Goal: Information Seeking & Learning: Check status

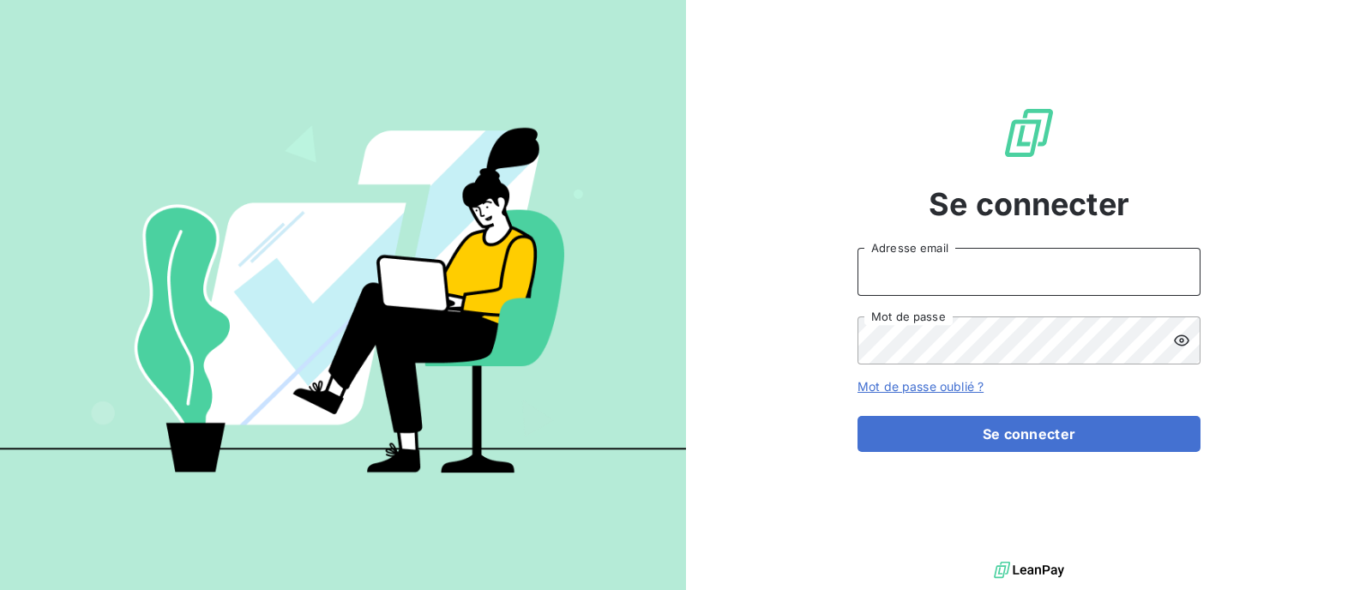
click at [1036, 261] on input "Adresse email" at bounding box center [1028, 272] width 343 height 48
type input "jrenou@id-automation.fr"
click at [857, 416] on button "Se connecter" at bounding box center [1028, 434] width 343 height 36
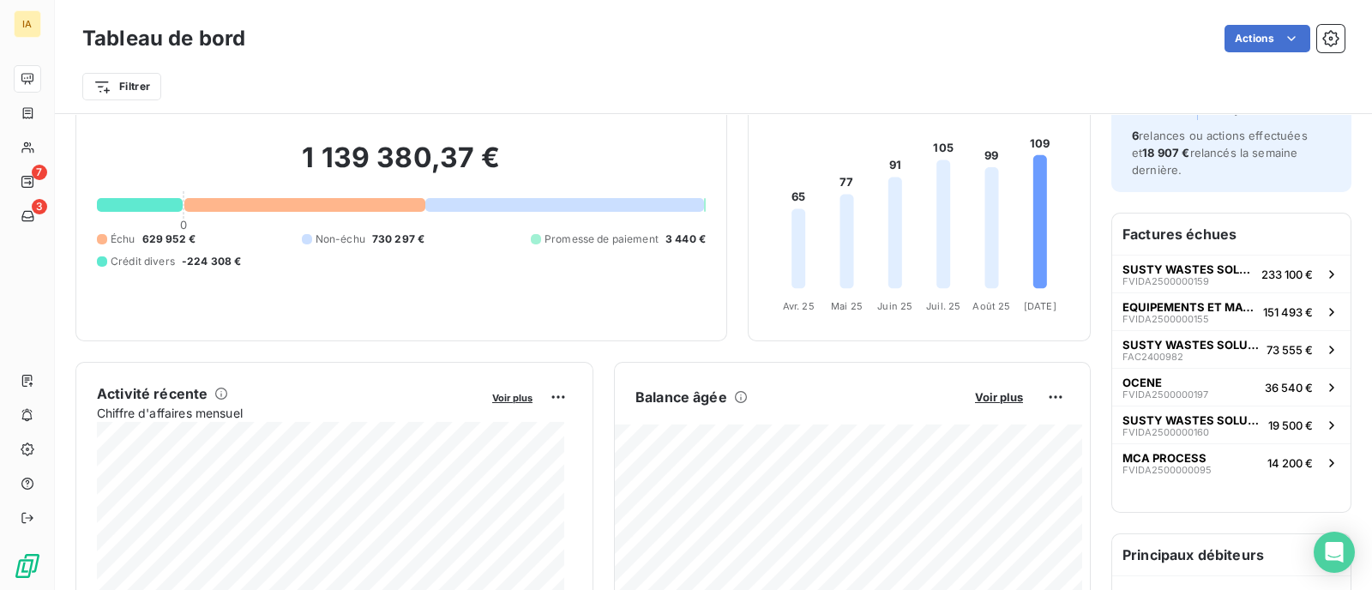
scroll to position [107, 0]
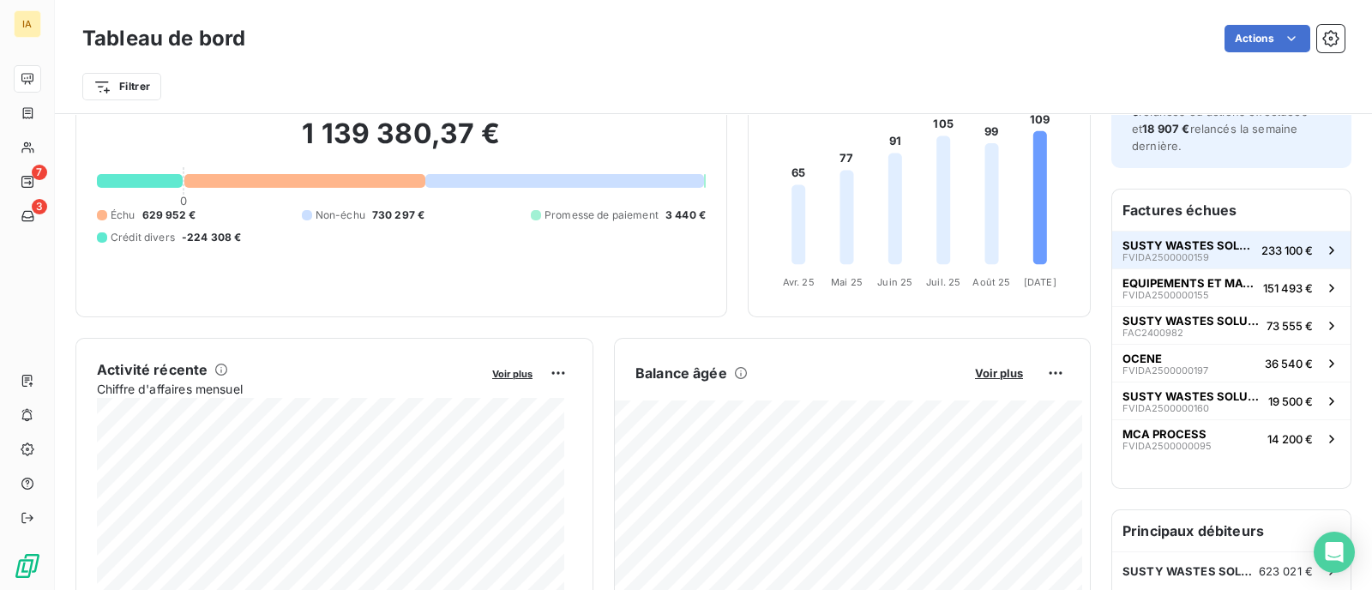
click at [1180, 243] on span "SUSTY WASTES SOLUTIONS [GEOGRAPHIC_DATA] (SWS FRANCE)" at bounding box center [1188, 245] width 132 height 14
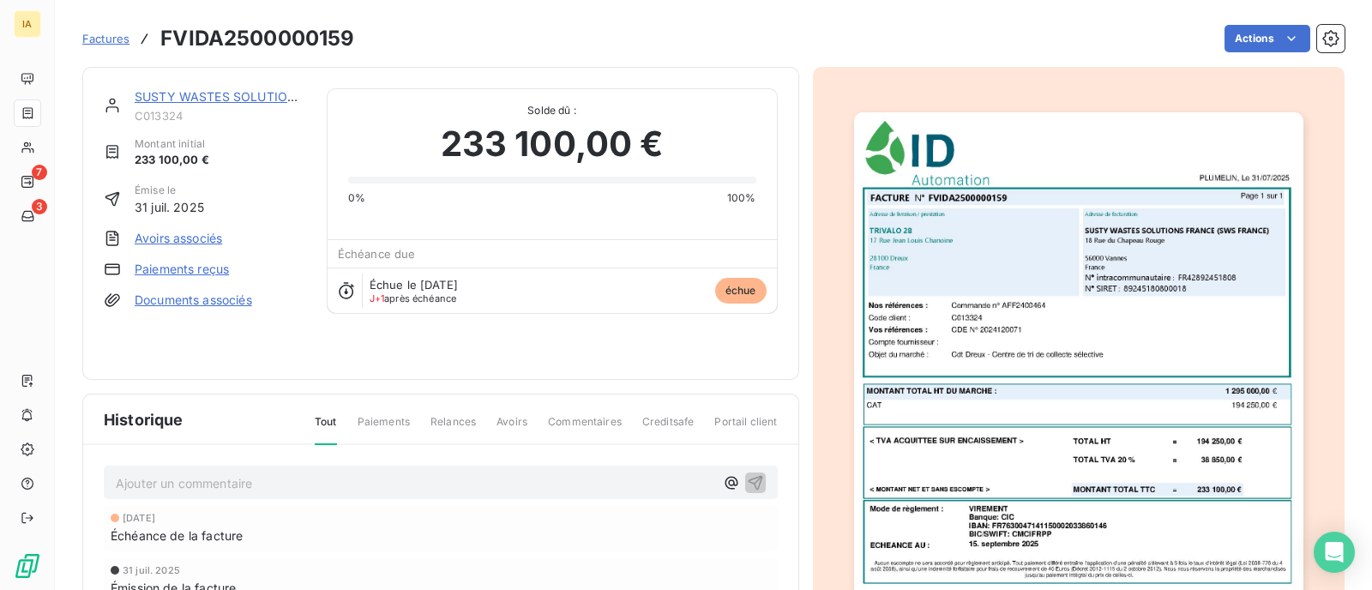
click at [173, 94] on link "SUSTY WASTES SOLUTIONS [GEOGRAPHIC_DATA] (SWS FRANCE)" at bounding box center [330, 96] width 391 height 15
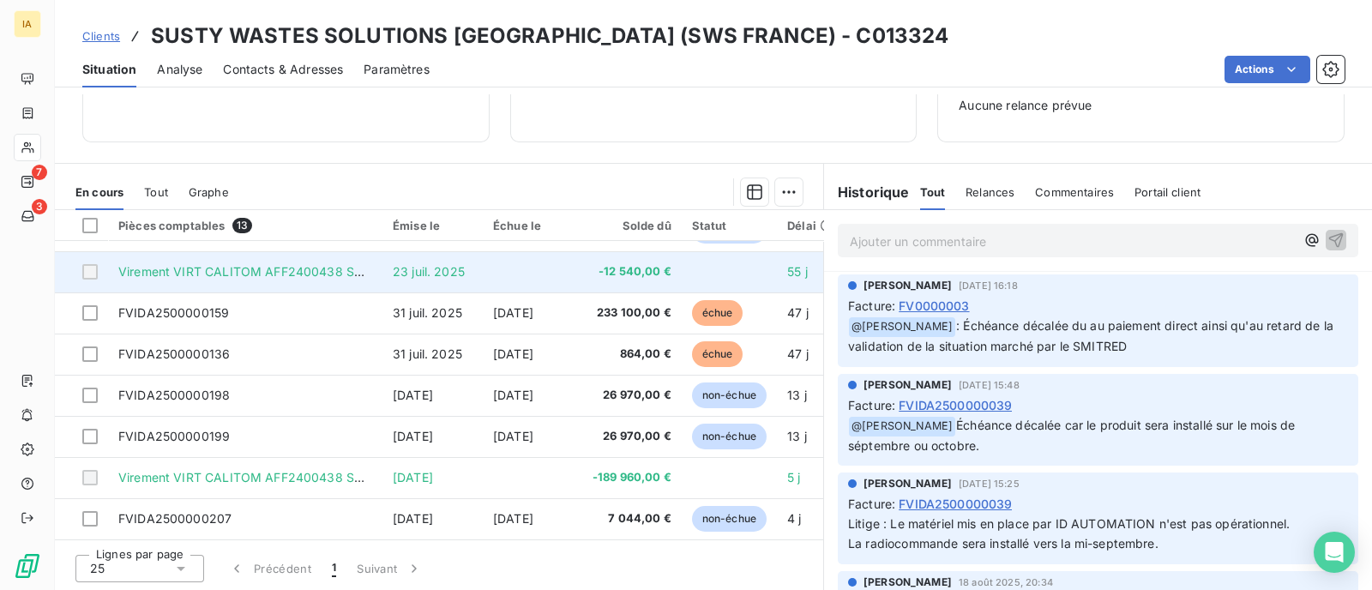
scroll to position [242, 0]
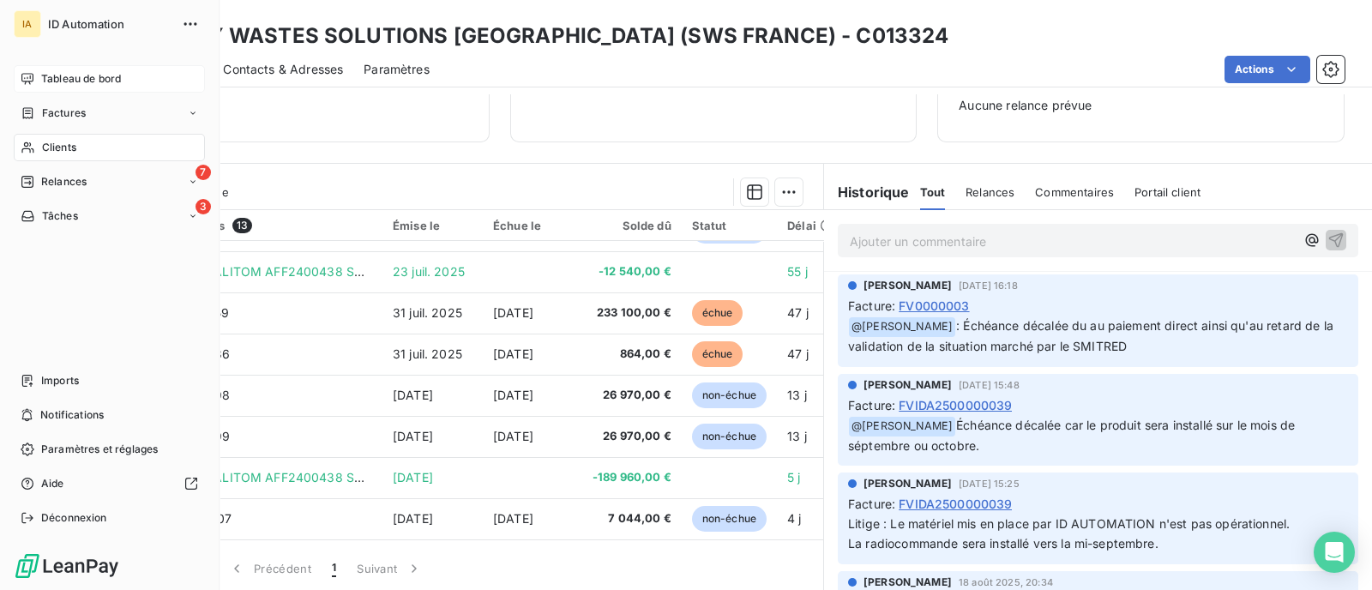
click at [27, 88] on div "Tableau de bord" at bounding box center [109, 78] width 191 height 27
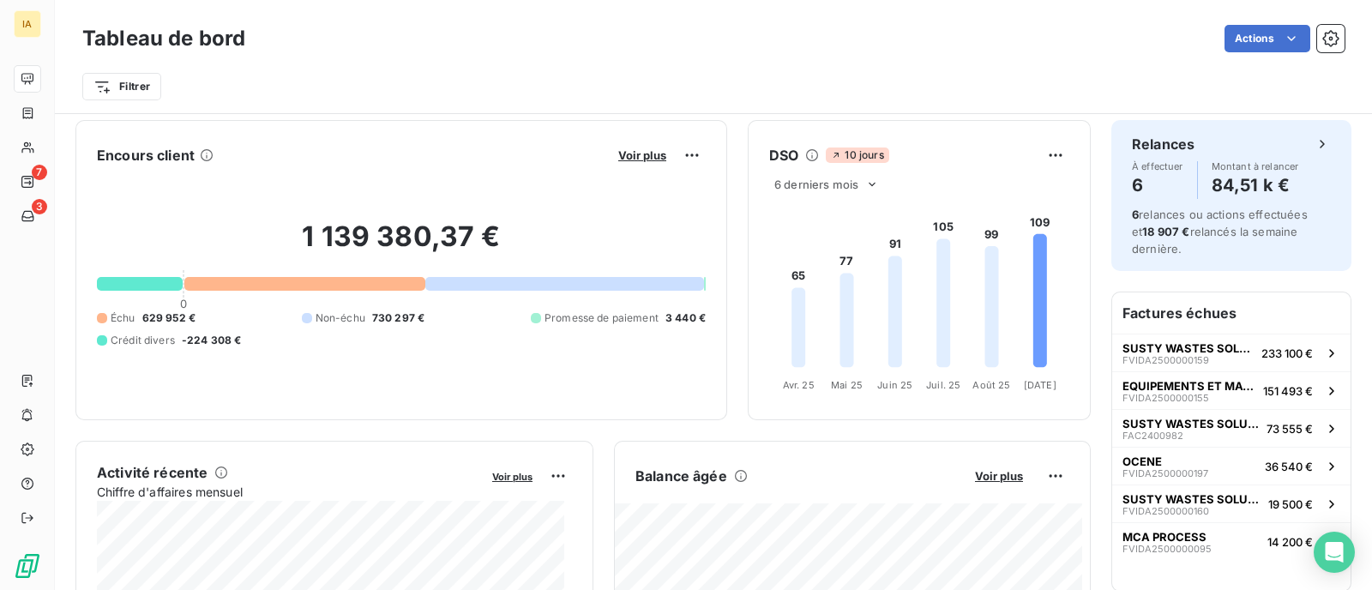
scroll to position [111, 0]
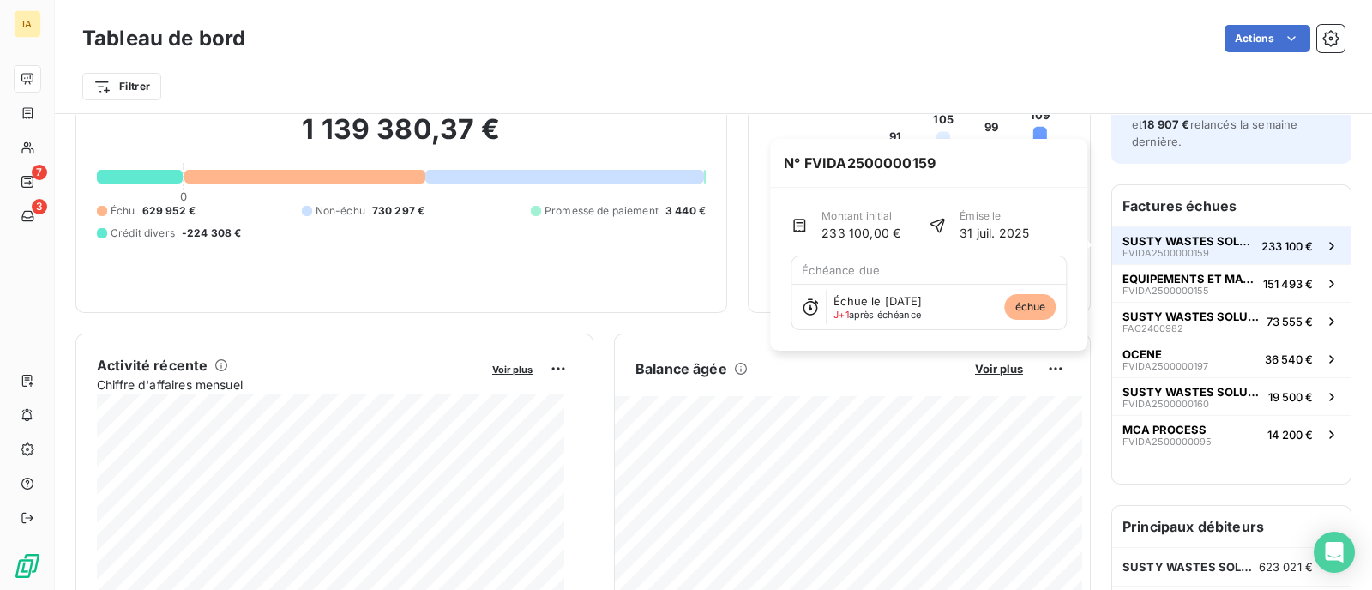
click at [1145, 234] on span "SUSTY WASTES SOLUTIONS [GEOGRAPHIC_DATA] (SWS FRANCE)" at bounding box center [1188, 241] width 132 height 14
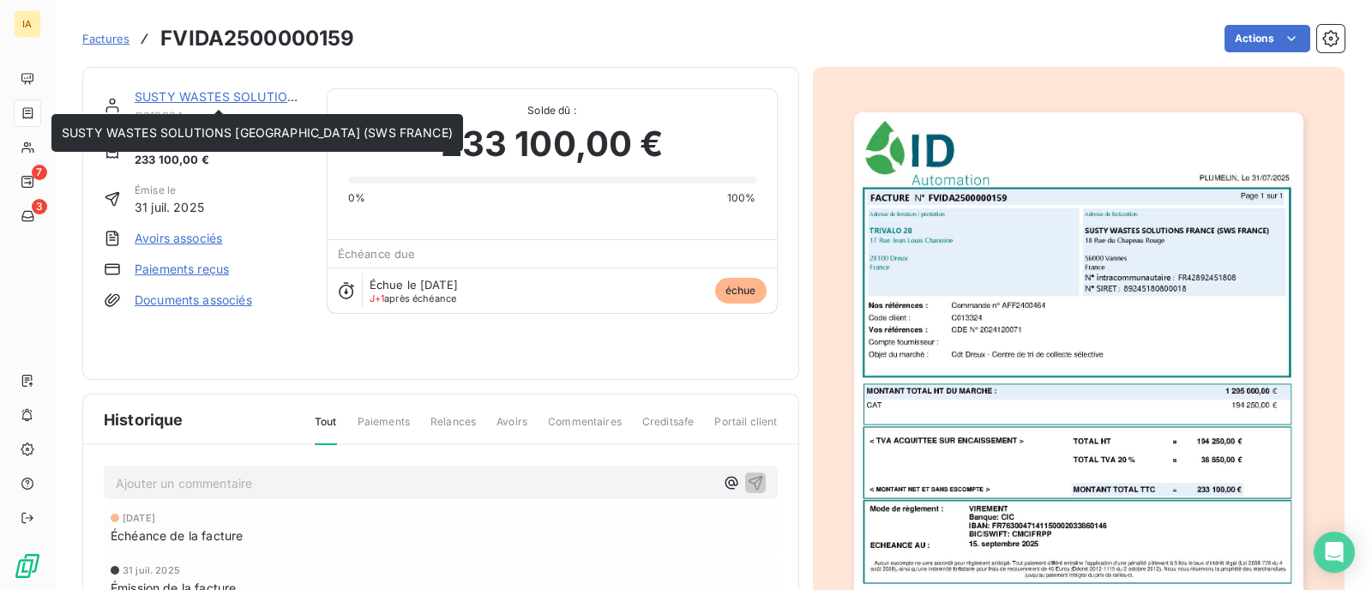
click at [207, 104] on div "SUSTY WASTES SOLUTIONS [GEOGRAPHIC_DATA] (SWS FRANCE)" at bounding box center [220, 96] width 171 height 17
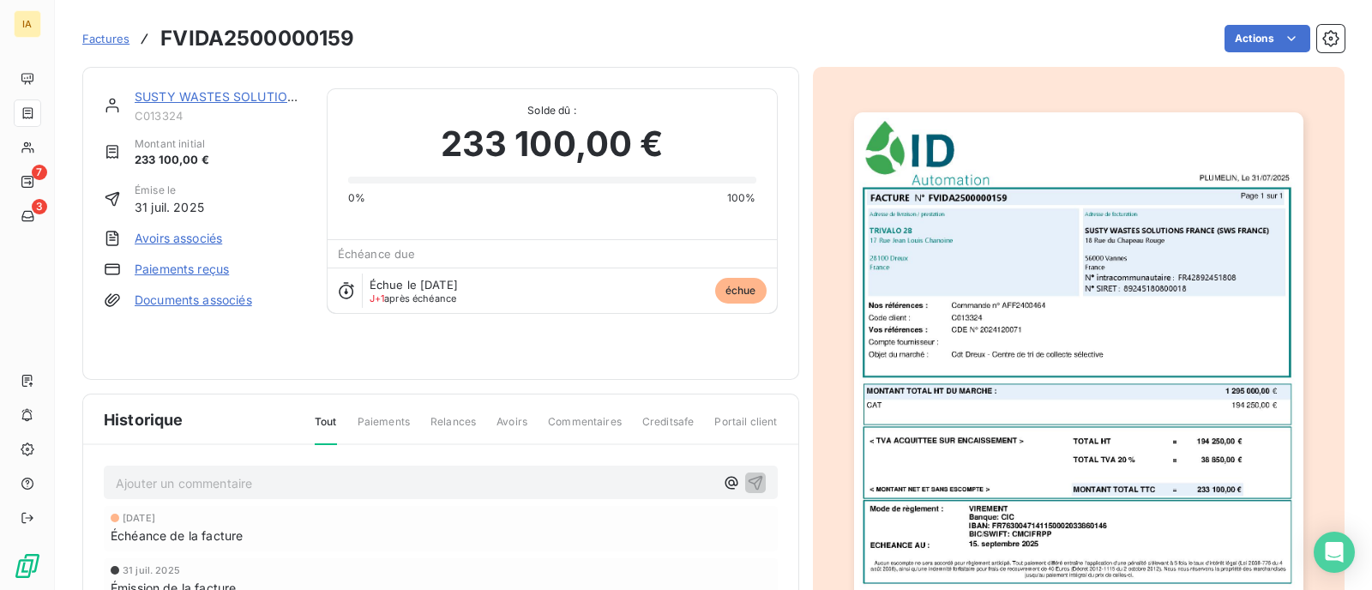
click at [207, 96] on link "SUSTY WASTES SOLUTIONS [GEOGRAPHIC_DATA] (SWS FRANCE)" at bounding box center [330, 96] width 391 height 15
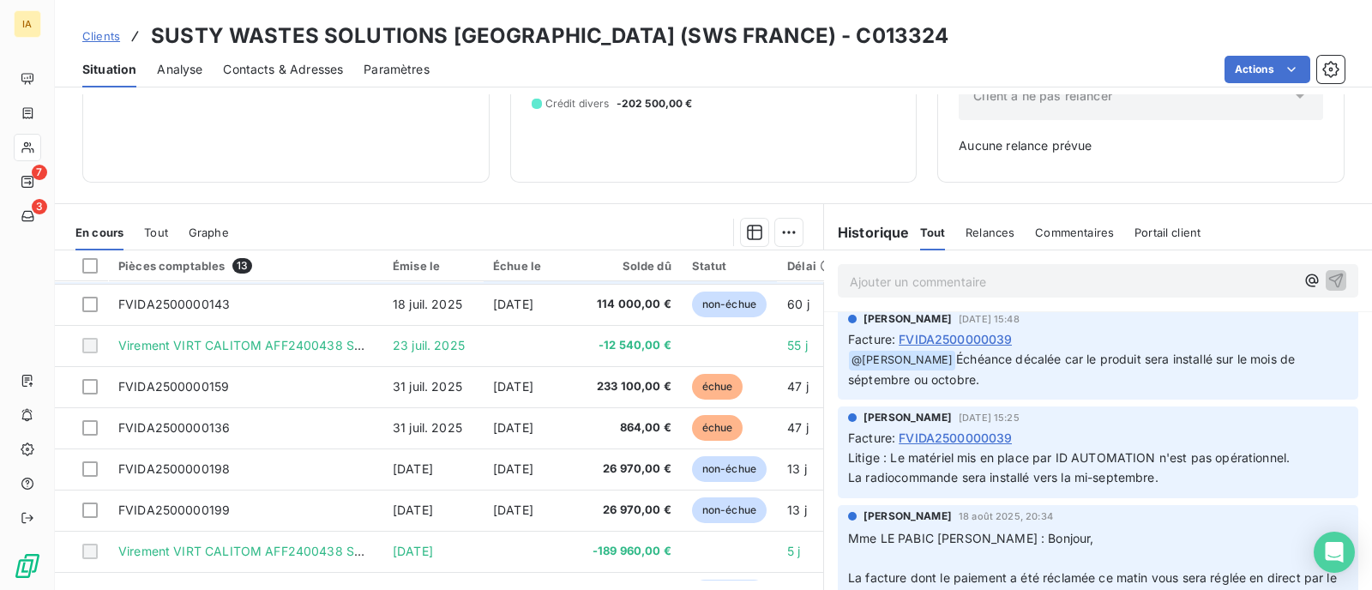
scroll to position [213, 0]
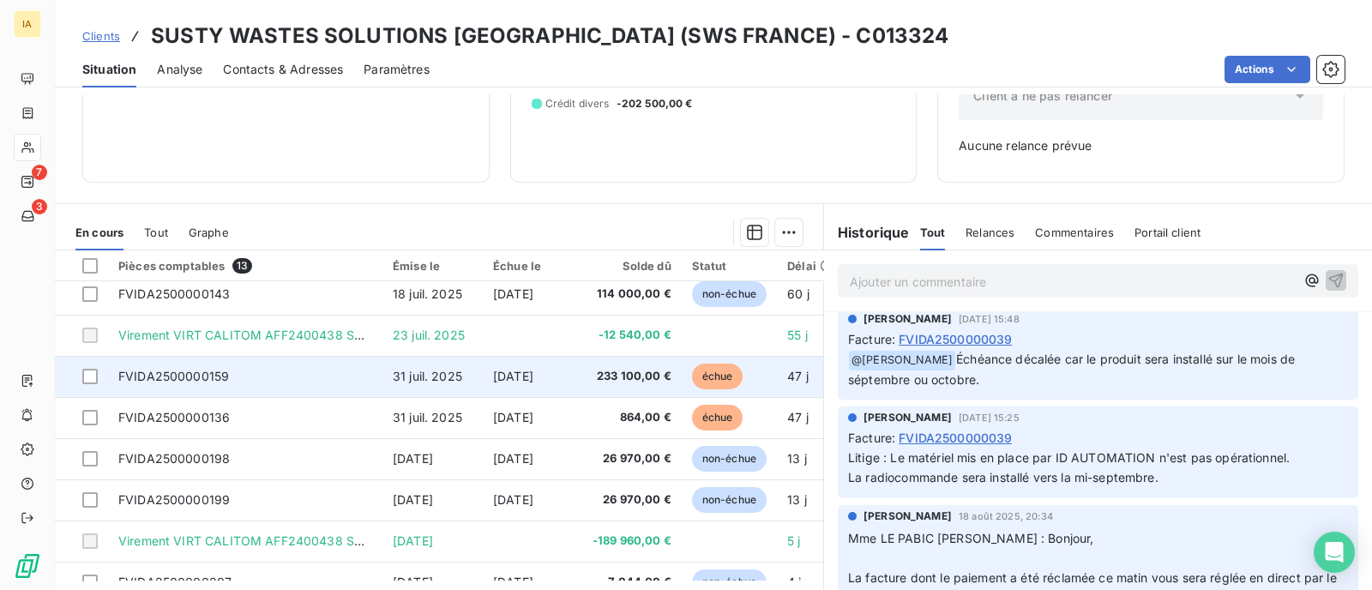
click at [153, 375] on span "FVIDA2500000159" at bounding box center [173, 376] width 111 height 15
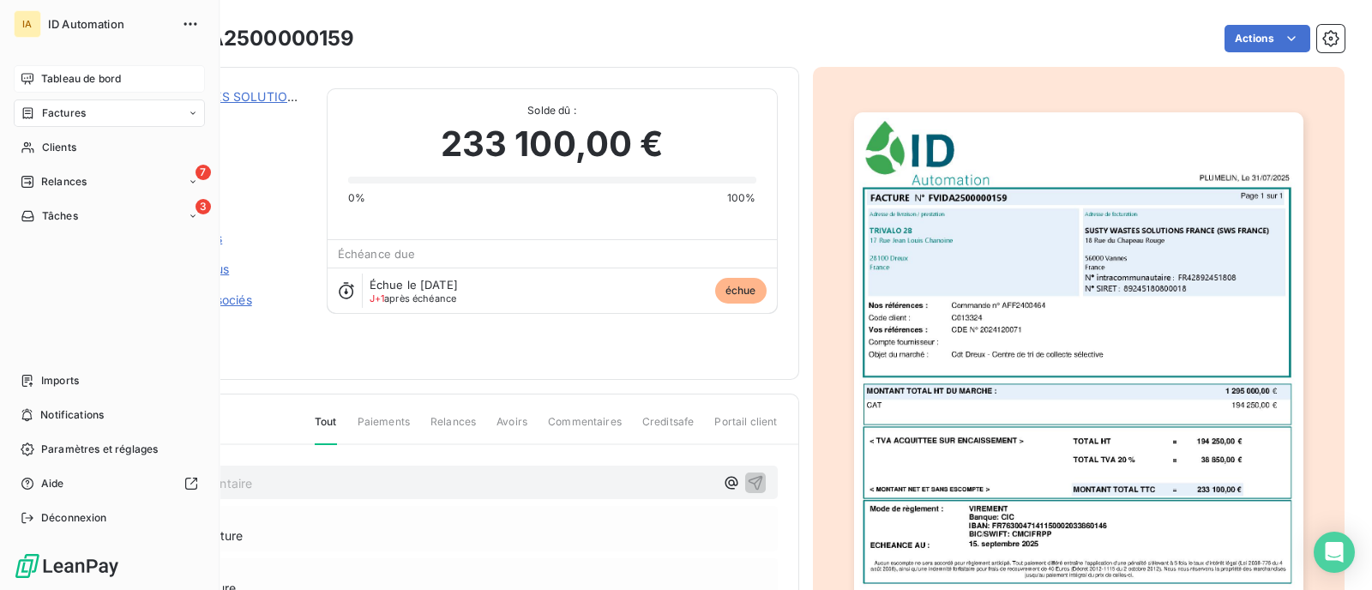
click at [32, 86] on div "Tableau de bord" at bounding box center [109, 78] width 191 height 27
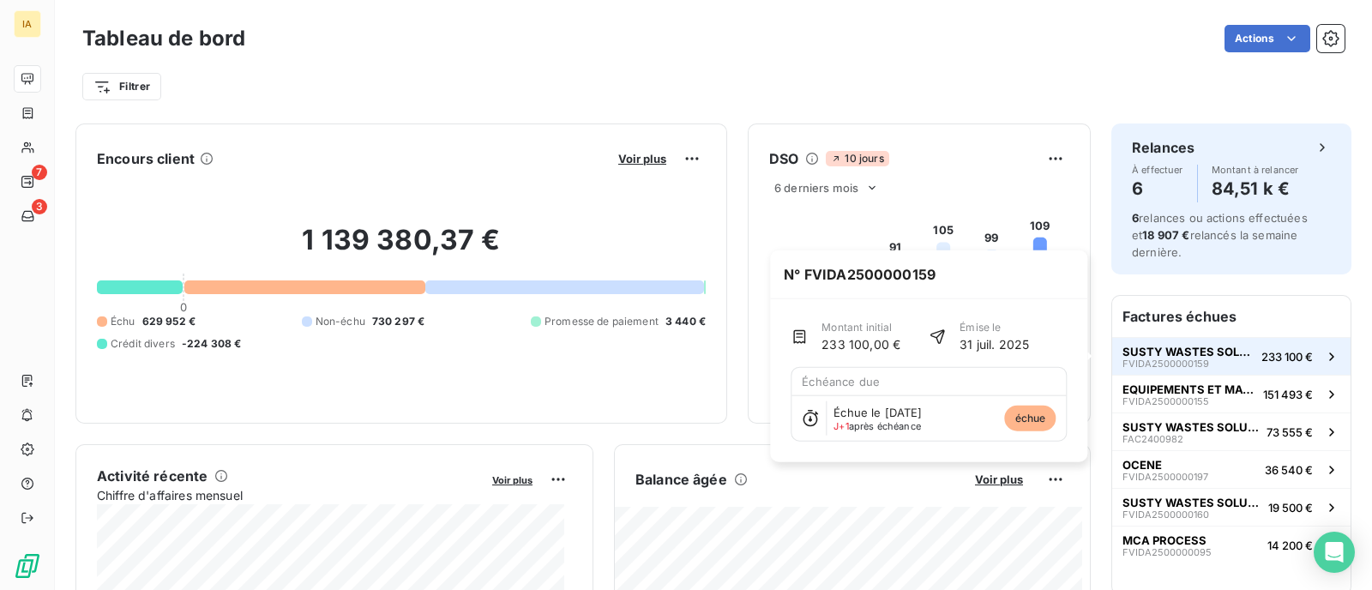
click at [1172, 358] on span "FVIDA2500000159" at bounding box center [1165, 363] width 87 height 10
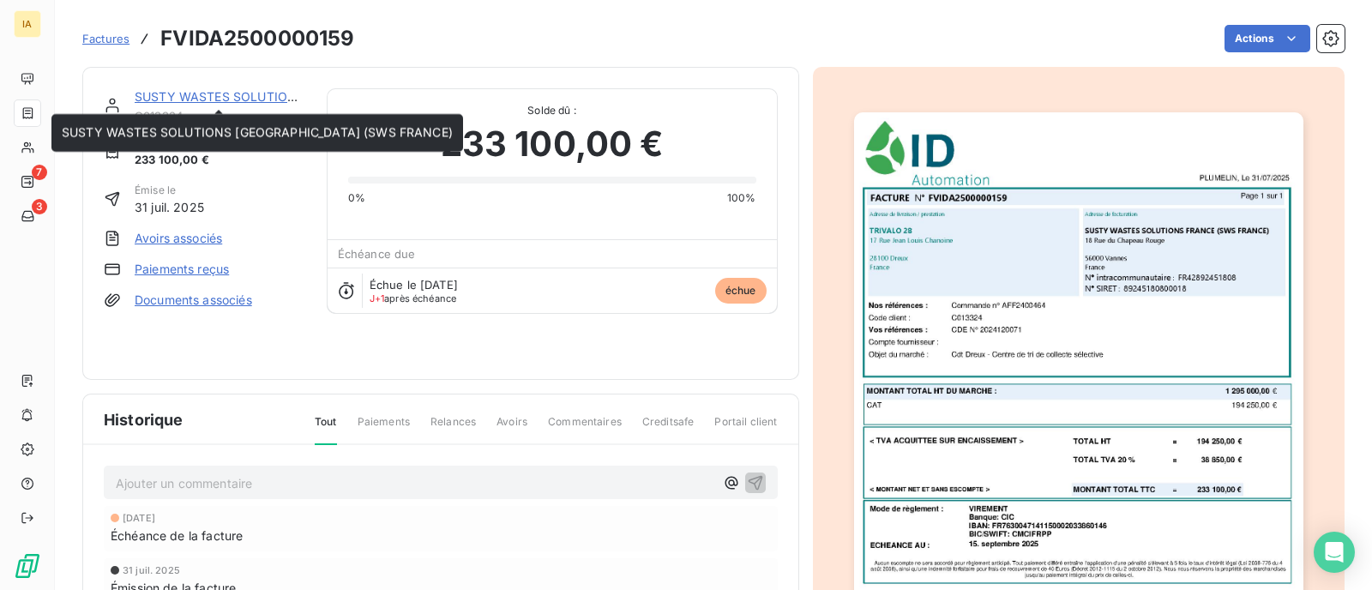
click at [257, 90] on link "SUSTY WASTES SOLUTIONS [GEOGRAPHIC_DATA] (SWS FRANCE)" at bounding box center [330, 96] width 391 height 15
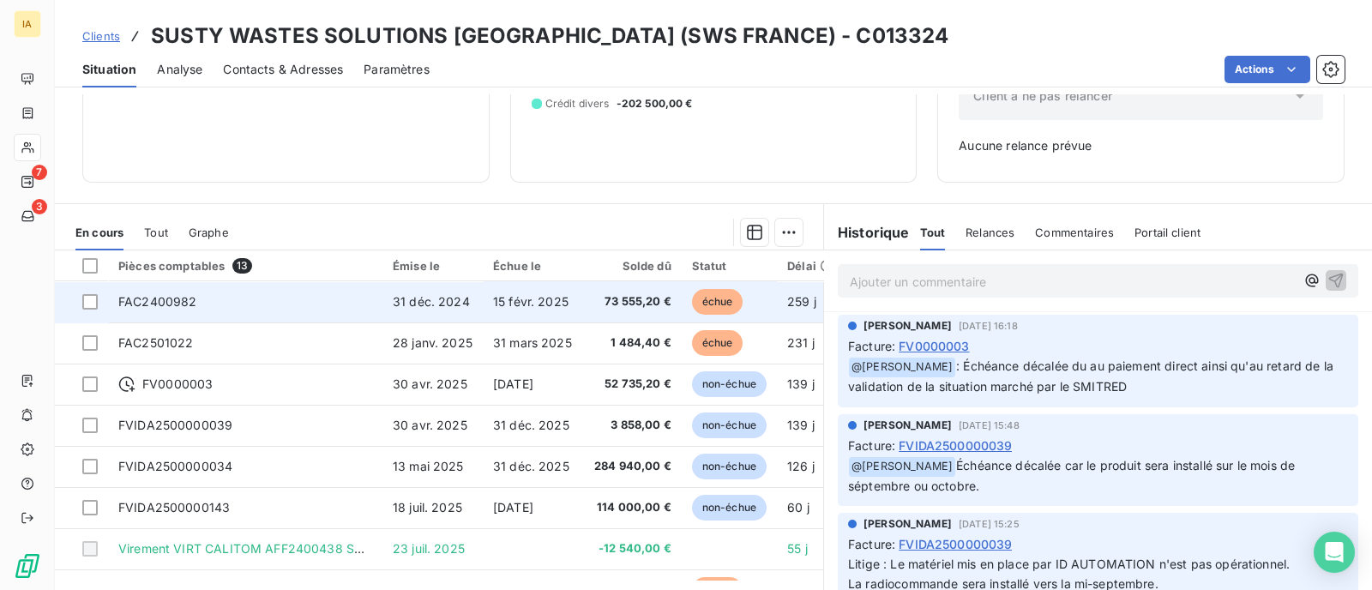
click at [611, 298] on span "73 555,20 €" at bounding box center [631, 301] width 79 height 17
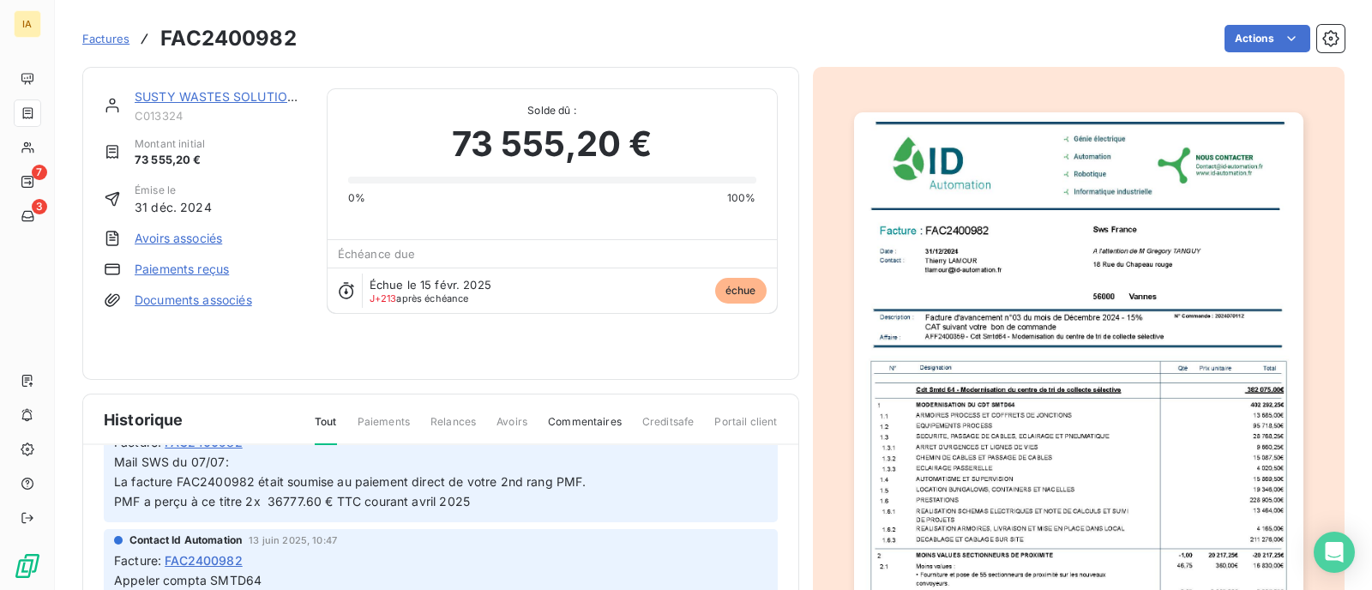
scroll to position [105, 0]
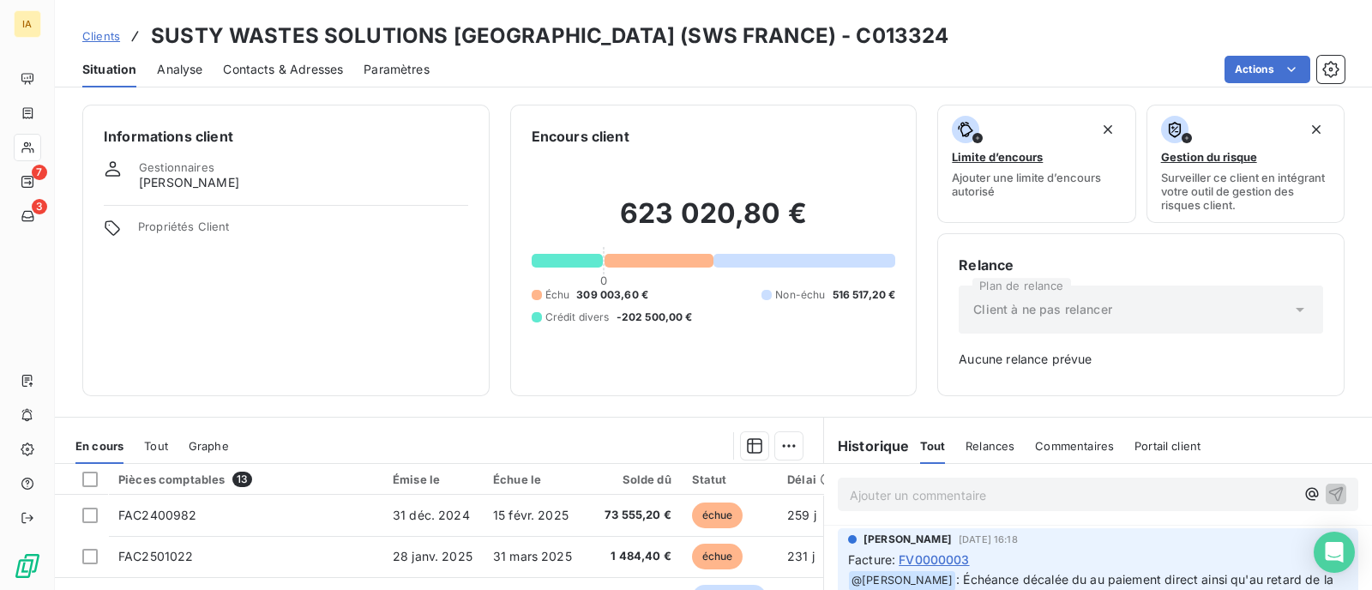
click at [113, 67] on span "Situation" at bounding box center [109, 69] width 54 height 17
click at [106, 42] on span "Clients" at bounding box center [101, 36] width 38 height 14
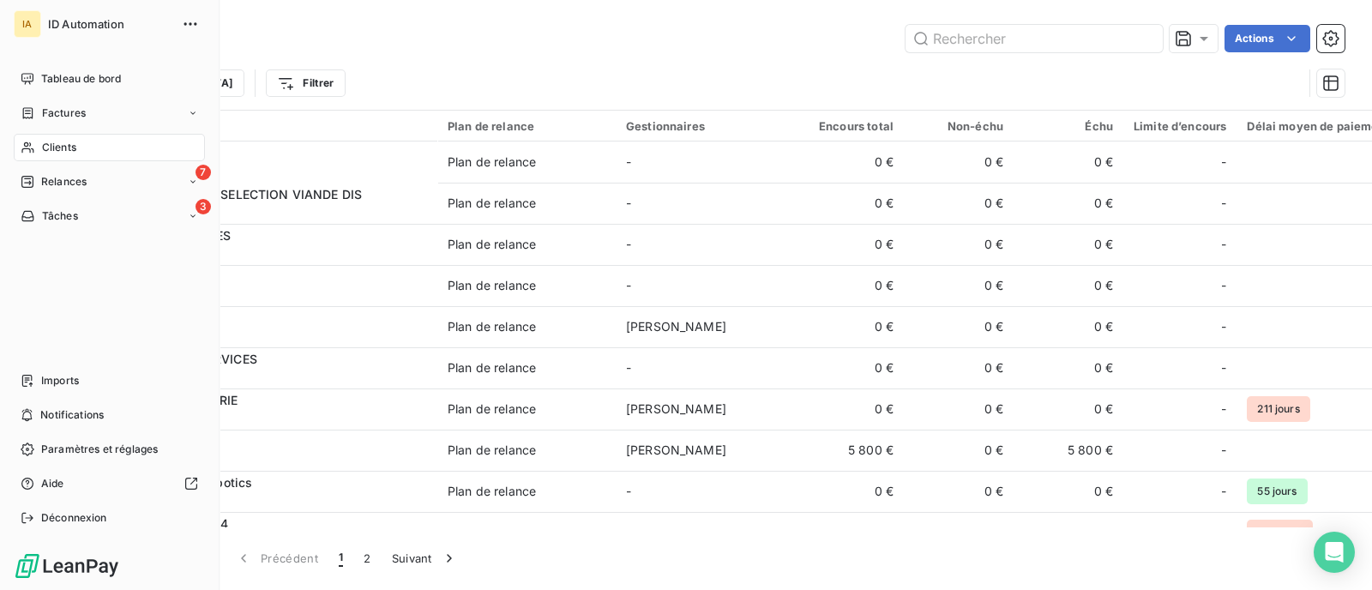
click at [37, 94] on nav "Tableau de bord Factures Clients 7 Relances 3 Tâches" at bounding box center [109, 147] width 191 height 165
click at [47, 75] on span "Tableau de bord" at bounding box center [81, 78] width 80 height 15
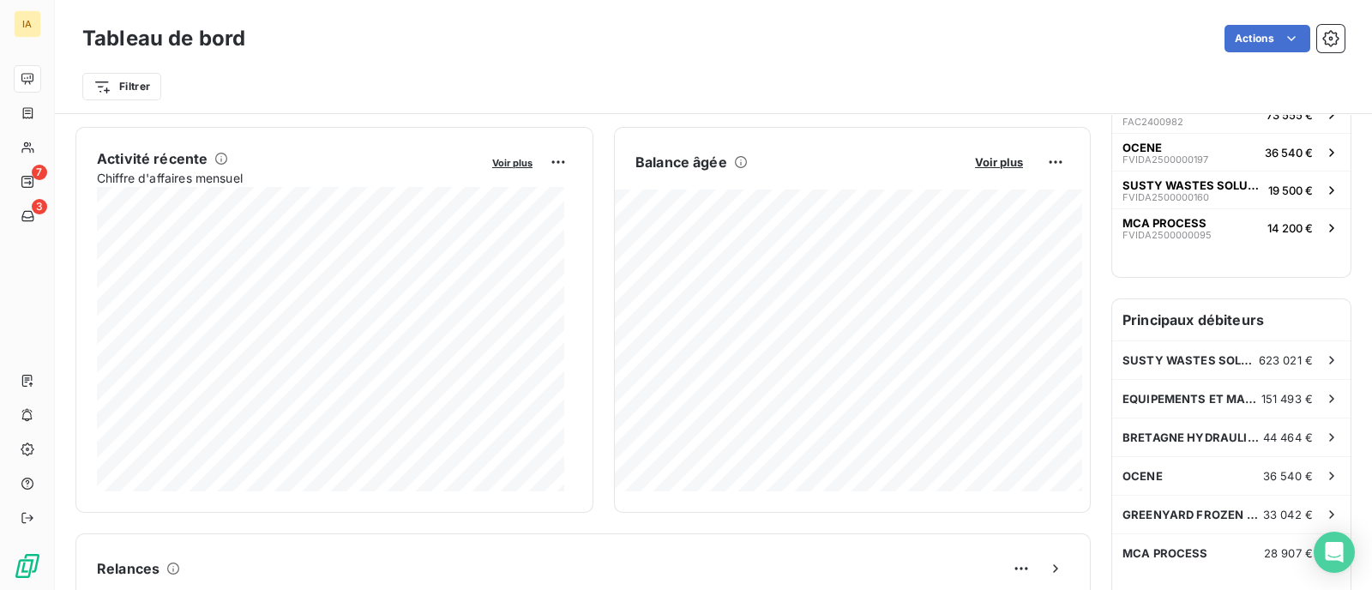
scroll to position [321, 0]
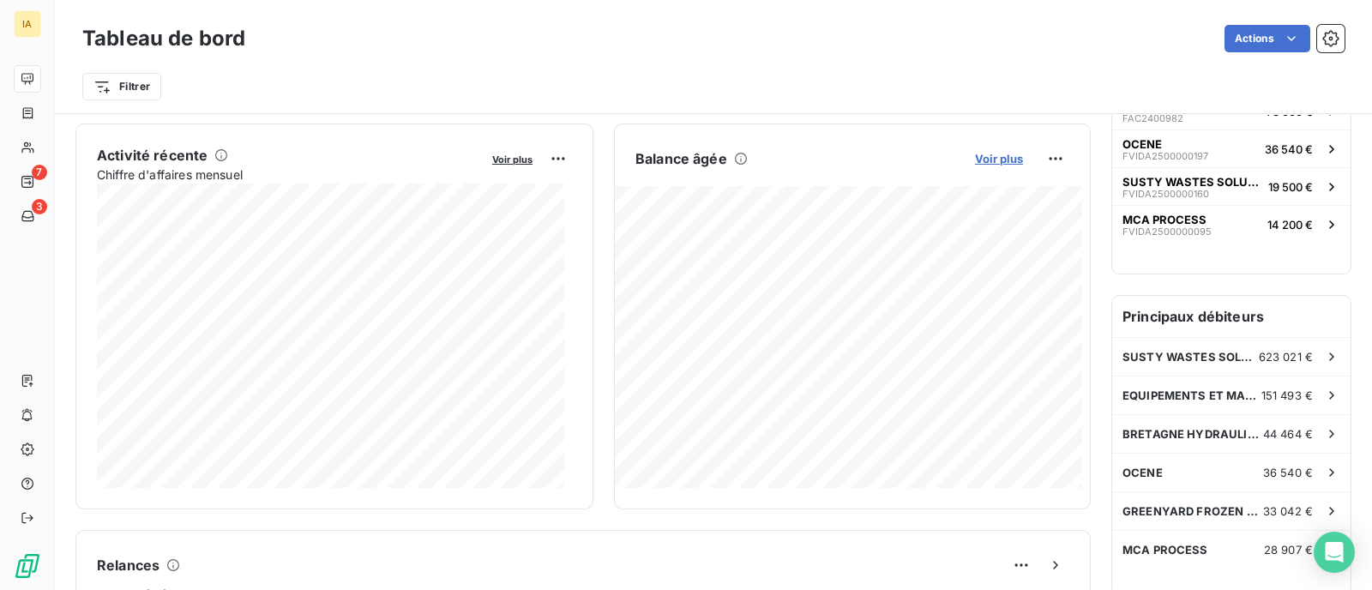
click at [994, 152] on span "Voir plus" at bounding box center [999, 159] width 48 height 14
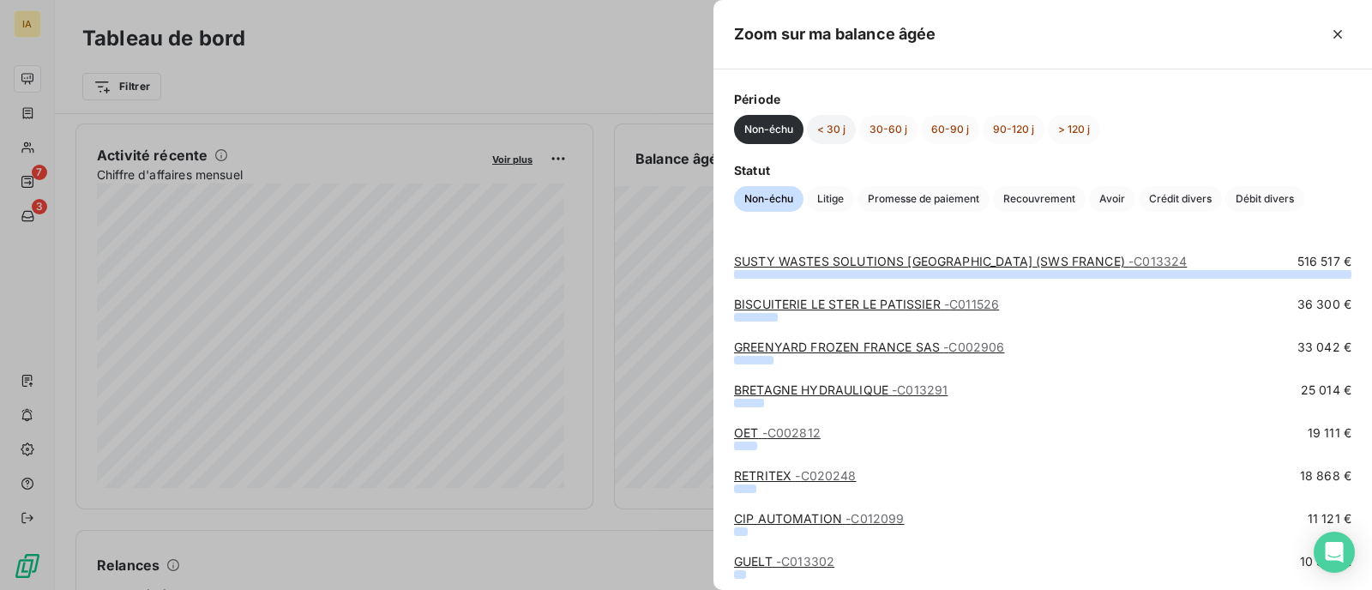
click at [849, 135] on button "< 30 j" at bounding box center [831, 129] width 49 height 29
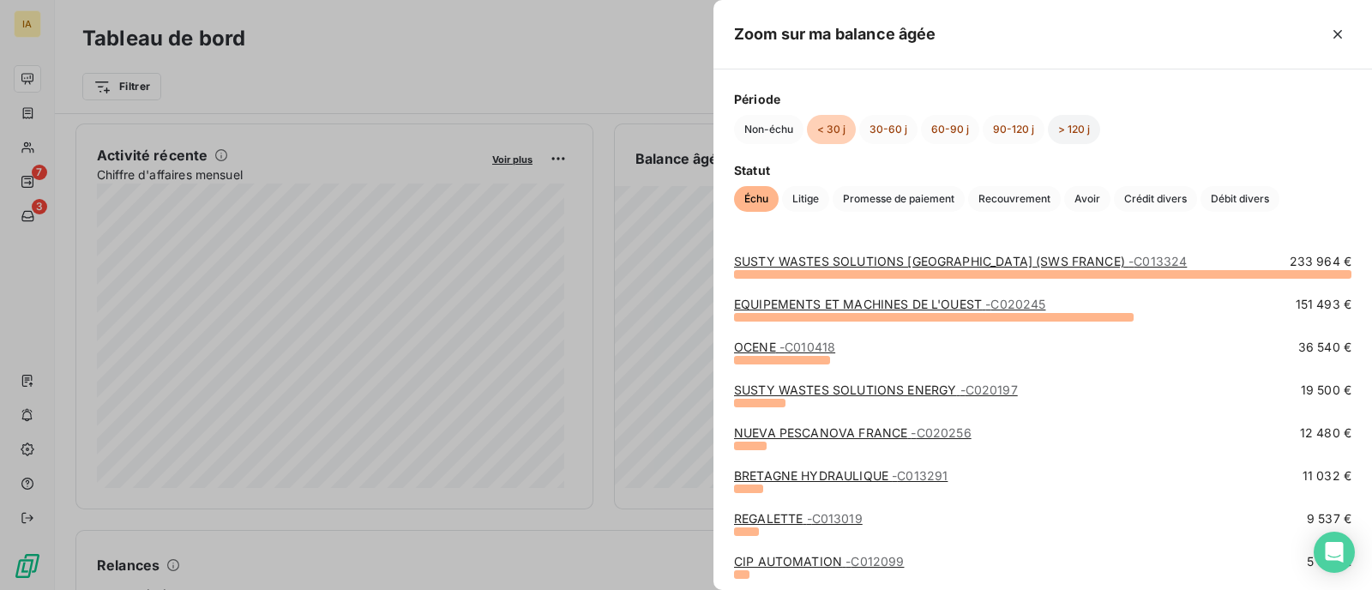
click at [1059, 123] on button "> 120 j" at bounding box center [1074, 129] width 52 height 29
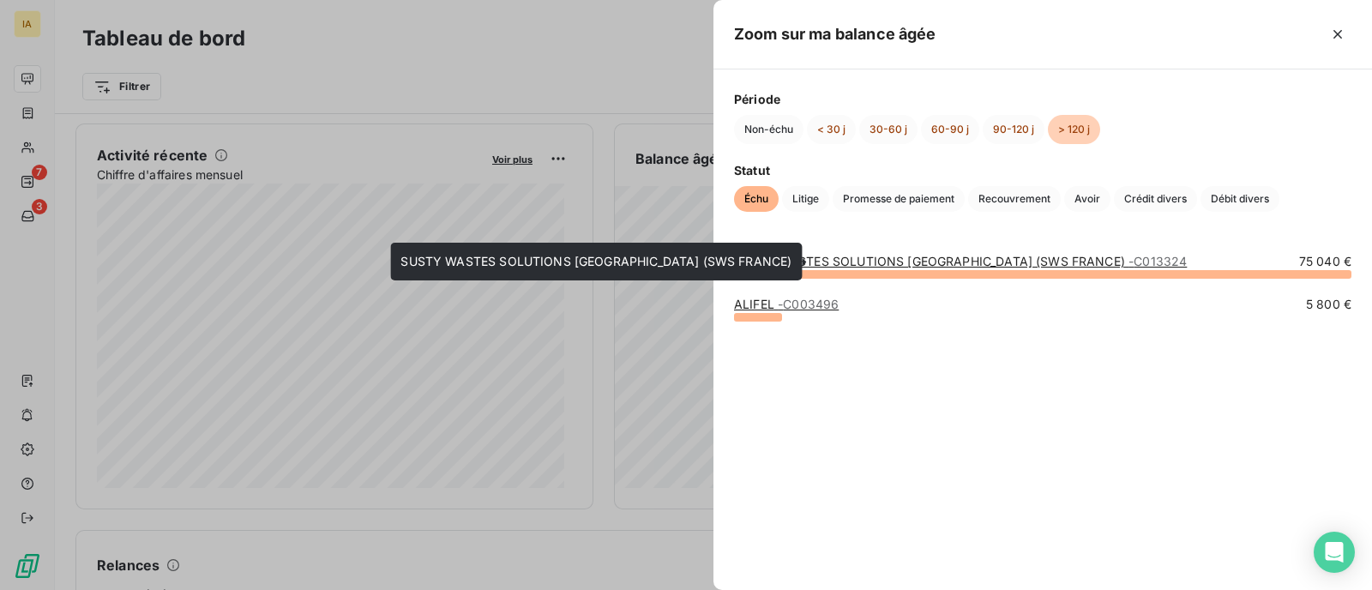
click at [952, 261] on link "SUSTY WASTES SOLUTIONS FRANCE (SWS FRANCE) - C013324" at bounding box center [960, 261] width 453 height 15
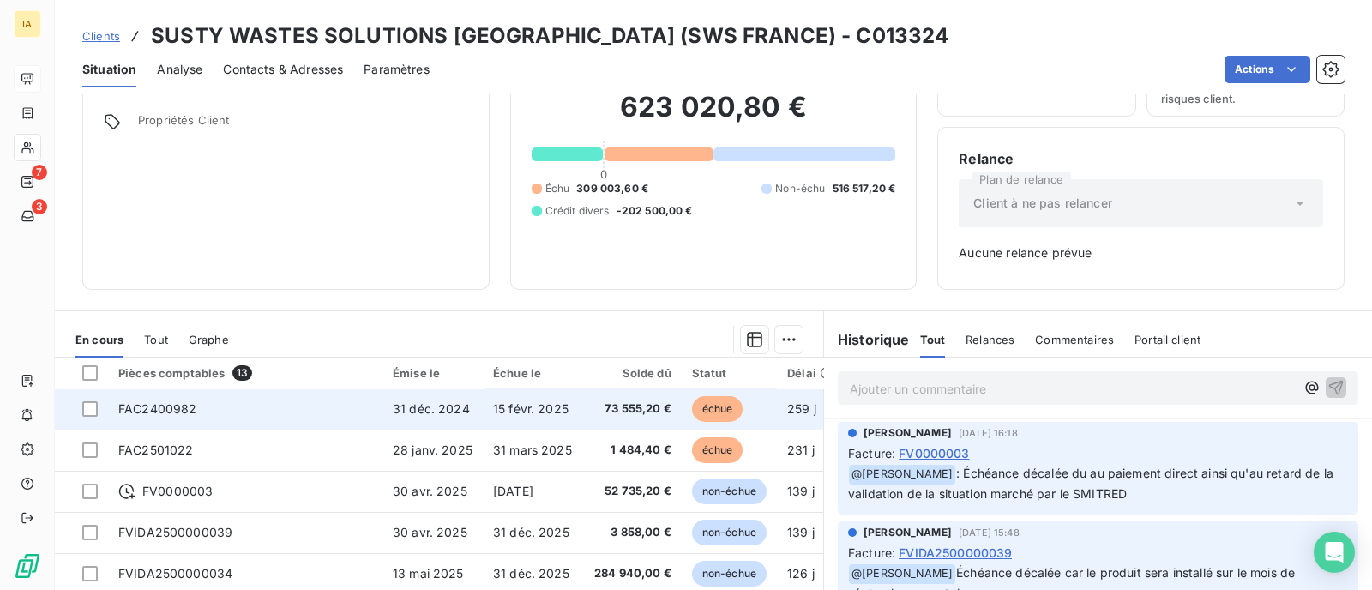
click at [165, 415] on td "FAC2400982" at bounding box center [245, 408] width 274 height 41
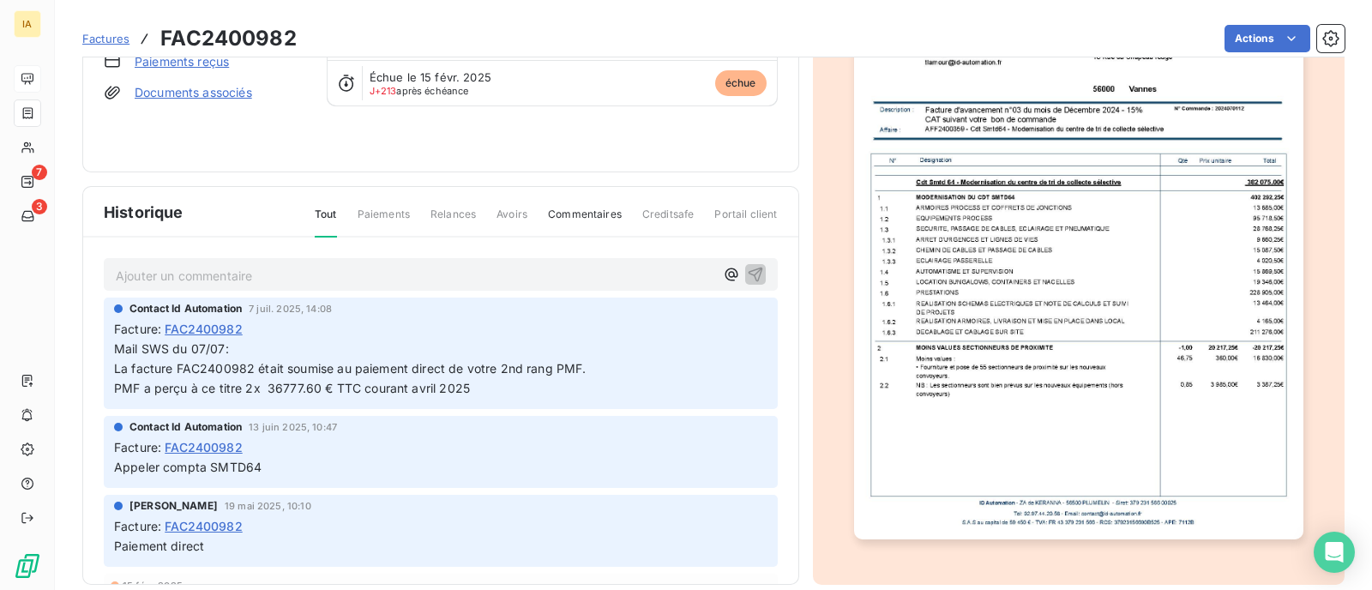
scroll to position [218, 0]
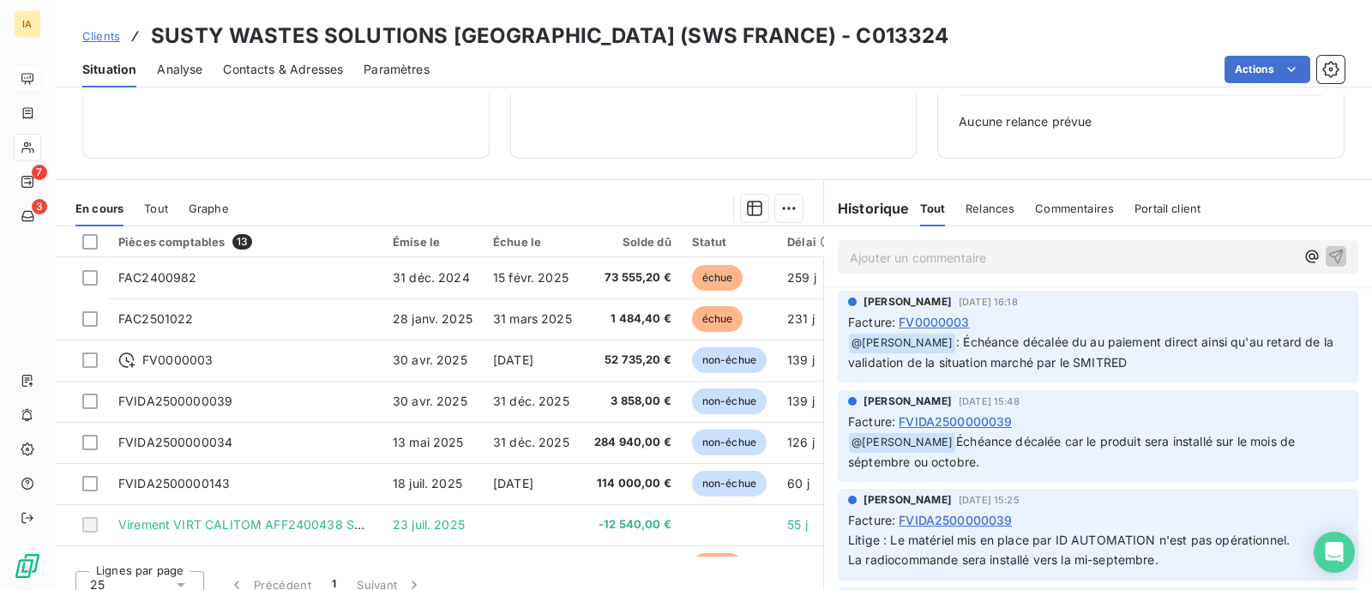
scroll to position [254, 0]
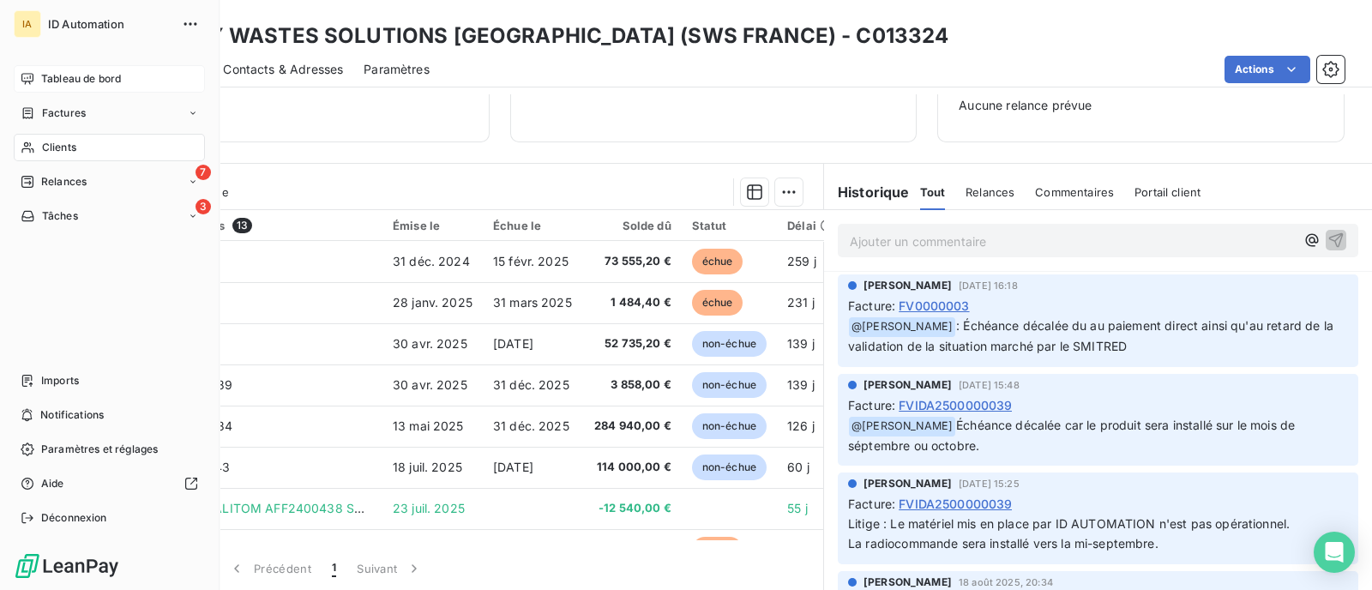
click at [42, 70] on div "Tableau de bord" at bounding box center [109, 78] width 191 height 27
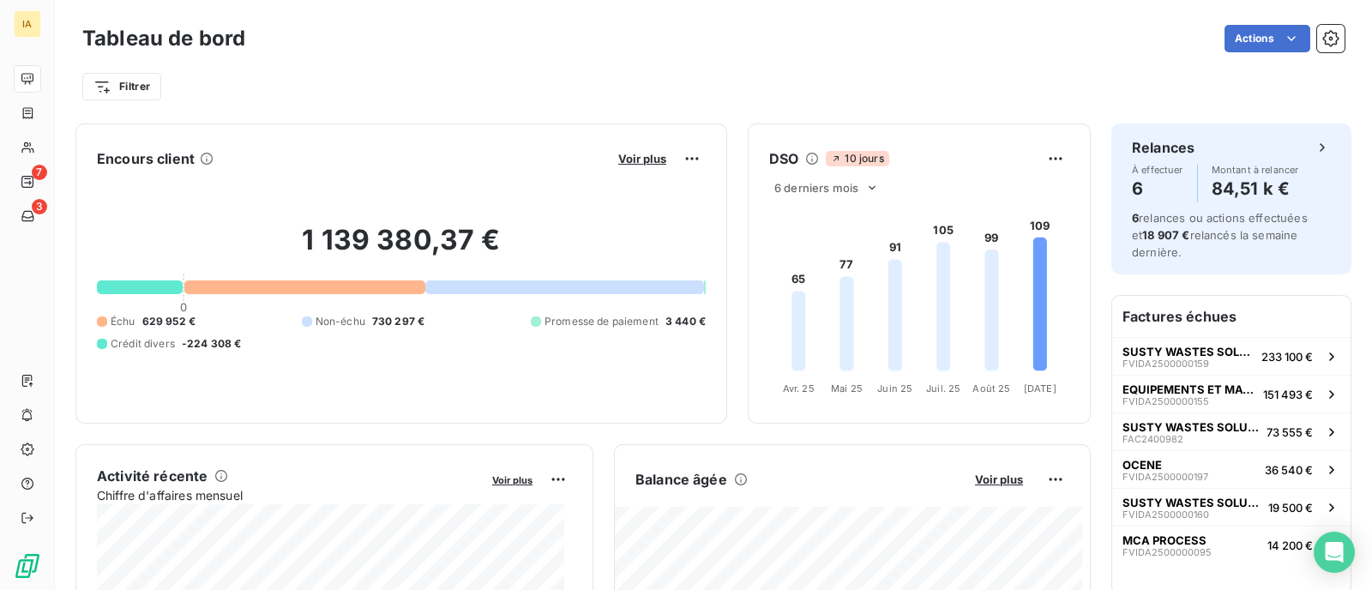
scroll to position [214, 0]
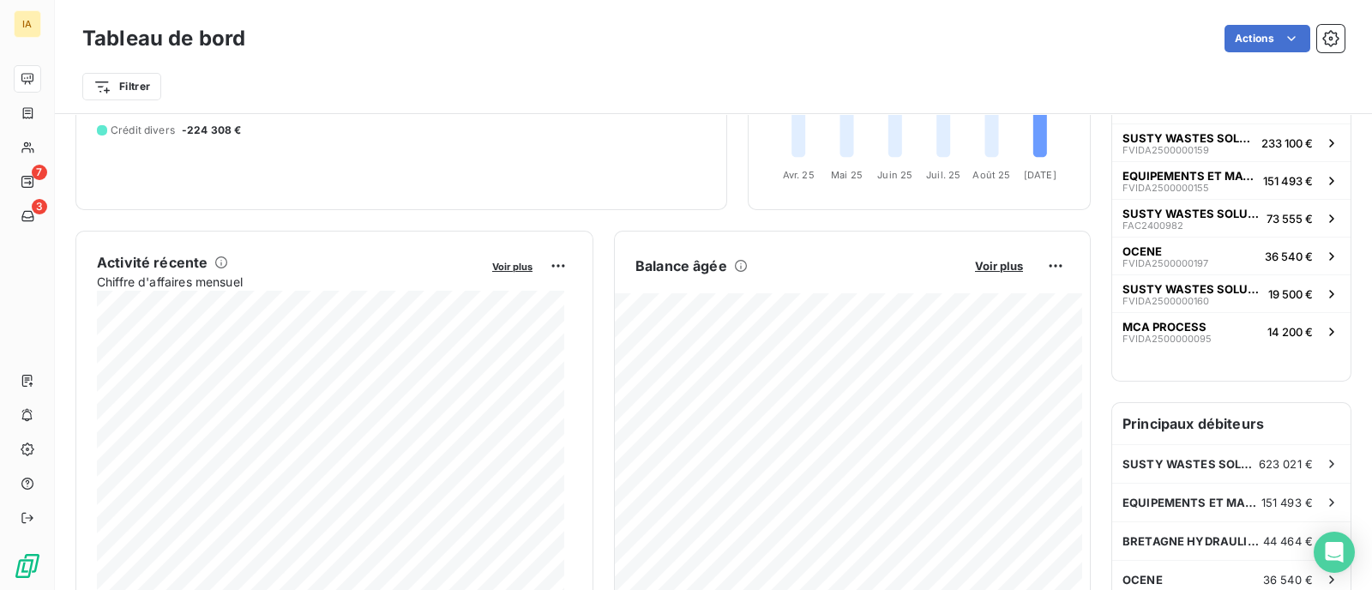
click at [996, 249] on div "Balance âgée Voir plus 78 281,20 € Échu 80 839,60 € Crédit divers -2 558,40 €" at bounding box center [852, 424] width 477 height 386
click at [989, 270] on span "Voir plus" at bounding box center [999, 266] width 48 height 14
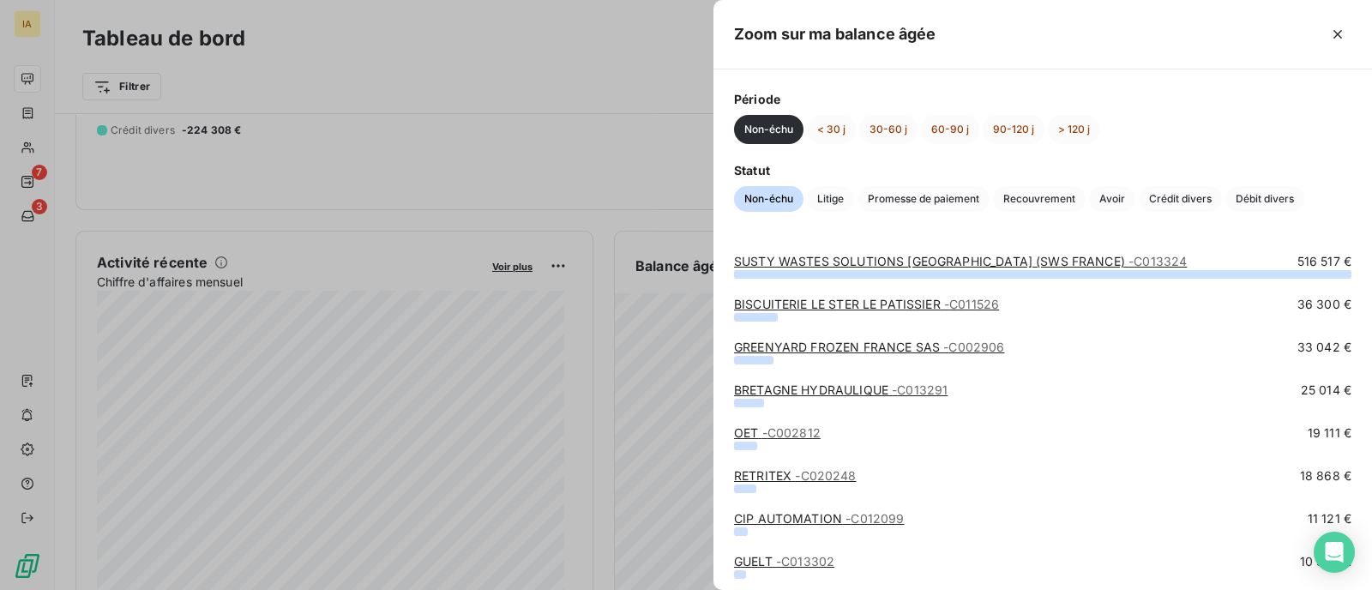
click at [627, 183] on div at bounding box center [686, 295] width 1372 height 590
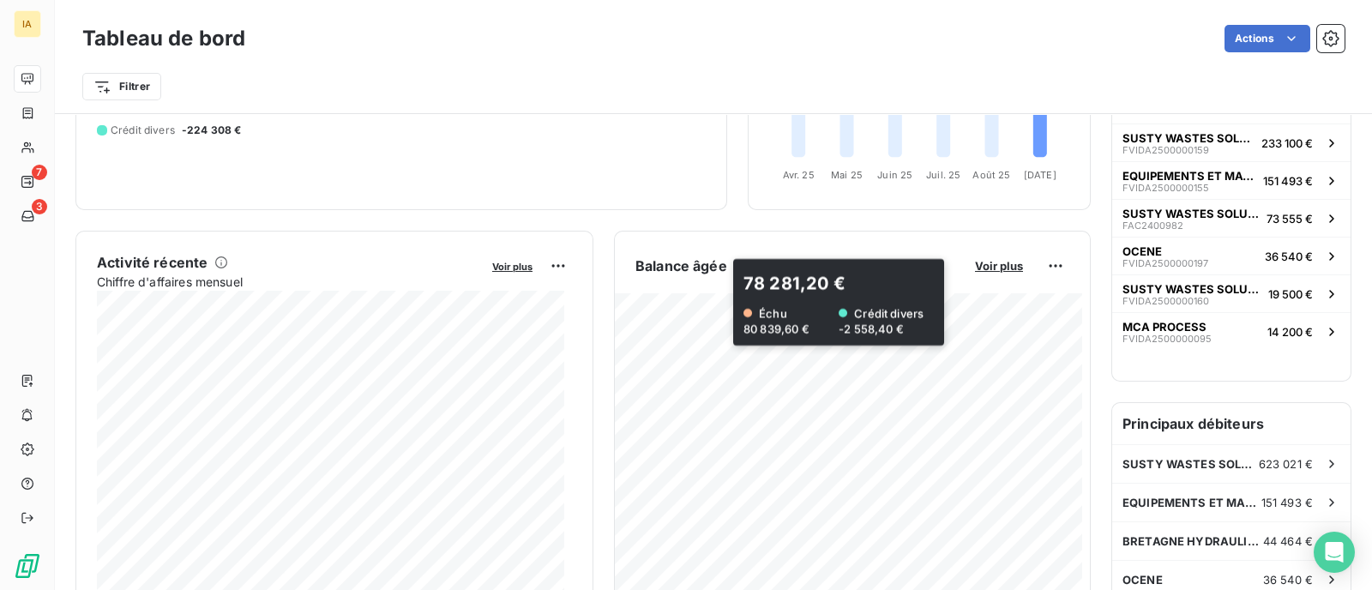
scroll to position [0, 0]
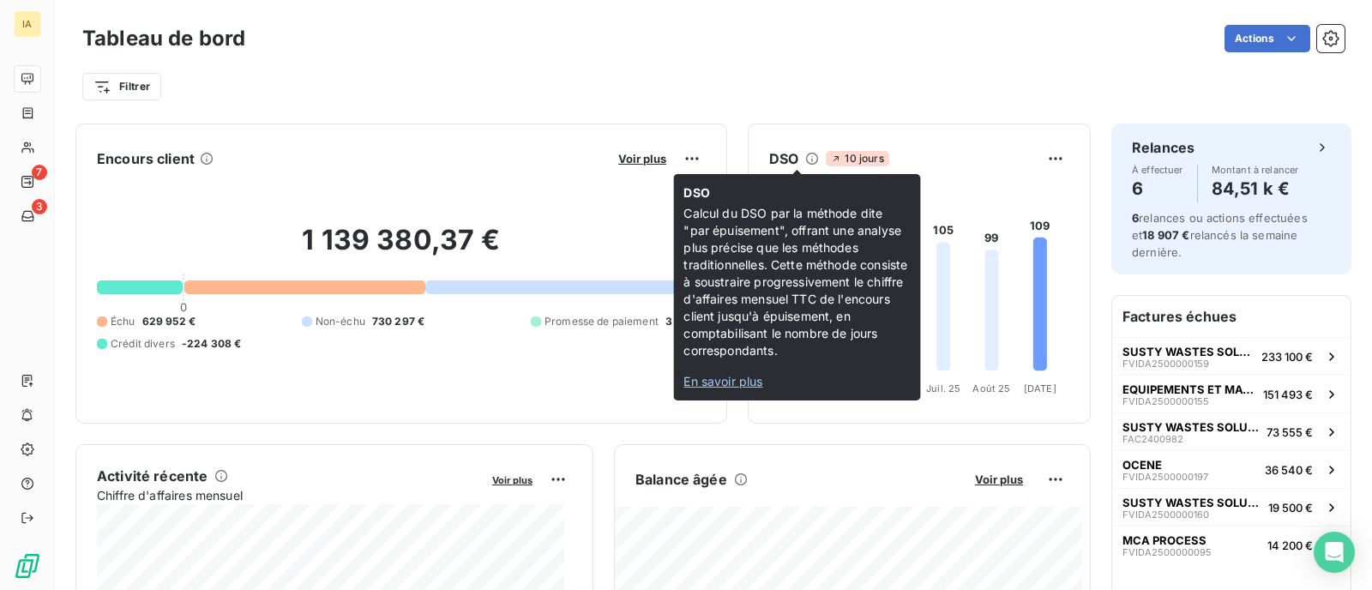
click at [741, 381] on span "En savoir plus" at bounding box center [722, 381] width 79 height 15
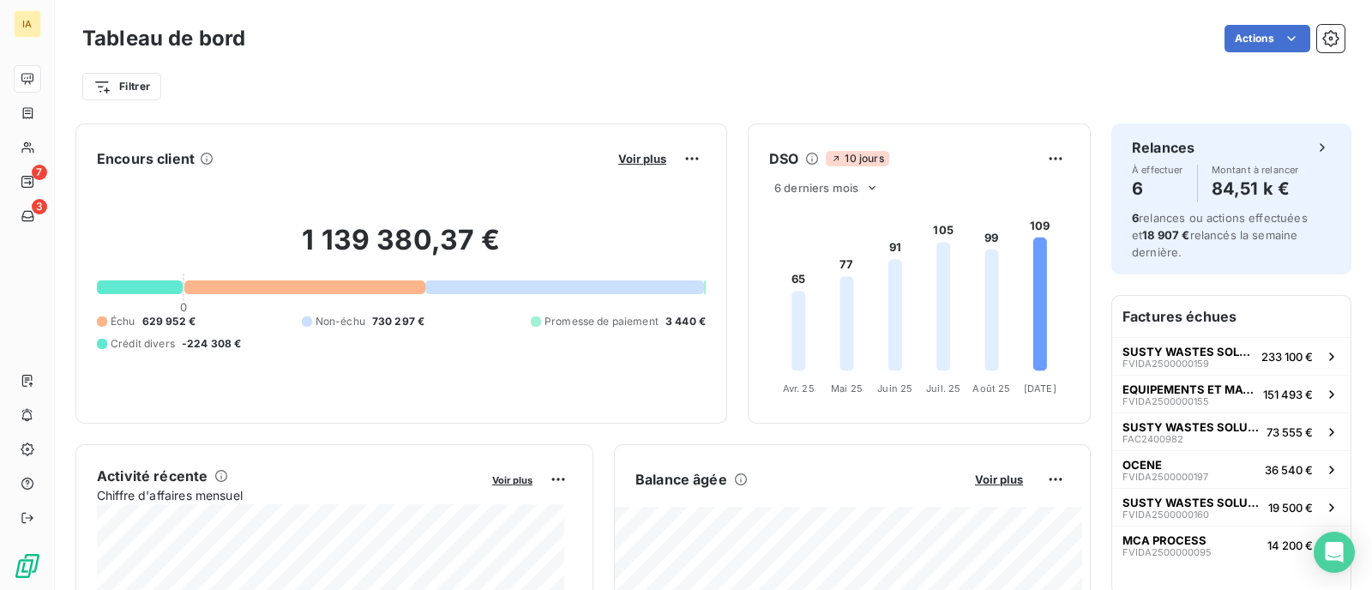
click at [628, 73] on div "Filtrer" at bounding box center [713, 86] width 1262 height 33
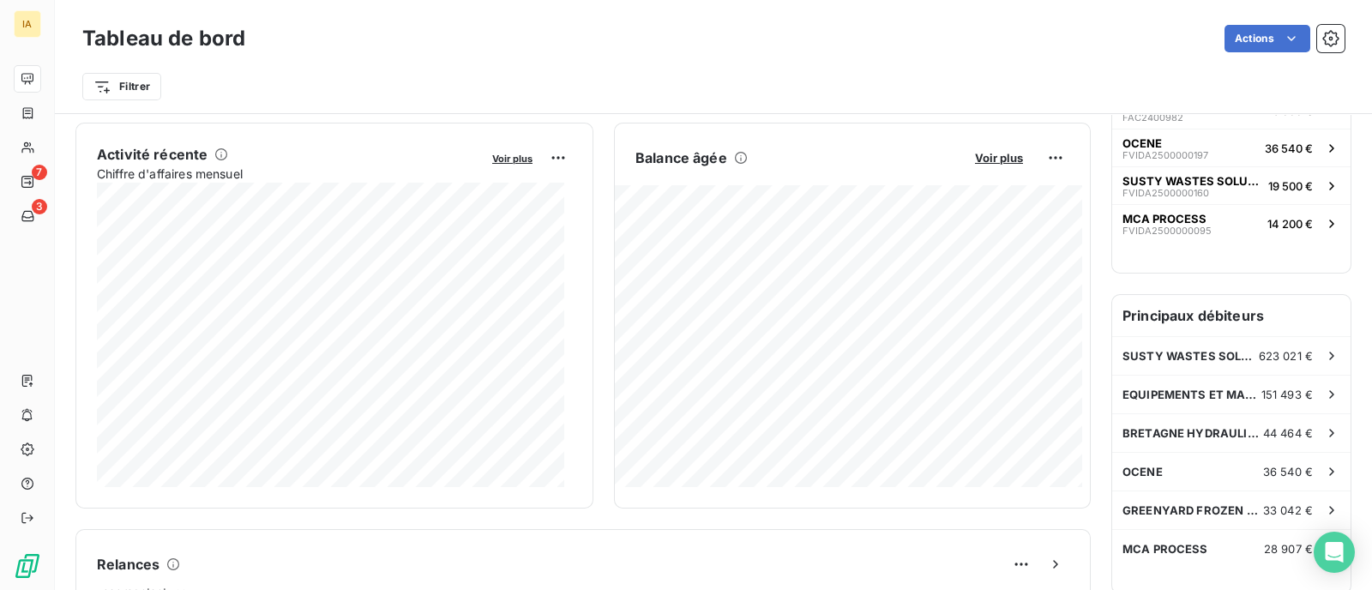
scroll to position [321, 0]
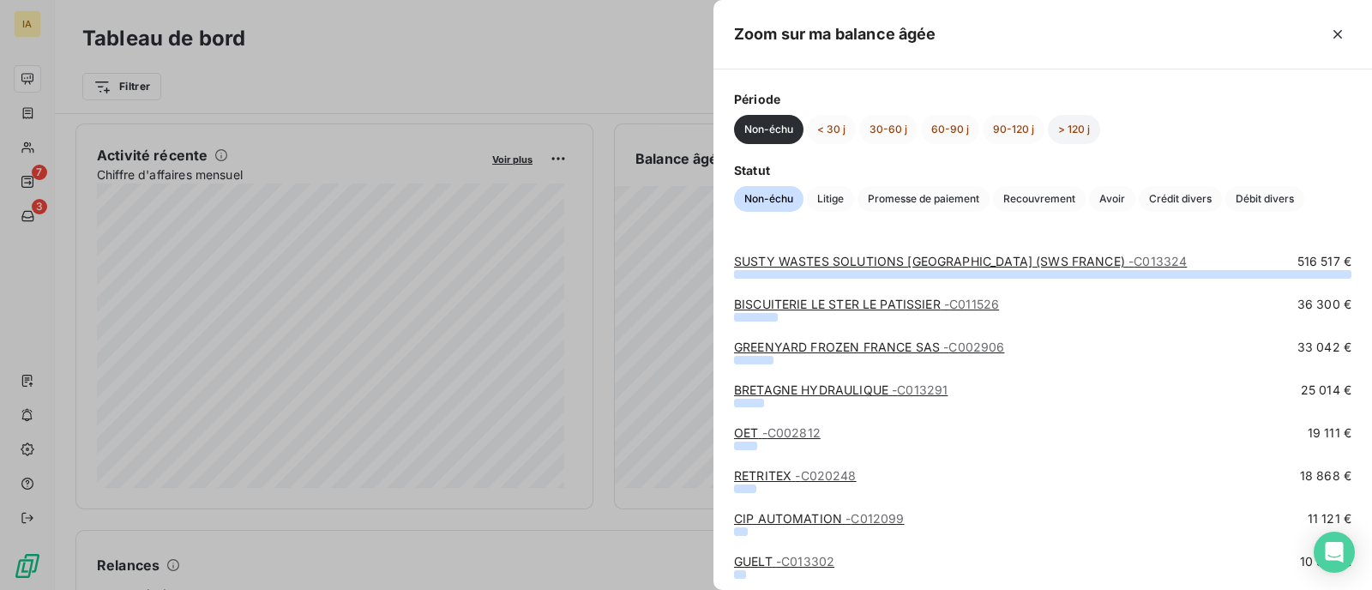
click at [1069, 131] on button "> 120 j" at bounding box center [1074, 129] width 52 height 29
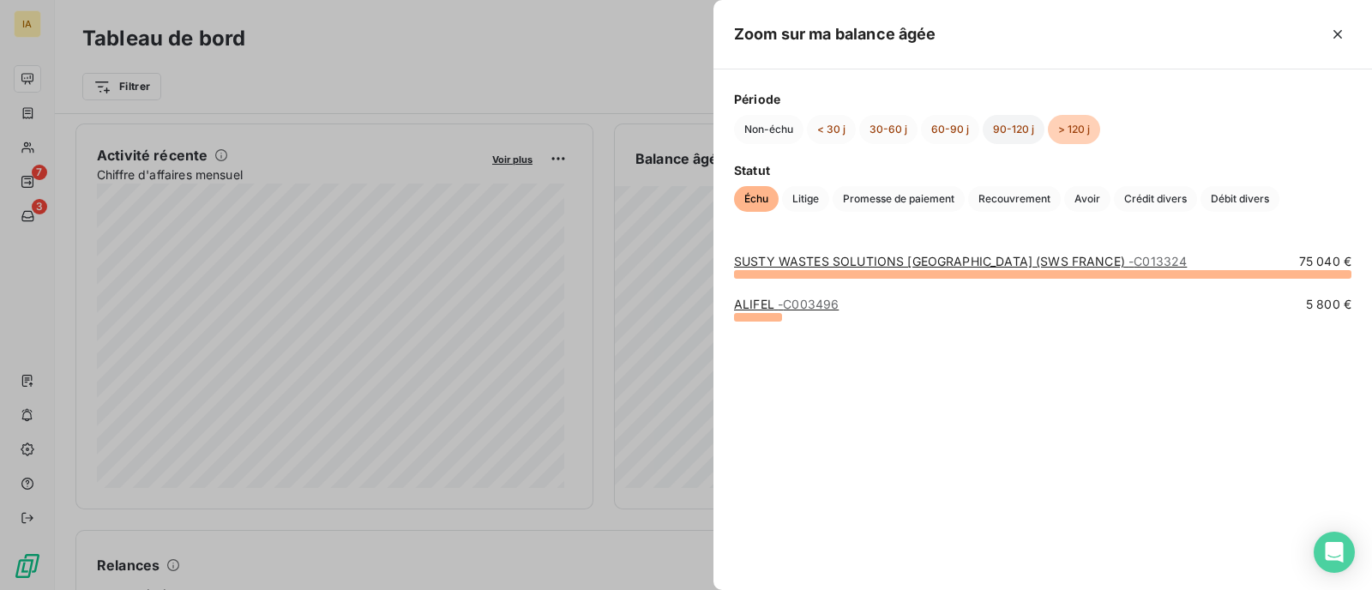
click at [1009, 123] on button "90-120 j" at bounding box center [1013, 129] width 62 height 29
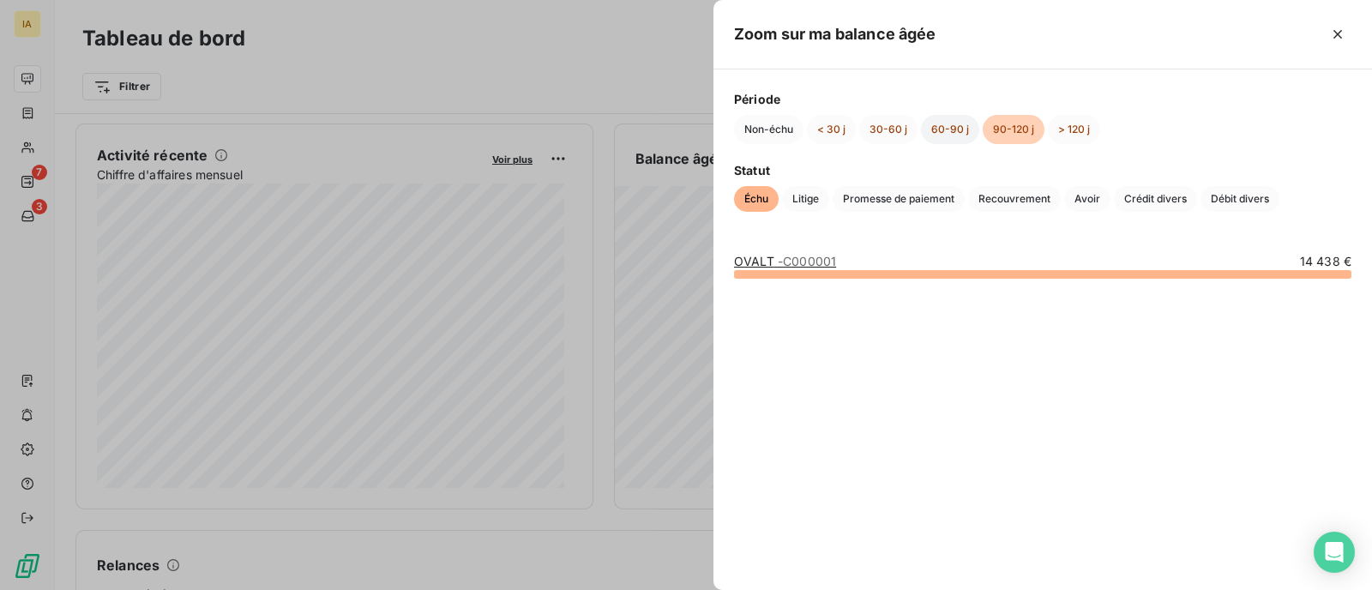
click at [954, 122] on button "60-90 j" at bounding box center [950, 129] width 58 height 29
click at [794, 130] on button "Non-échu" at bounding box center [768, 129] width 69 height 29
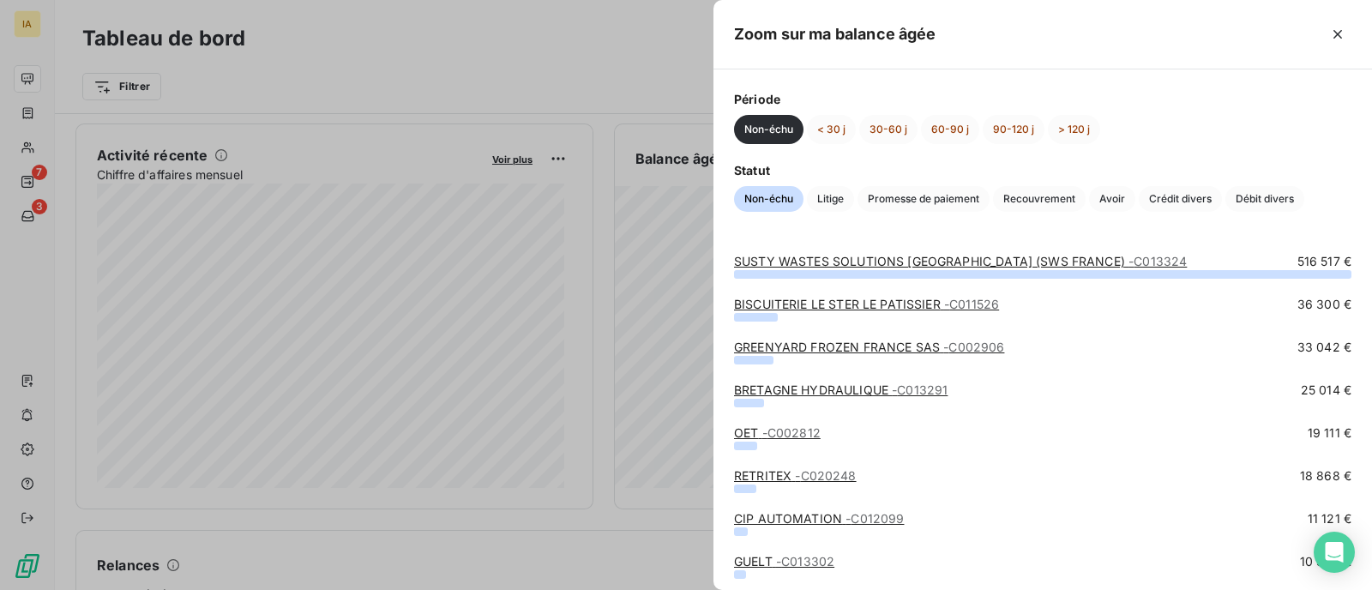
click at [850, 304] on link "BISCUITERIE LE STER LE PATISSIER - C011526" at bounding box center [866, 304] width 265 height 15
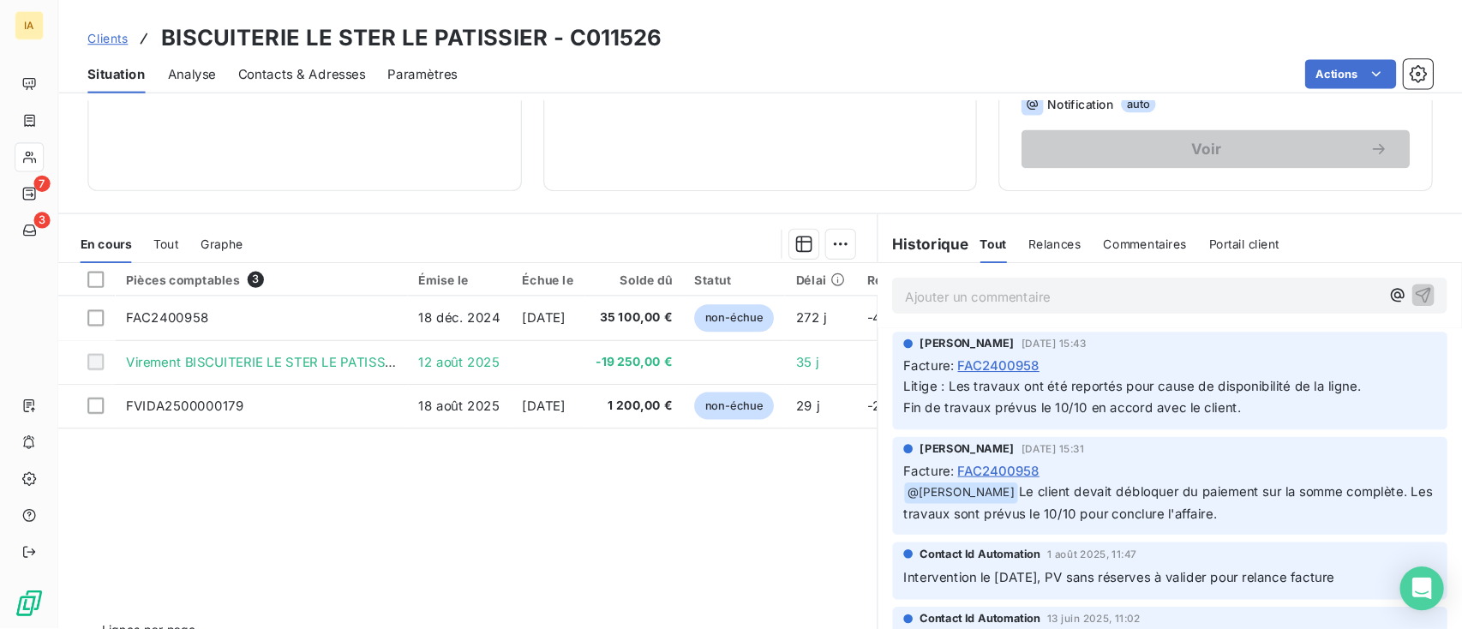
scroll to position [314, 0]
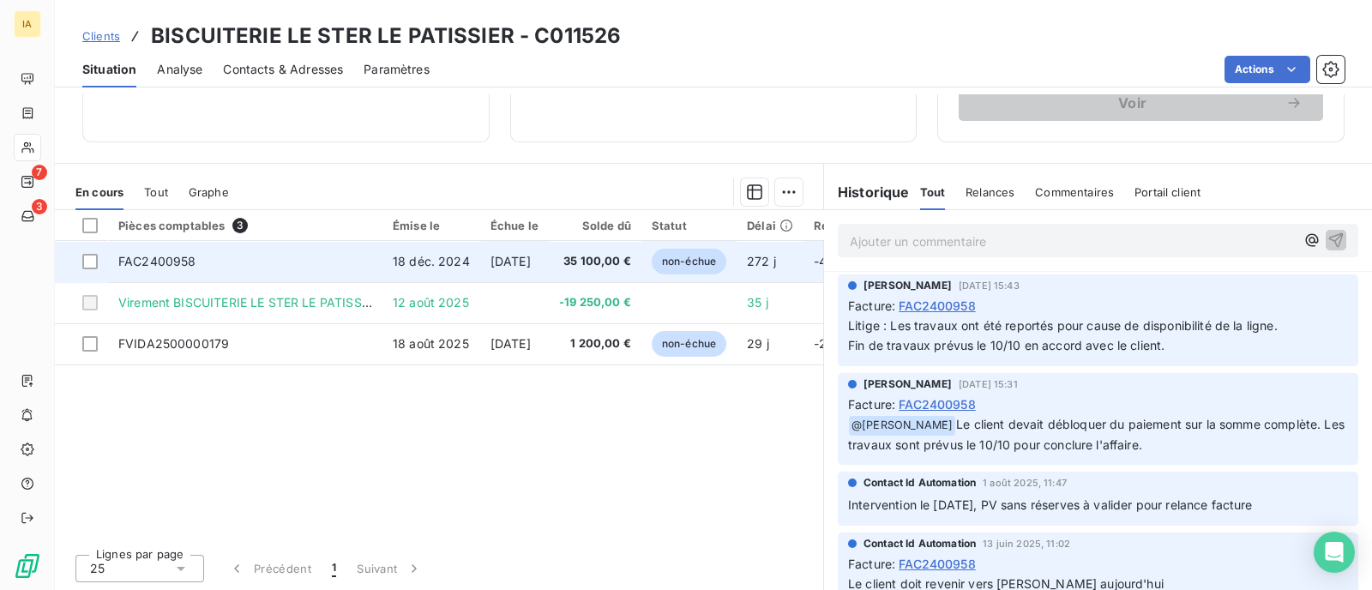
click at [177, 259] on span "FAC2400958" at bounding box center [157, 261] width 78 height 15
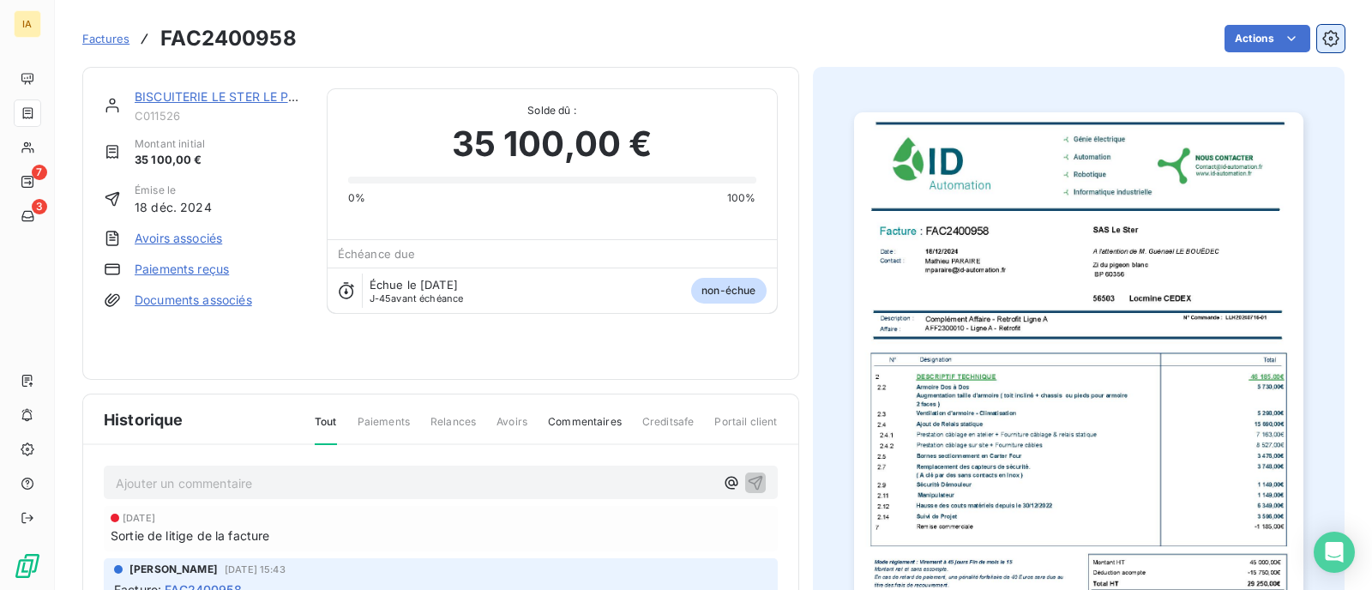
click at [1322, 45] on icon "button" at bounding box center [1330, 38] width 17 height 17
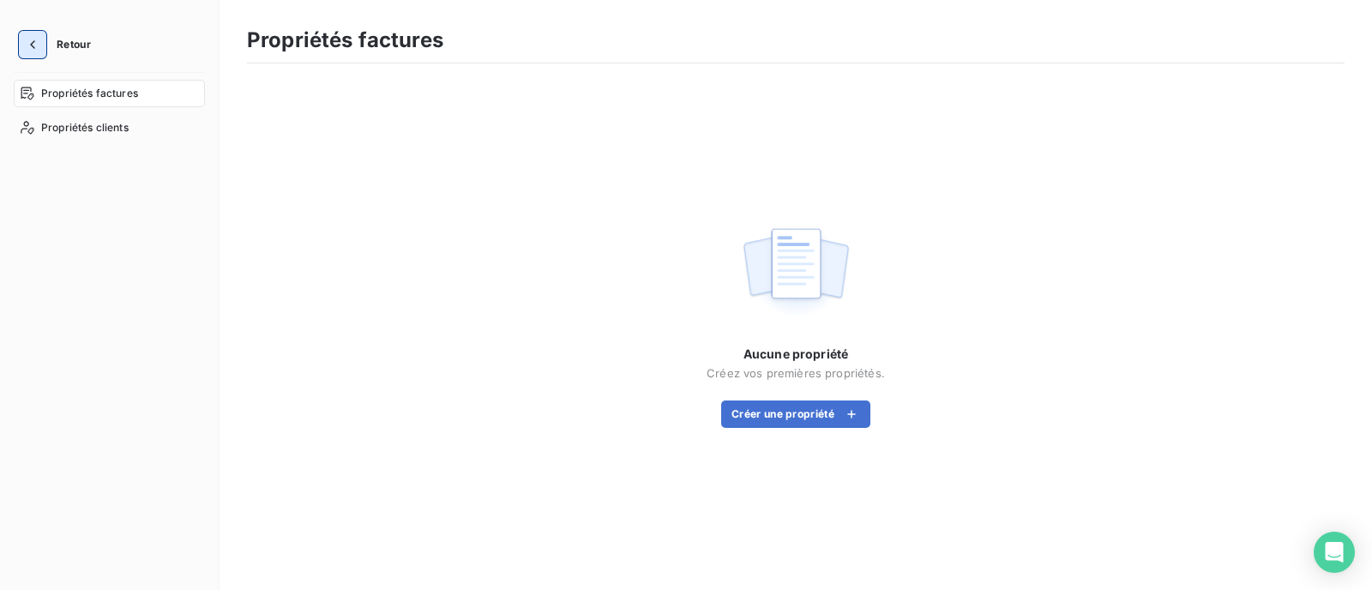
click at [35, 44] on icon "button" at bounding box center [32, 44] width 17 height 17
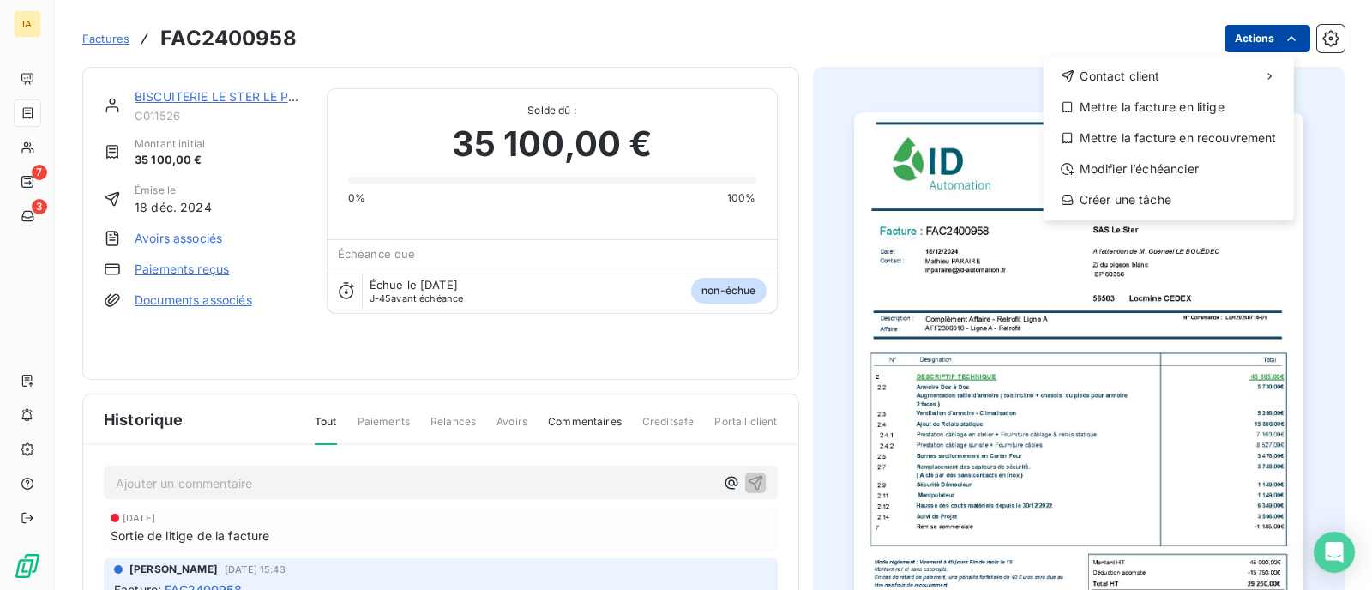
click at [1238, 46] on html "IA 7 3 Factures FAC2400958 Actions Contact client Mettre la facture en litige M…" at bounding box center [686, 295] width 1372 height 590
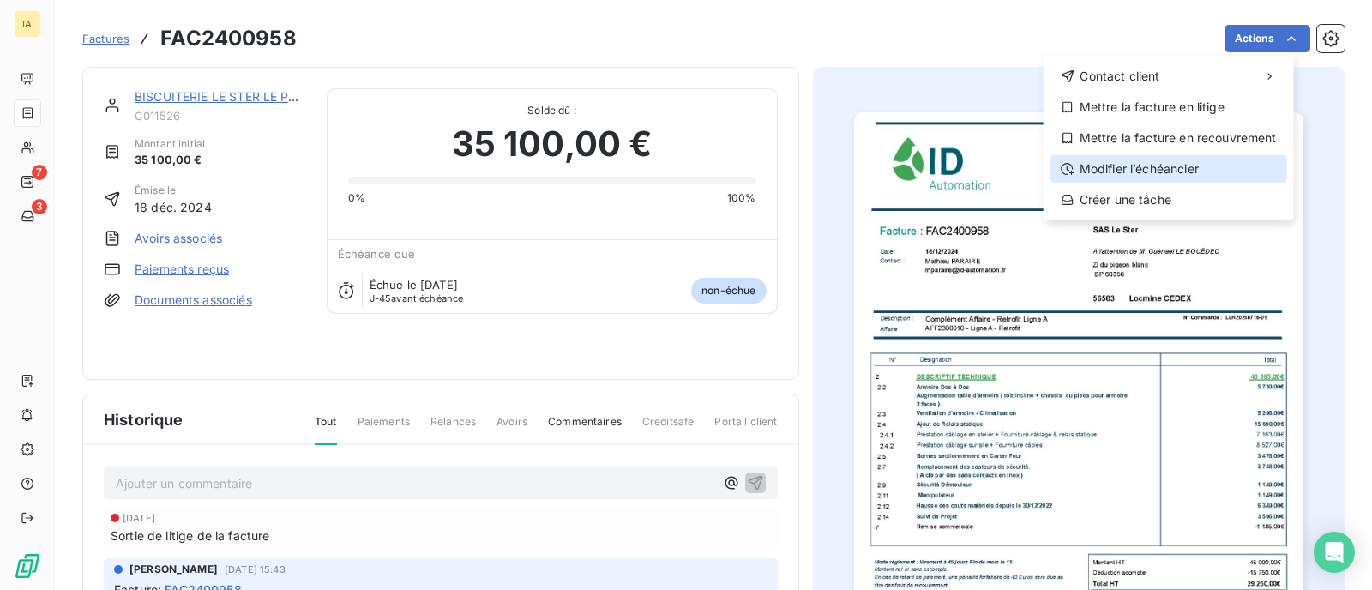
click at [1108, 159] on div "Modifier l’échéancier" at bounding box center [1168, 168] width 237 height 27
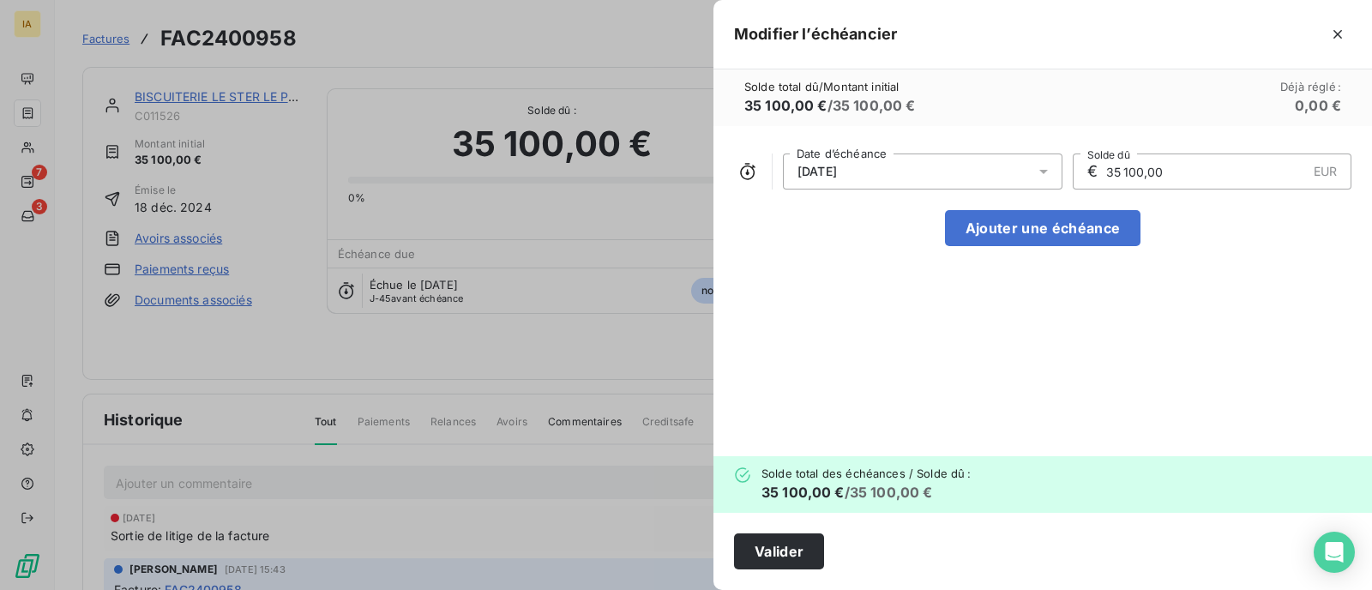
click at [817, 160] on div "31/10/2025" at bounding box center [922, 171] width 279 height 36
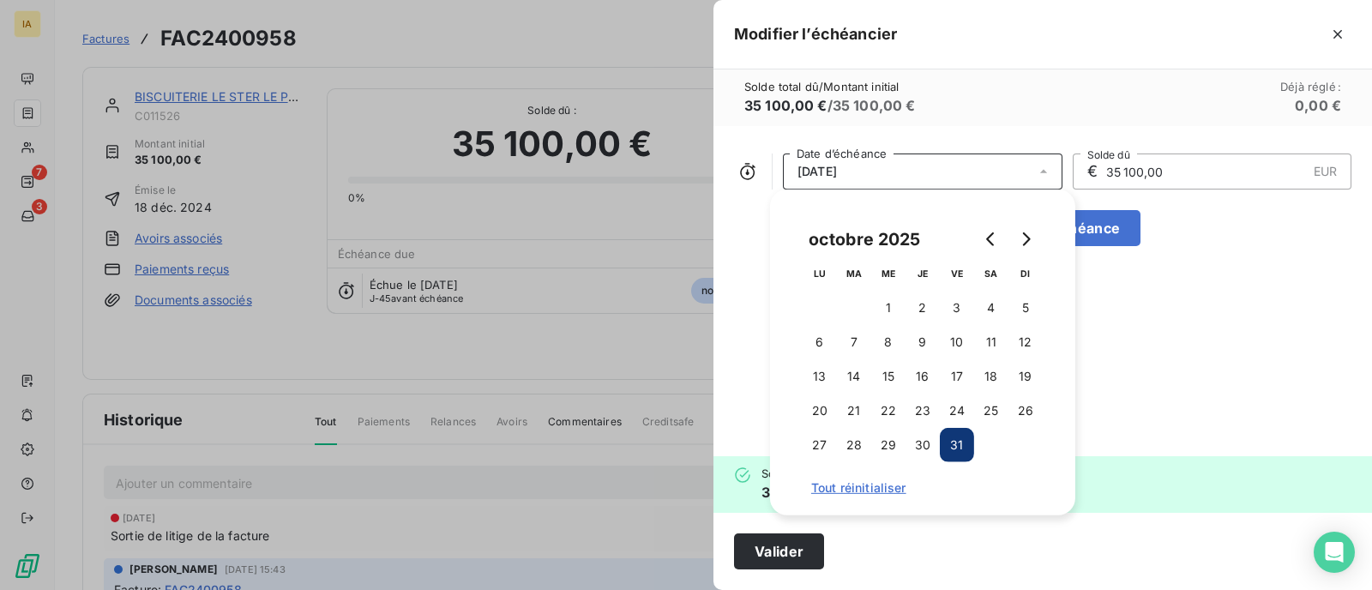
click at [1119, 320] on div "31/10/2025 Date d’échéance € 35 100,00 EUR Solde dû Ajouter une échéance" at bounding box center [1042, 291] width 658 height 330
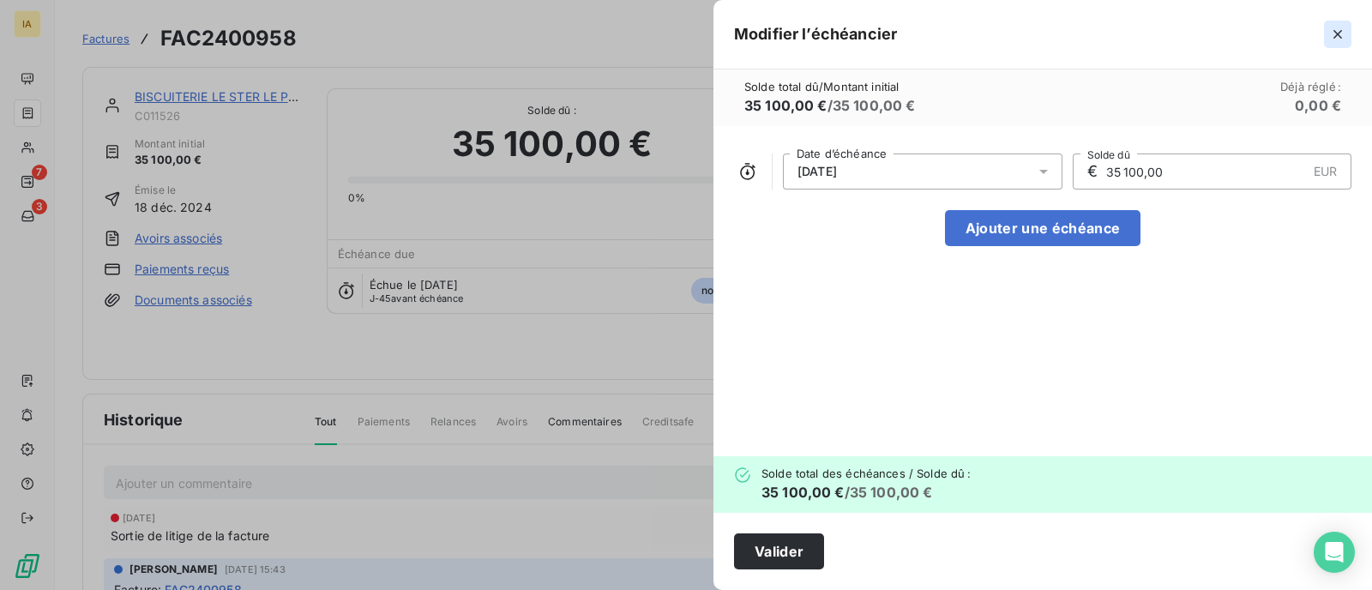
click at [1339, 34] on icon "button" at bounding box center [1337, 34] width 17 height 17
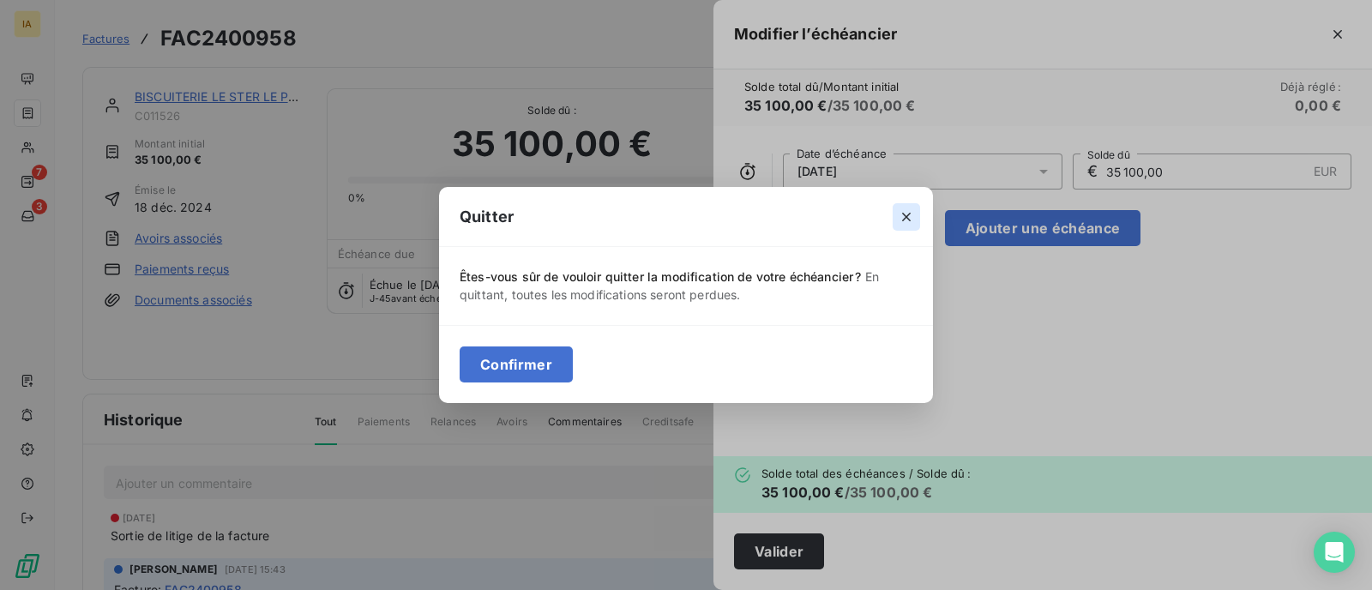
click at [907, 209] on icon "button" at bounding box center [906, 216] width 17 height 17
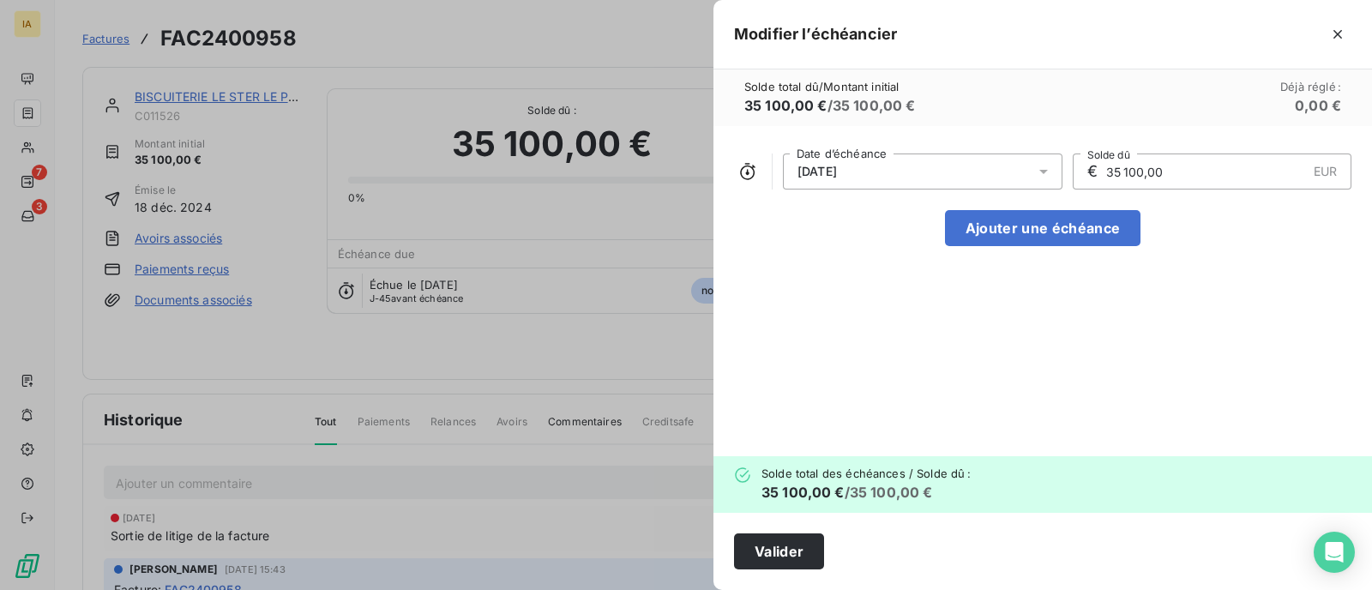
click at [627, 334] on div at bounding box center [686, 295] width 1372 height 590
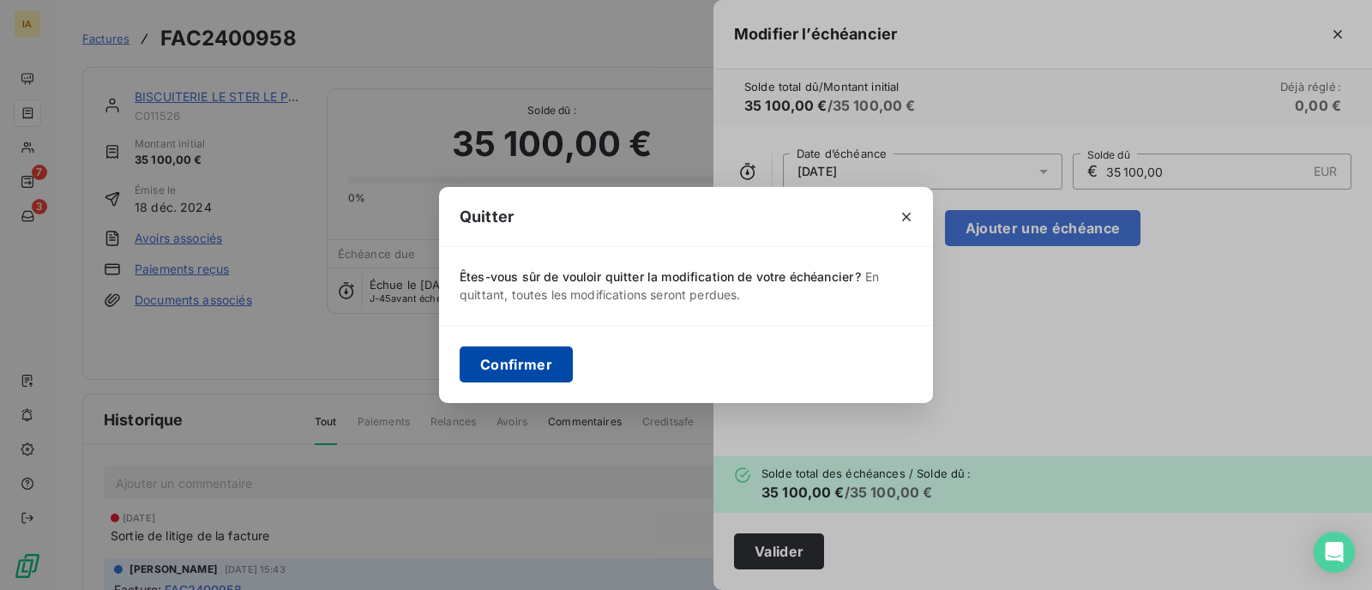
click at [499, 369] on button "Confirmer" at bounding box center [515, 364] width 113 height 36
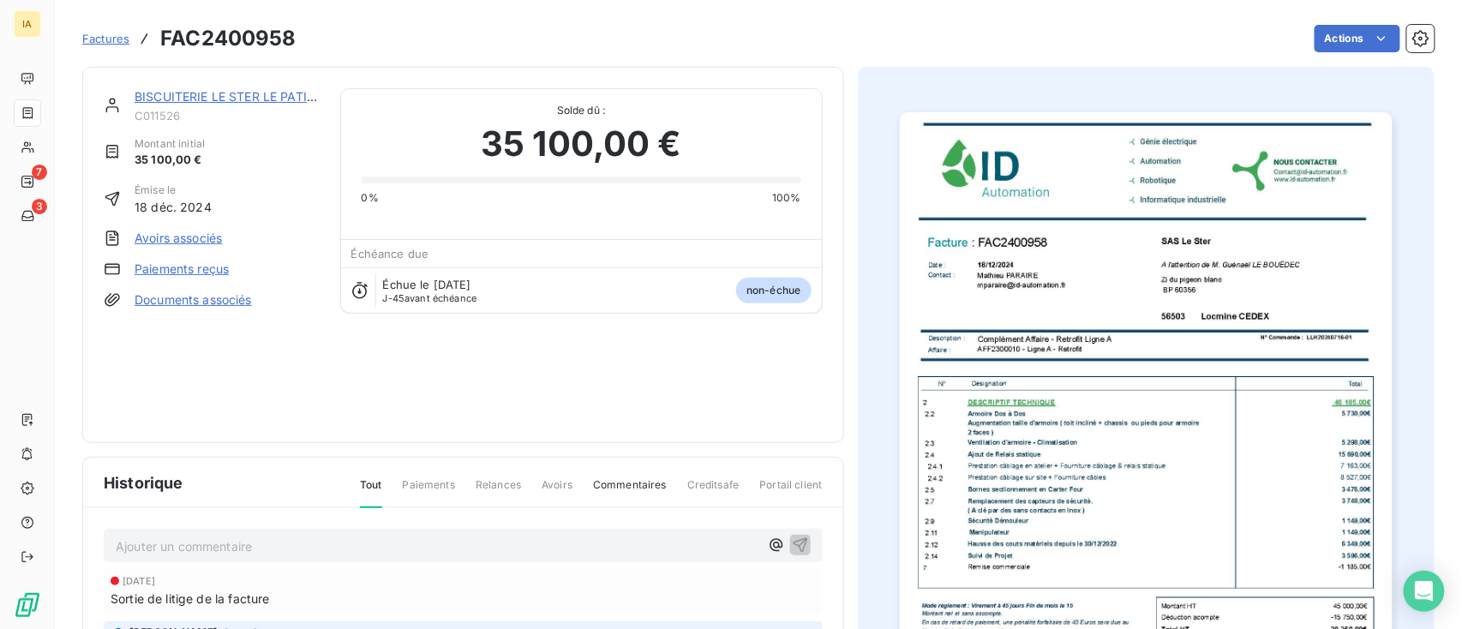
drag, startPoint x: 1322, startPoint y: 10, endPoint x: 754, endPoint y: 405, distance: 691.5
click at [752, 405] on div "BISCUITERIE LE STER LE PATISSIER C011526 Montant initial 35 100,00 € Émise le 1…" at bounding box center [463, 254] width 719 height 333
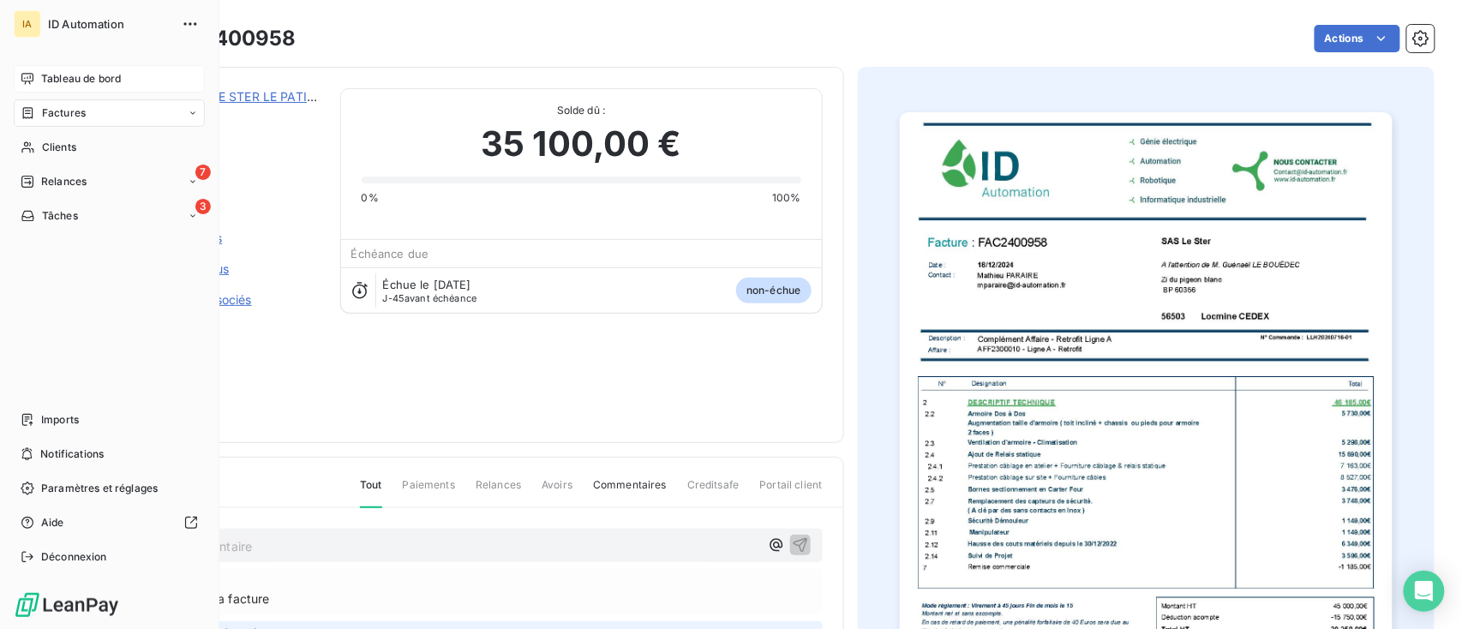
click at [63, 81] on span "Tableau de bord" at bounding box center [81, 78] width 80 height 15
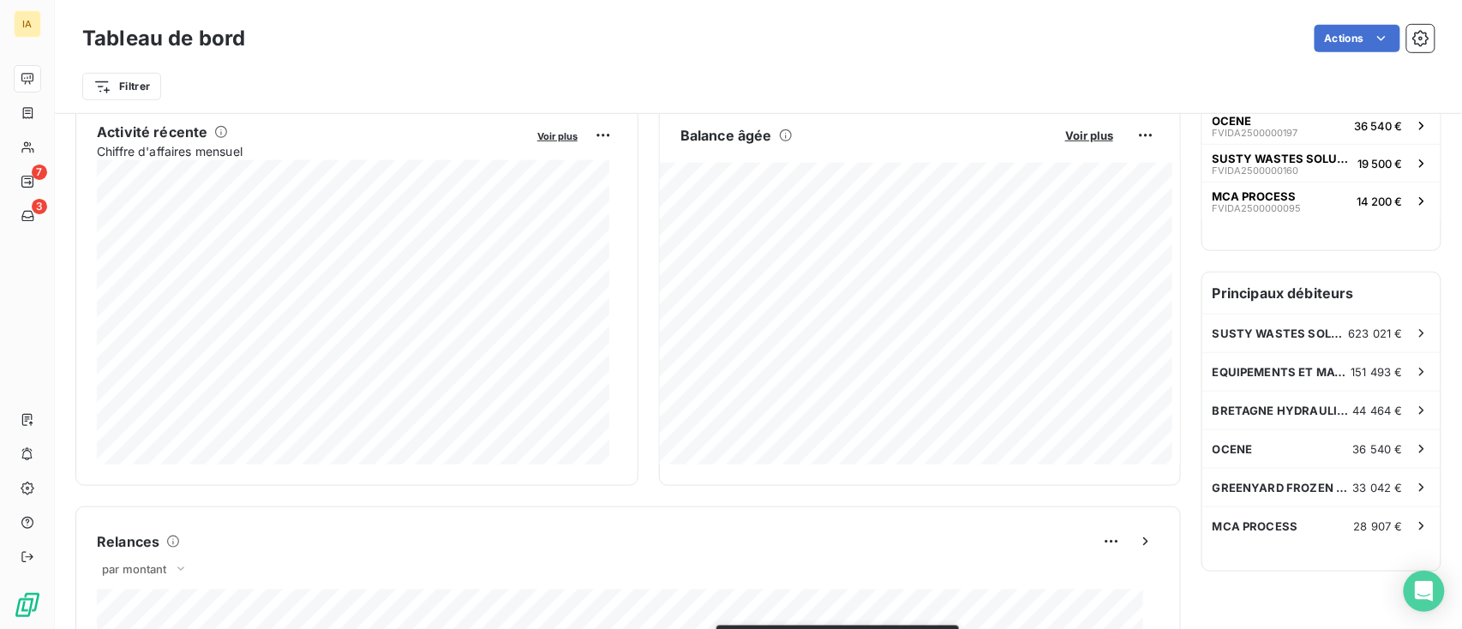
scroll to position [343, 0]
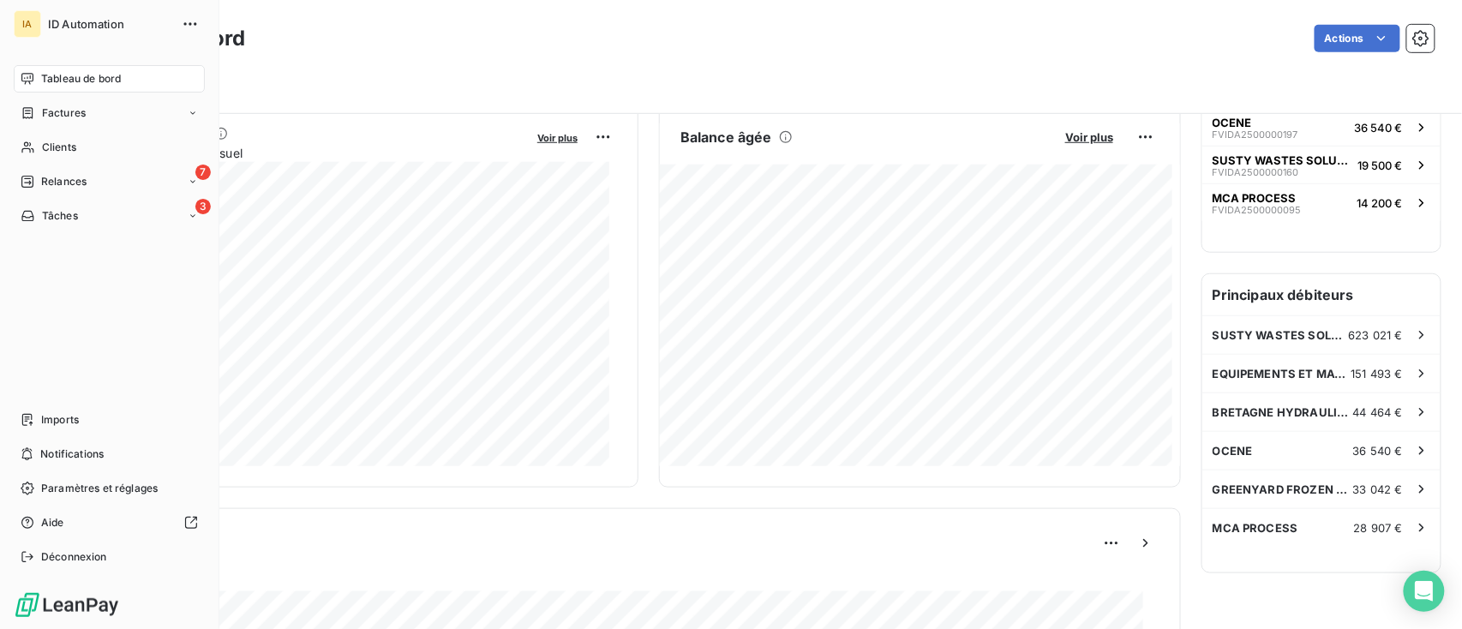
click at [33, 81] on icon at bounding box center [28, 79] width 14 height 14
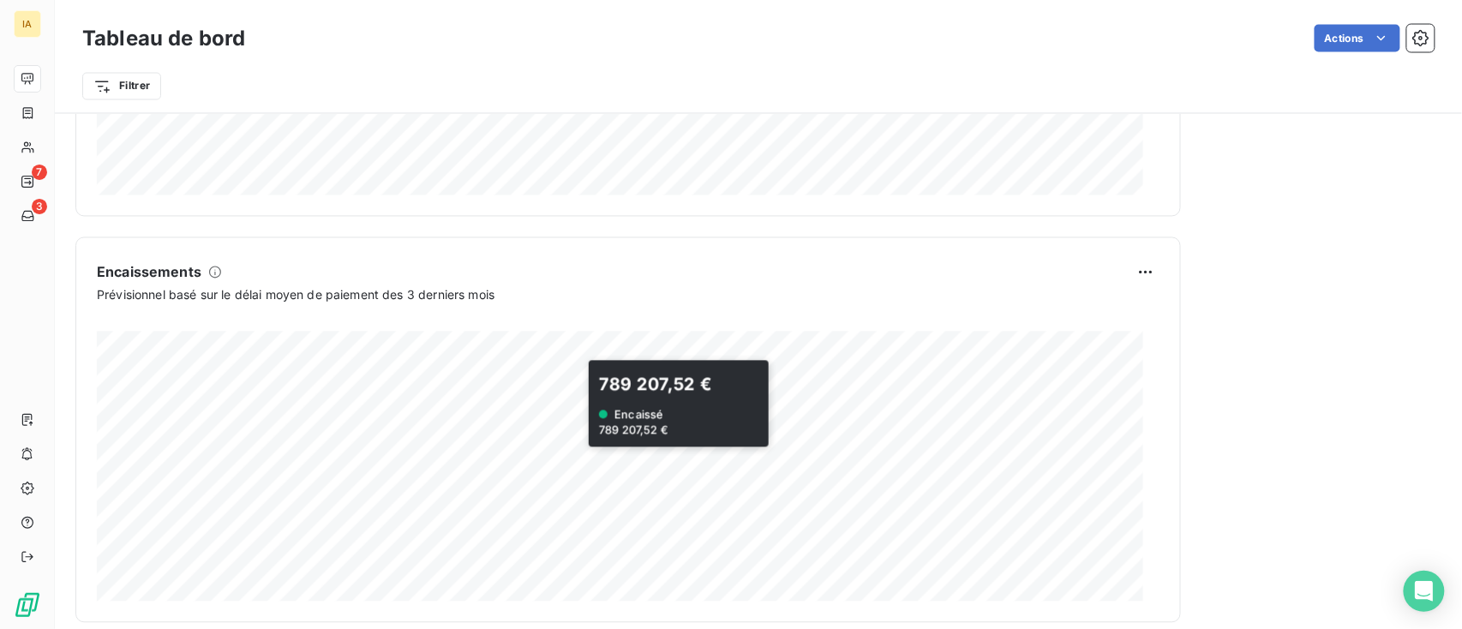
scroll to position [1041, 0]
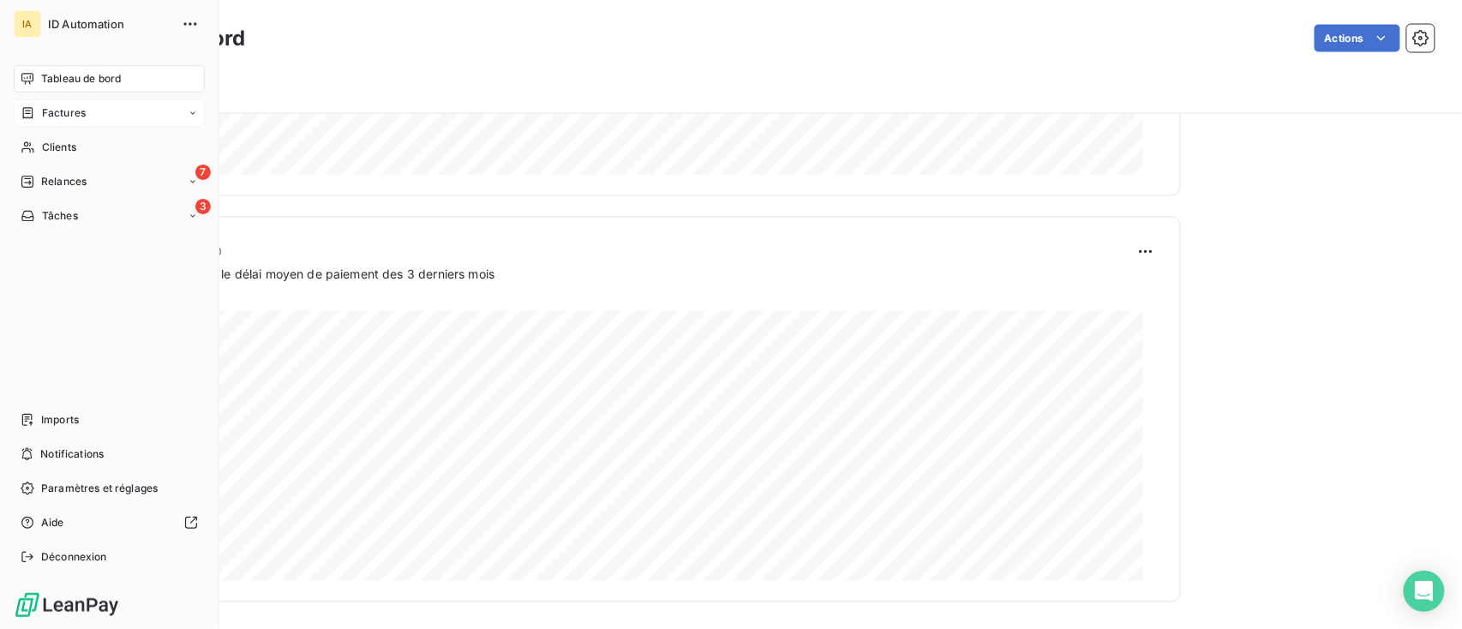
click at [48, 111] on span "Factures" at bounding box center [64, 112] width 44 height 15
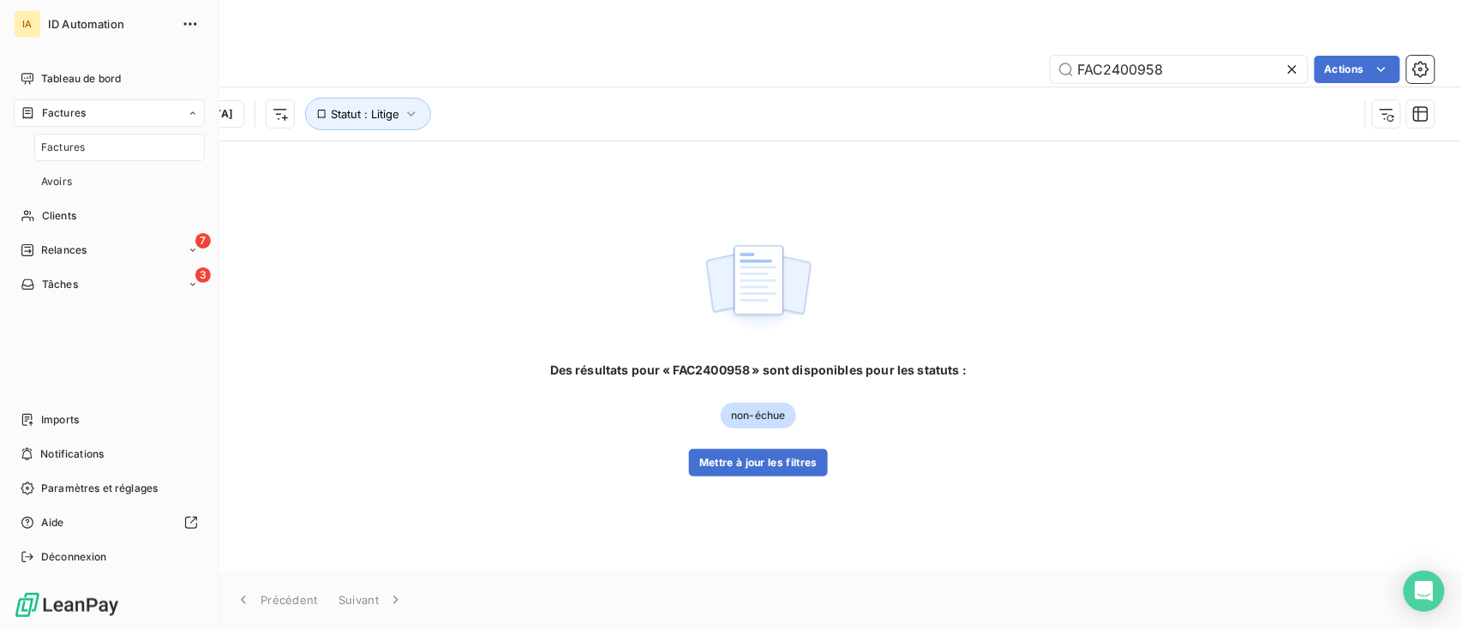
click at [60, 150] on span "Factures" at bounding box center [63, 147] width 44 height 15
click at [52, 178] on span "Relances" at bounding box center [63, 181] width 45 height 15
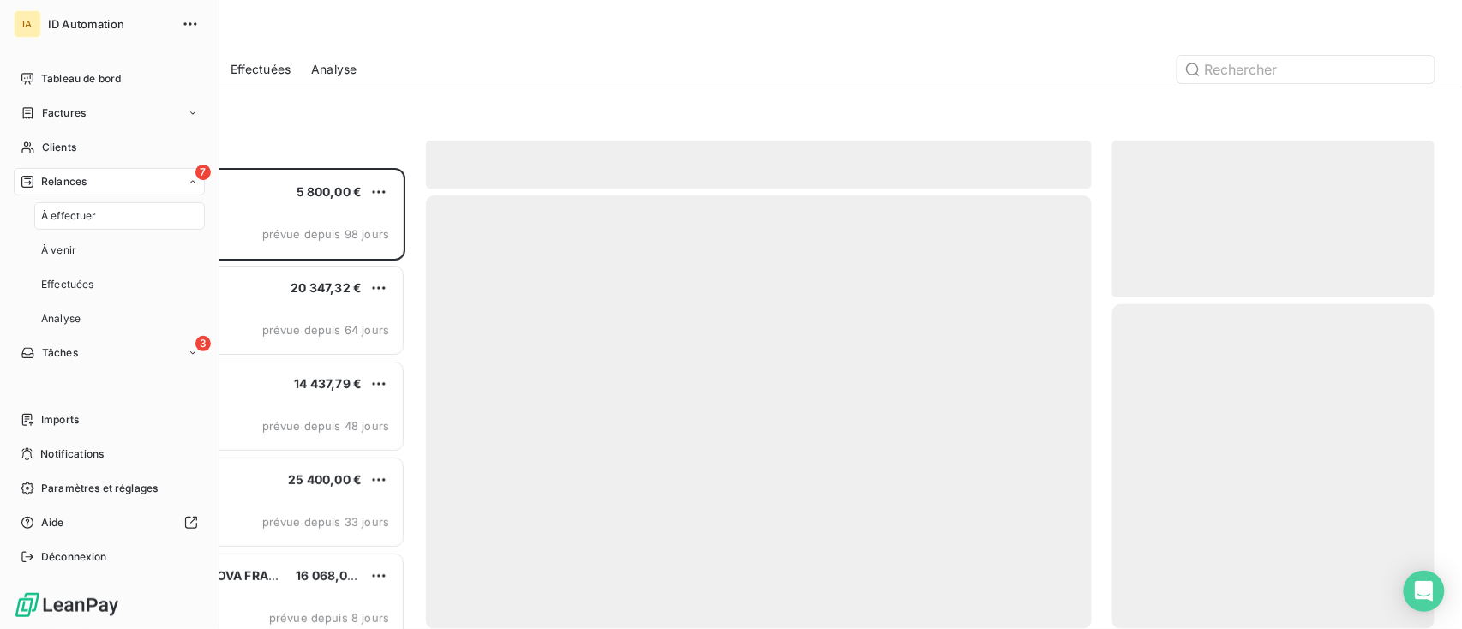
scroll to position [444, 305]
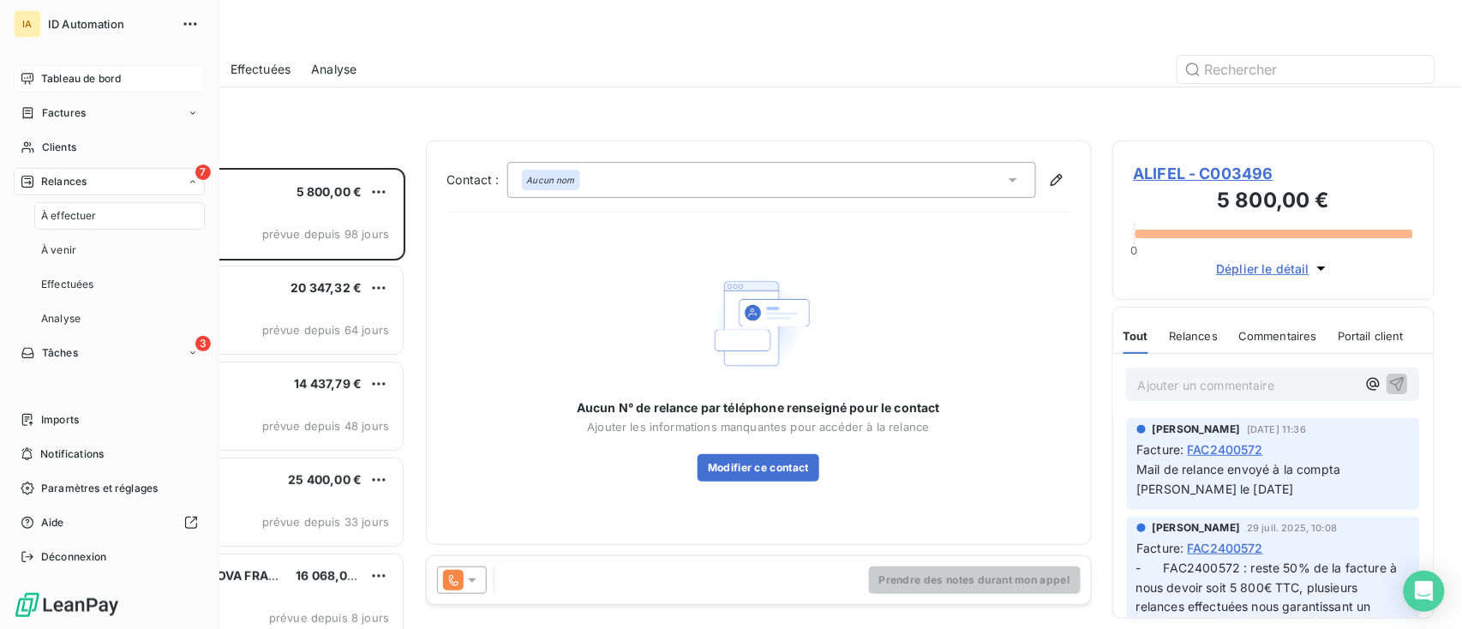
click at [45, 85] on span "Tableau de bord" at bounding box center [81, 78] width 80 height 15
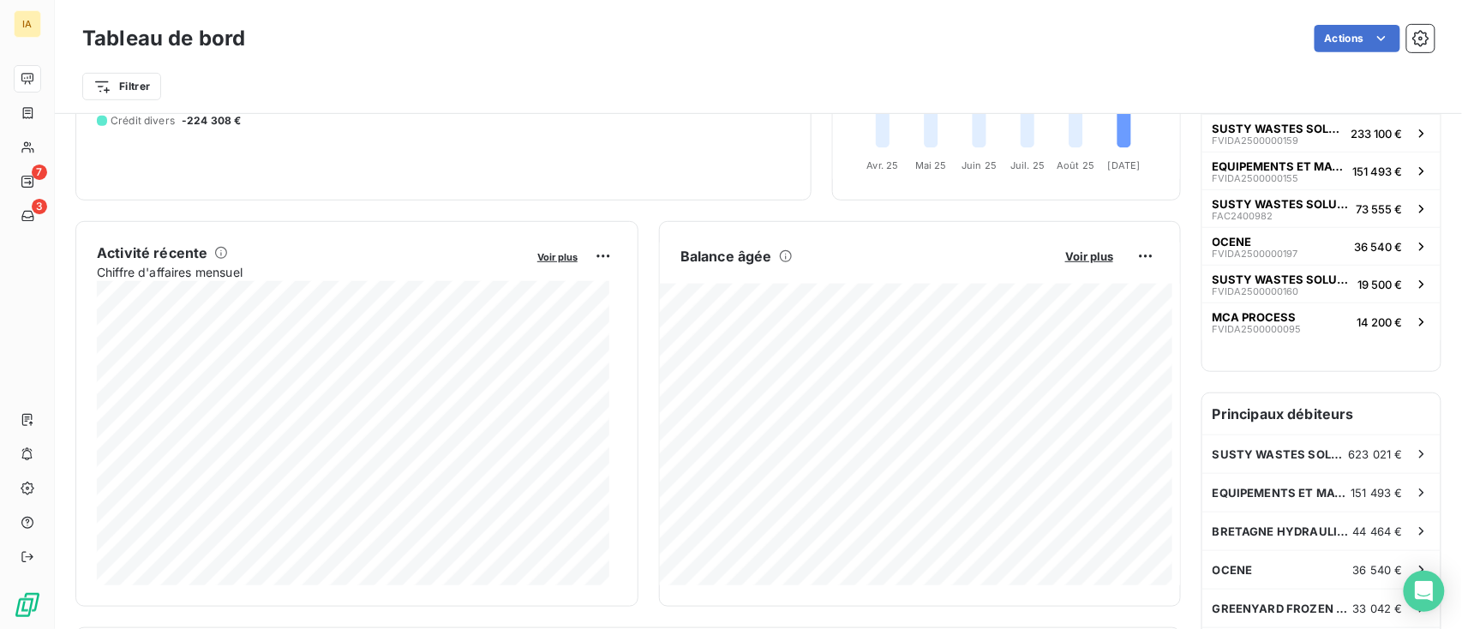
scroll to position [229, 0]
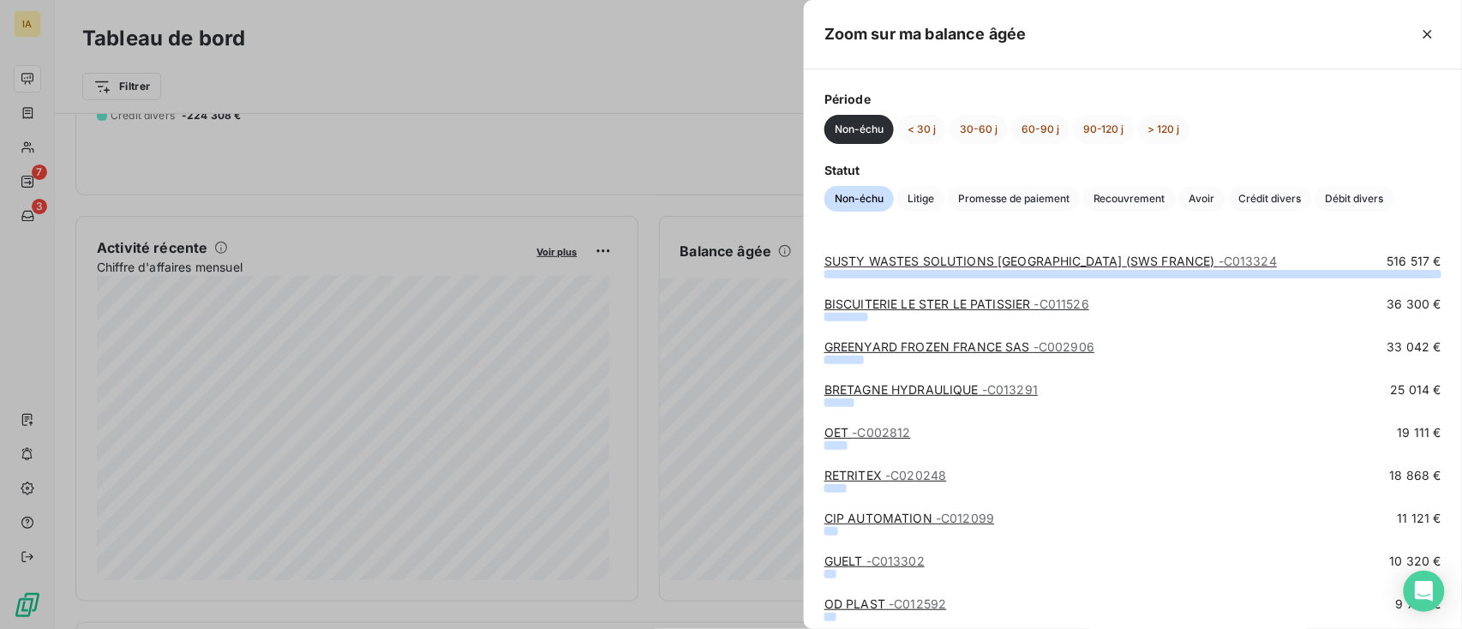
click at [926, 303] on link "BISCUITERIE LE STER LE PATISSIER - C011526" at bounding box center [957, 304] width 265 height 15
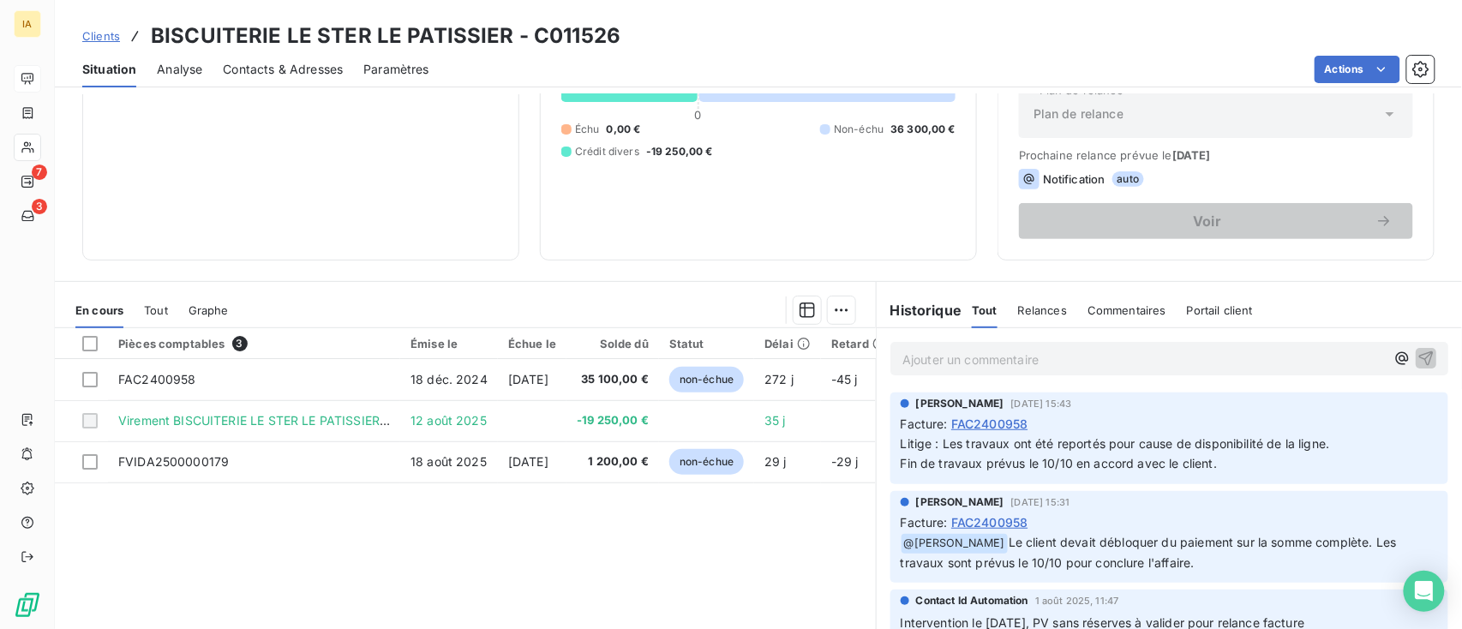
scroll to position [228, 0]
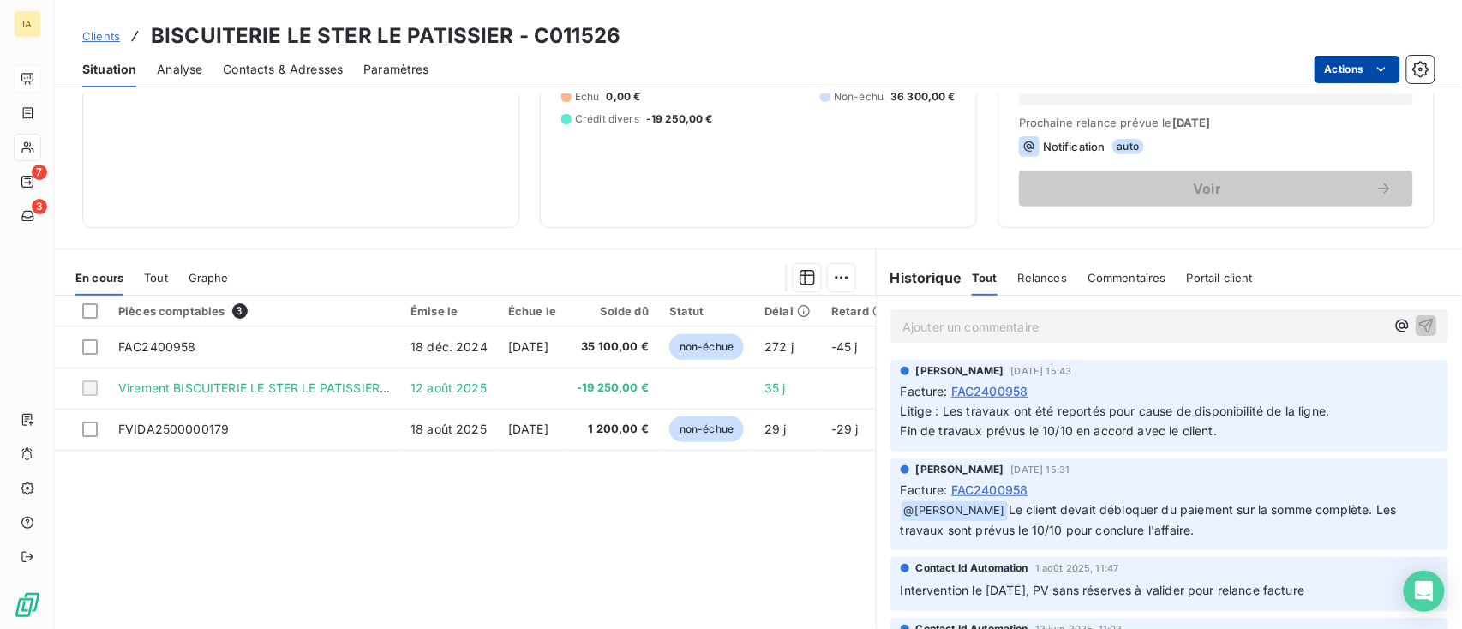
click at [1342, 61] on html "IA 7 3 Clients BISCUITERIE LE STER LE PATISSIER - C011526 Situation Analyse Con…" at bounding box center [731, 314] width 1462 height 629
click at [638, 543] on html "IA 7 3 Clients BISCUITERIE LE STER LE PATISSIER - C011526 Situation Analyse Con…" at bounding box center [731, 314] width 1462 height 629
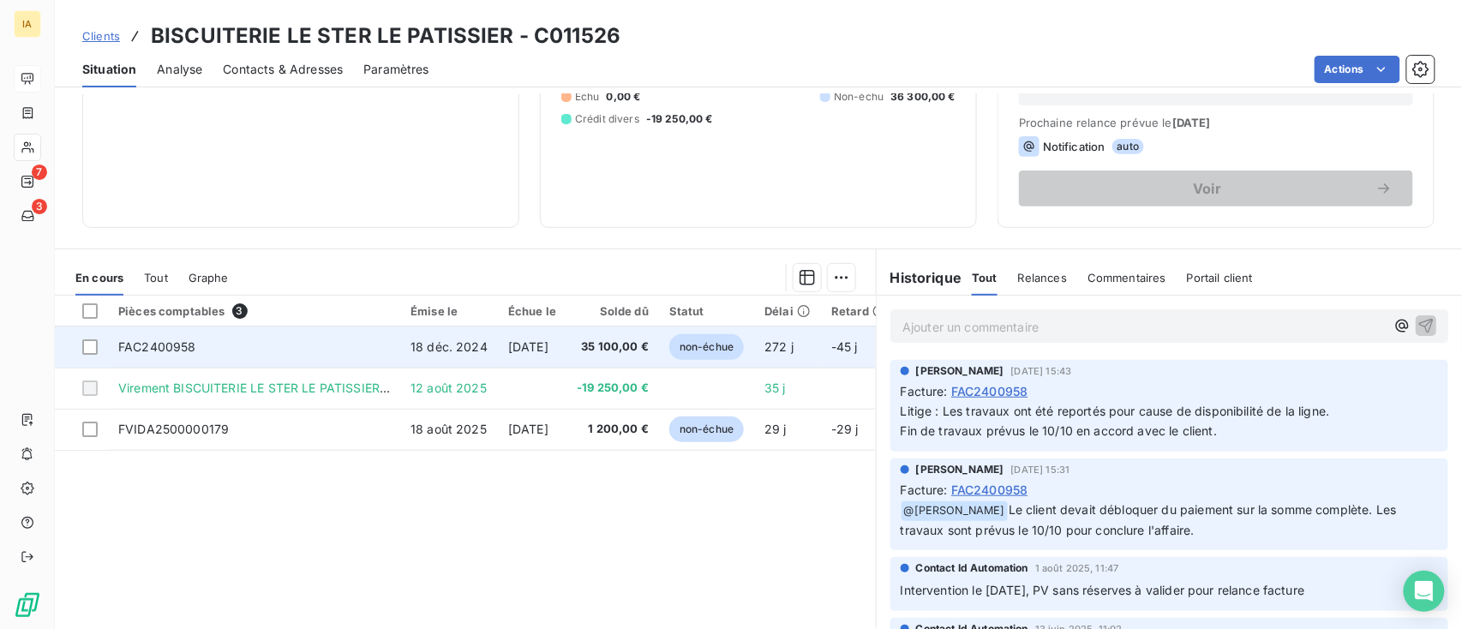
click at [508, 343] on span "[DATE]" at bounding box center [528, 346] width 40 height 15
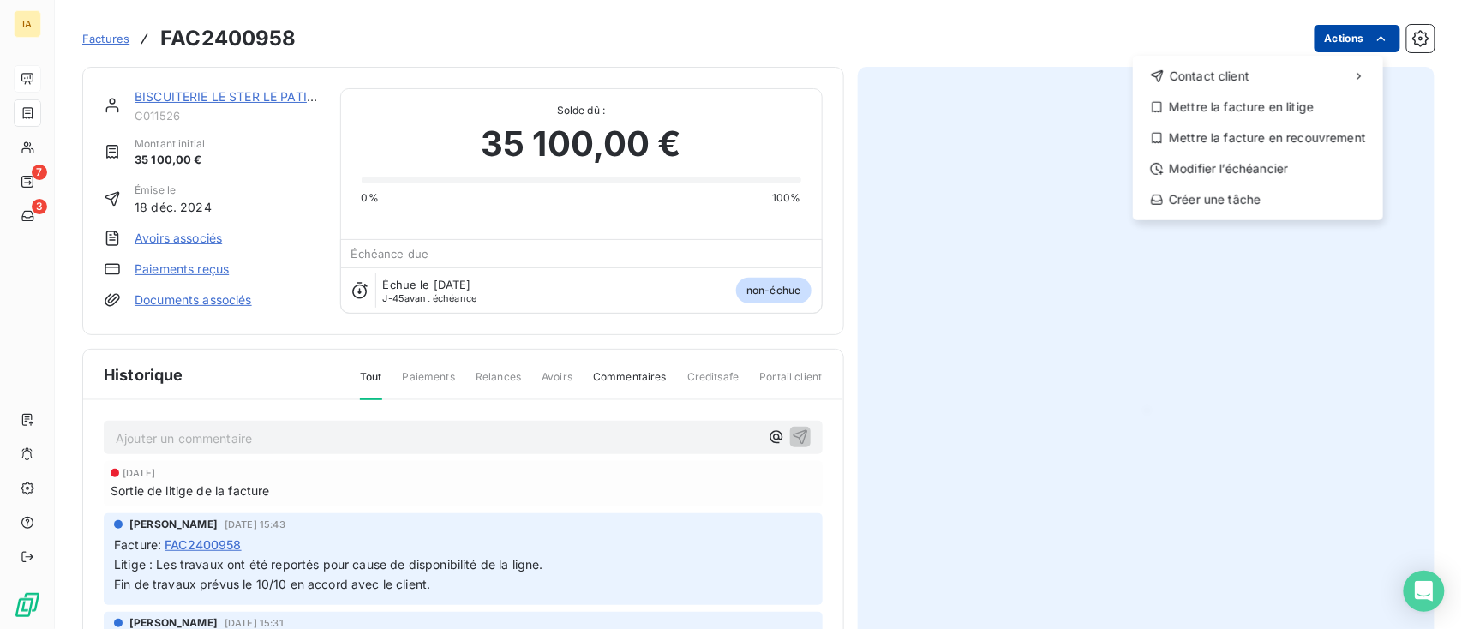
click at [1328, 40] on html "IA 7 3 Factures FAC2400958 Actions Contact client Mettre la facture en litige M…" at bounding box center [731, 314] width 1462 height 629
click at [1222, 165] on div "Modifier l’échéancier" at bounding box center [1258, 168] width 237 height 27
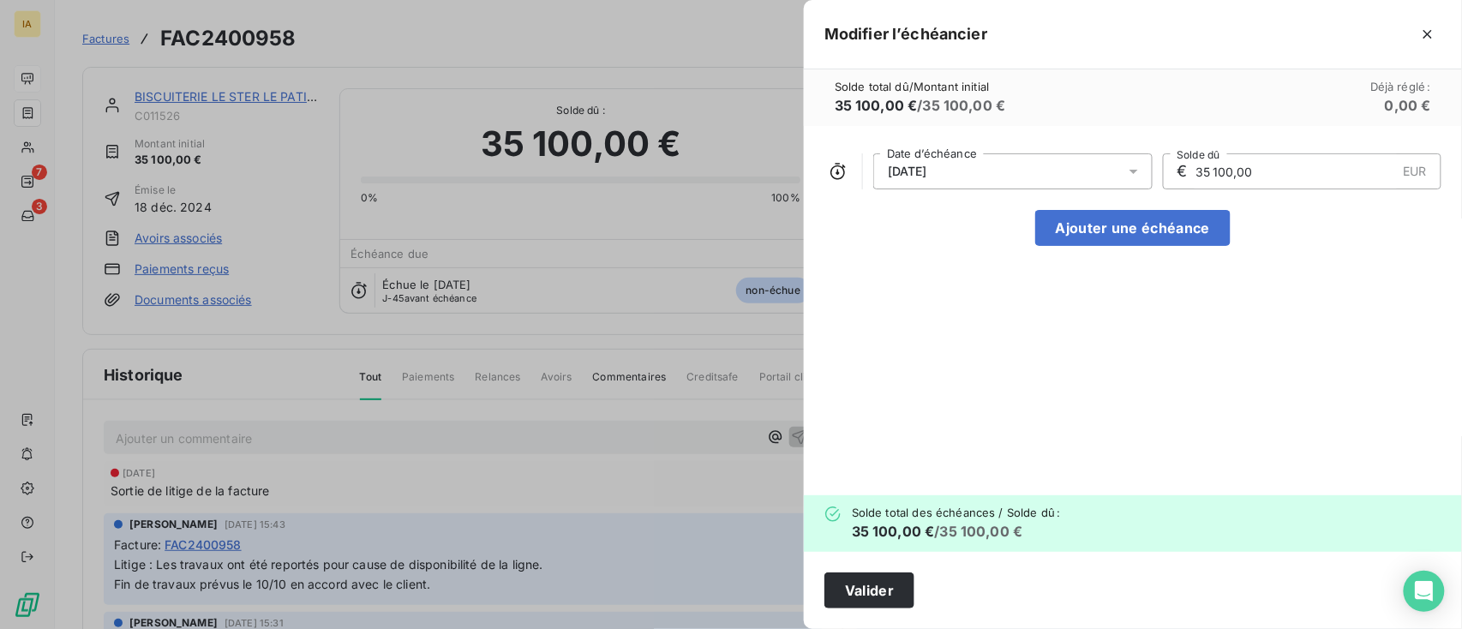
click at [996, 171] on div "31/10/2025" at bounding box center [1013, 171] width 279 height 36
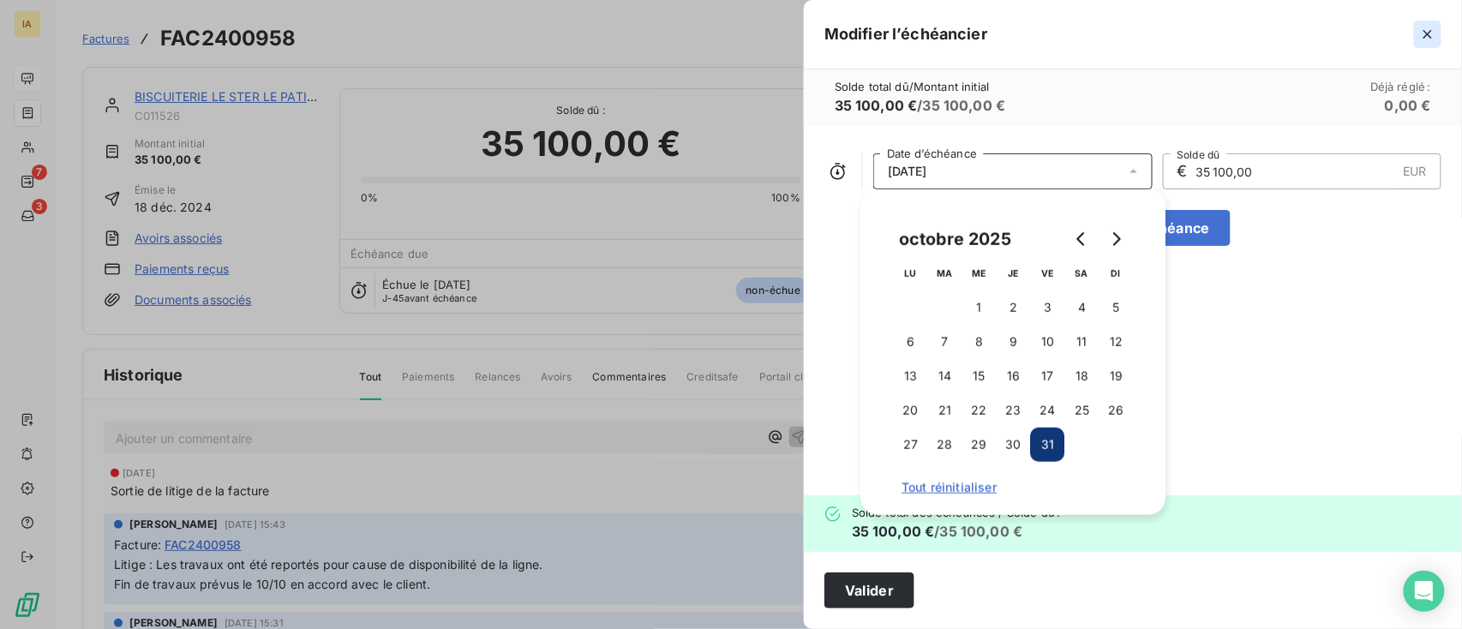
click at [1371, 37] on icon "button" at bounding box center [1428, 34] width 17 height 17
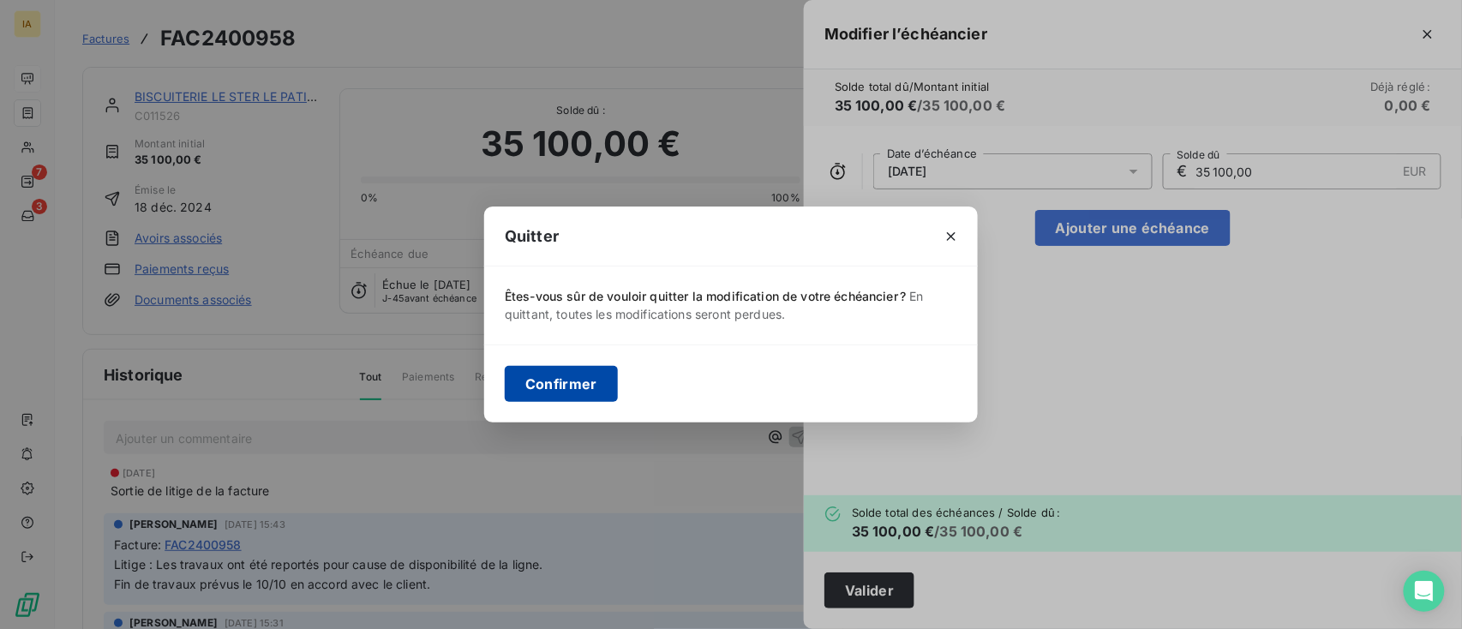
click at [554, 381] on button "Confirmer" at bounding box center [561, 384] width 113 height 36
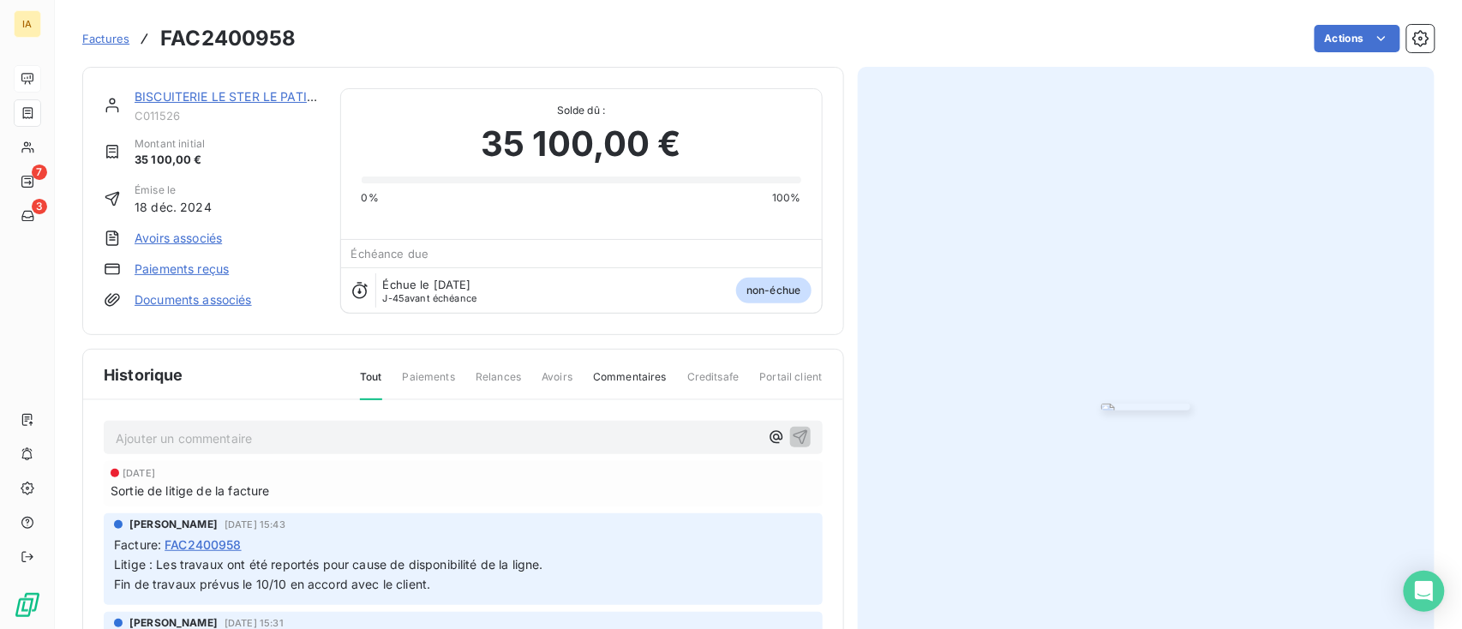
click at [1127, 404] on img "button" at bounding box center [1146, 407] width 89 height 7
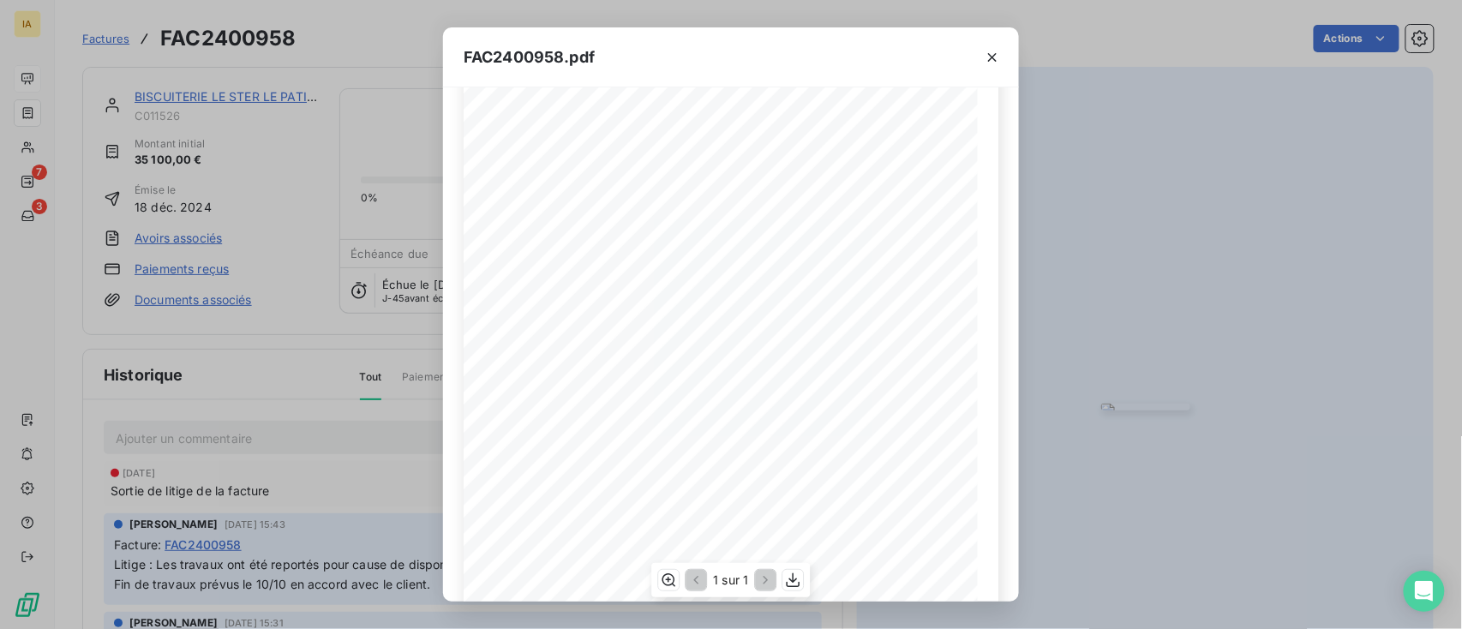
scroll to position [253, 0]
click at [994, 61] on icon "button" at bounding box center [992, 57] width 17 height 17
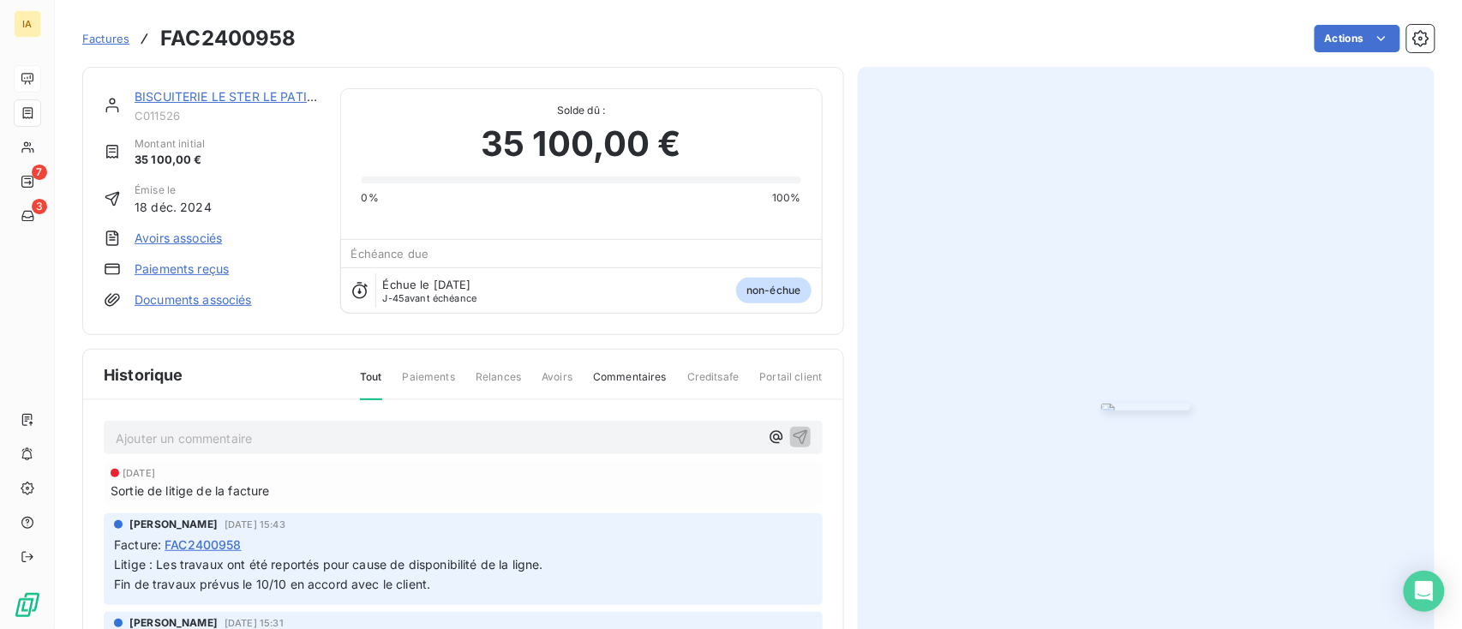
click at [715, 314] on div "BISCUITERIE LE STER LE PATISSIER C011526 Montant initial 35 100,00 € Émise le 1…" at bounding box center [463, 200] width 719 height 225
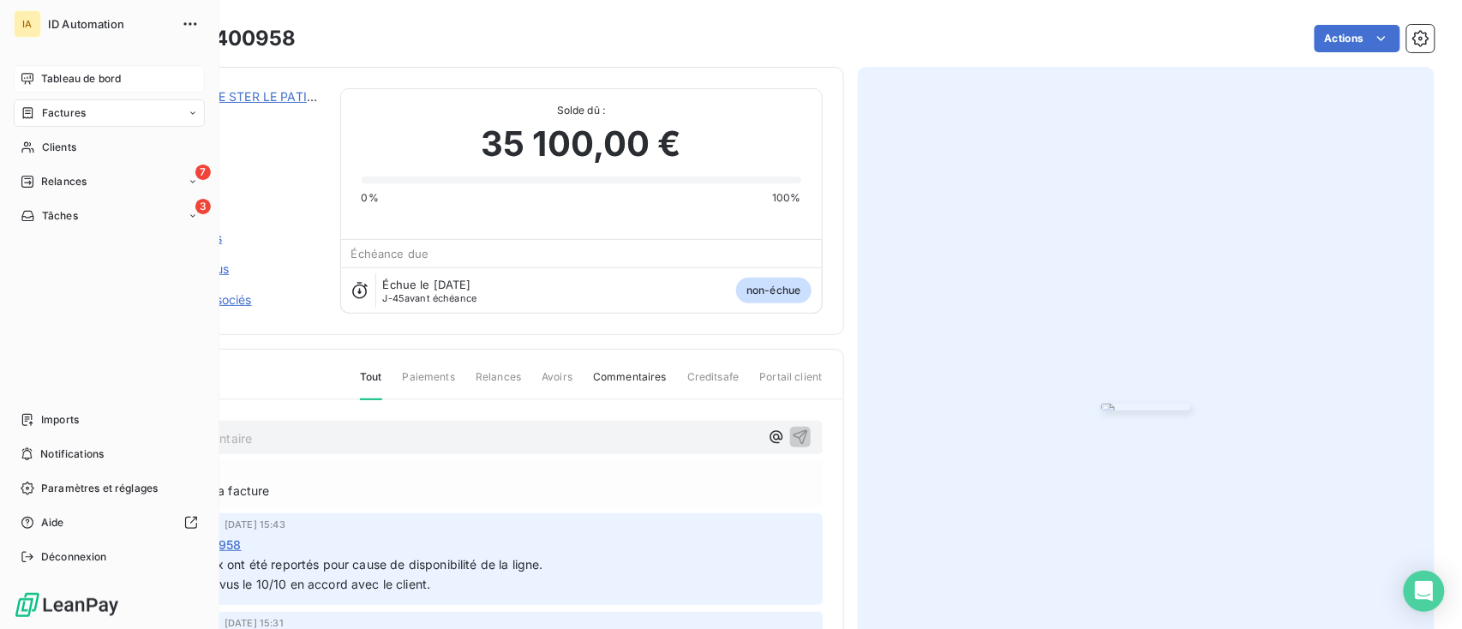
click at [32, 75] on icon at bounding box center [28, 79] width 14 height 14
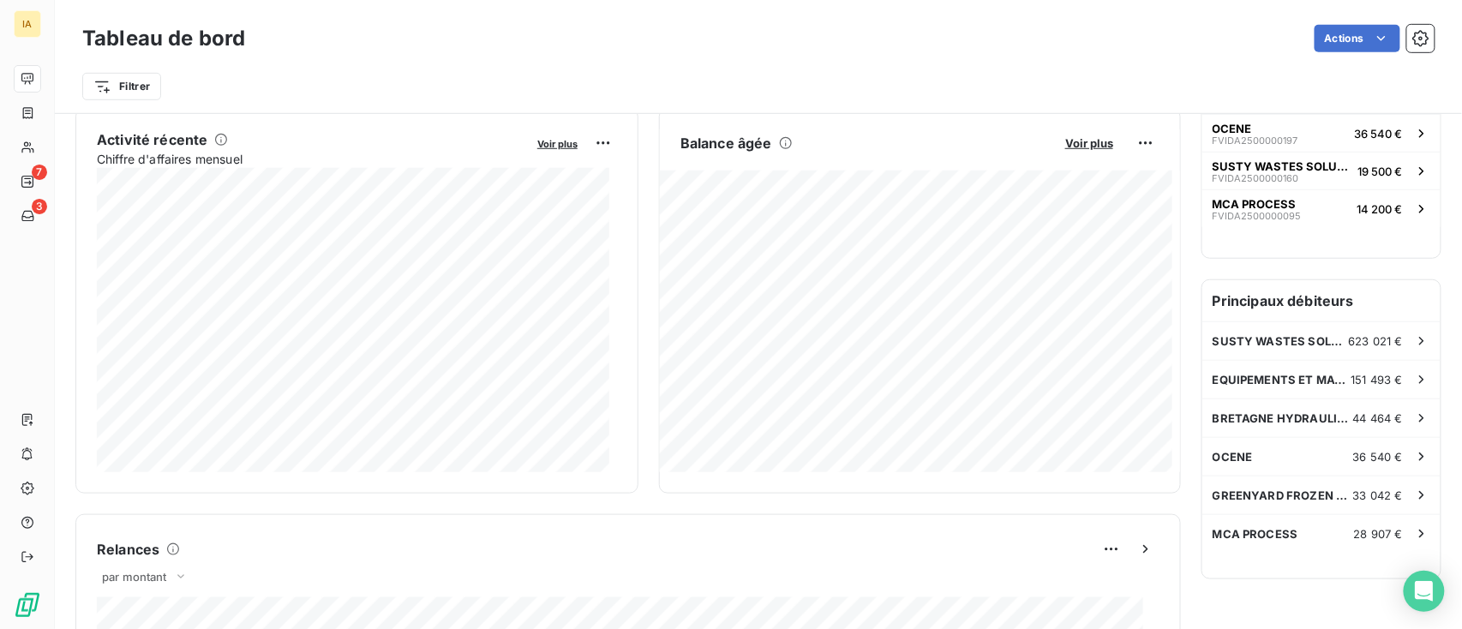
scroll to position [343, 0]
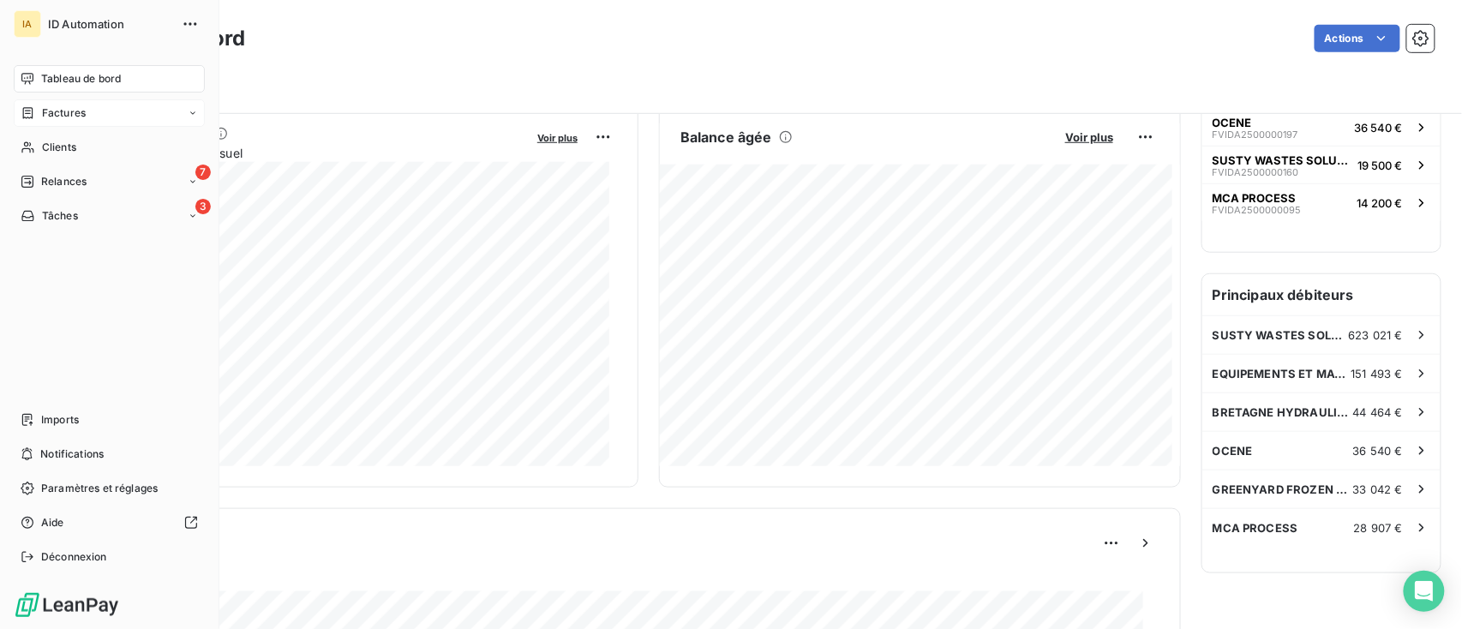
click at [33, 107] on icon at bounding box center [28, 113] width 15 height 14
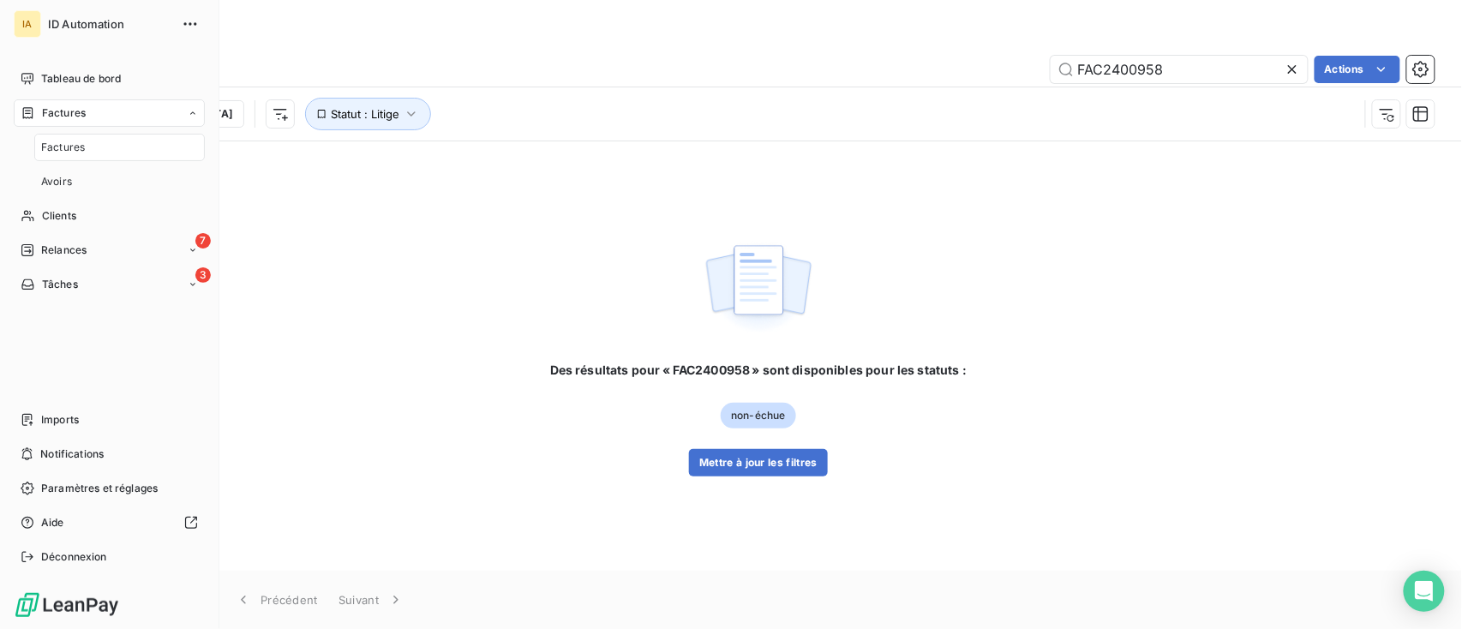
click at [71, 145] on span "Factures" at bounding box center [63, 147] width 44 height 15
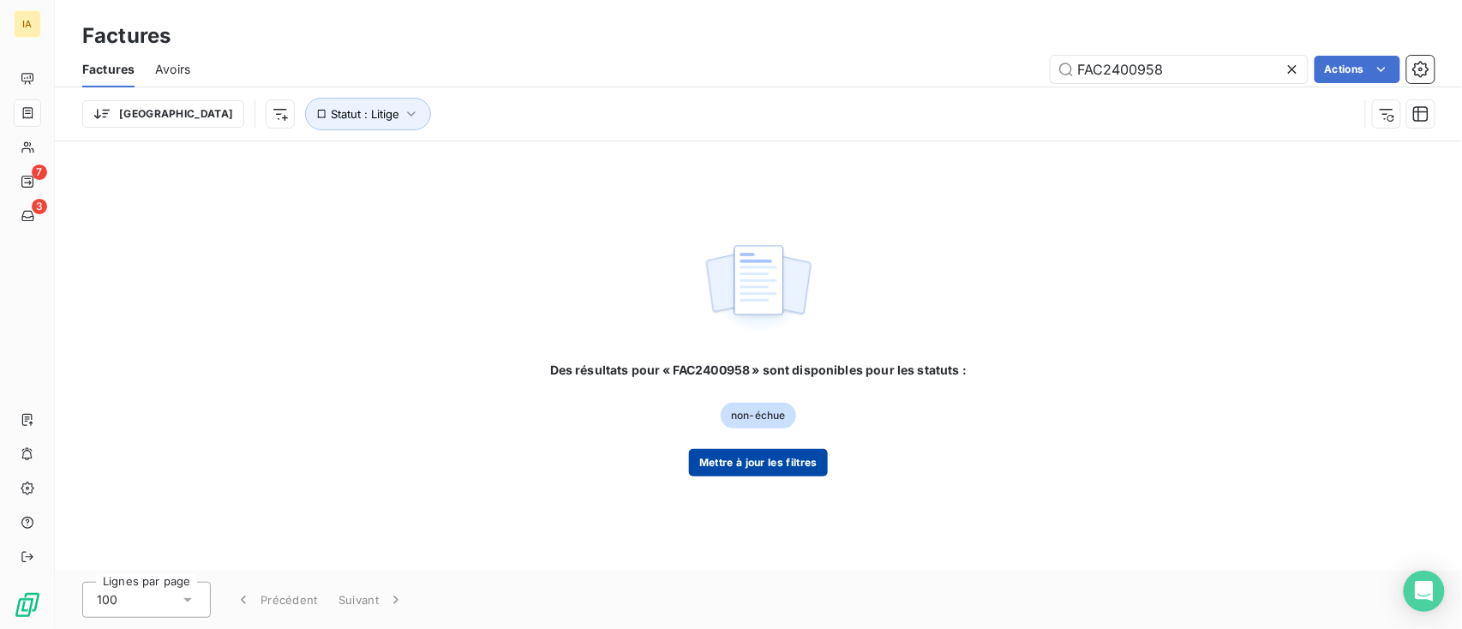
click at [754, 469] on button "Mettre à jour les filtres" at bounding box center [758, 462] width 139 height 27
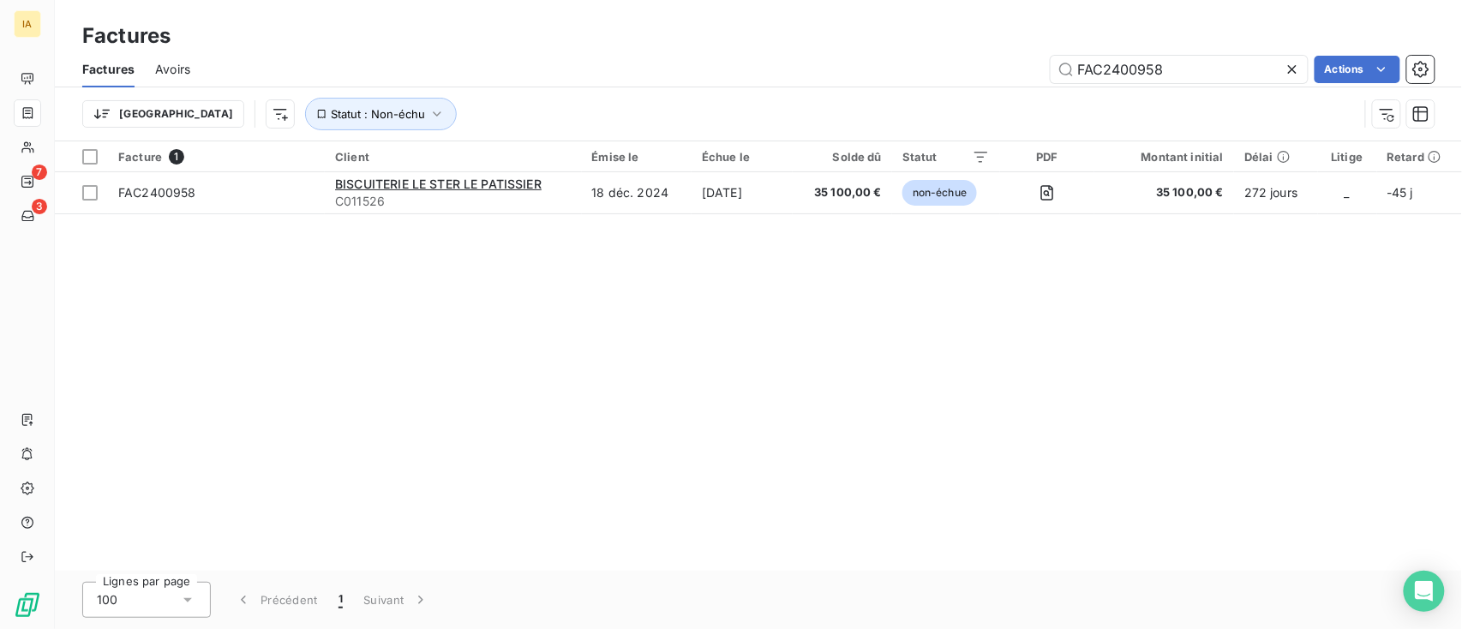
click at [1290, 65] on icon at bounding box center [1292, 69] width 17 height 17
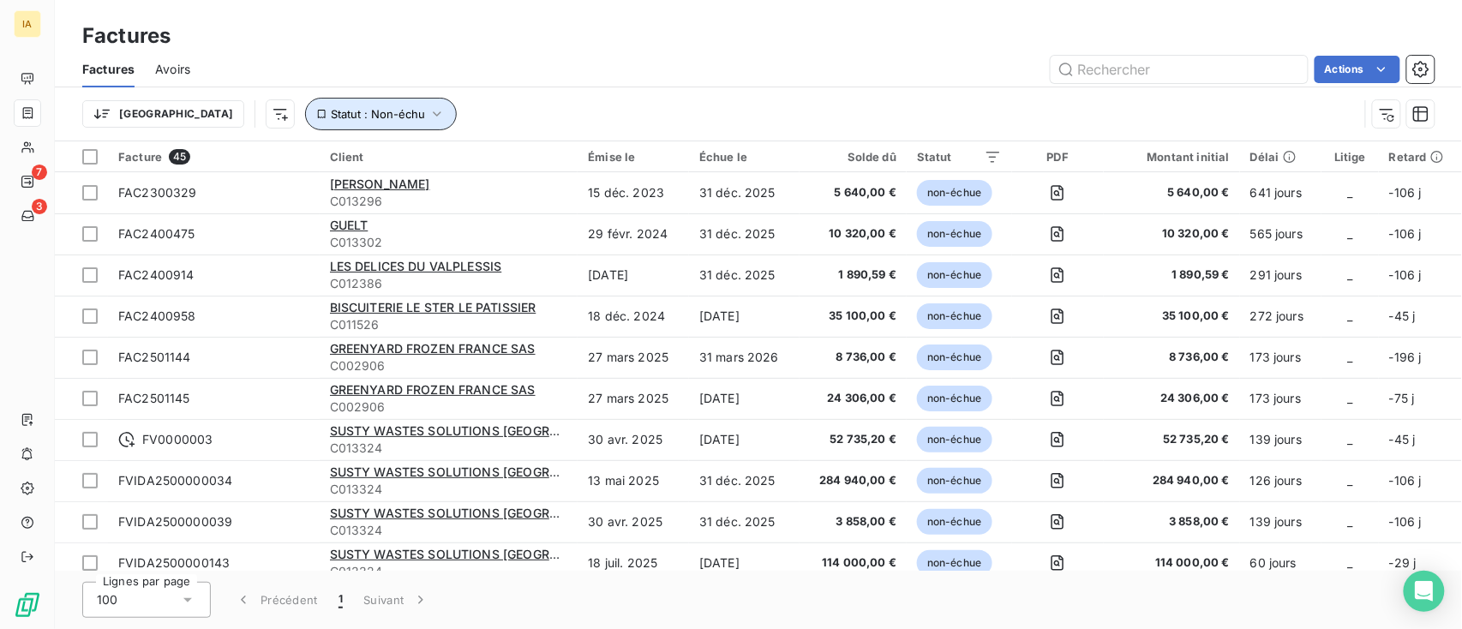
click at [331, 110] on span "Statut : Non-échu" at bounding box center [378, 114] width 94 height 14
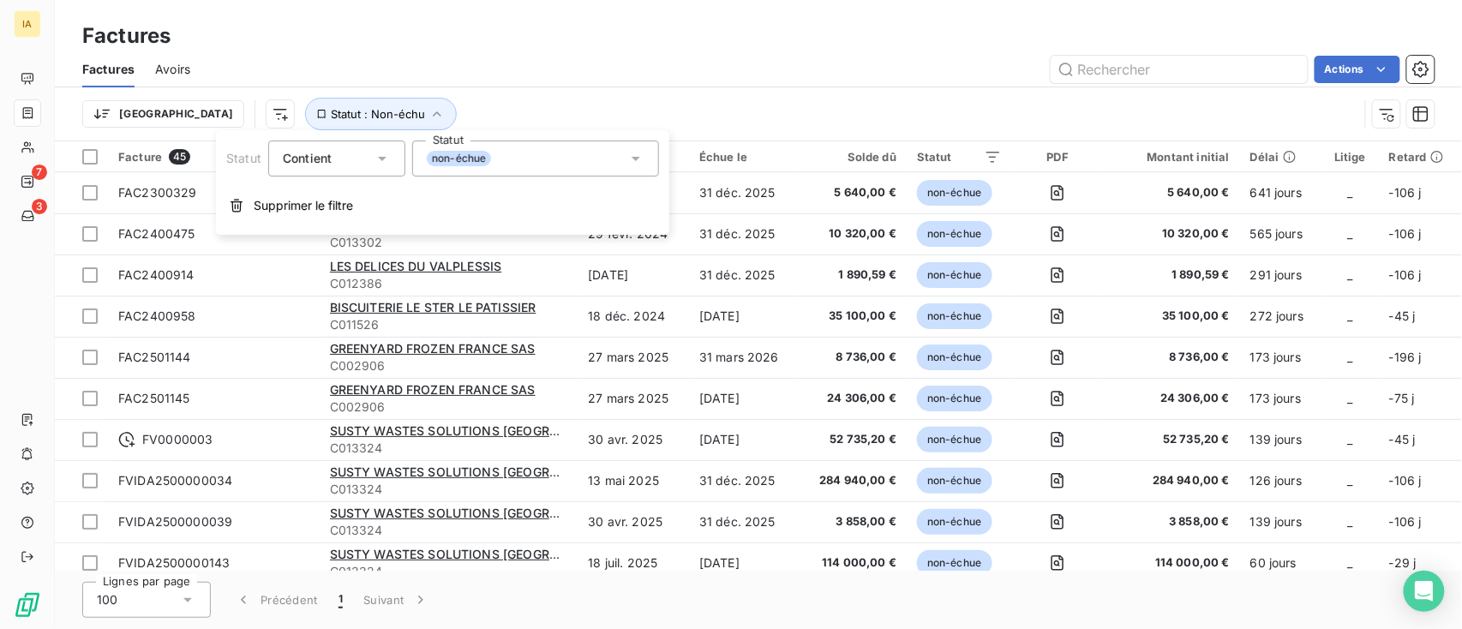
click at [630, 100] on div "Trier Statut : Non-échu" at bounding box center [720, 114] width 1276 height 33
click at [1259, 157] on div "Délai" at bounding box center [1281, 157] width 61 height 14
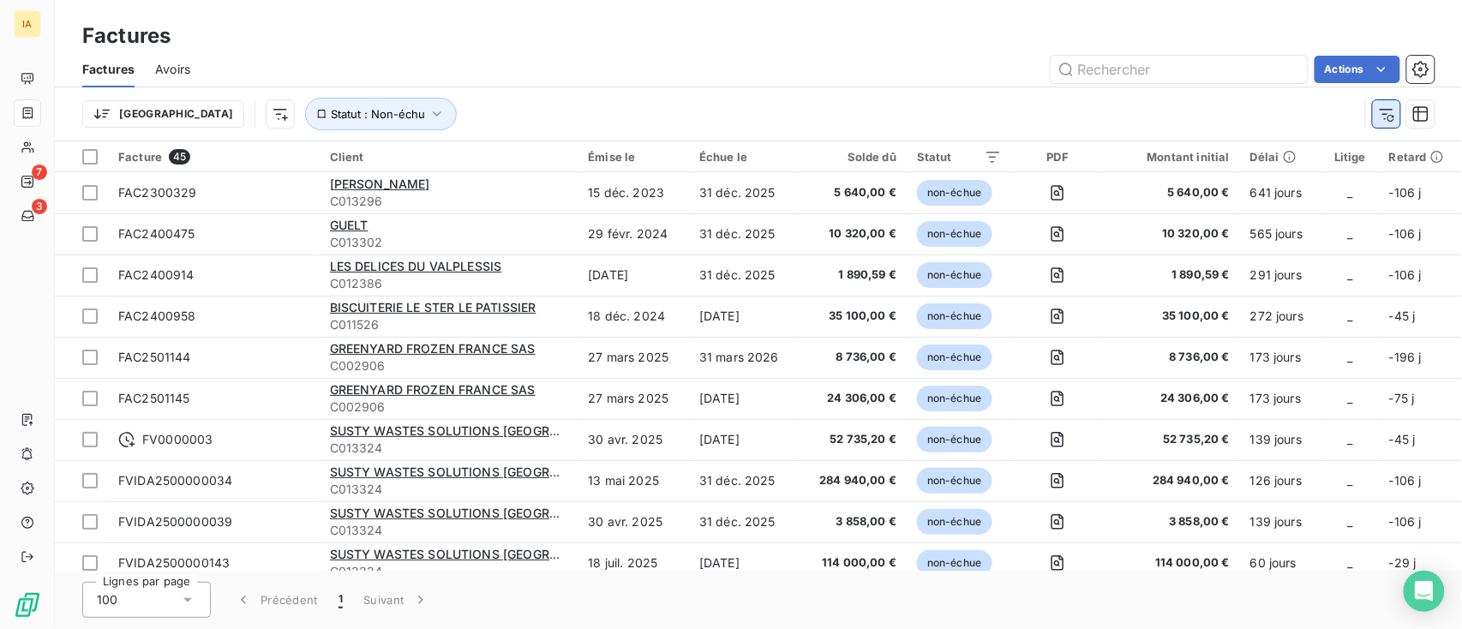
click at [1371, 117] on icon "button" at bounding box center [1391, 118] width 7 height 7
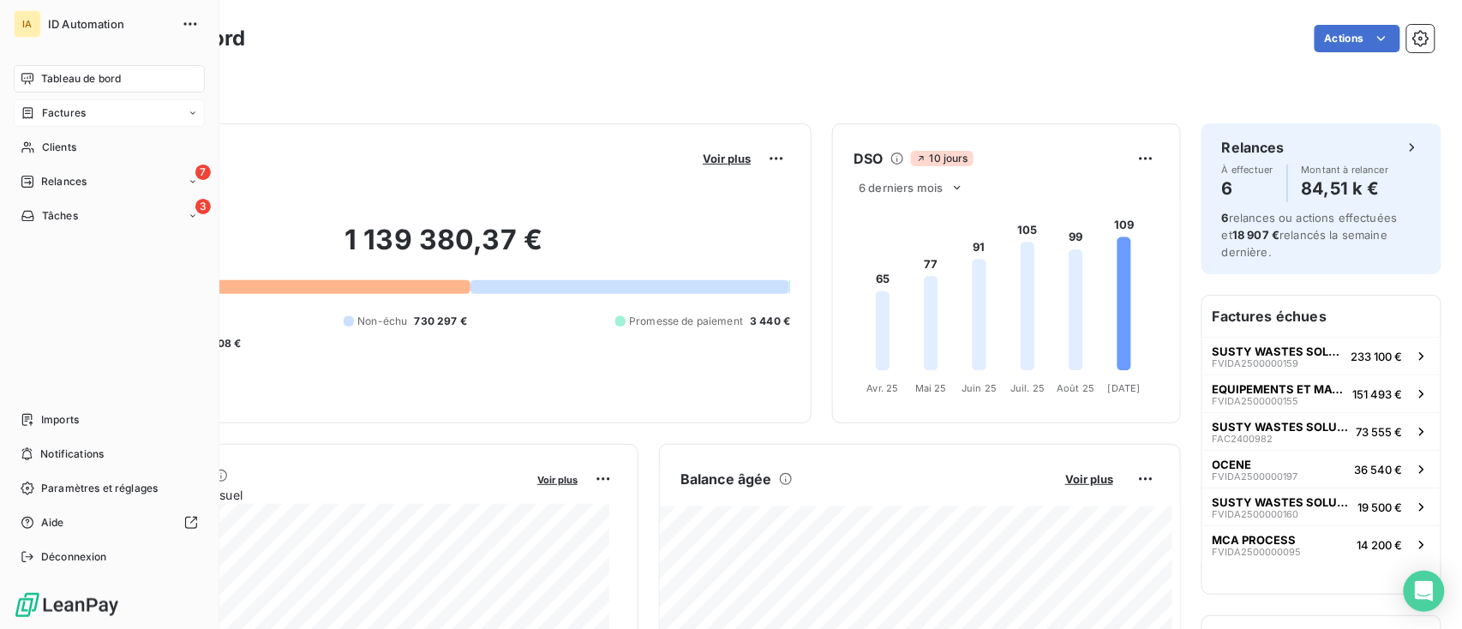
click at [62, 113] on span "Factures" at bounding box center [64, 112] width 44 height 15
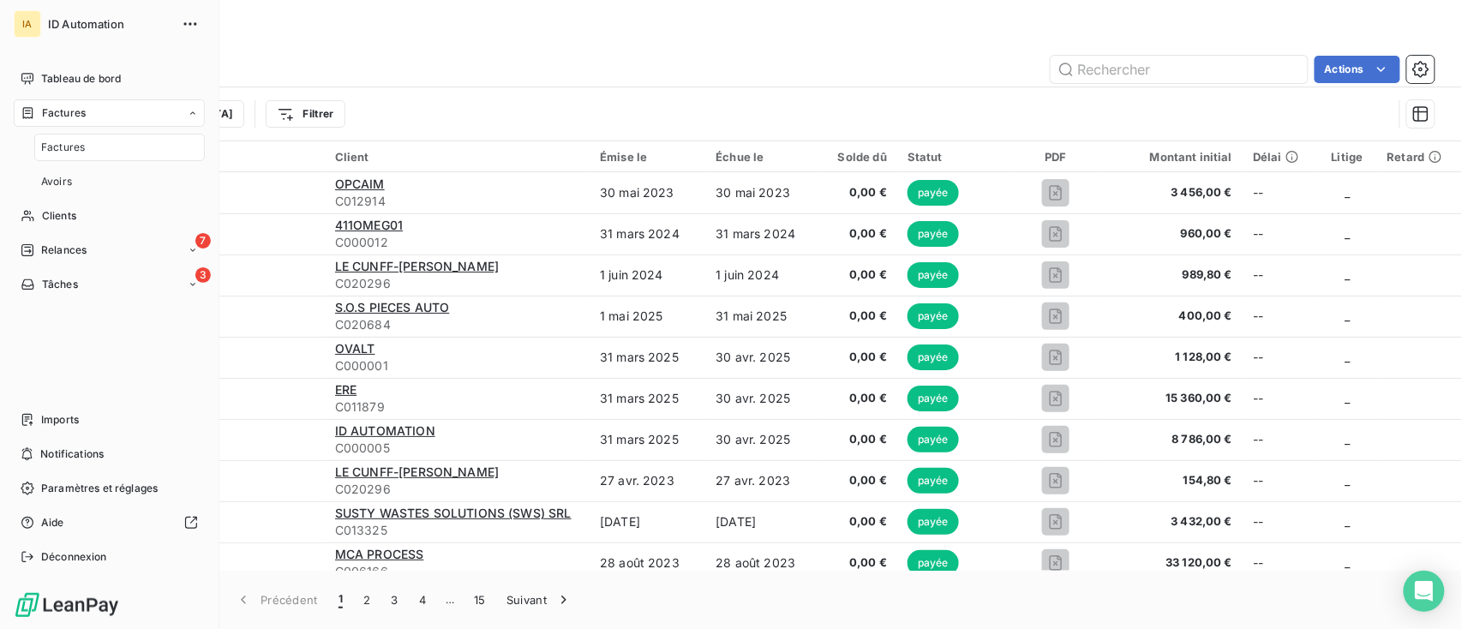
click at [81, 141] on span "Factures" at bounding box center [63, 147] width 44 height 15
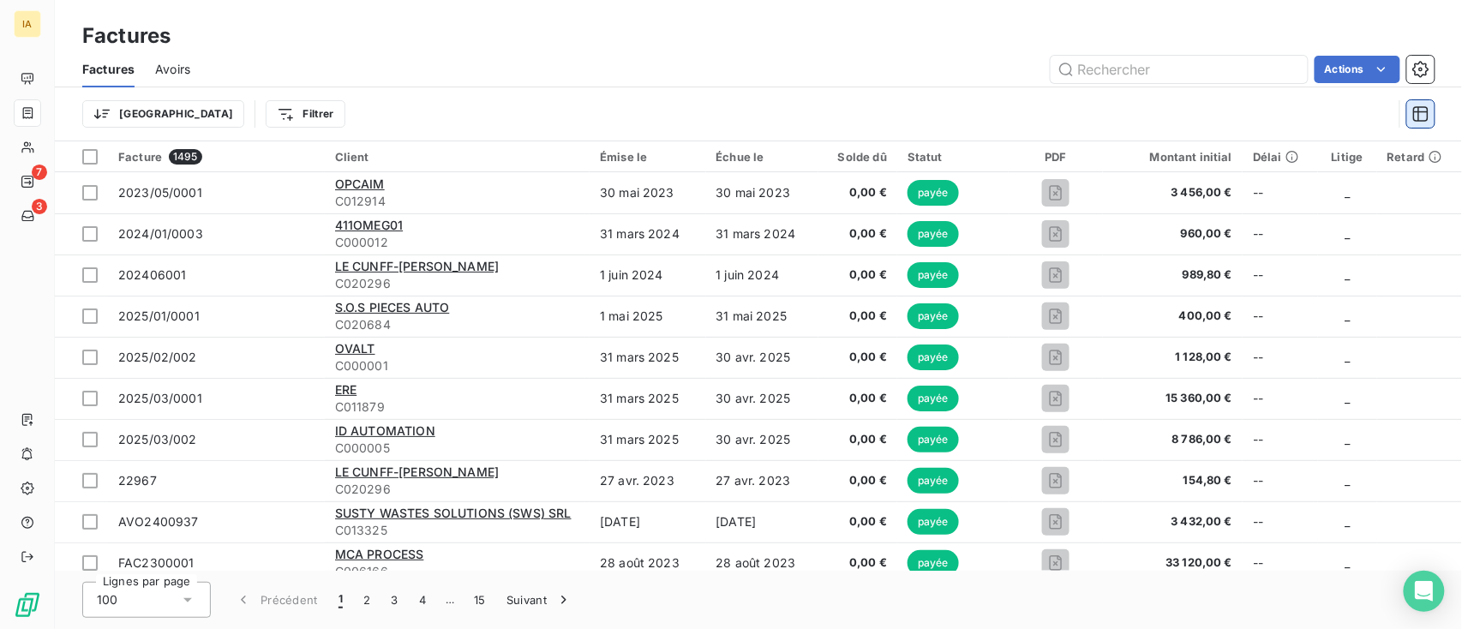
click at [1371, 113] on icon "button" at bounding box center [1421, 113] width 17 height 17
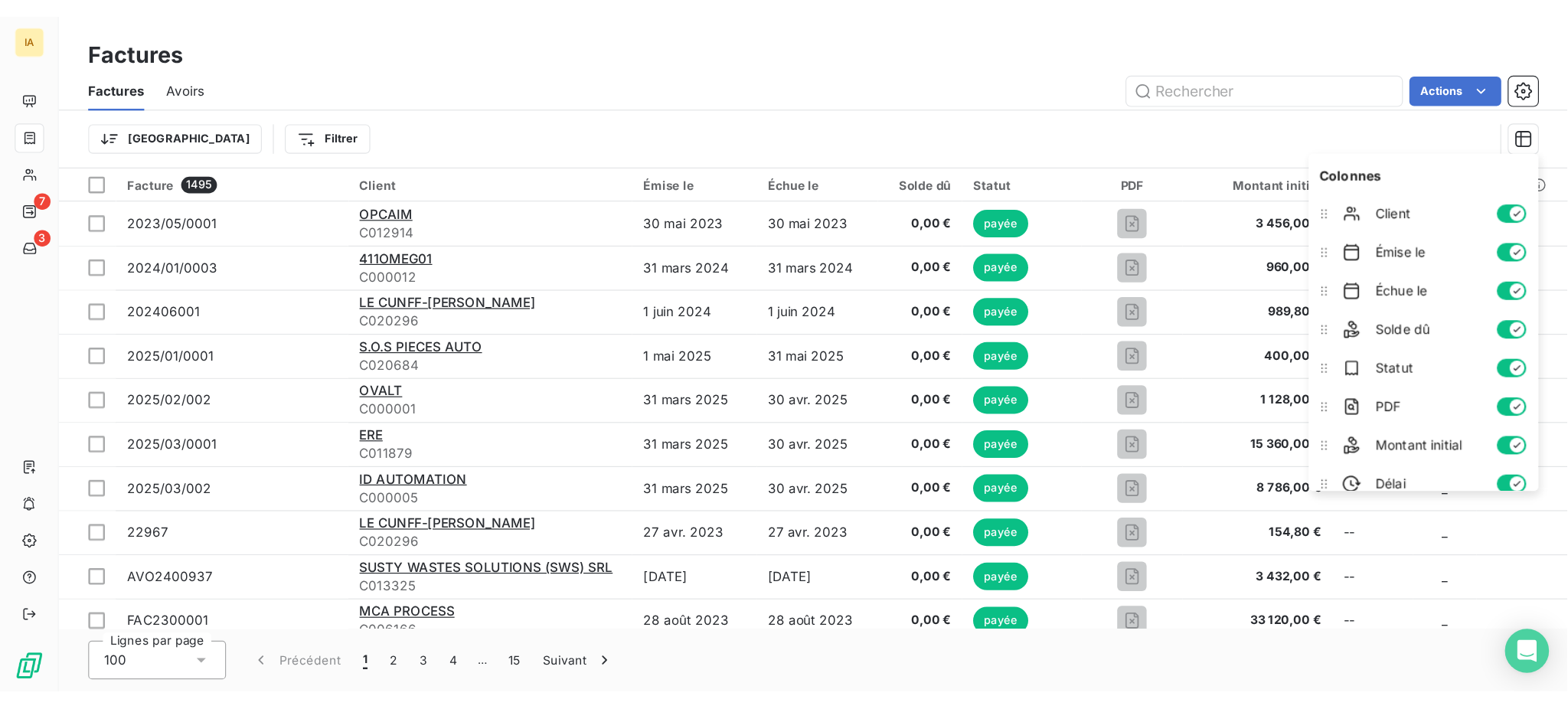
scroll to position [75, 0]
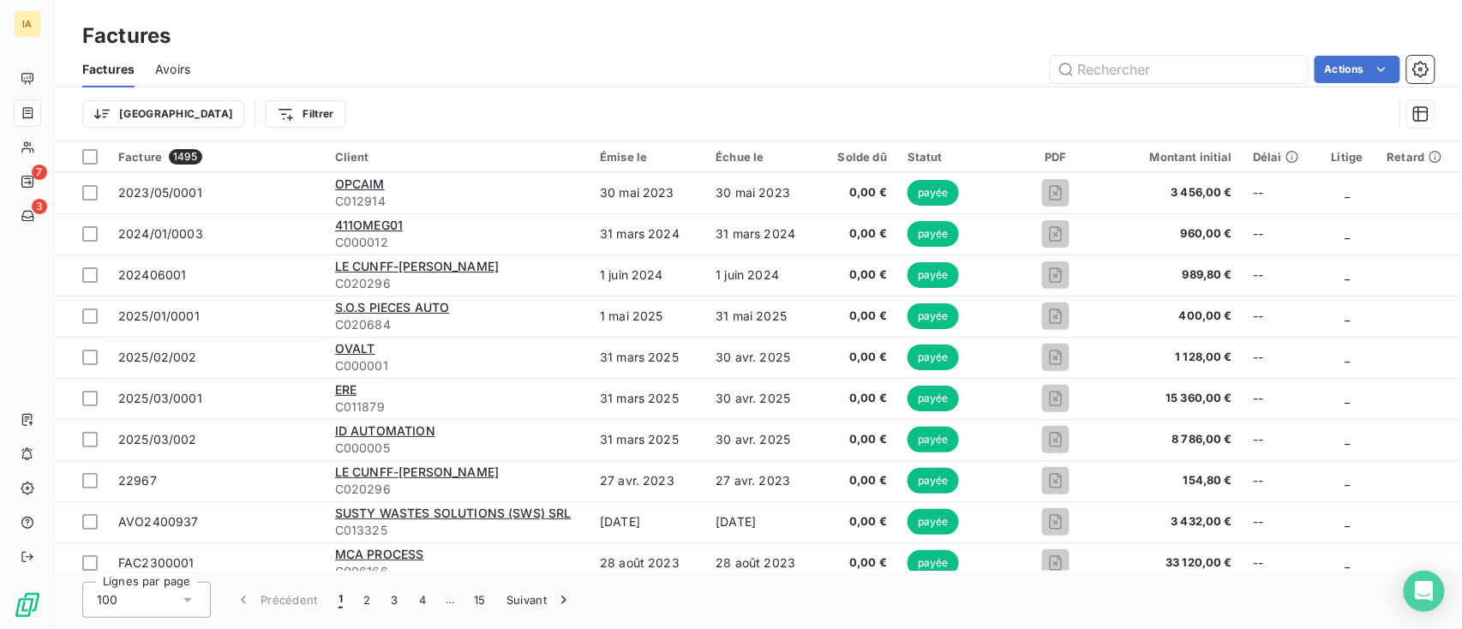
click at [1135, 116] on div "Trier Filtrer" at bounding box center [737, 114] width 1311 height 33
click at [106, 115] on html "IA 7 3 Factures Factures Avoirs Actions Trier Filtrer Facture 1495 Client Émise…" at bounding box center [731, 314] width 1462 height 629
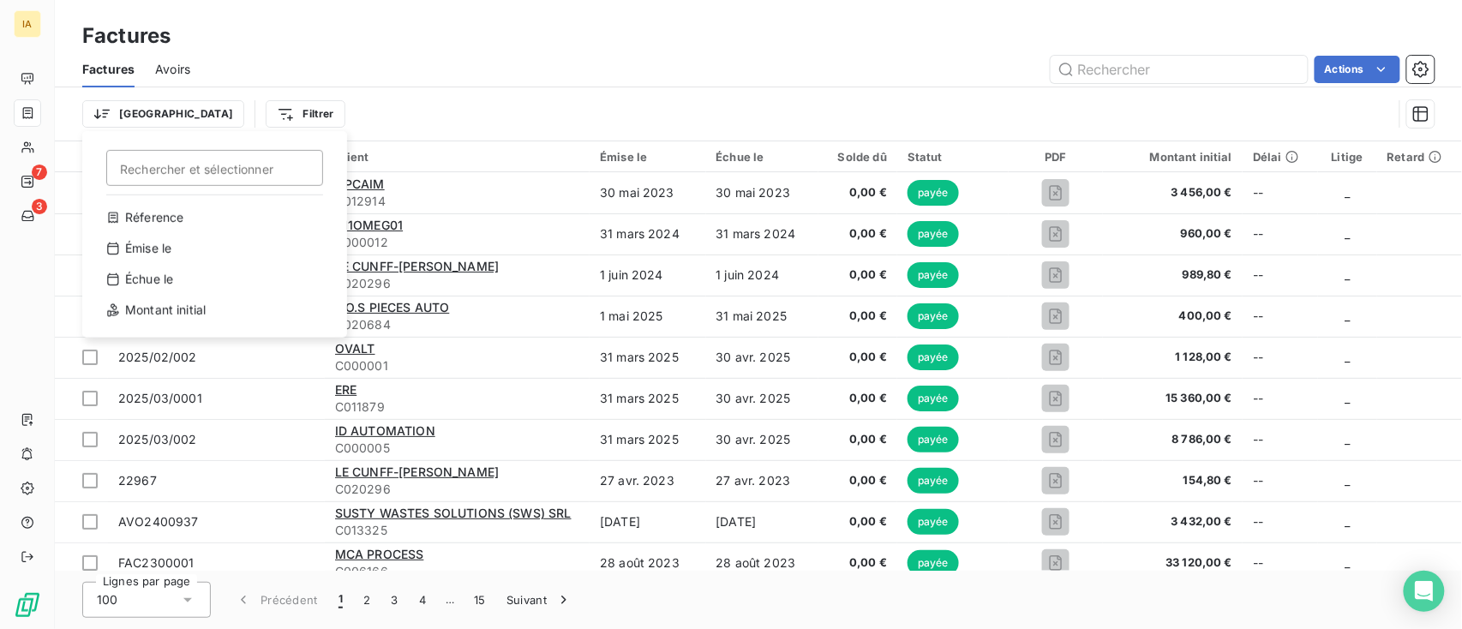
click at [245, 117] on html "IA 7 3 Factures Factures Avoirs Actions Trier Rechercher et sélectionner Réfere…" at bounding box center [731, 314] width 1462 height 629
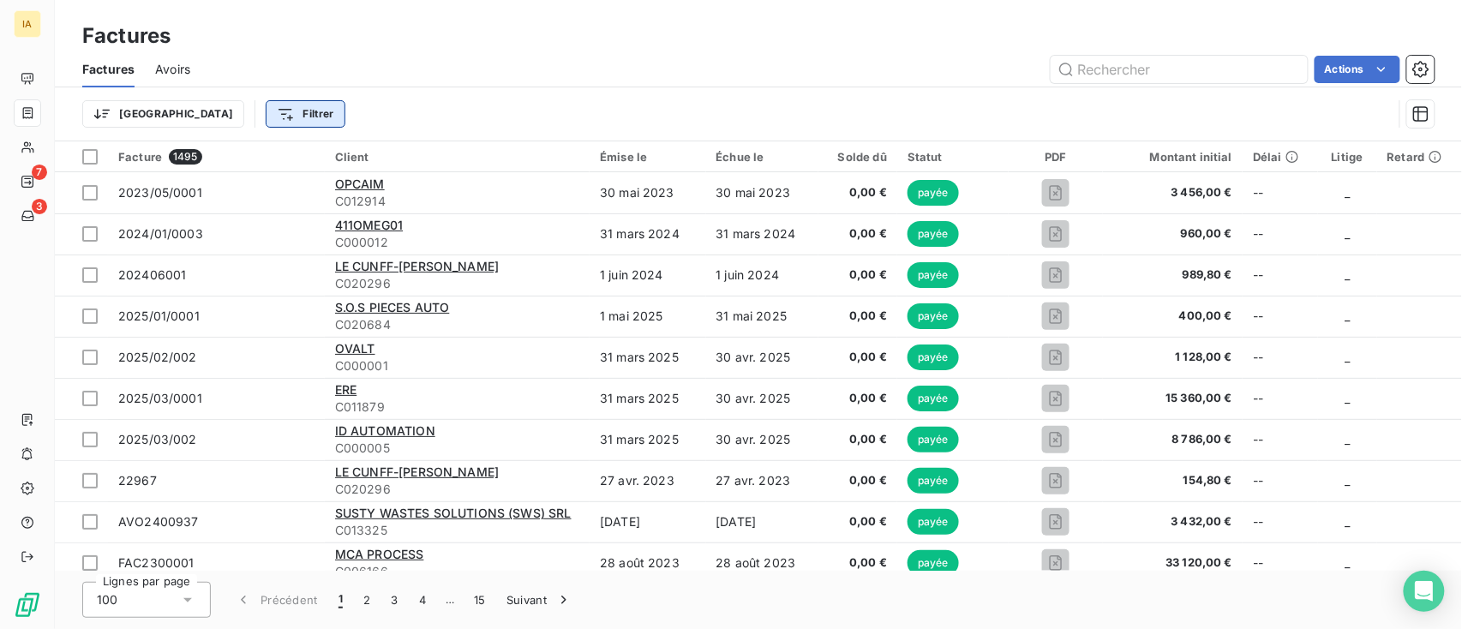
click at [230, 117] on html "IA 7 3 Factures Factures Avoirs Actions Trier Filtrer Facture 1495 Client Émise…" at bounding box center [731, 314] width 1462 height 629
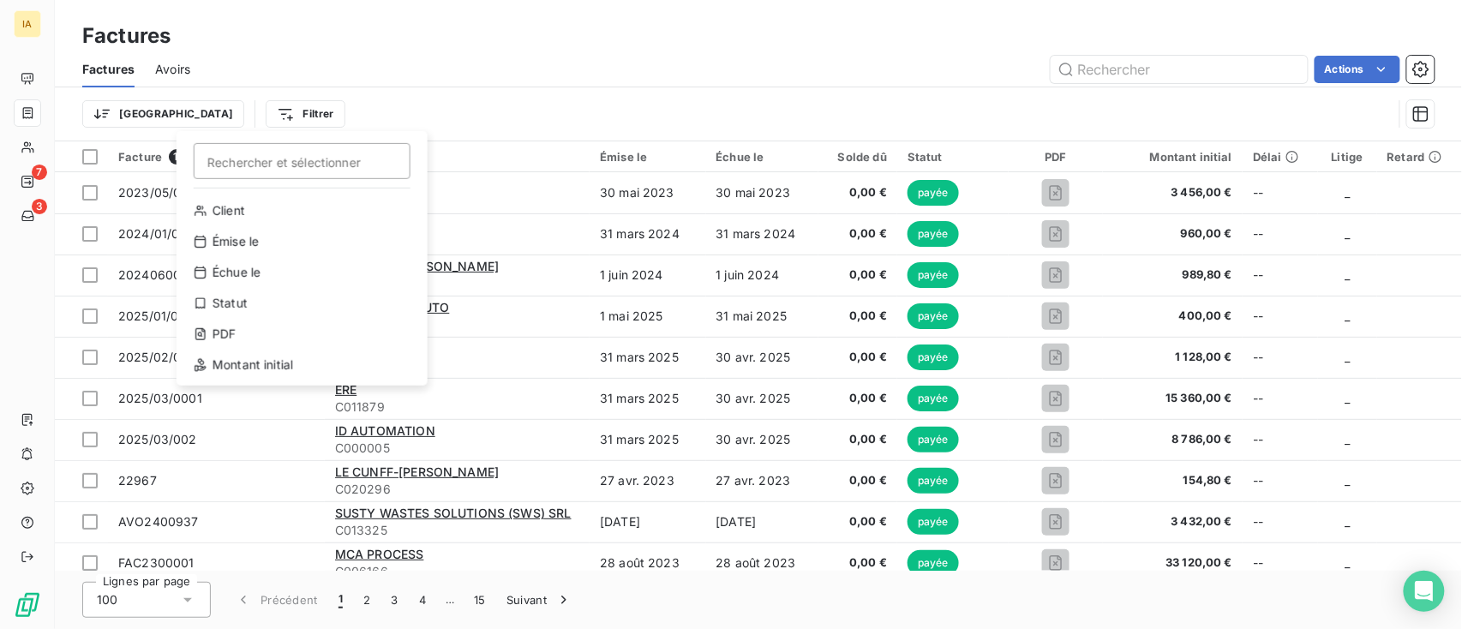
click at [465, 111] on html "IA 7 3 Factures Factures Avoirs Actions Trier Filtrer Rechercher et sélectionne…" at bounding box center [731, 314] width 1462 height 629
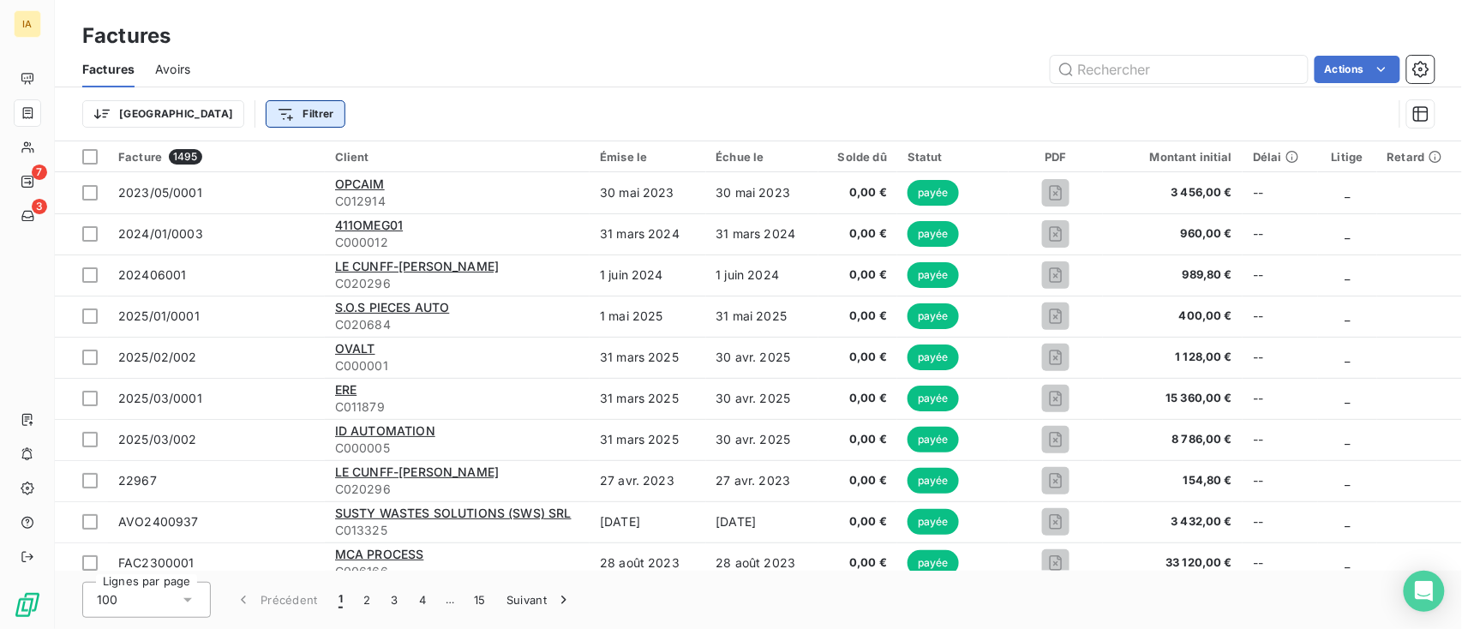
click at [220, 104] on html "IA 7 3 Factures Factures Avoirs Actions Trier Filtrer Facture 1495 Client Émise…" at bounding box center [731, 314] width 1462 height 629
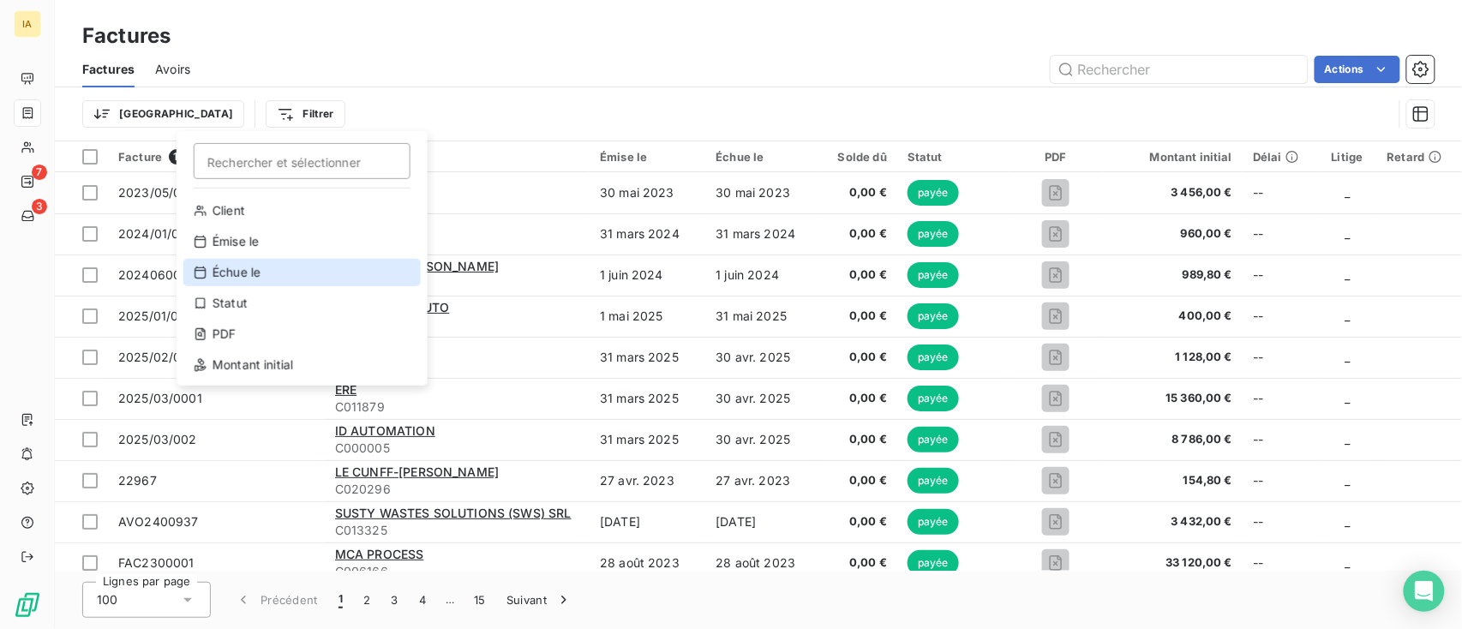
click at [233, 267] on div "Échue le" at bounding box center [301, 272] width 237 height 27
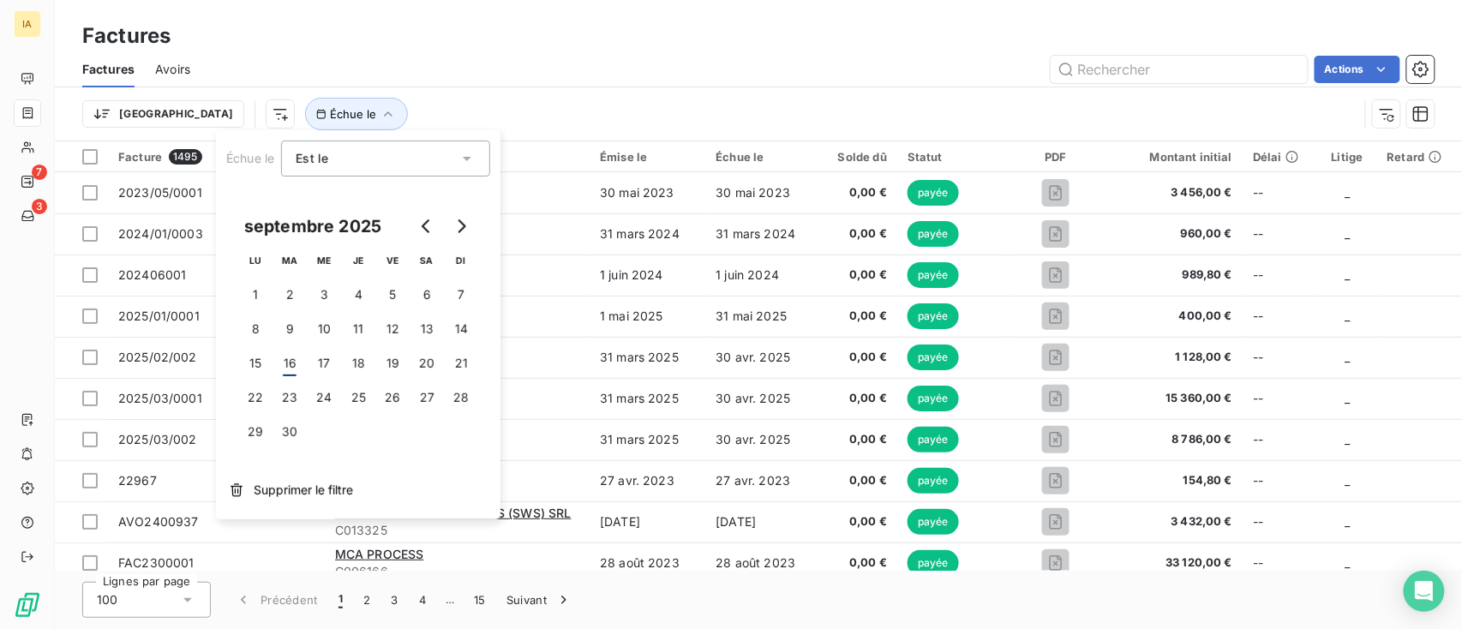
click at [325, 148] on div "Est le" at bounding box center [377, 159] width 163 height 24
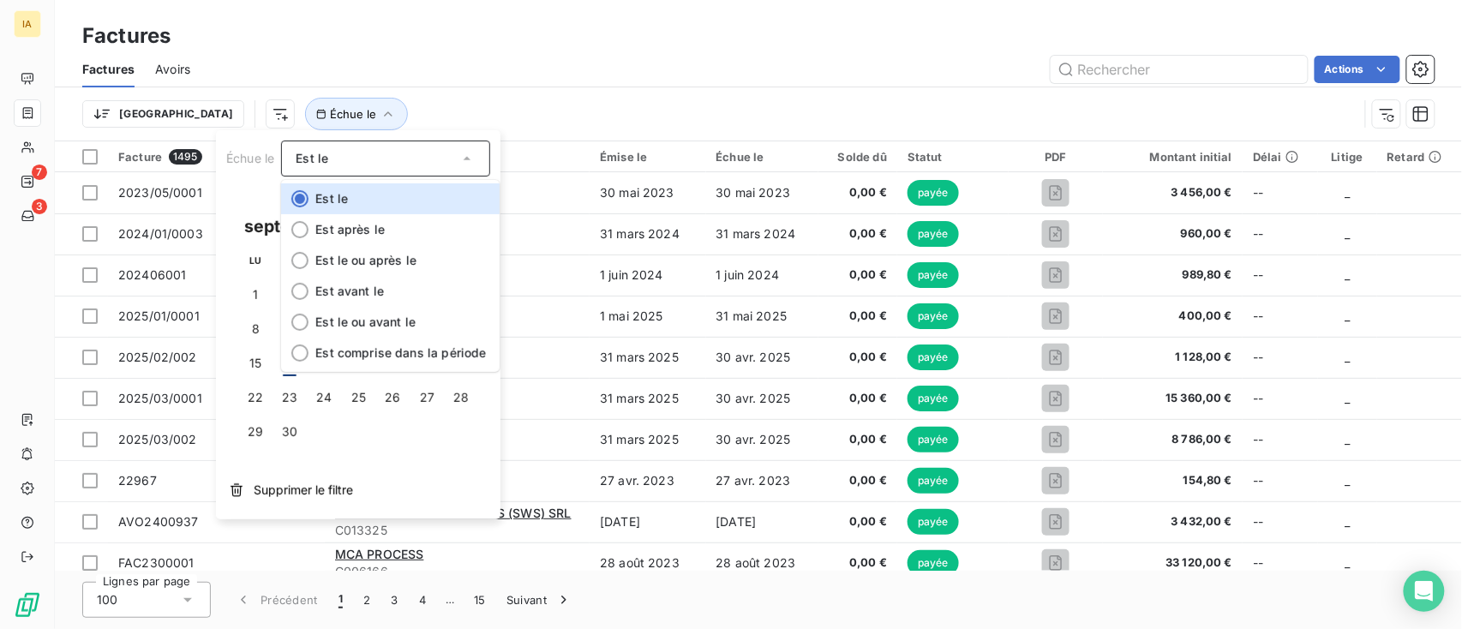
click at [424, 120] on div "Trier Échue le" at bounding box center [720, 114] width 1276 height 33
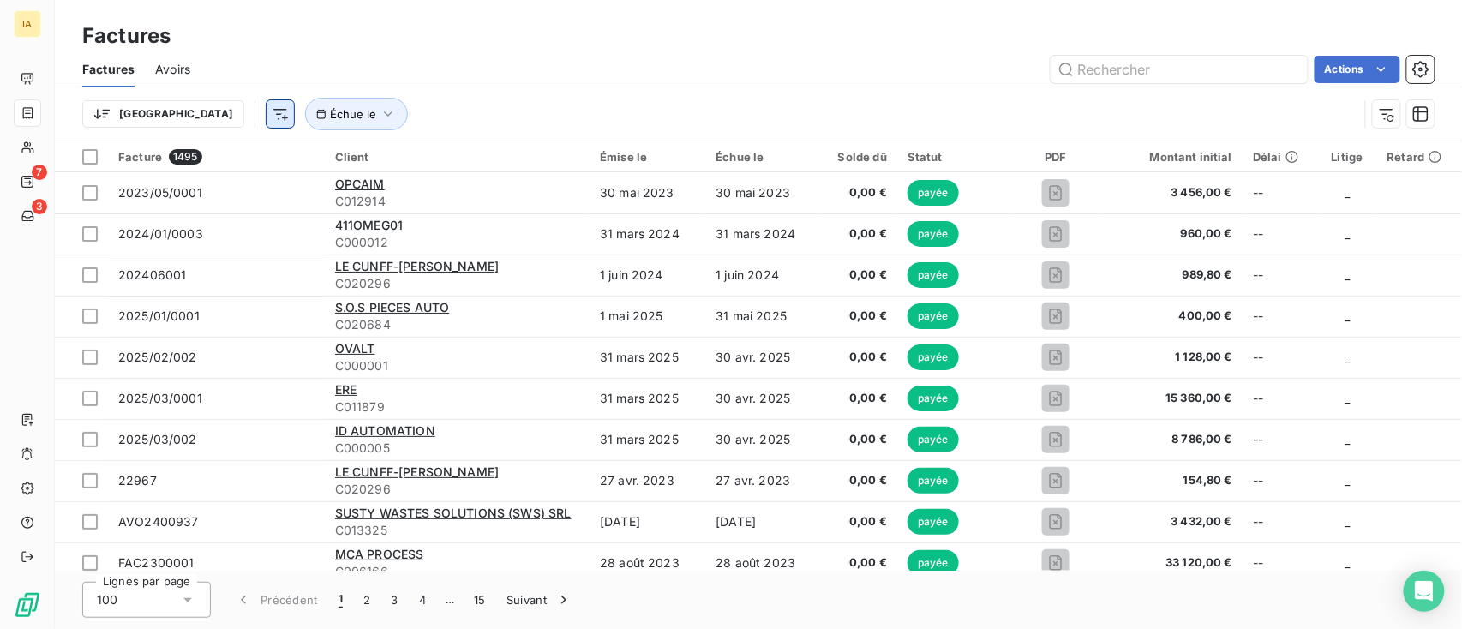
click at [195, 111] on html "IA 7 3 Factures Factures Avoirs Actions Trier Échue le Facture 1495 Client Émis…" at bounding box center [731, 314] width 1462 height 629
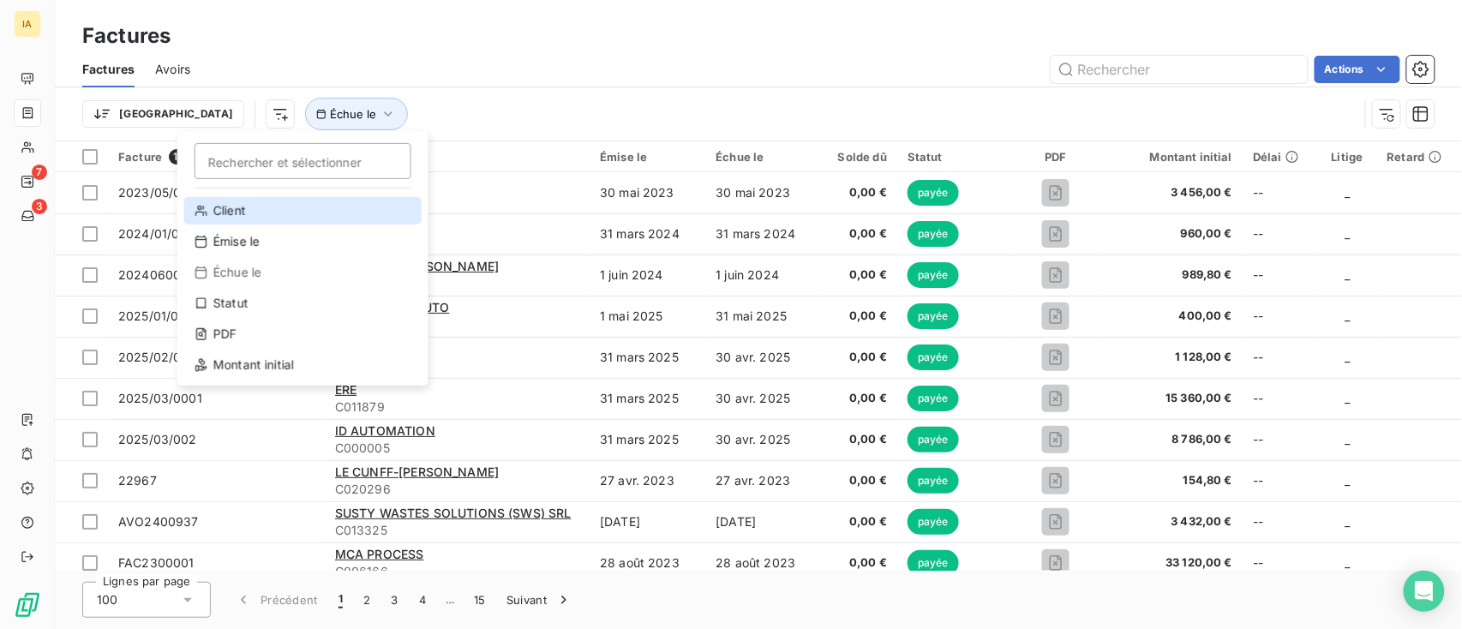
click at [222, 213] on div "Client" at bounding box center [302, 210] width 237 height 27
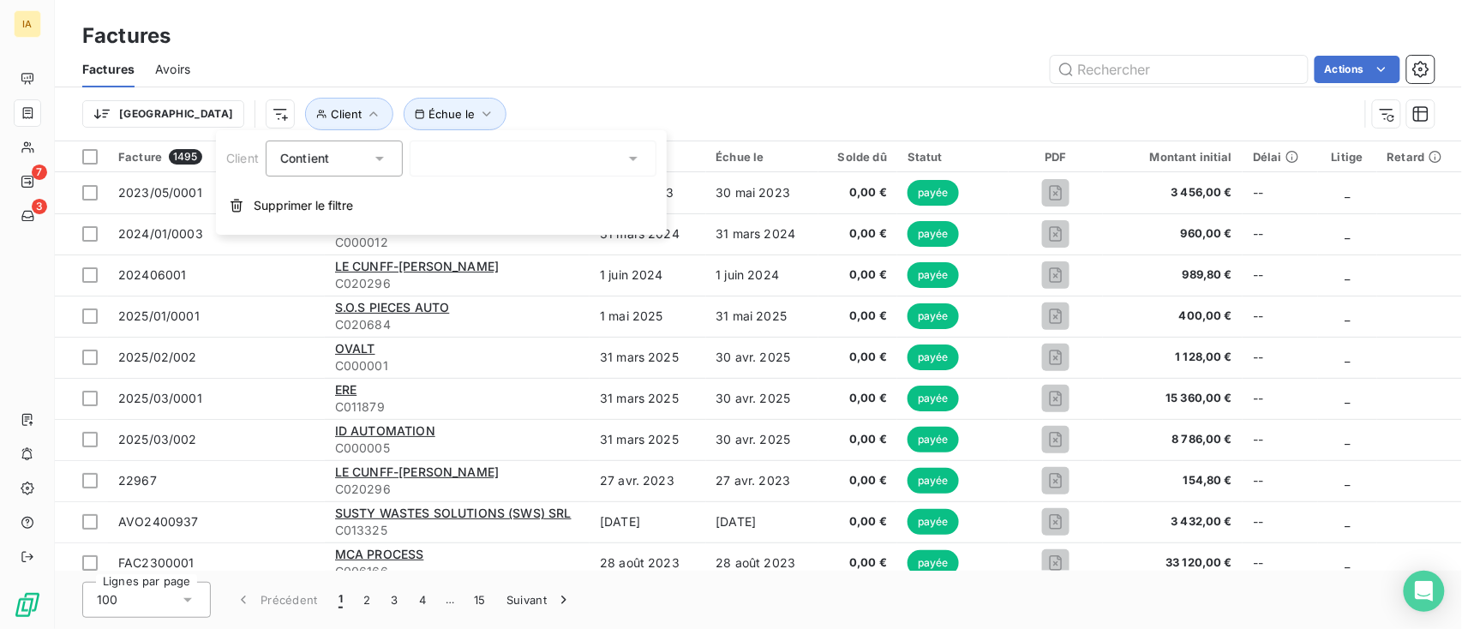
click at [487, 153] on div at bounding box center [533, 159] width 247 height 36
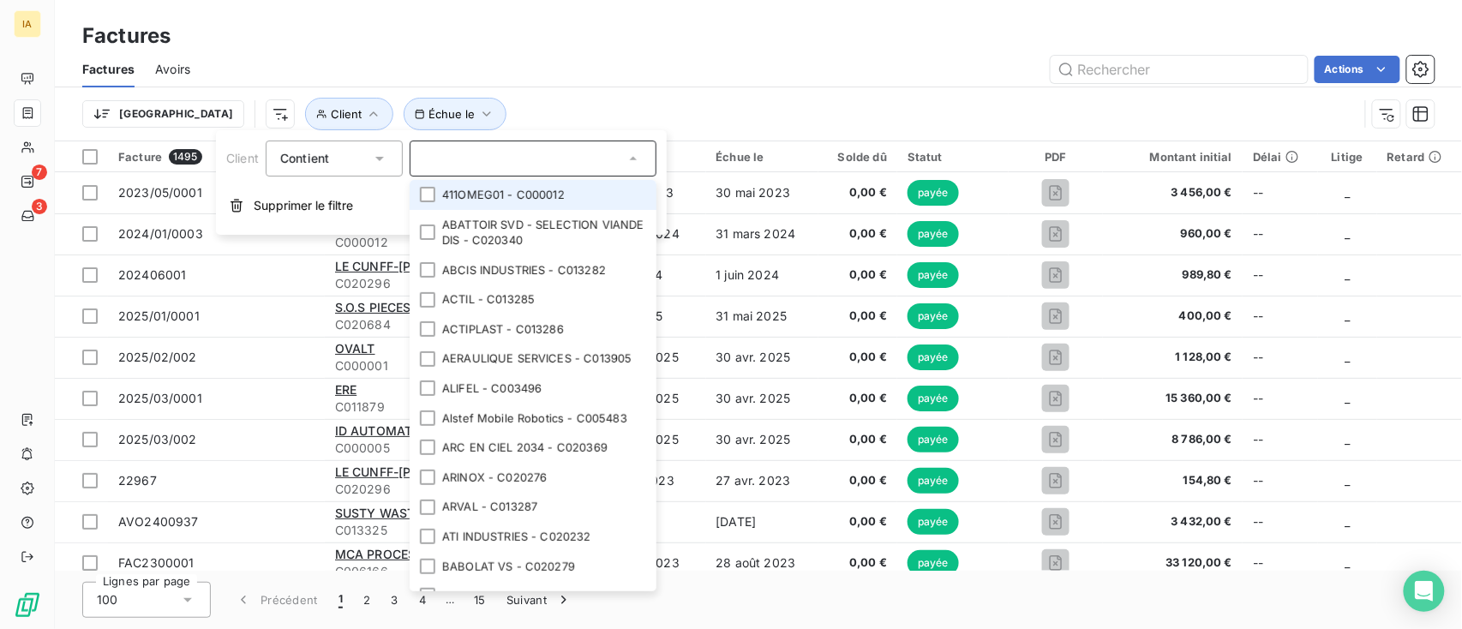
click at [493, 160] on input "text" at bounding box center [524, 158] width 201 height 15
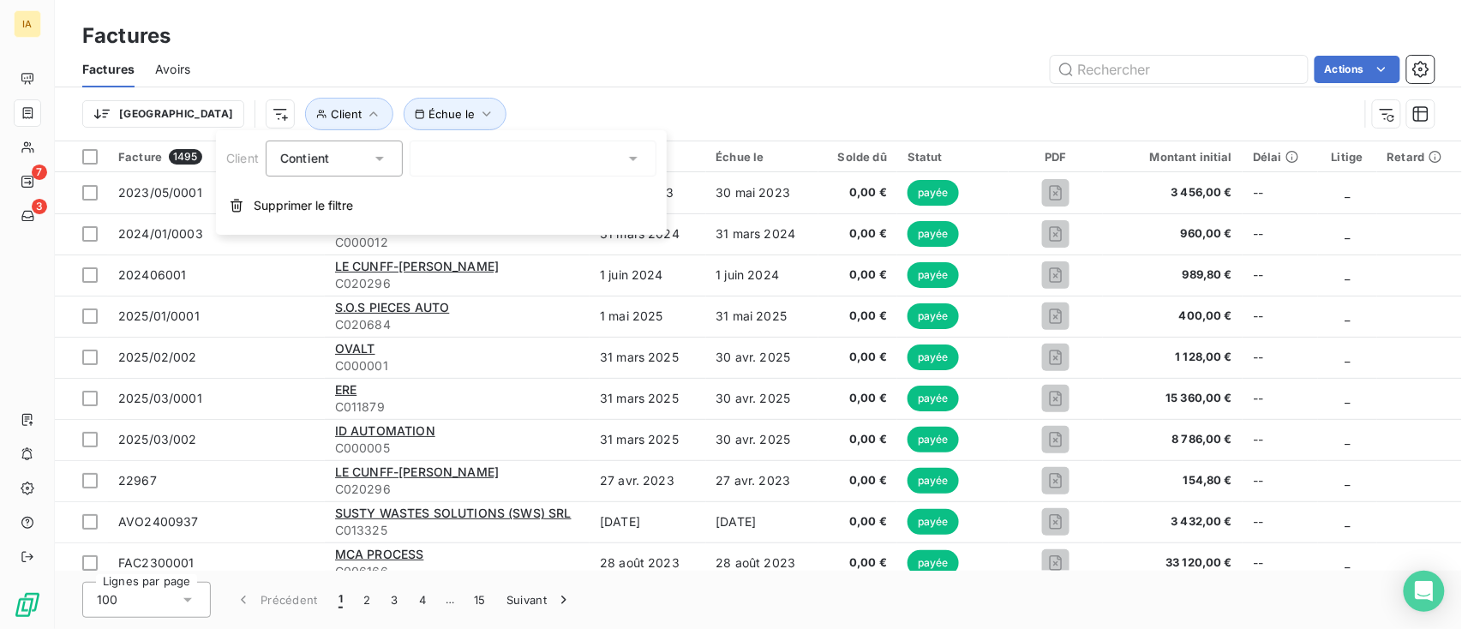
click at [512, 108] on div "Trier Client Échue le" at bounding box center [720, 114] width 1276 height 33
click at [365, 109] on icon "button" at bounding box center [373, 113] width 17 height 17
click at [1371, 115] on button "button" at bounding box center [1386, 113] width 27 height 27
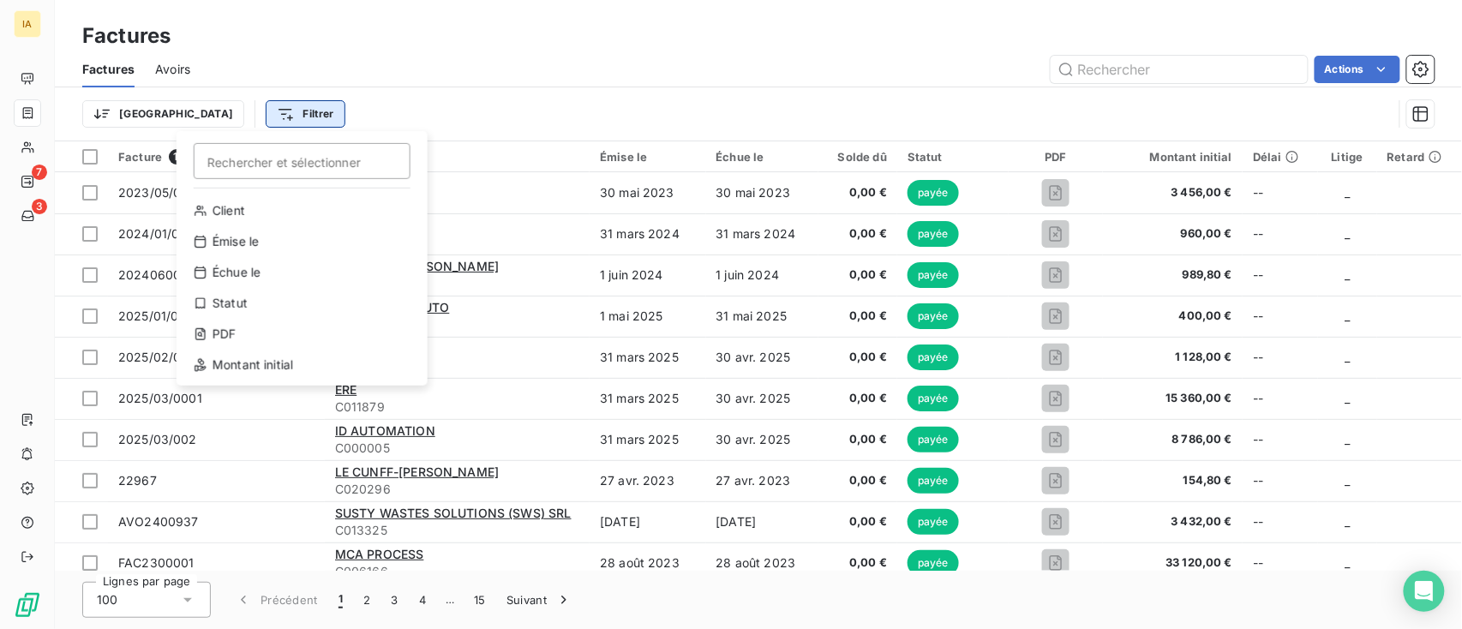
click at [255, 113] on html "IA 7 3 Factures Factures Avoirs Actions Trier Filtrer Rechercher et sélectionne…" at bounding box center [731, 314] width 1462 height 629
click at [234, 118] on html "IA 7 3 Factures Factures Avoirs Actions Trier Filtrer Rechercher et sélectionne…" at bounding box center [731, 314] width 1462 height 629
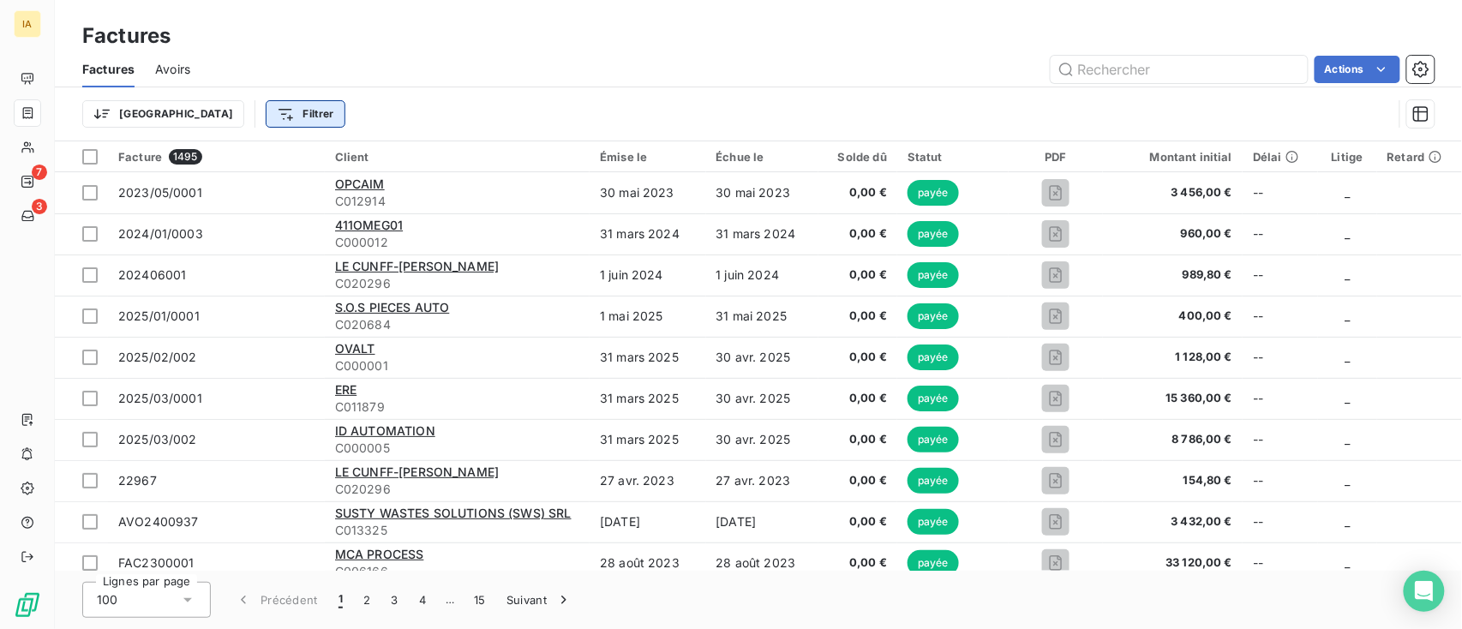
click at [218, 115] on html "IA 7 3 Factures Factures Avoirs Actions Trier Filtrer Facture 1495 Client Émise…" at bounding box center [731, 314] width 1462 height 629
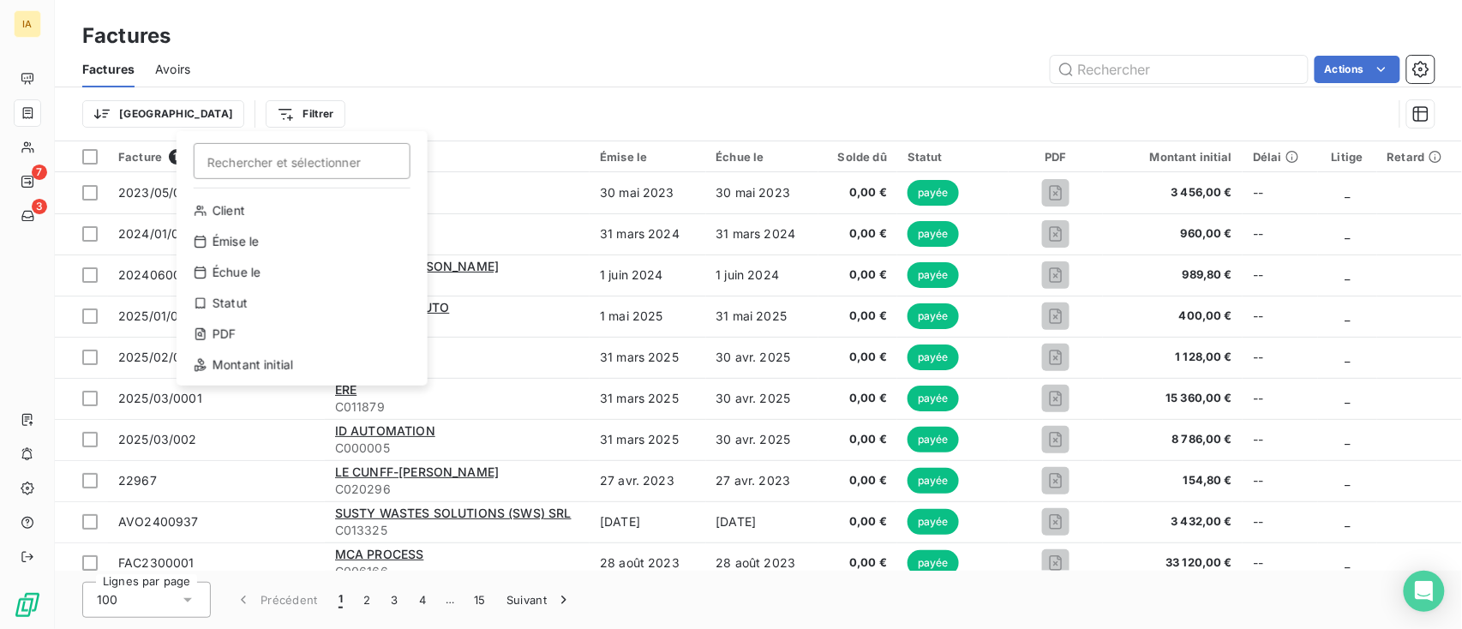
click at [56, 117] on html "IA 7 3 Factures Factures Avoirs Actions Trier Filtrer Rechercher et sélectionne…" at bounding box center [731, 314] width 1462 height 629
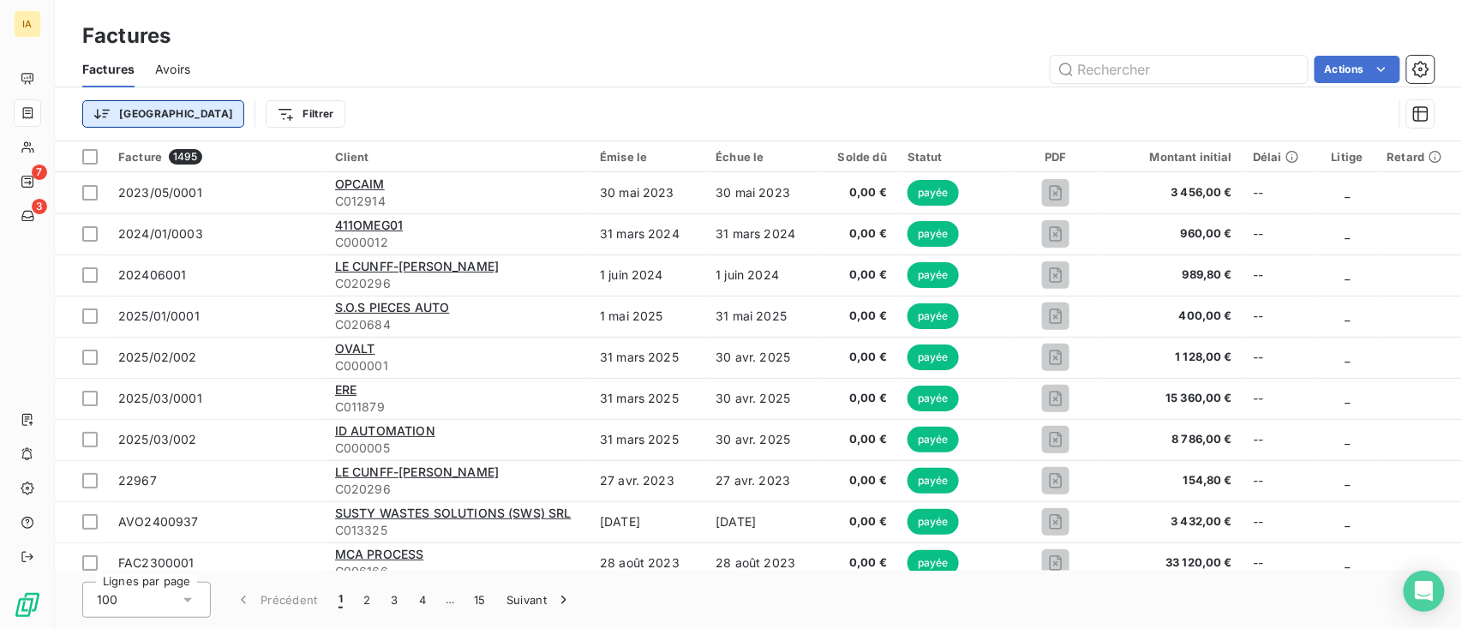
click at [115, 114] on html "IA 7 3 Factures Factures Avoirs Actions Trier Filtrer Facture 1495 Client Émise…" at bounding box center [731, 314] width 1462 height 629
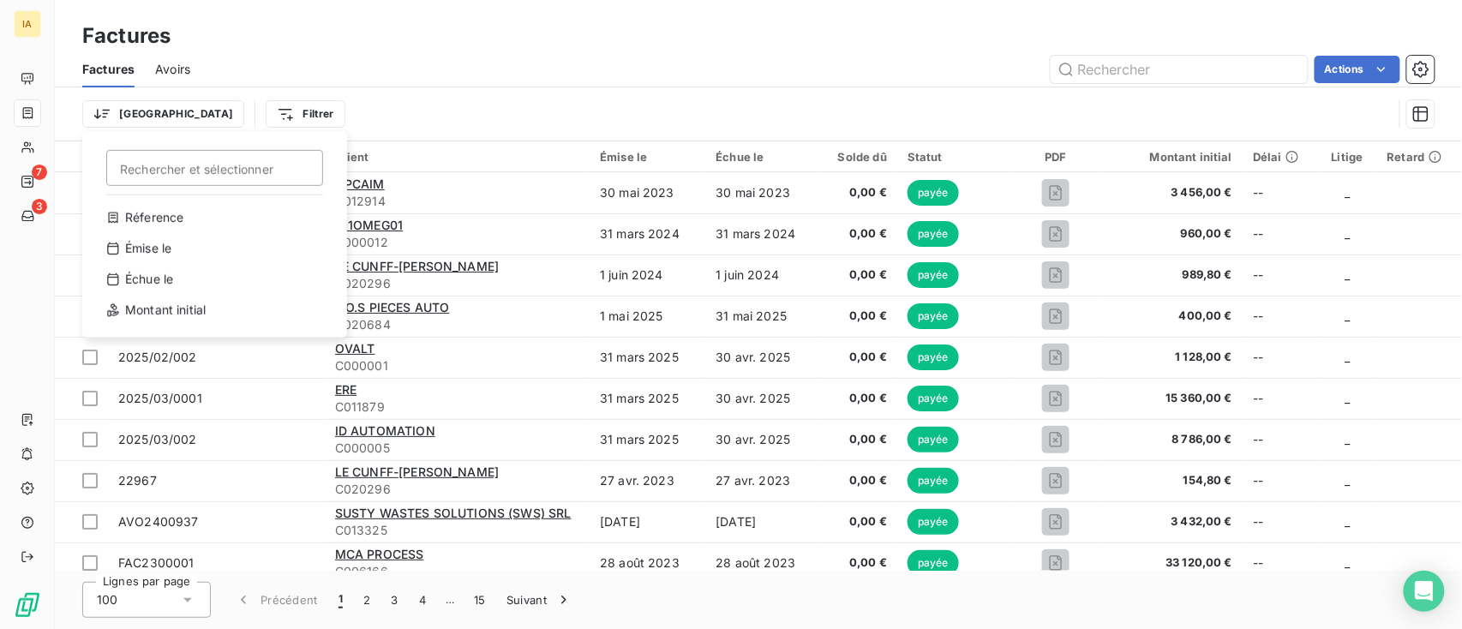
click at [514, 121] on html "IA 7 3 Factures Factures Avoirs Actions Trier Rechercher et sélectionner Réfere…" at bounding box center [731, 314] width 1462 height 629
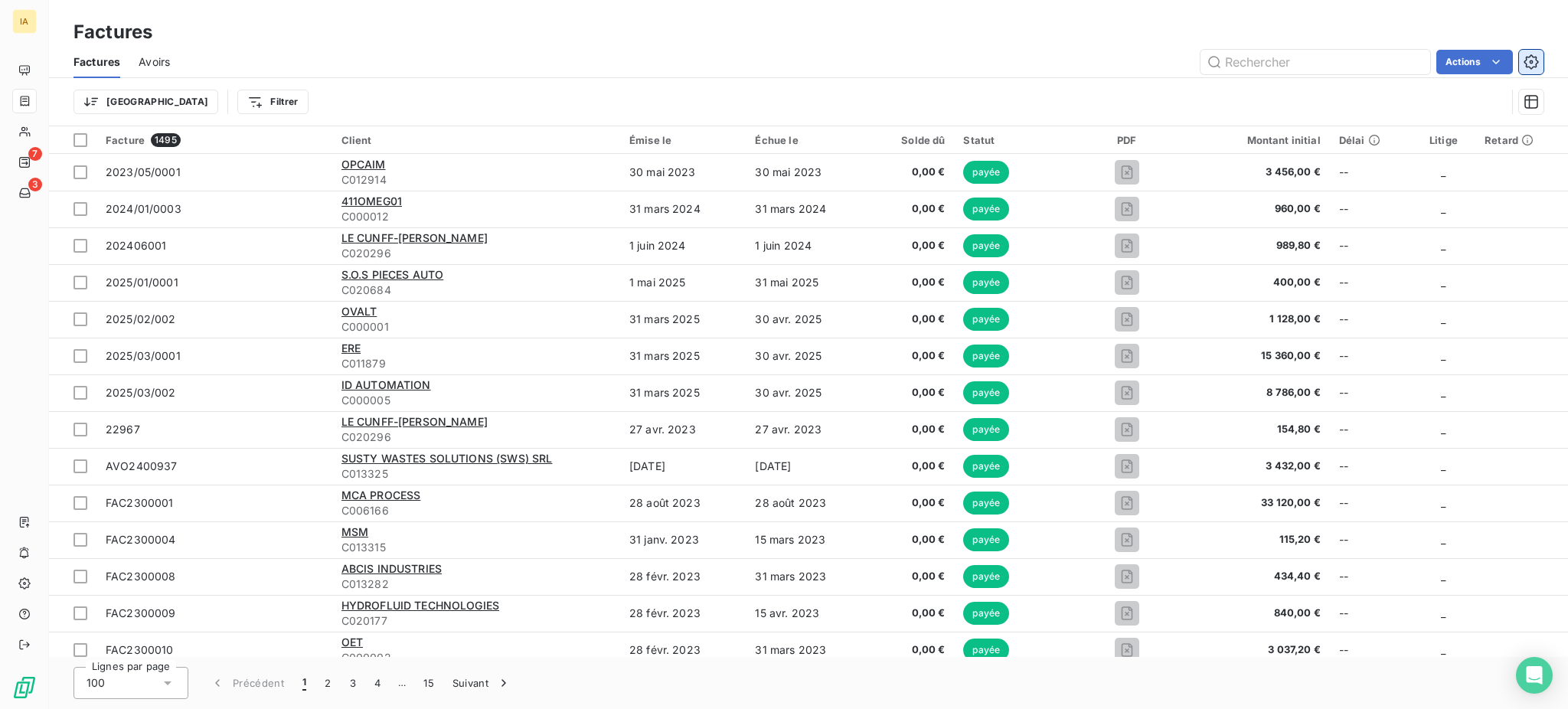
click at [1224, 66] on icon "button" at bounding box center [1530, 62] width 15 height 15
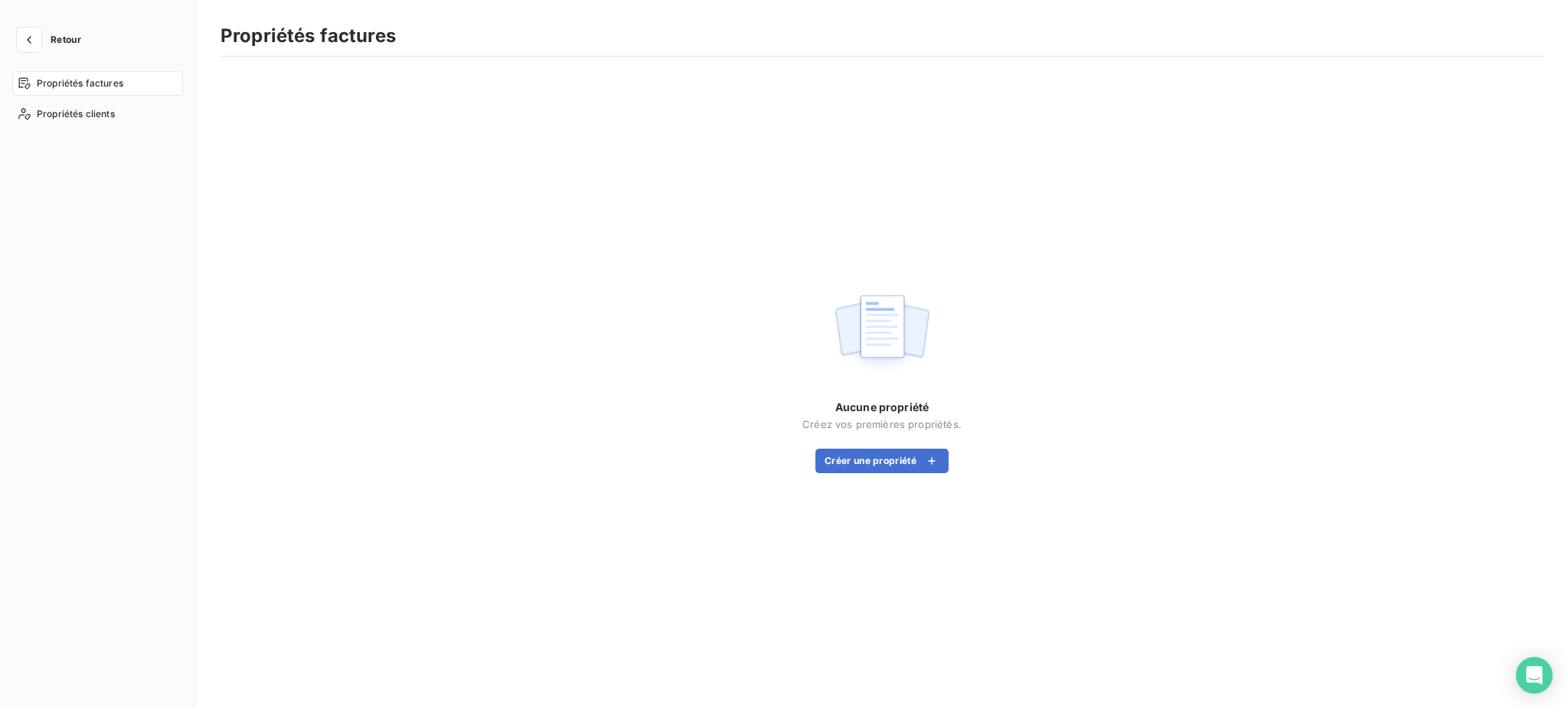
click at [49, 42] on button "Retour" at bounding box center [53, 39] width 81 height 24
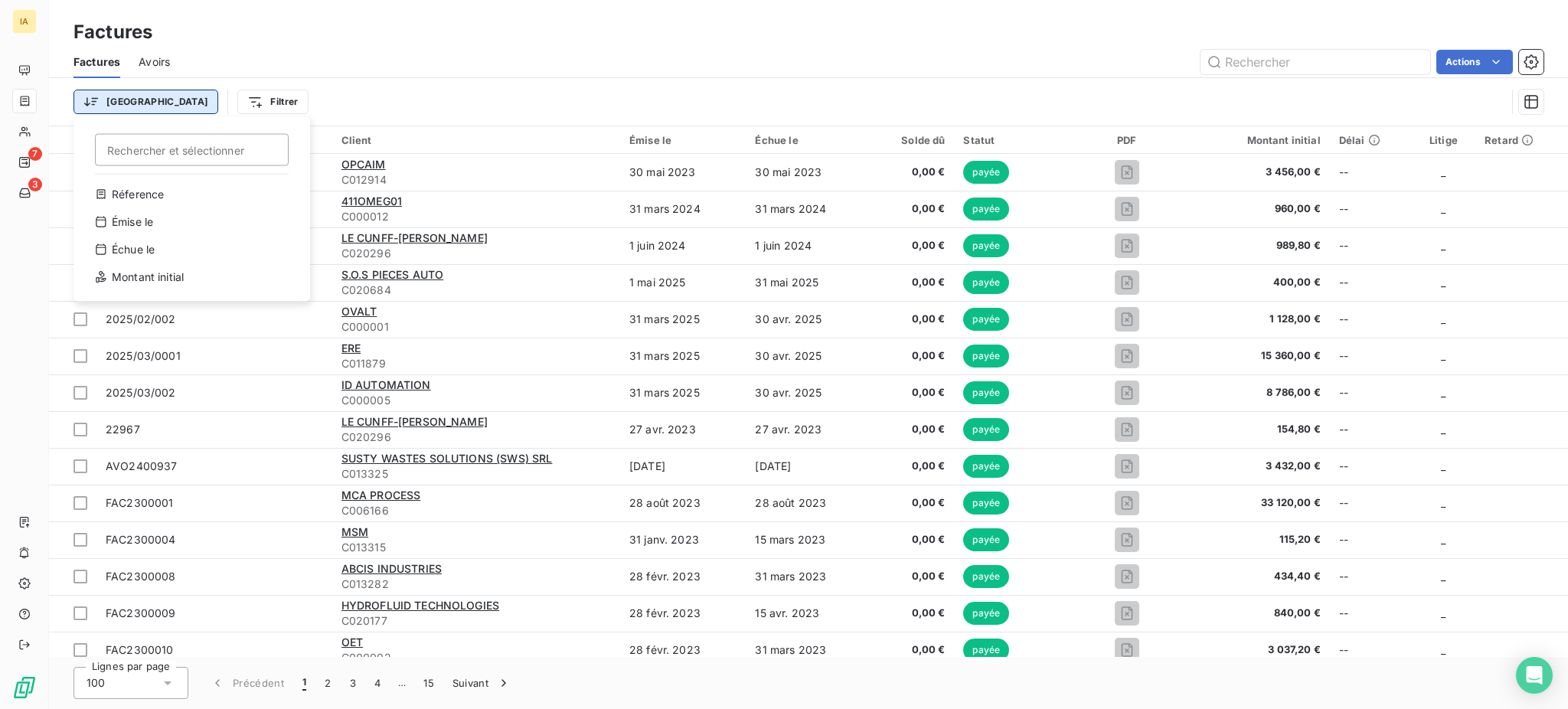
click at [104, 110] on html "IA 7 3 Factures Factures Avoirs Actions Trier Rechercher et sélectionner Réfere…" at bounding box center [784, 354] width 1568 height 709
click at [125, 197] on div "Réference" at bounding box center [191, 194] width 212 height 24
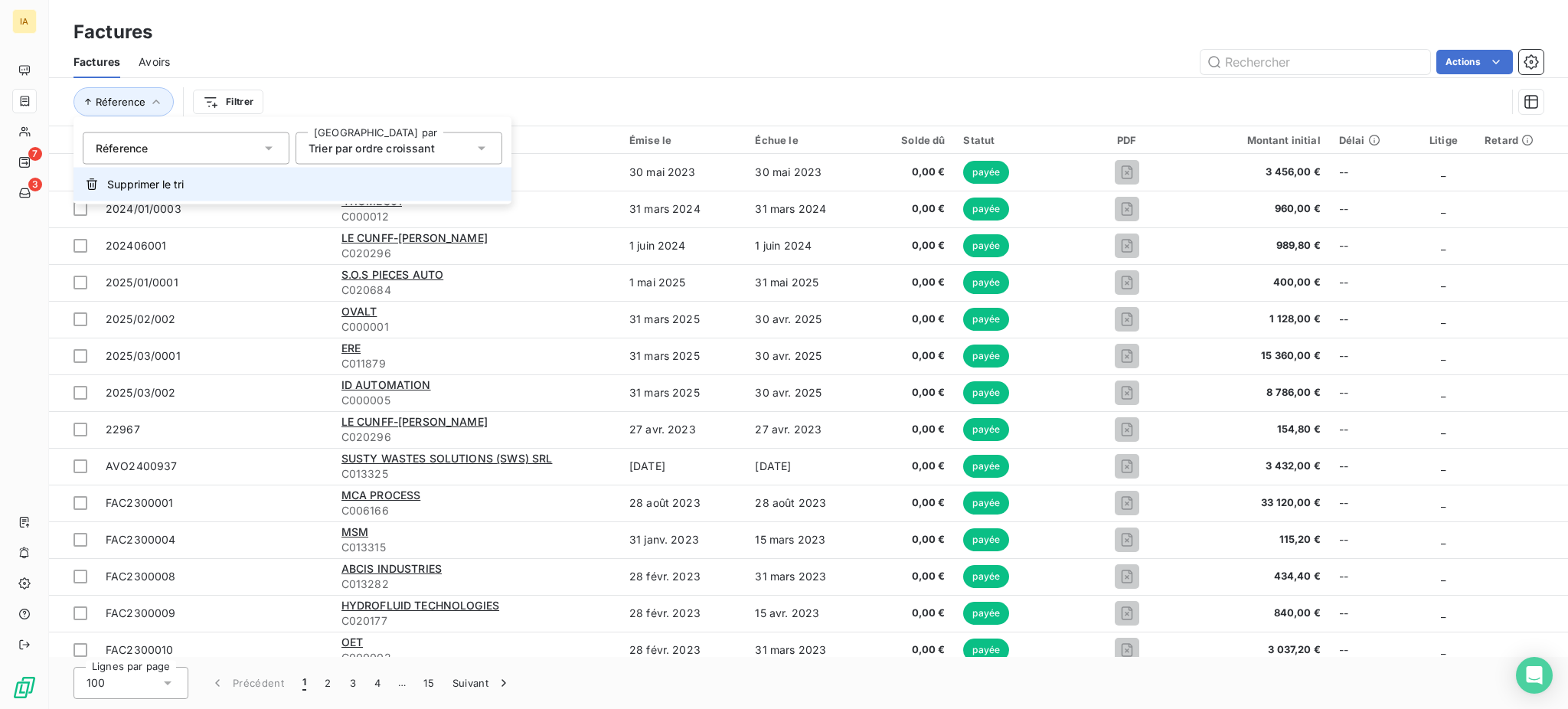
click at [138, 182] on span "Supprimer le tri" at bounding box center [146, 184] width 77 height 15
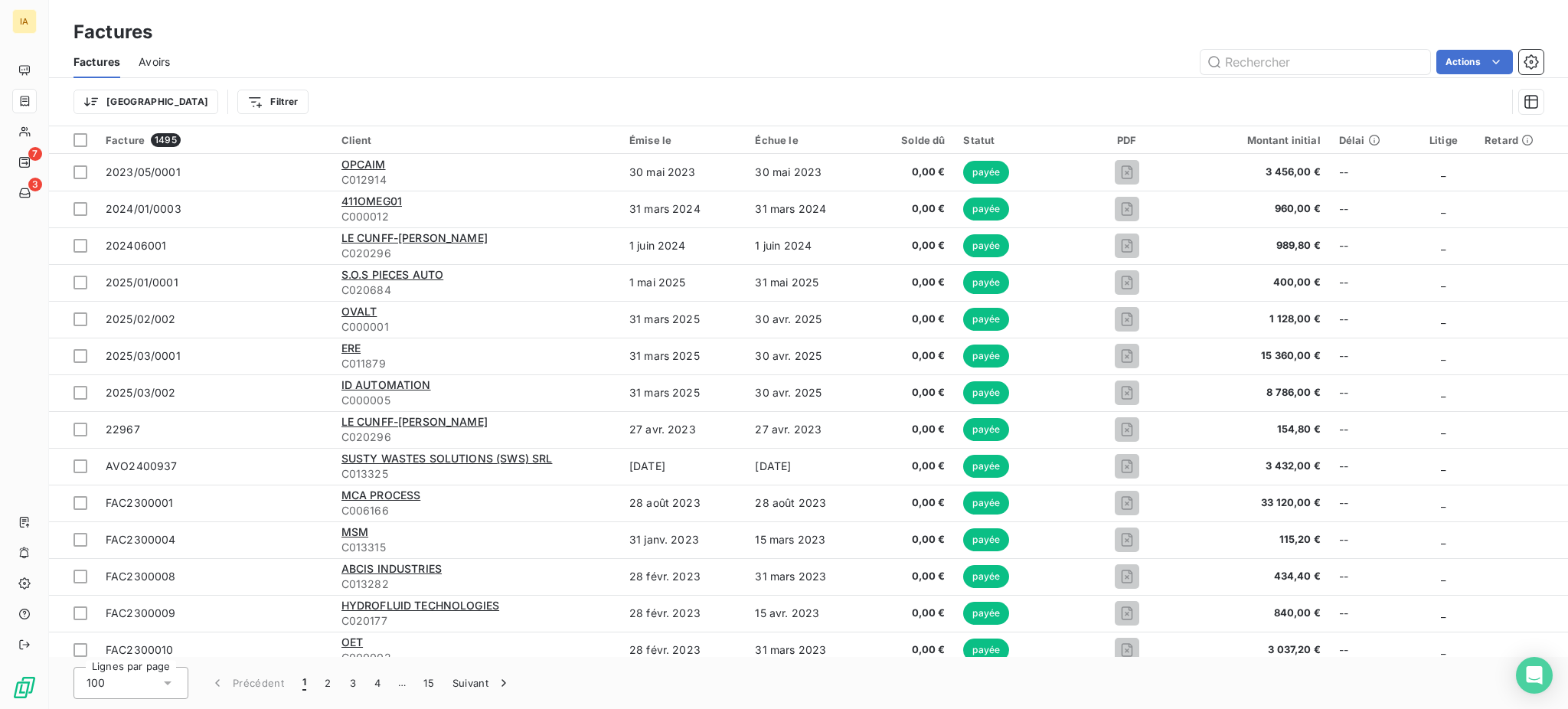
click at [202, 79] on div "Trier Filtrer" at bounding box center [808, 101] width 1470 height 47
click at [202, 99] on html "IA 7 3 Factures Factures Avoirs Actions Trier Filtrer Facture 1495 Client Émise…" at bounding box center [784, 354] width 1568 height 709
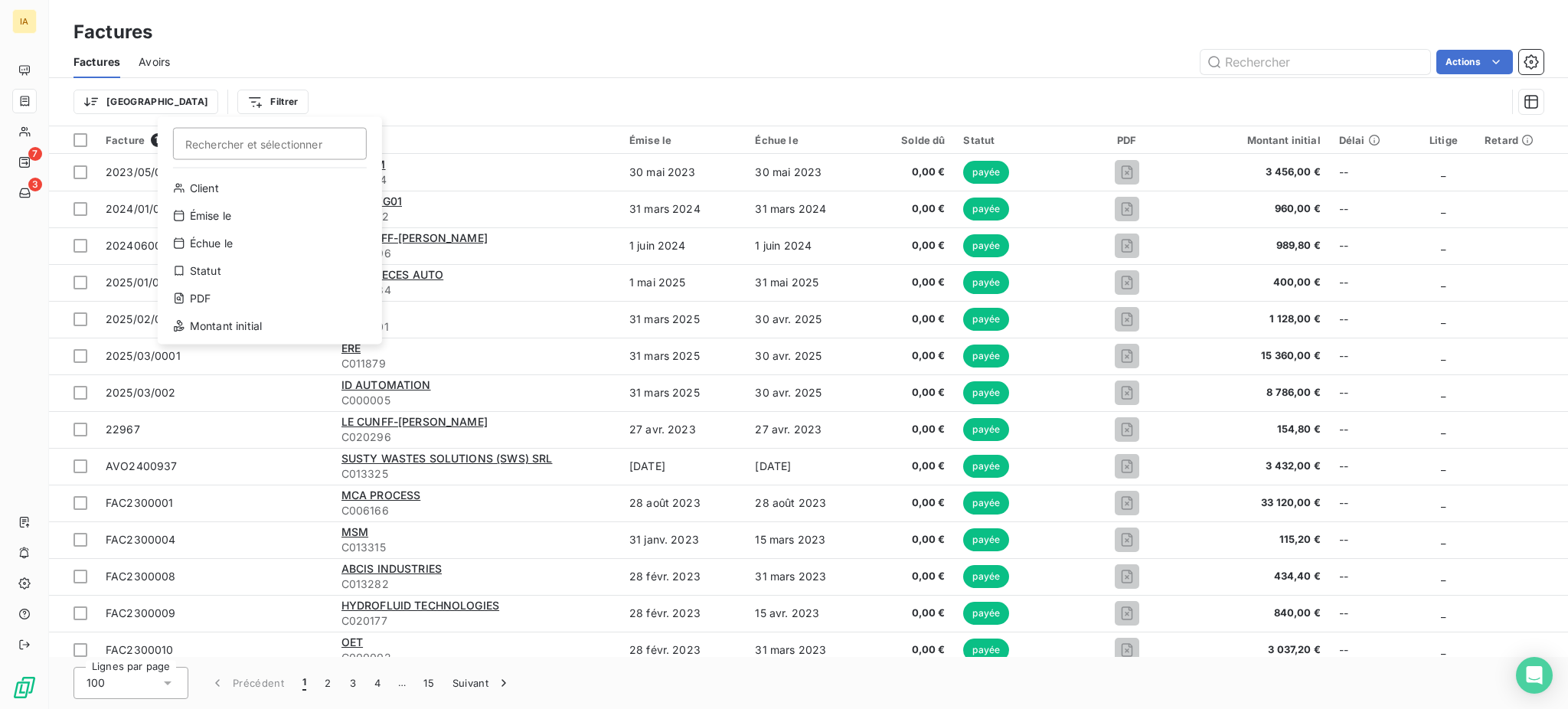
click at [337, 112] on html "IA 7 3 Factures Factures Avoirs Actions Trier Filtrer Rechercher et sélectionne…" at bounding box center [784, 354] width 1568 height 709
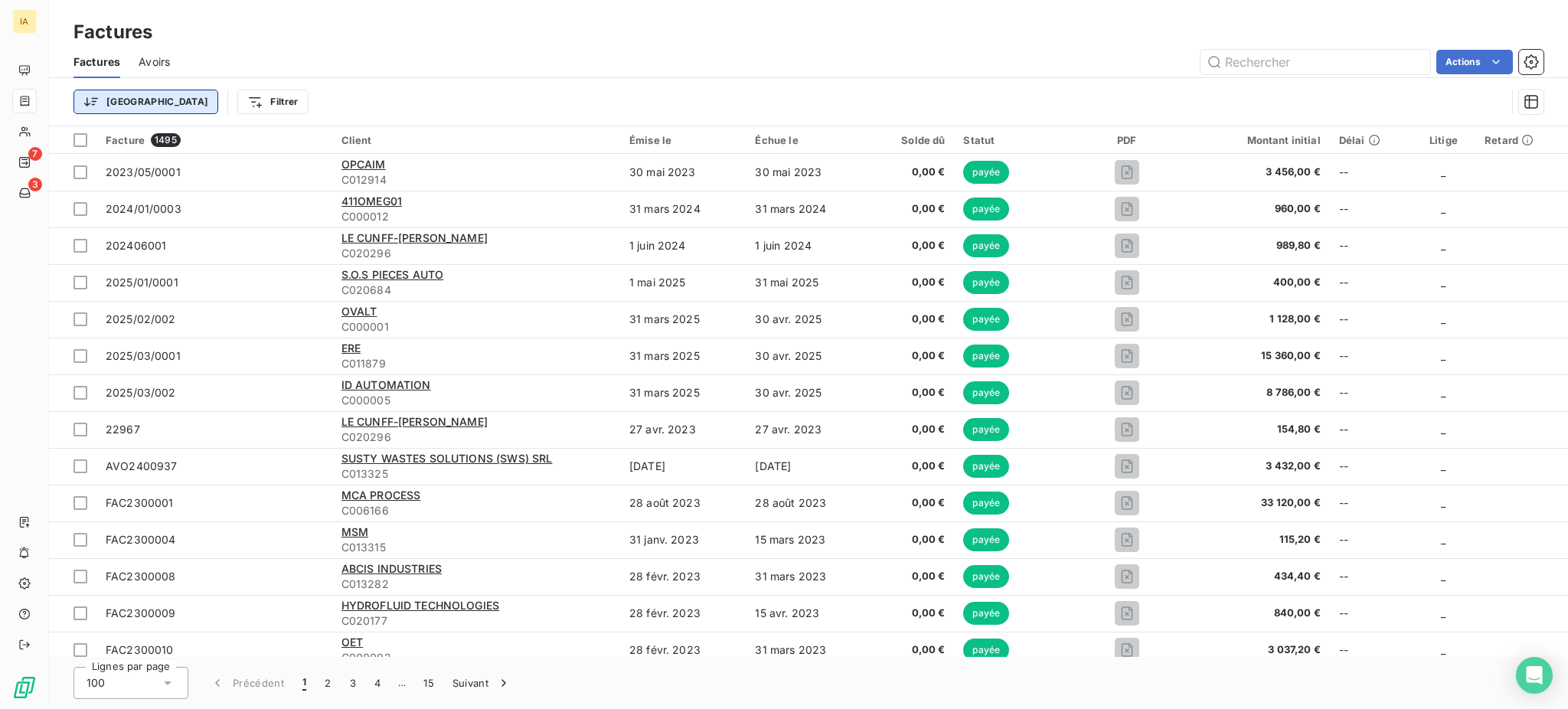
click at [130, 96] on html "IA 7 3 Factures Factures Avoirs Actions Trier Filtrer Facture 1495 Client Émise…" at bounding box center [784, 354] width 1568 height 709
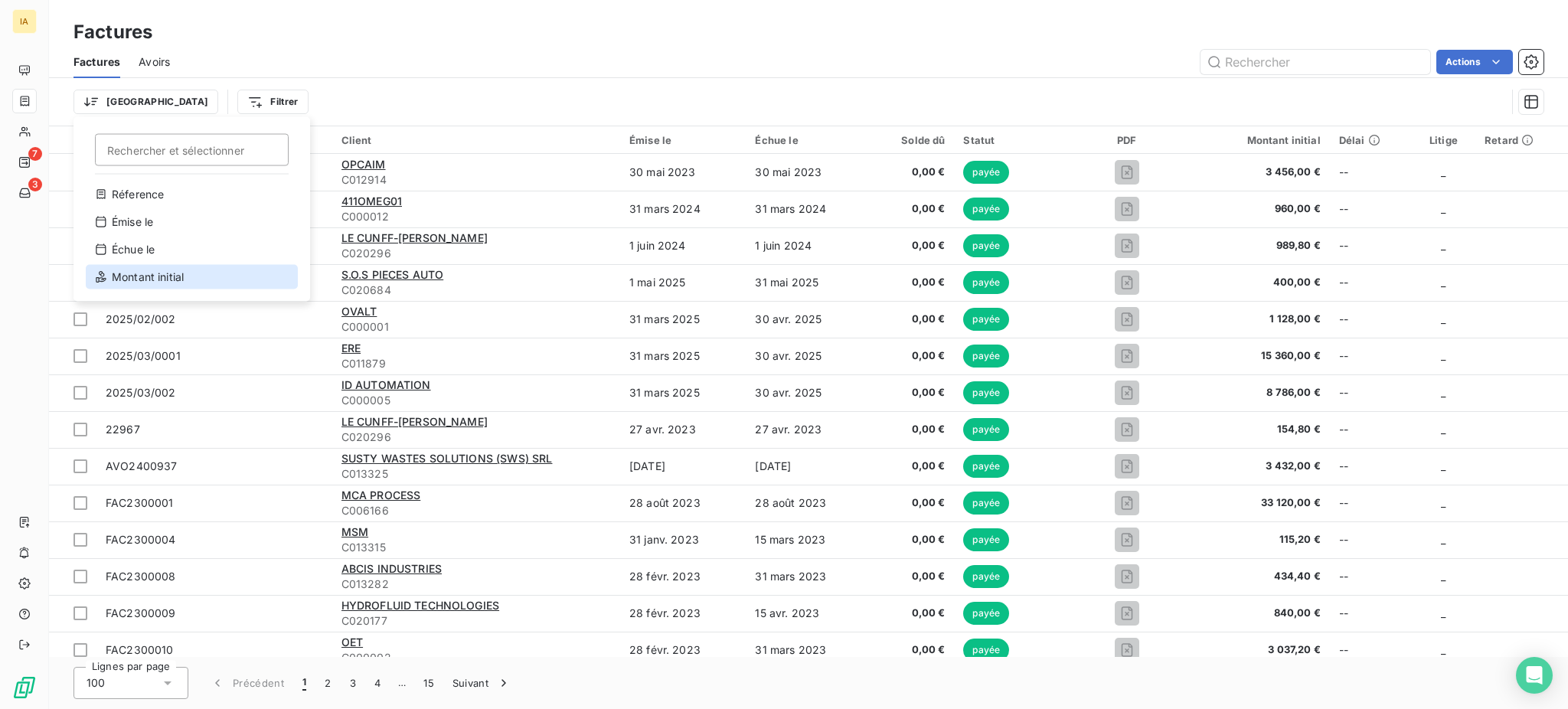
click at [139, 282] on div "Montant initial" at bounding box center [191, 277] width 212 height 24
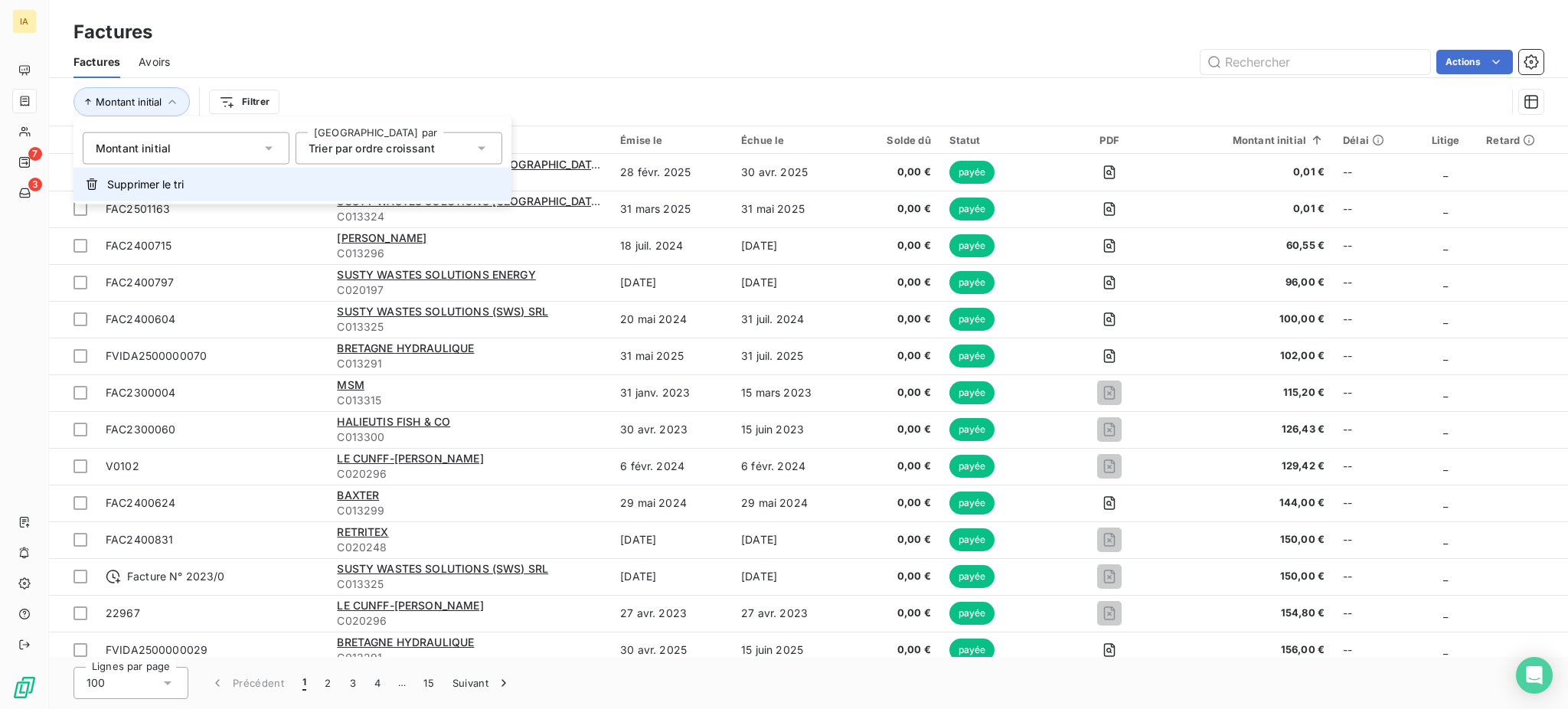
click at [146, 178] on span "Supprimer le tri" at bounding box center [146, 184] width 77 height 15
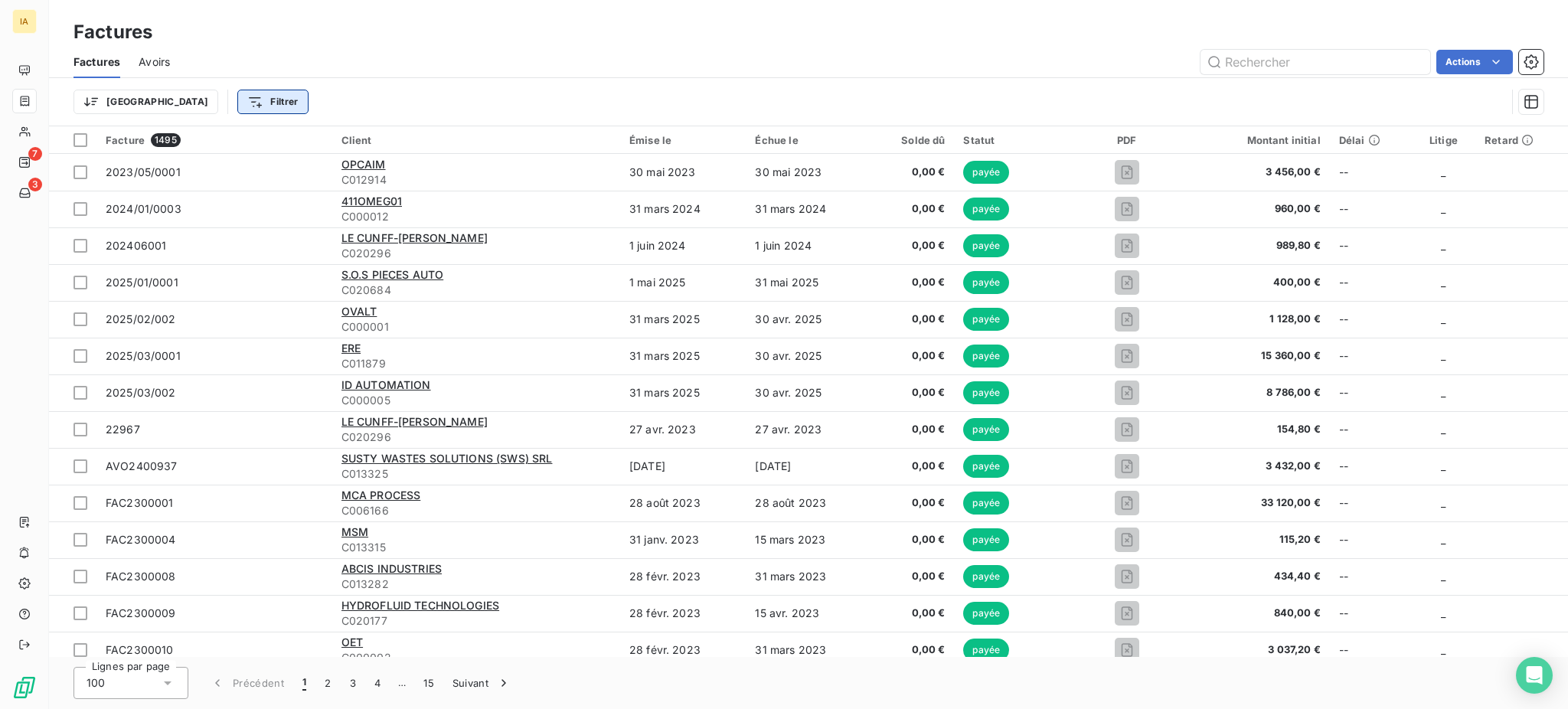
click at [200, 102] on html "IA 7 3 Factures Factures Avoirs Actions Trier Filtrer Facture 1495 Client Émise…" at bounding box center [784, 354] width 1568 height 709
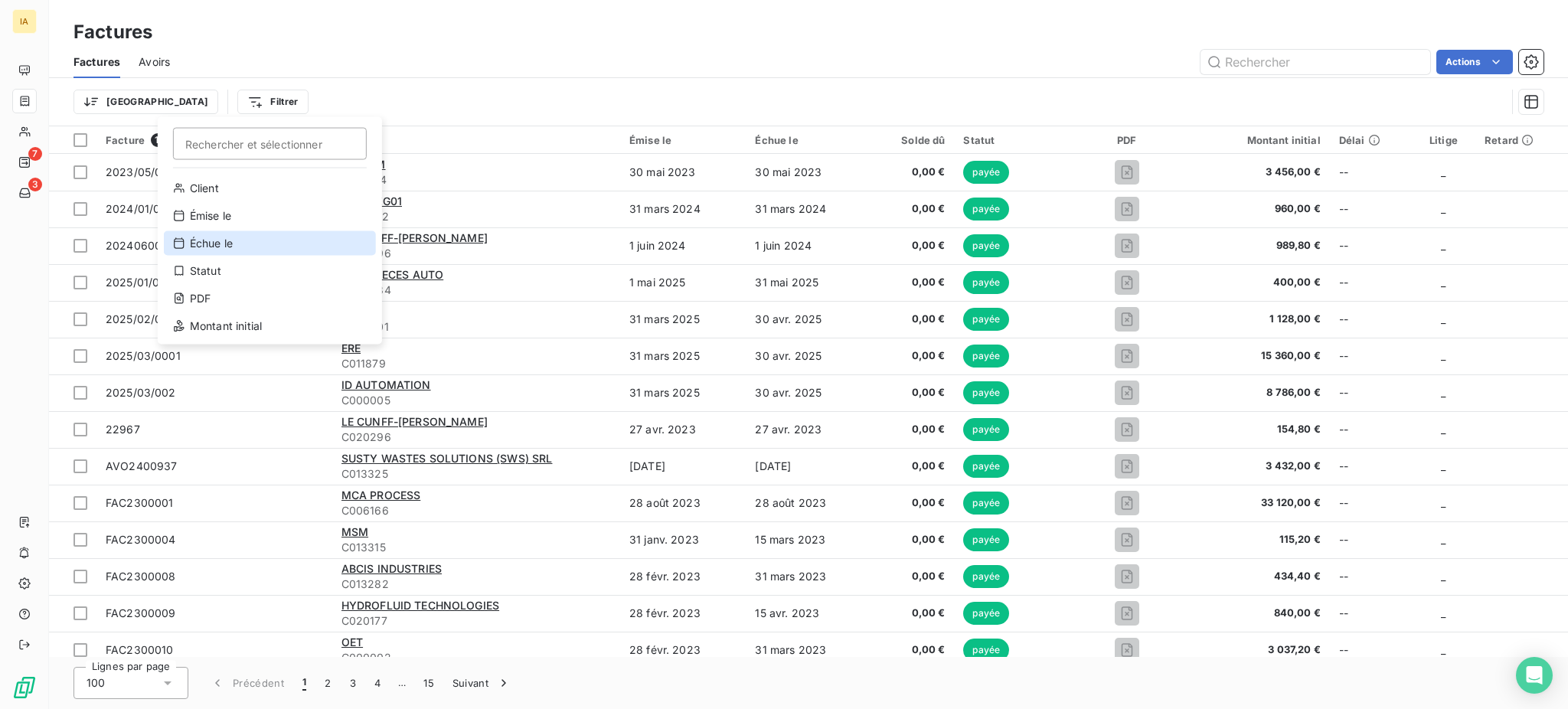
click at [208, 239] on div "Échue le" at bounding box center [269, 243] width 212 height 24
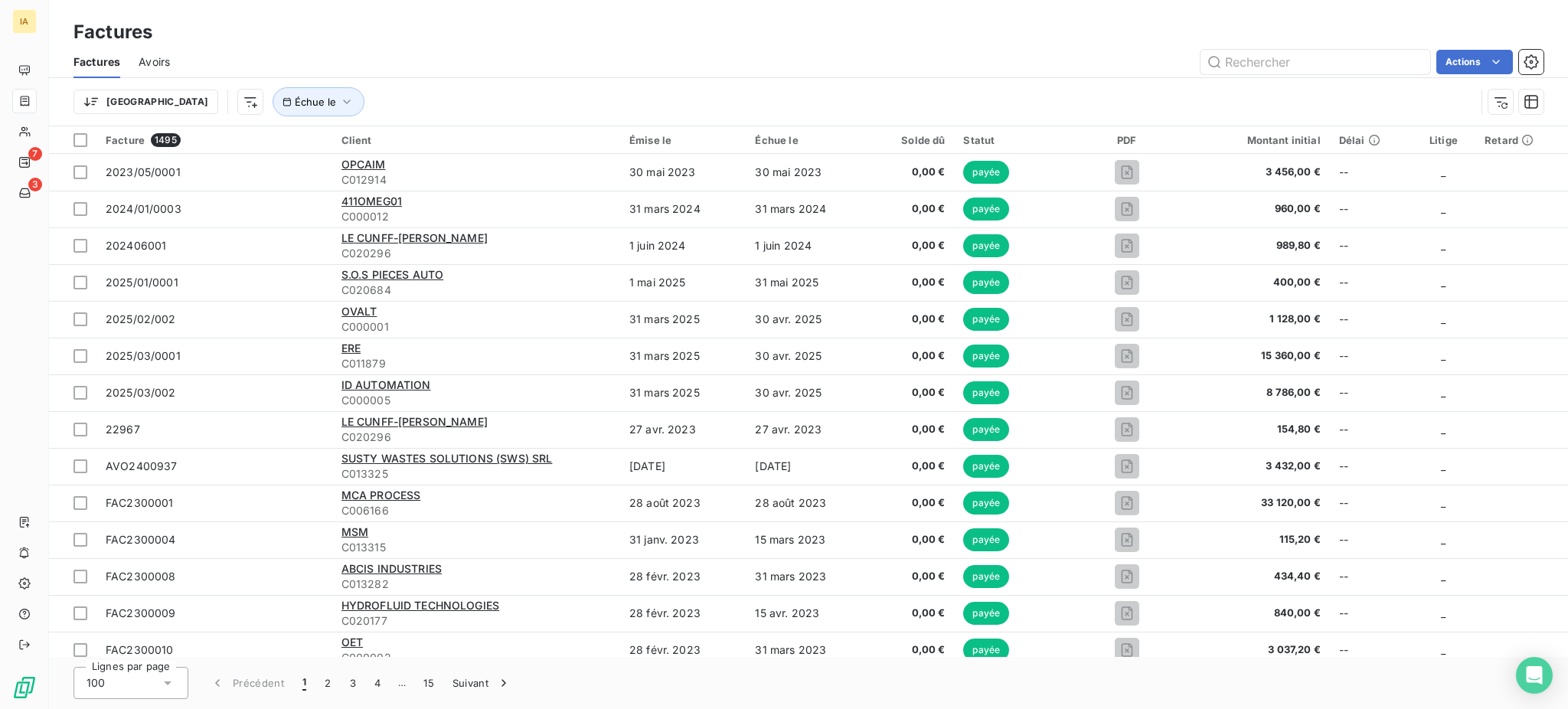
click at [405, 104] on div "Trier Échue le" at bounding box center [774, 102] width 1402 height 29
click at [339, 104] on icon "button" at bounding box center [346, 101] width 15 height 15
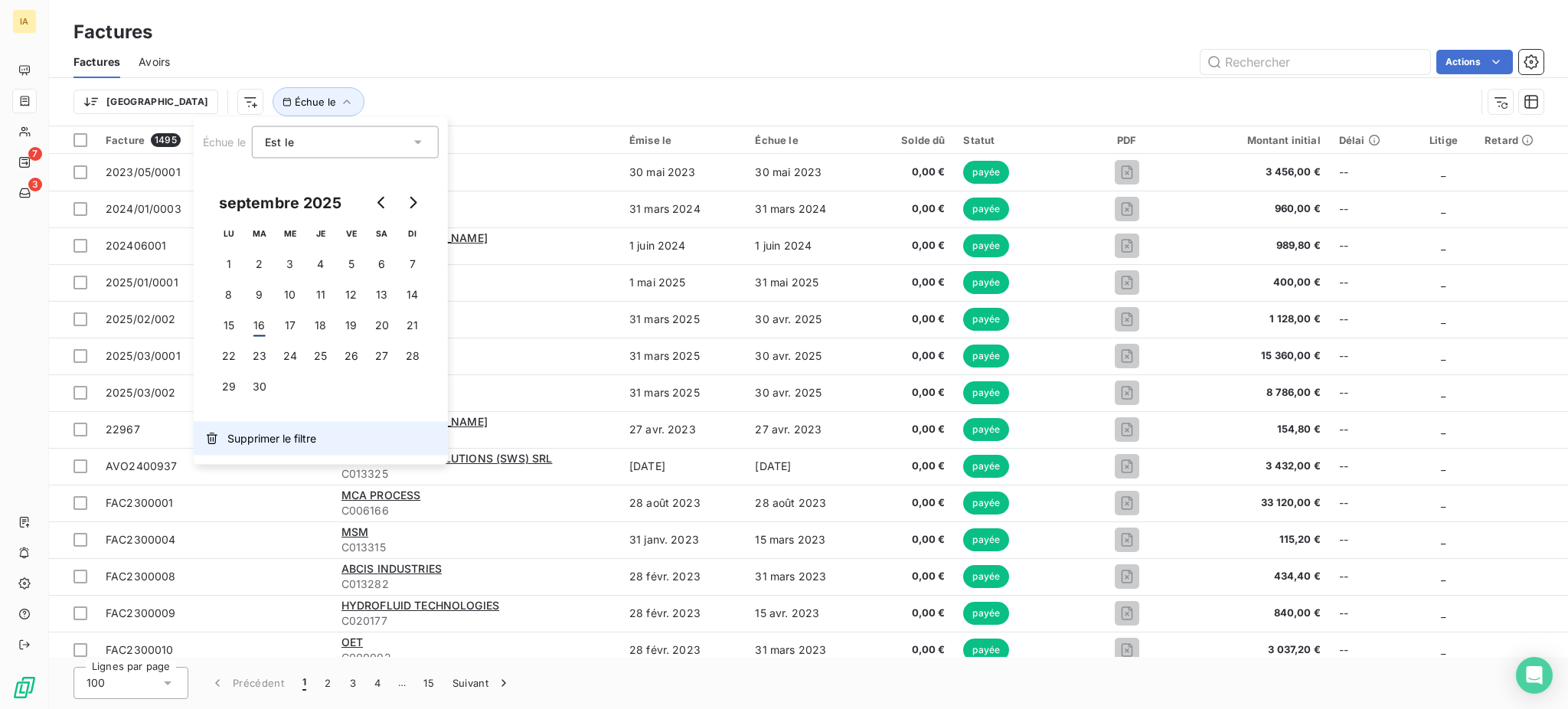
click at [260, 429] on button "Supprimer le filtre" at bounding box center [321, 438] width 254 height 34
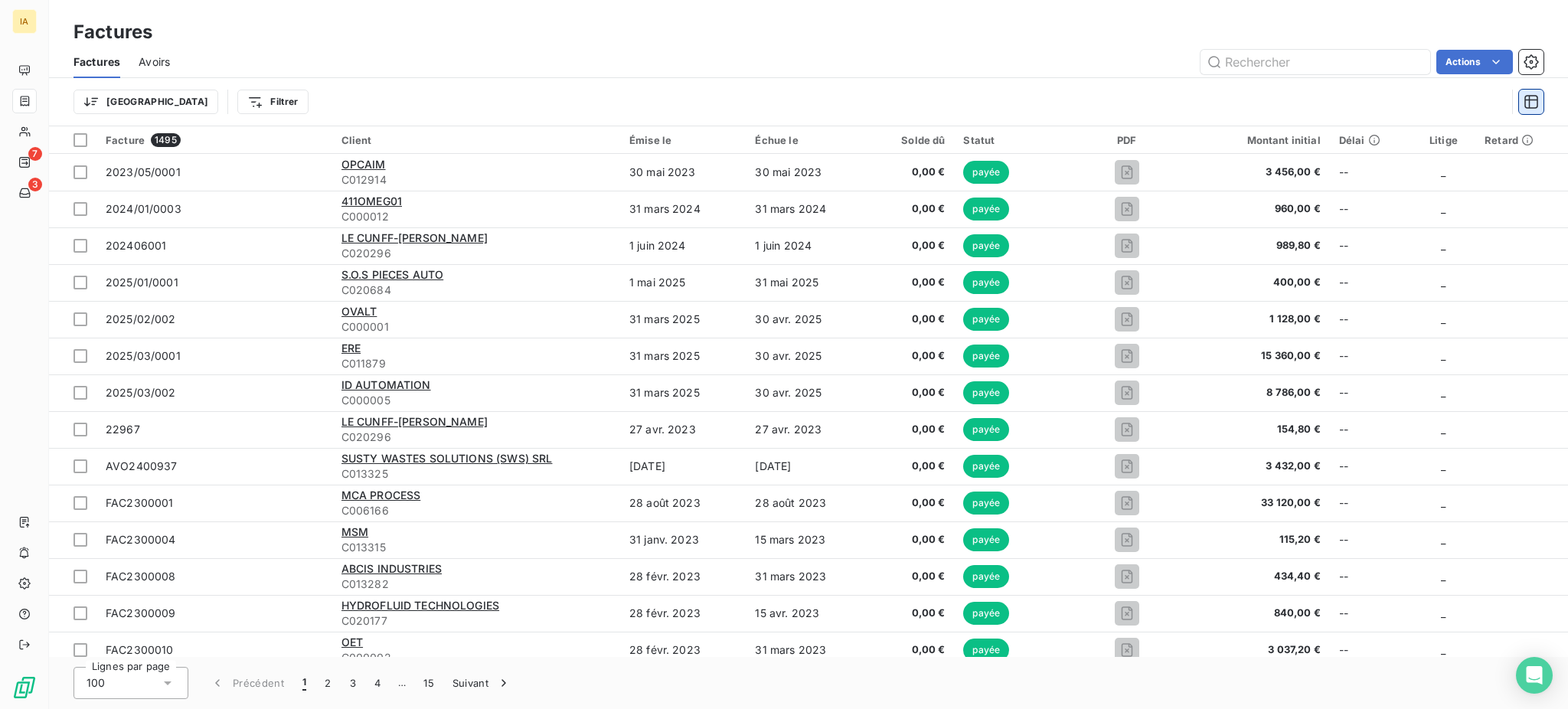
click at [1224, 93] on button "button" at bounding box center [1530, 101] width 24 height 24
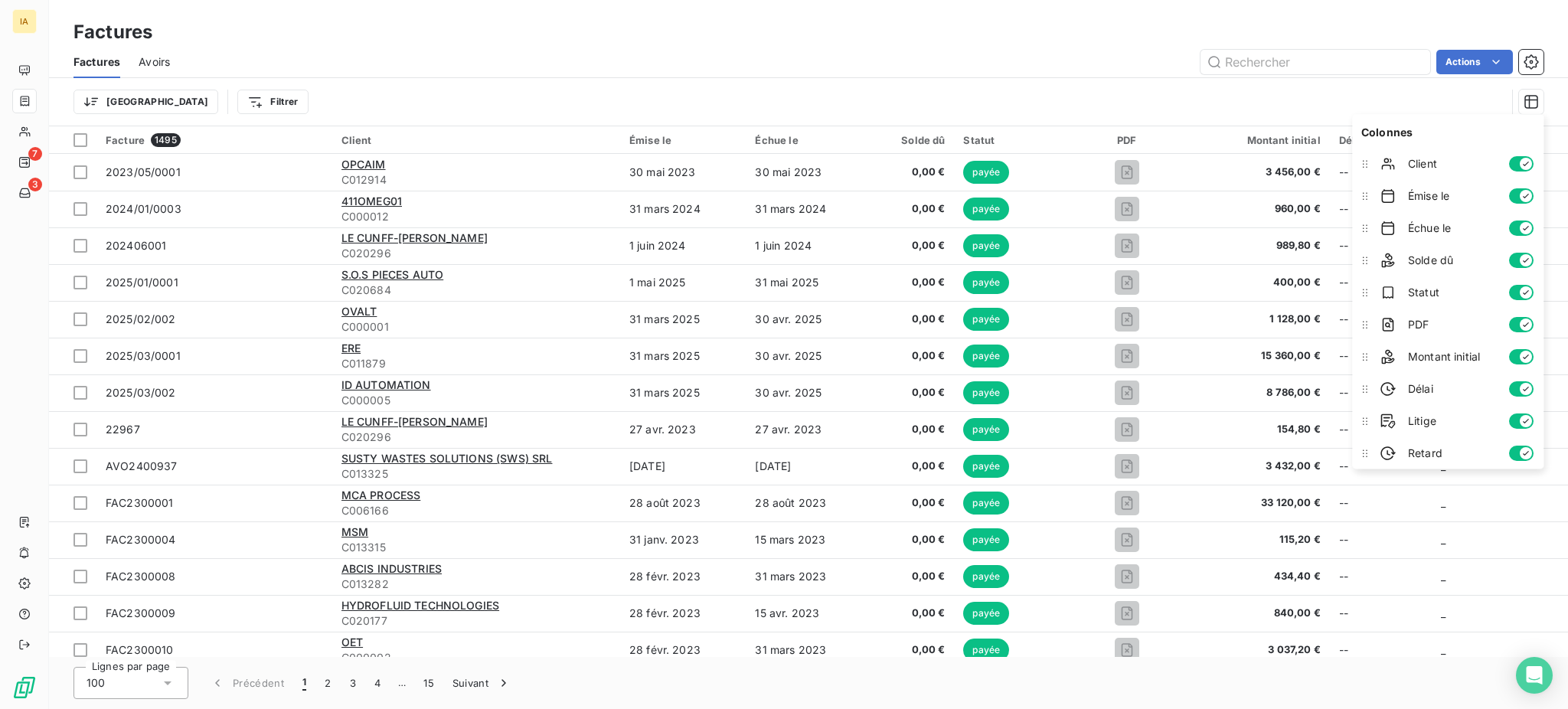
click at [1224, 170] on button "button" at bounding box center [1521, 163] width 24 height 15
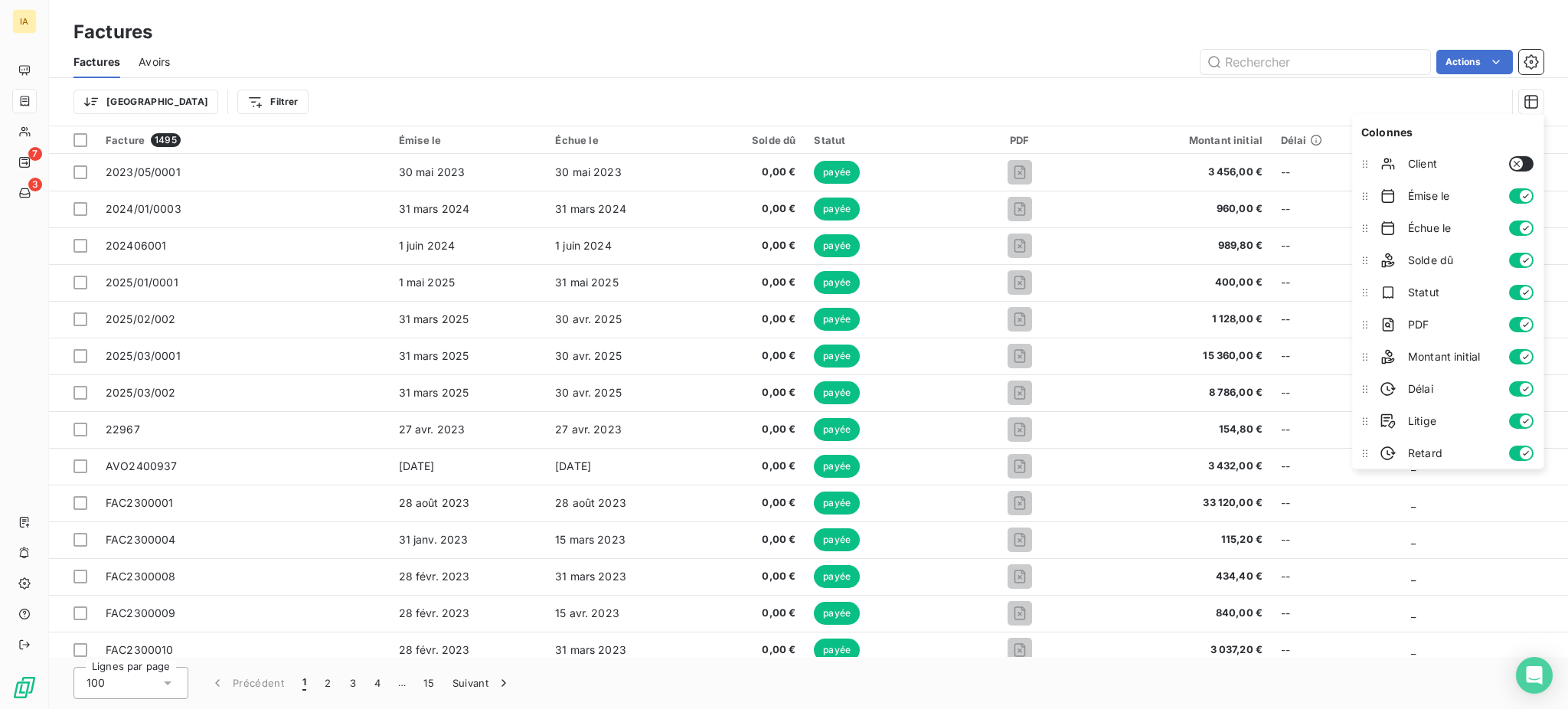
click at [1224, 168] on icon "button" at bounding box center [1516, 164] width 13 height 13
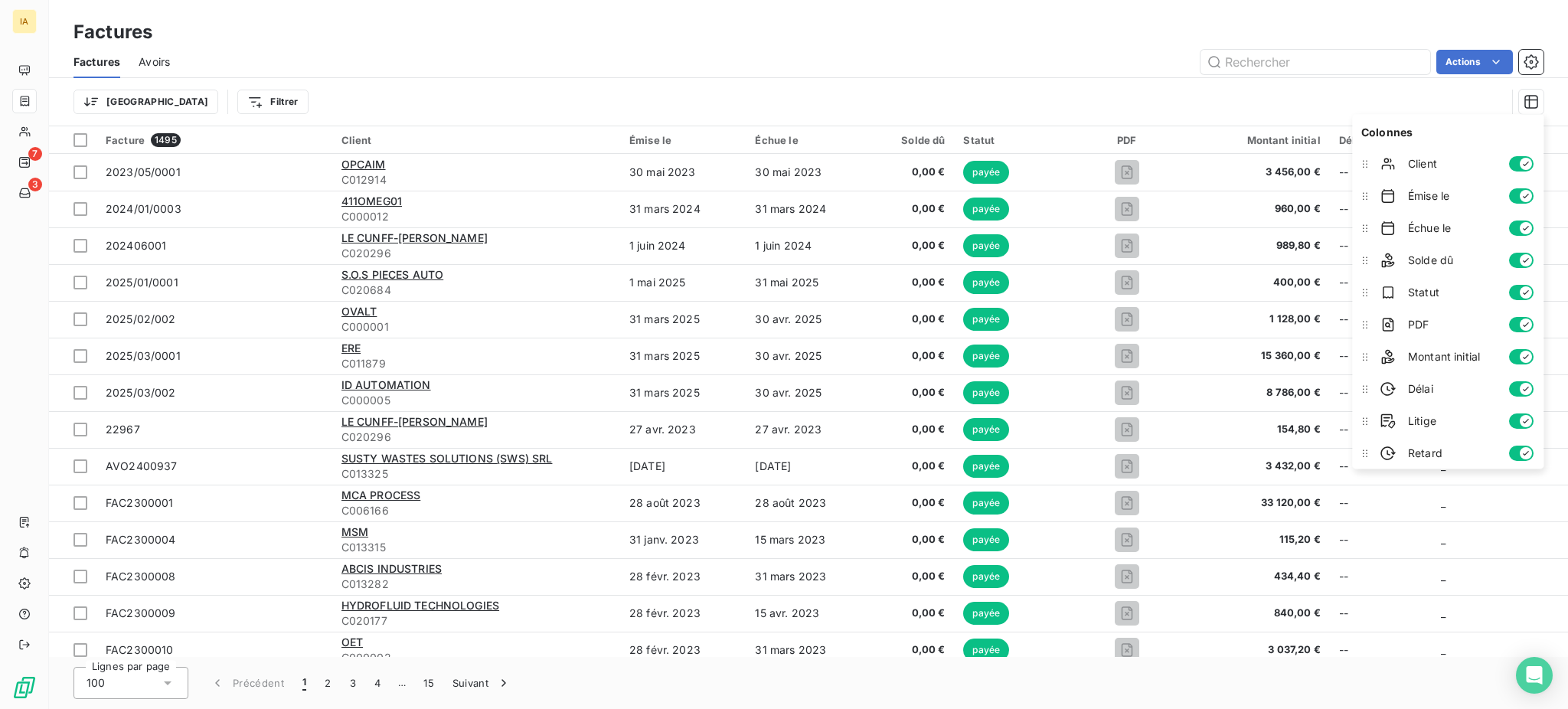
scroll to position [4, 0]
click at [1224, 89] on div "Trier Filtrer" at bounding box center [789, 102] width 1432 height 29
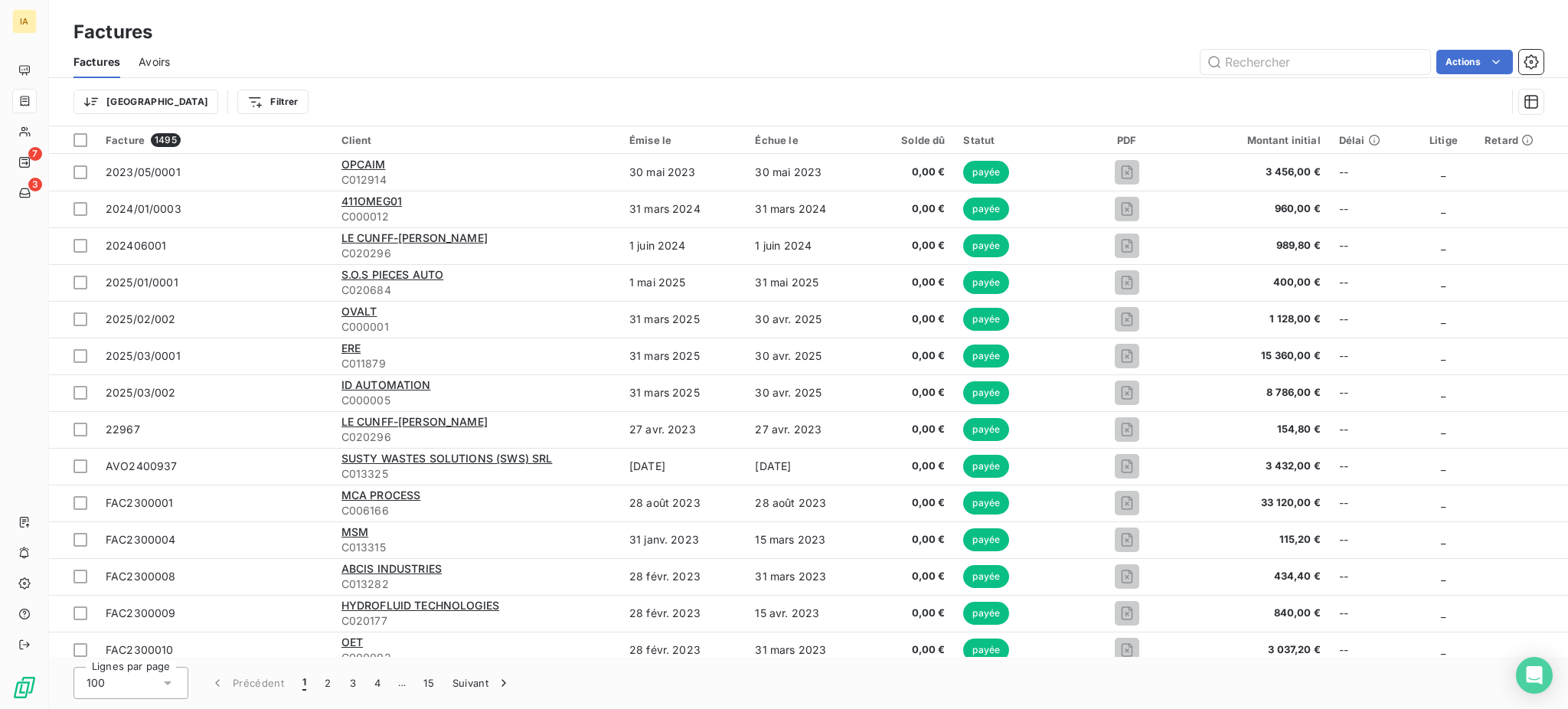
click at [165, 526] on icon at bounding box center [167, 682] width 15 height 15
click at [121, 526] on span "100" at bounding box center [113, 649] width 19 height 15
drag, startPoint x: 1013, startPoint y: 139, endPoint x: 1524, endPoint y: 105, distance: 512.1
click at [1224, 105] on icon "button" at bounding box center [1530, 101] width 15 height 15
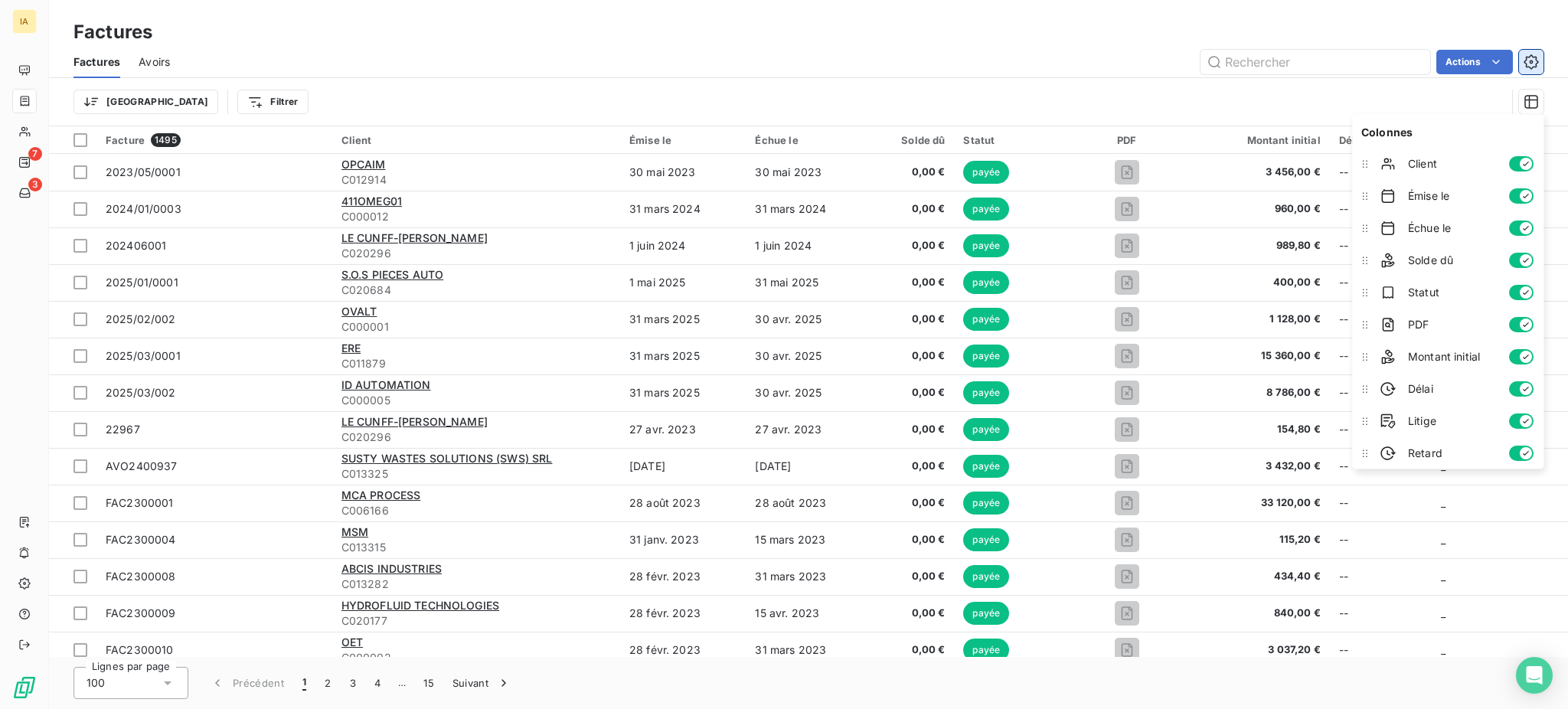
click at [1224, 62] on icon "button" at bounding box center [1530, 62] width 15 height 15
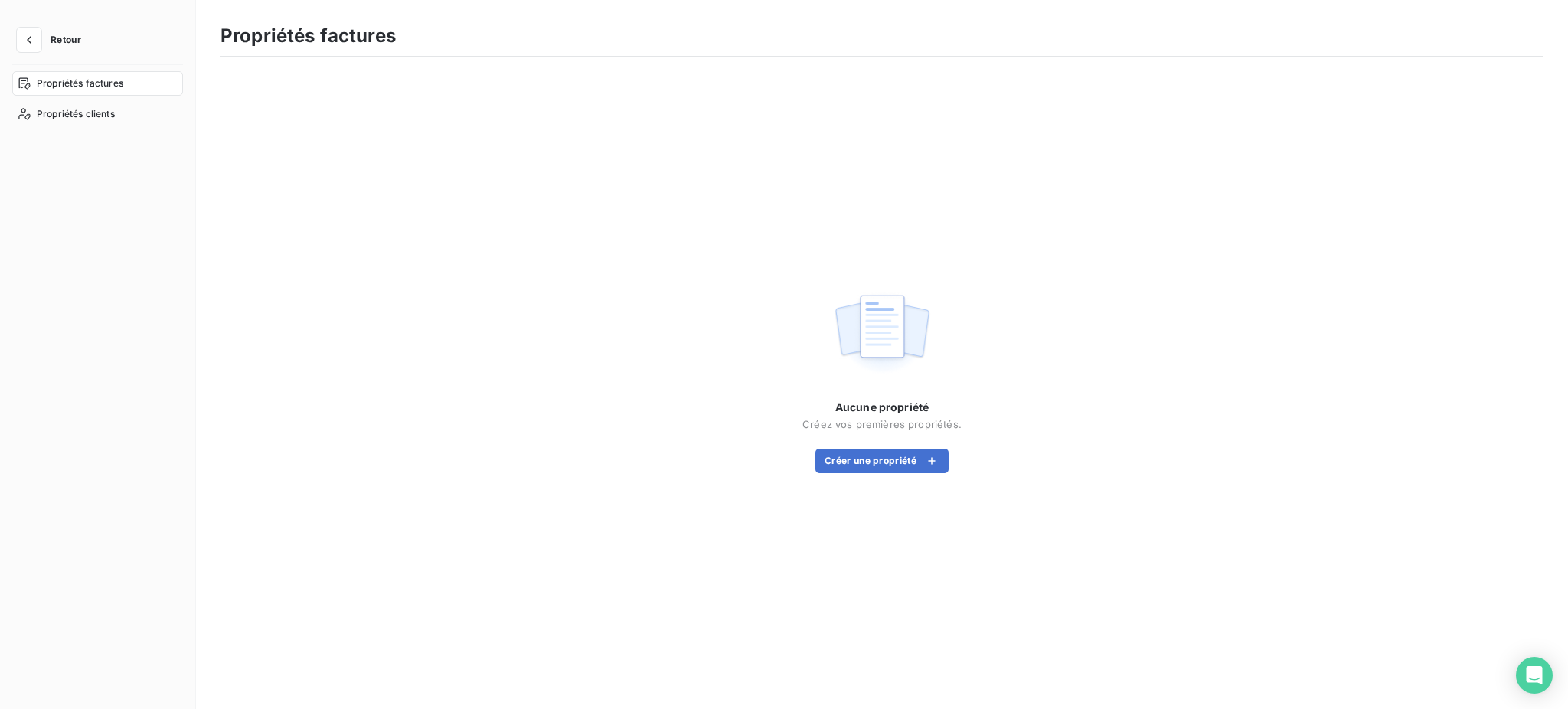
click at [46, 46] on button "Retour" at bounding box center [53, 39] width 81 height 24
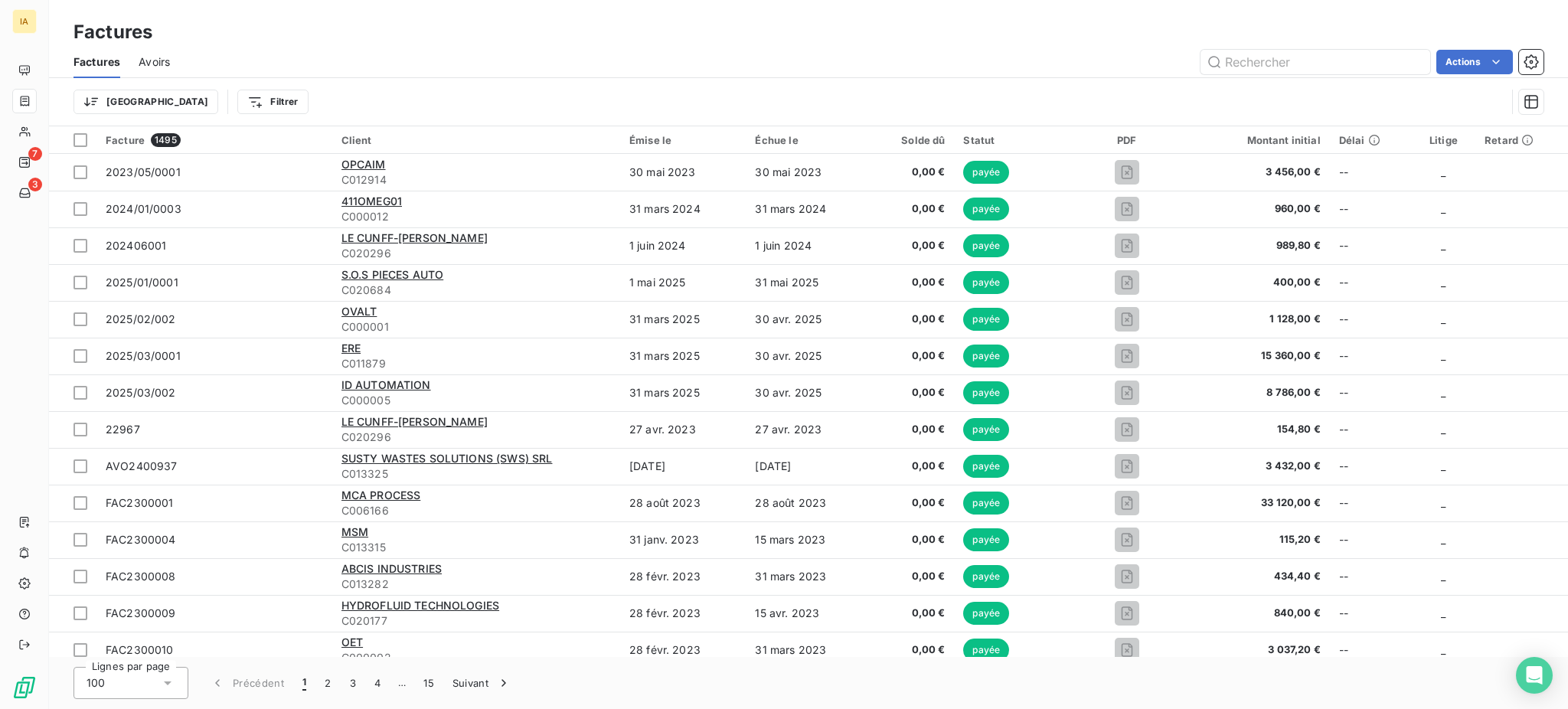
click at [254, 89] on div "Trier Filtrer" at bounding box center [789, 102] width 1432 height 29
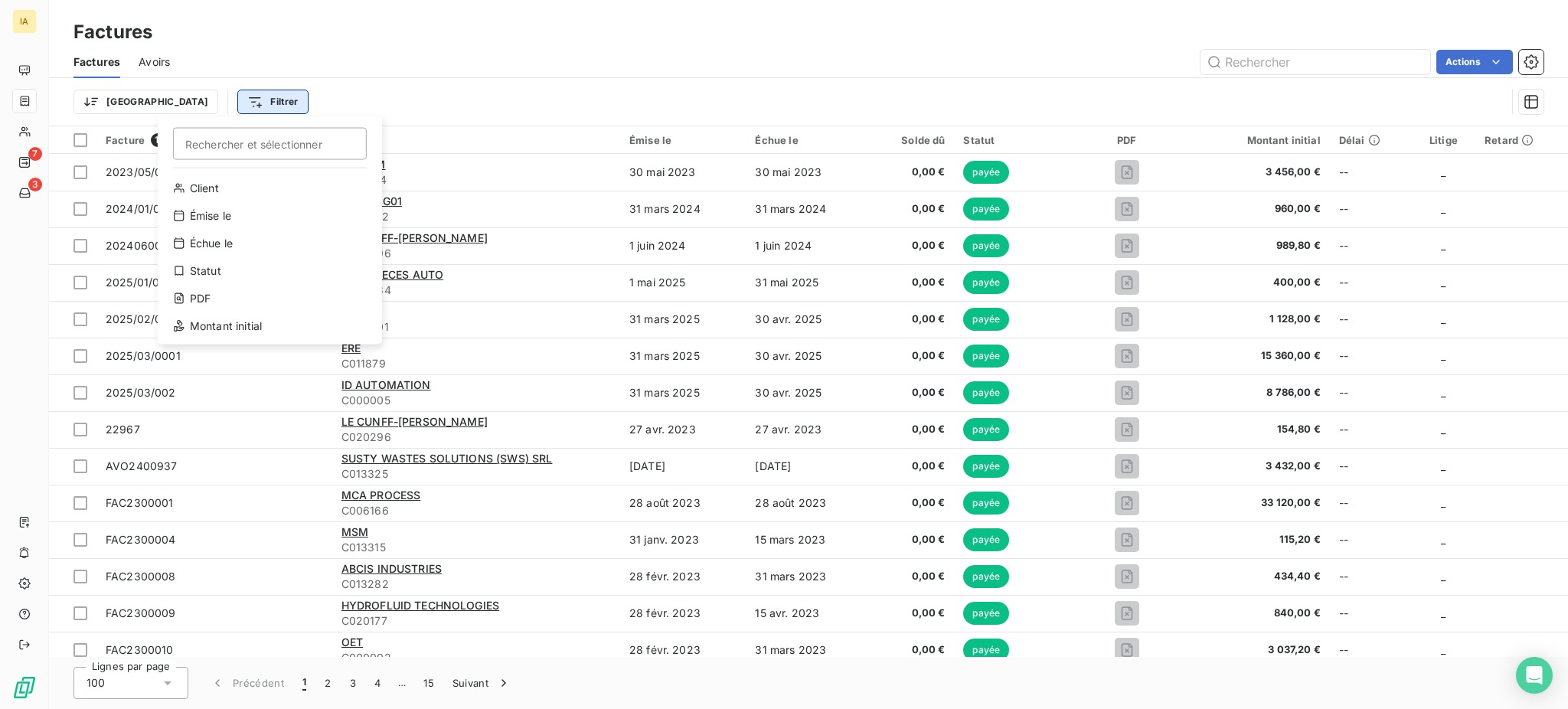
click at [223, 98] on html "IA 7 3 Factures Factures Avoirs Actions Trier Filtrer Rechercher et sélectionne…" at bounding box center [784, 354] width 1568 height 709
click at [215, 188] on div "Client" at bounding box center [269, 188] width 212 height 24
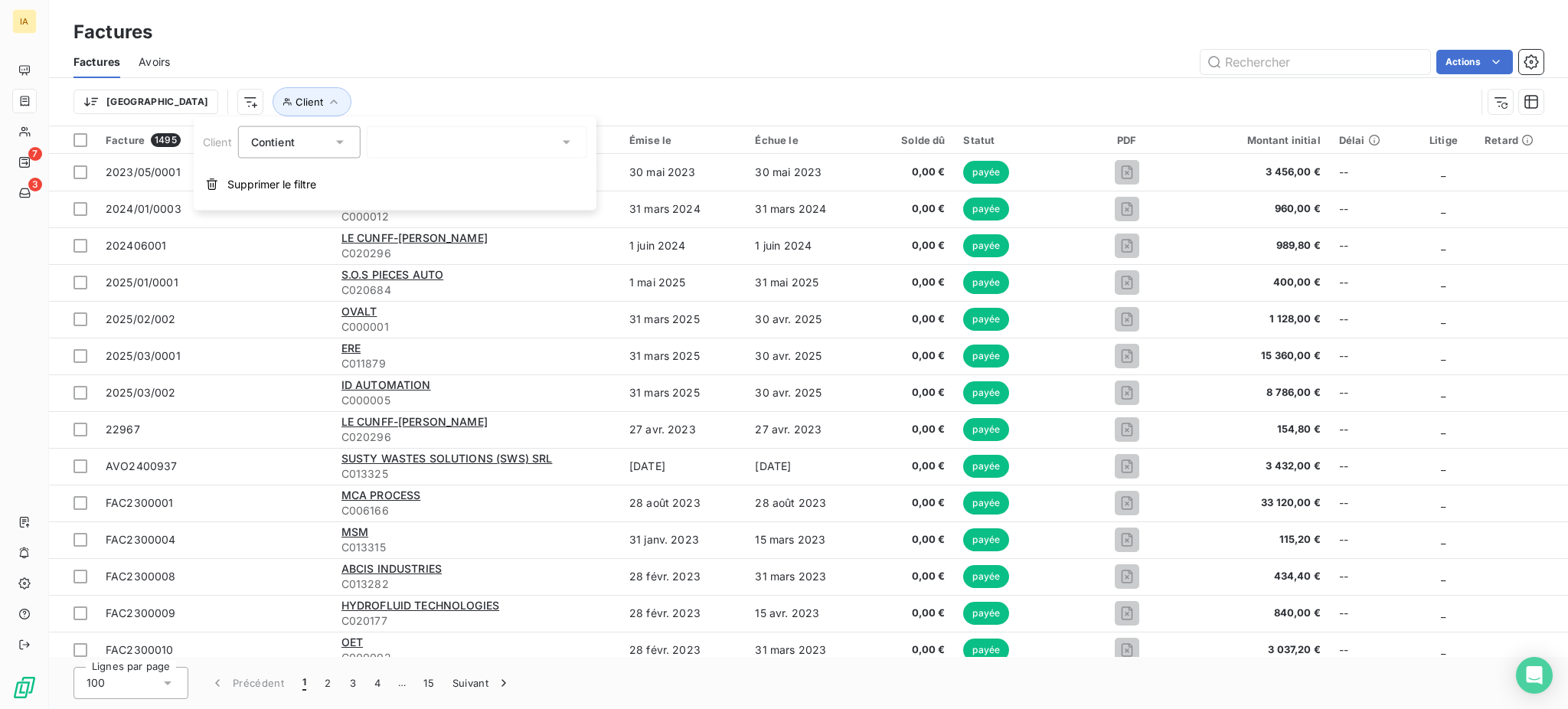
click at [384, 136] on input "text" at bounding box center [386, 142] width 13 height 13
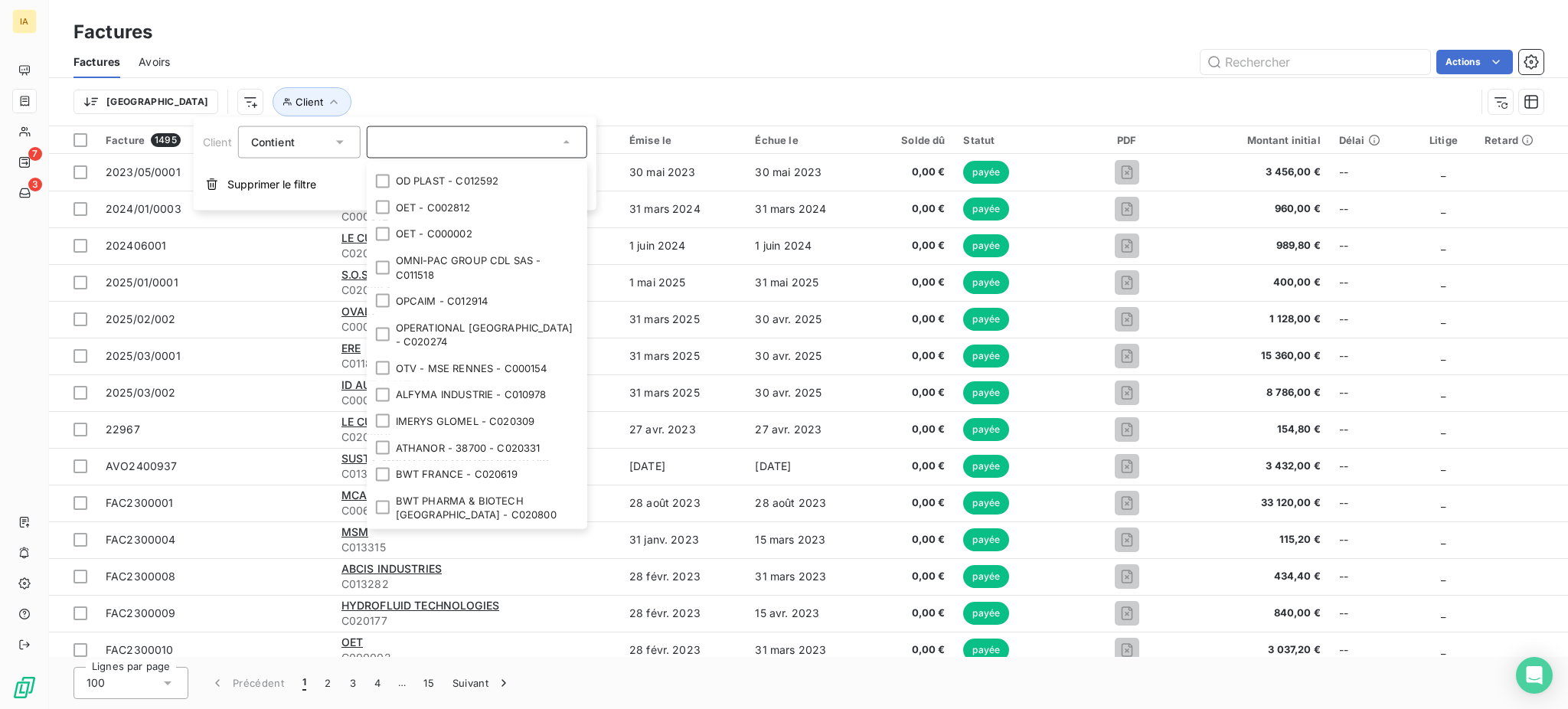
scroll to position [2691, 0]
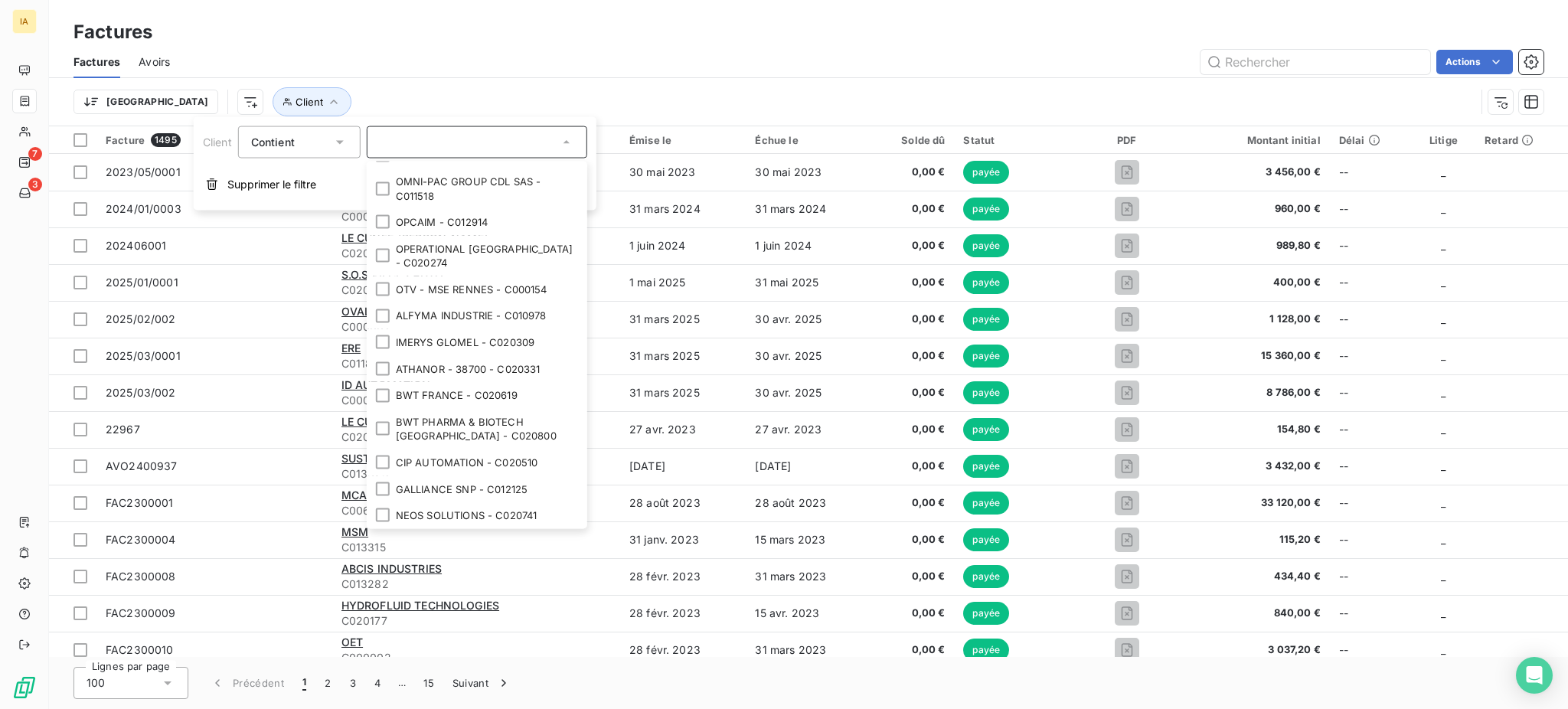
click at [607, 88] on div "Trier Client" at bounding box center [774, 102] width 1402 height 29
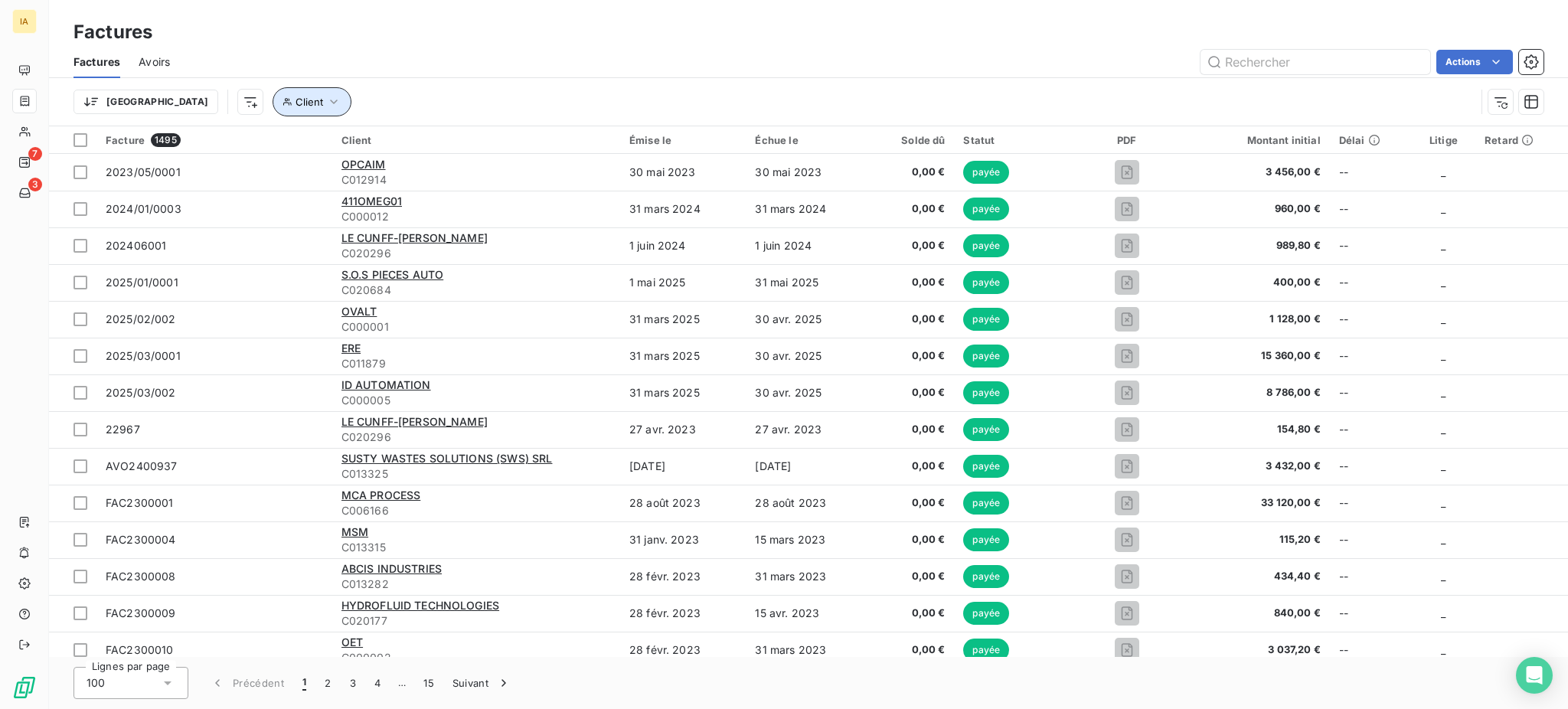
click at [282, 102] on icon "button" at bounding box center [287, 102] width 10 height 9
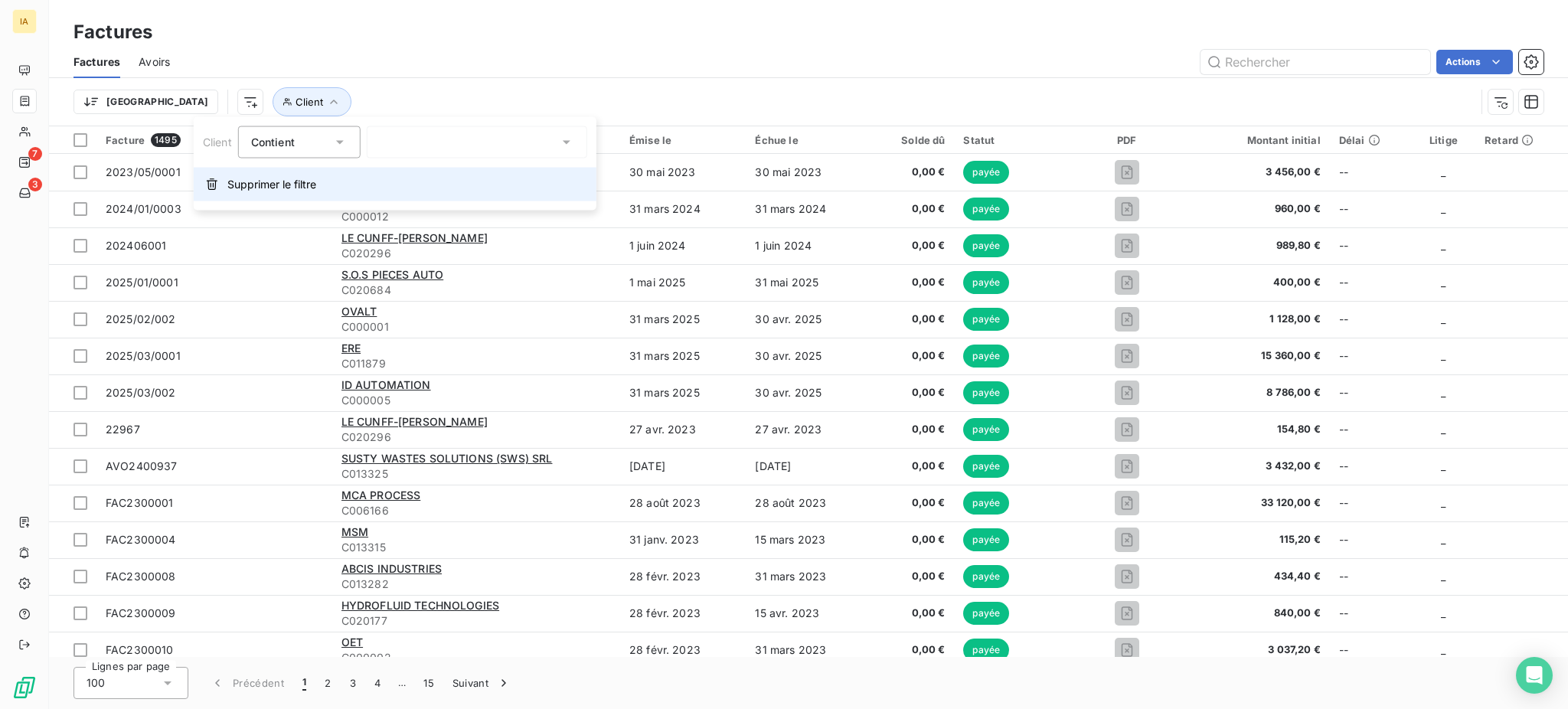
click at [280, 188] on span "Supprimer le filtre" at bounding box center [271, 184] width 88 height 15
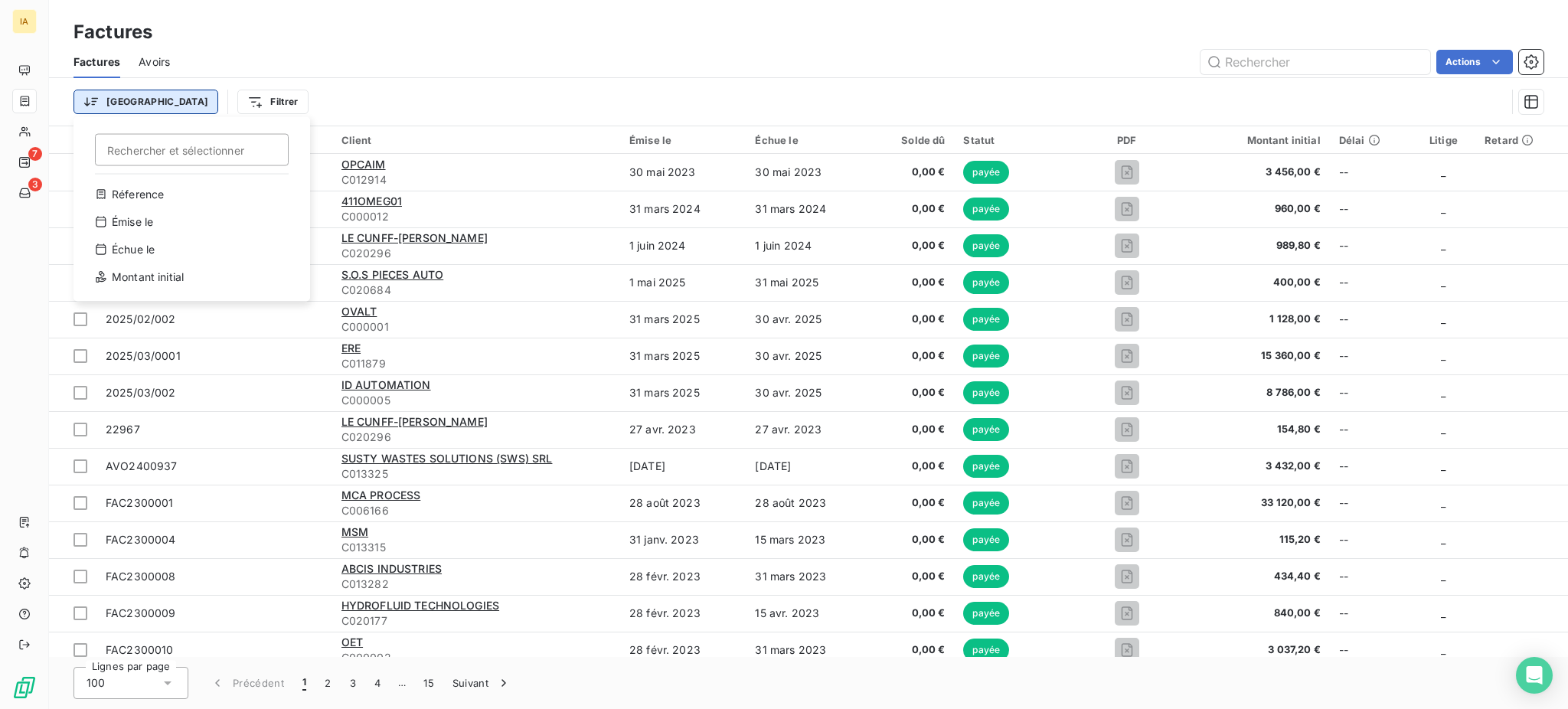
click at [129, 103] on html "IA 7 3 Factures Factures Avoirs Actions Trier Rechercher et sélectionner Réfere…" at bounding box center [784, 354] width 1568 height 709
click at [308, 96] on html "IA 7 3 Factures Factures Avoirs Actions Trier Rechercher et sélectionner Réfere…" at bounding box center [784, 354] width 1568 height 709
click at [137, 66] on div "Factures Avoirs Actions" at bounding box center [808, 62] width 1519 height 32
click at [163, 62] on span "Avoirs" at bounding box center [154, 62] width 31 height 15
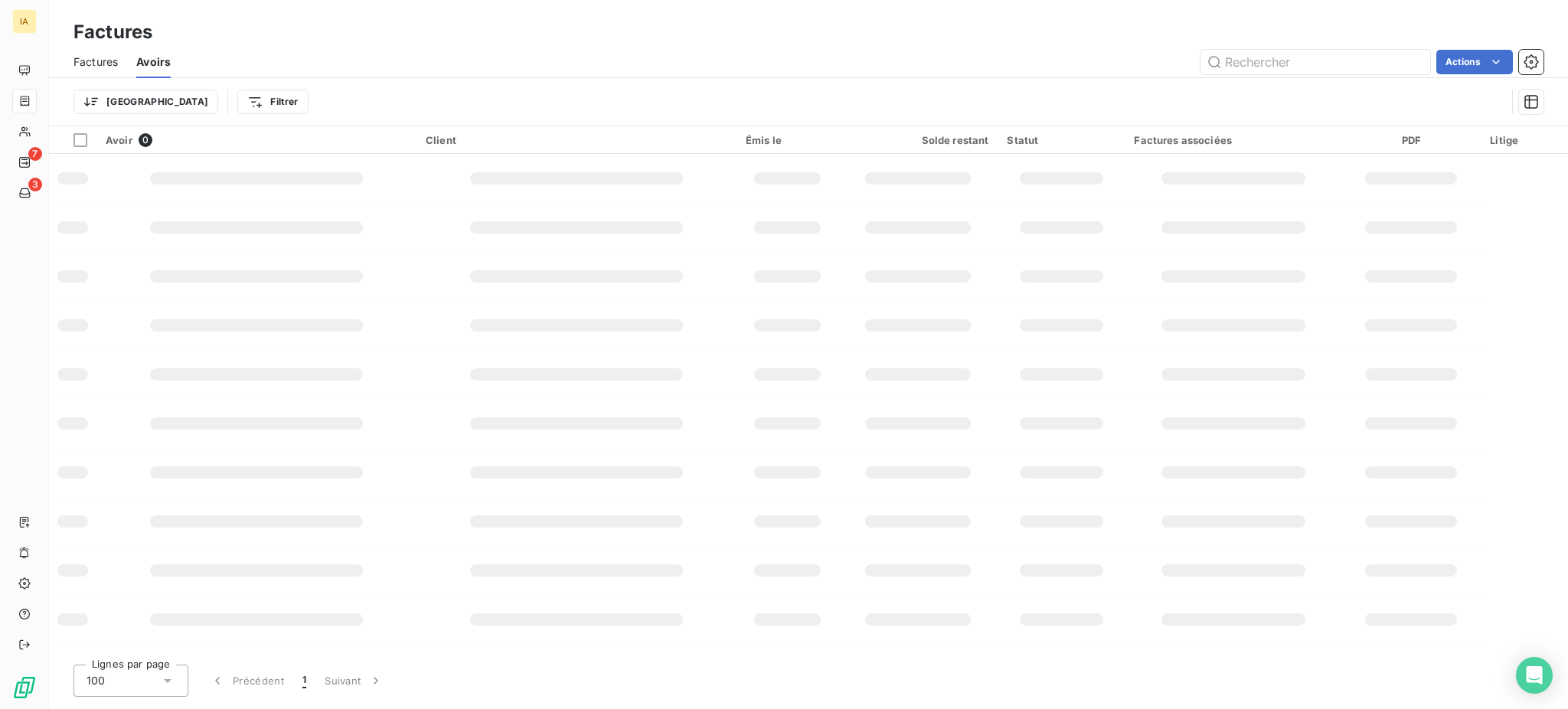
click at [102, 66] on span "Factures" at bounding box center [96, 62] width 45 height 15
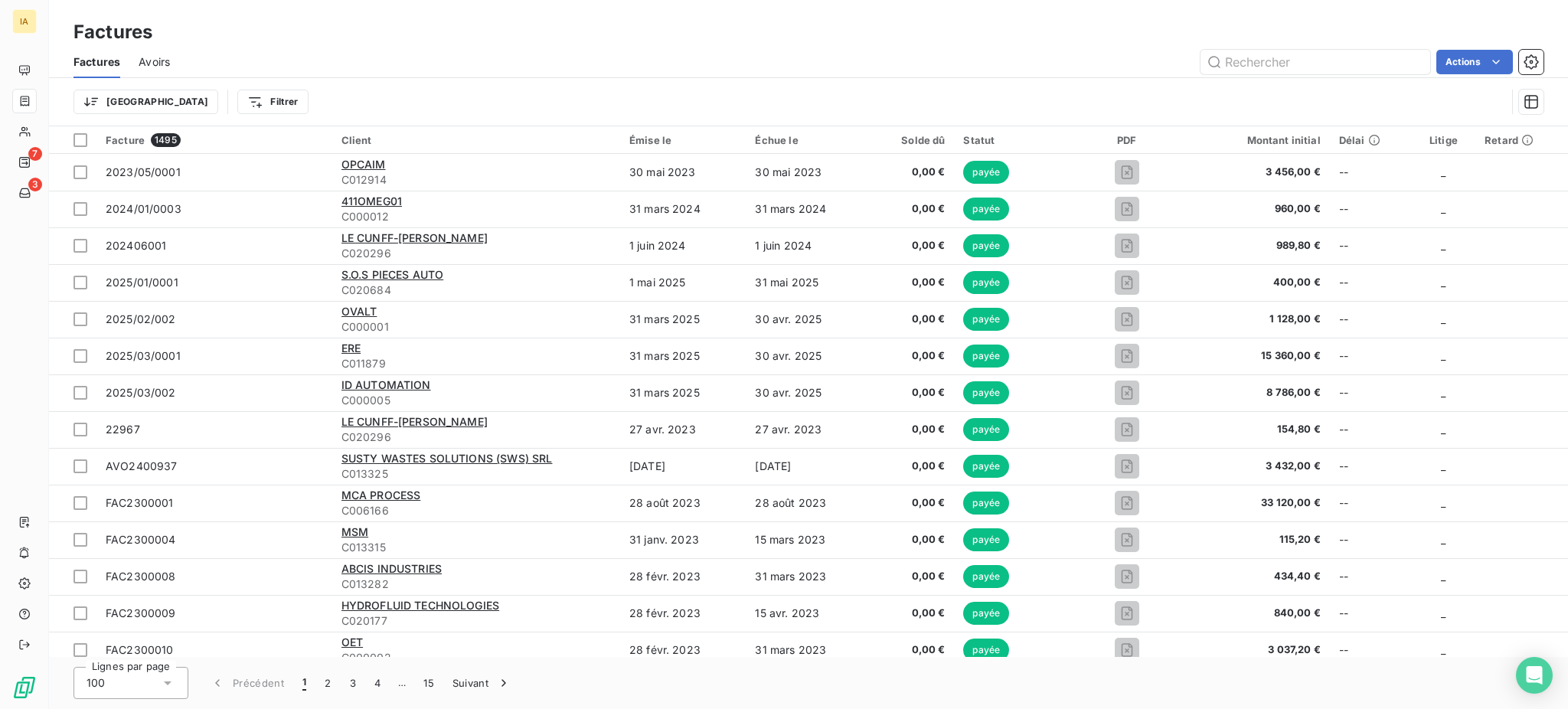
click at [129, 61] on div "Factures Avoirs Actions" at bounding box center [808, 62] width 1519 height 32
click at [137, 64] on div "Factures Avoirs Actions" at bounding box center [808, 62] width 1519 height 32
click at [149, 62] on span "Avoirs" at bounding box center [154, 62] width 31 height 15
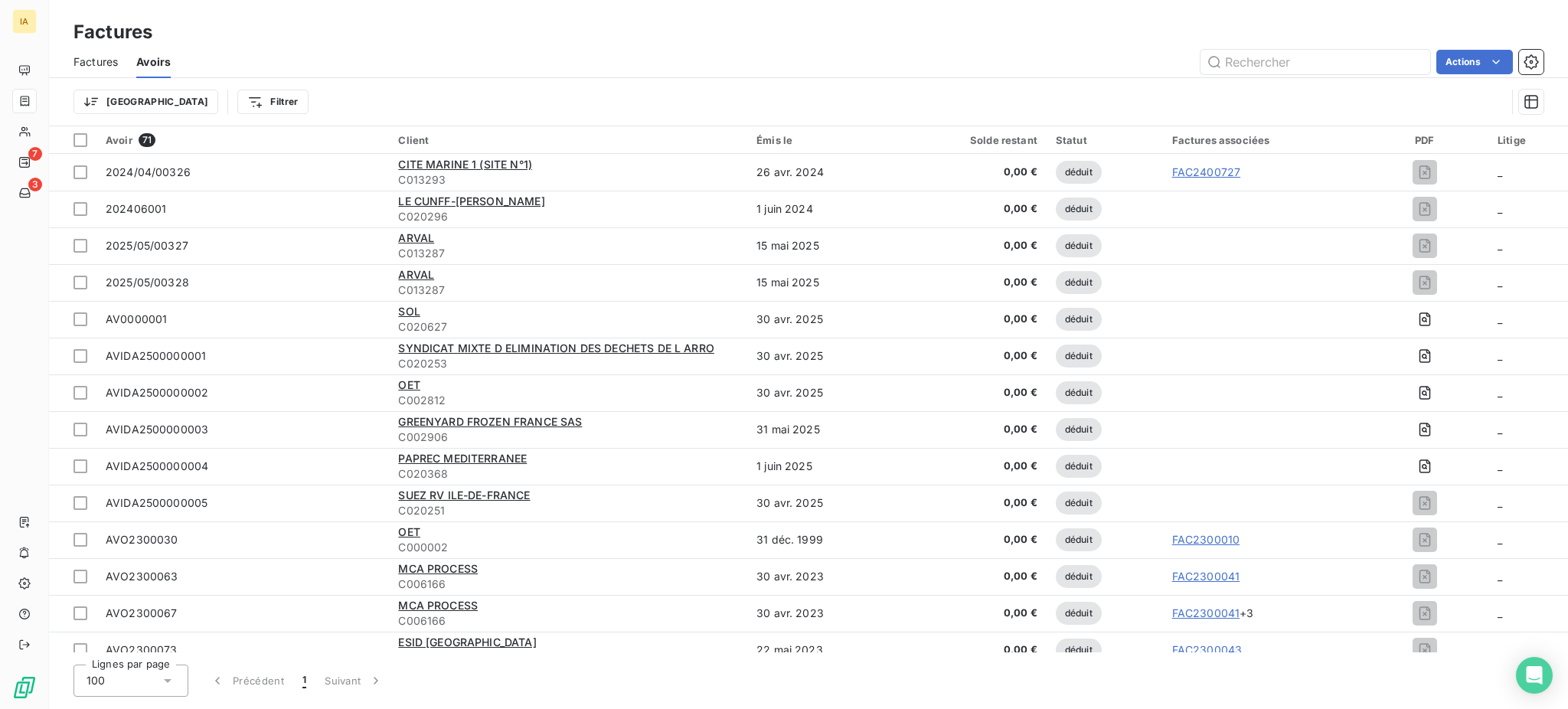
click at [104, 59] on span "Factures" at bounding box center [96, 62] width 45 height 15
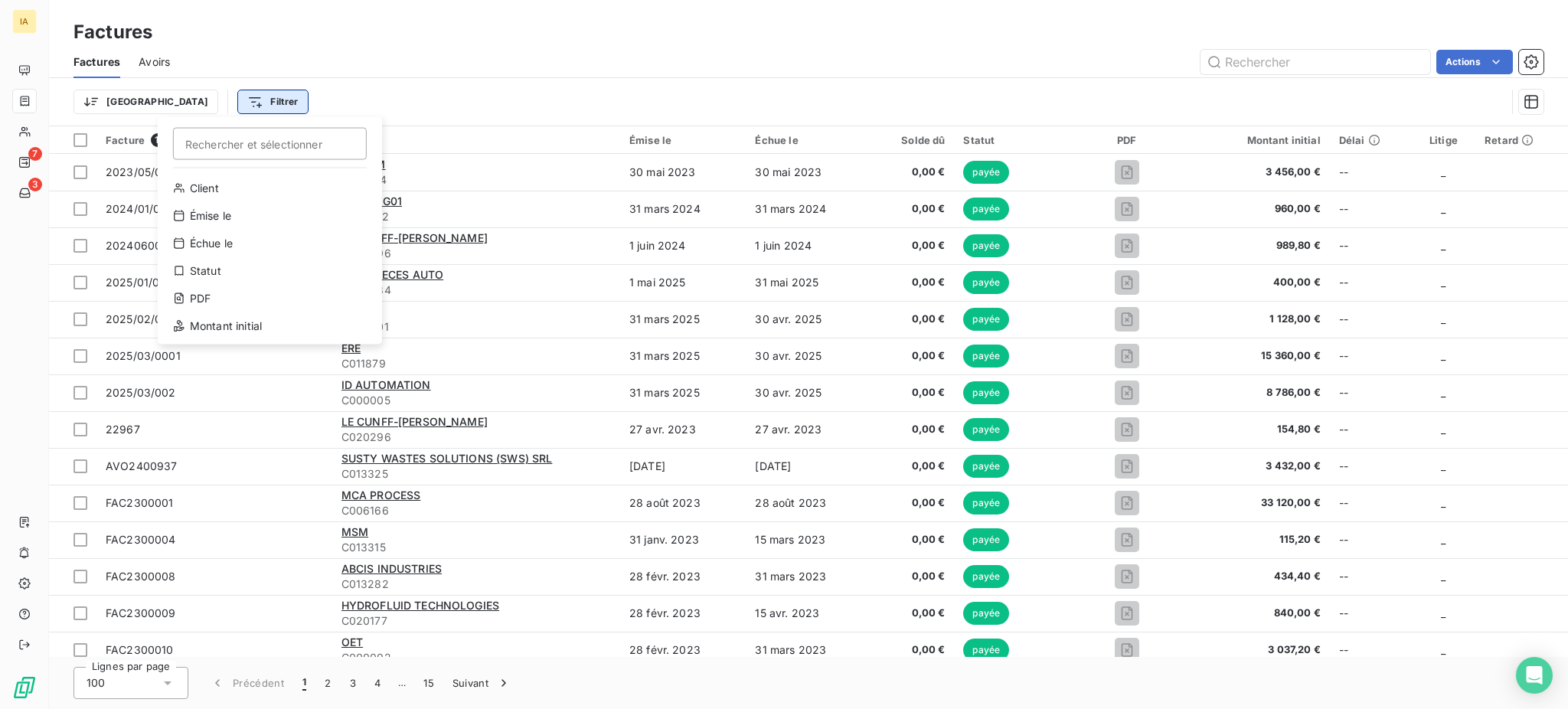
click at [179, 109] on html "IA 7 3 Factures Factures Avoirs Actions Trier Filtrer Rechercher et sélectionne…" at bounding box center [784, 354] width 1568 height 709
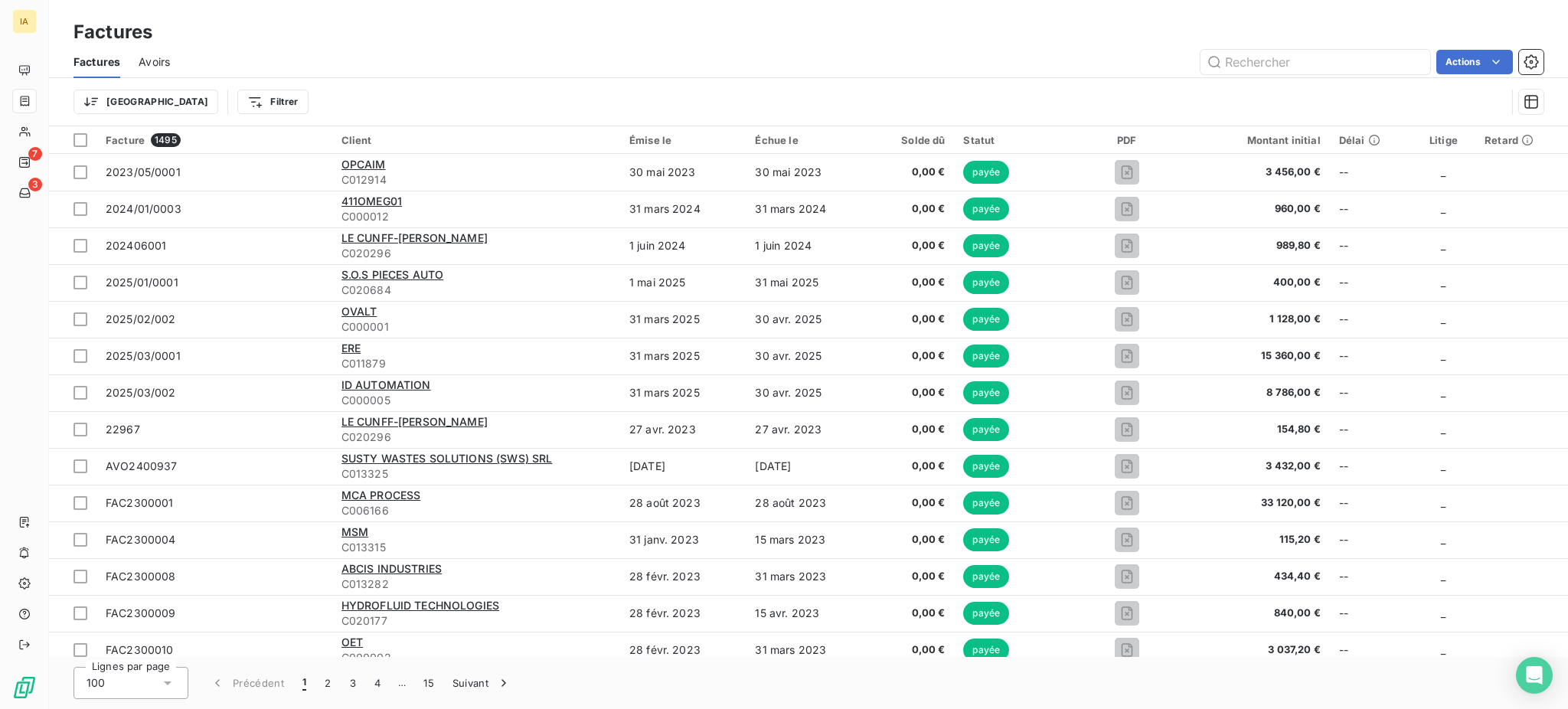
click at [121, 103] on html "IA 7 3 Factures Factures Avoirs Actions Trier Filtrer Facture 1495 Client Émise…" at bounding box center [784, 354] width 1568 height 709
click at [121, 103] on html "IA 7 3 Factures Factures Avoirs Actions Trier Rechercher et sélectionner Réfere…" at bounding box center [784, 354] width 1568 height 709
click at [105, 276] on icon at bounding box center [101, 277] width 13 height 13
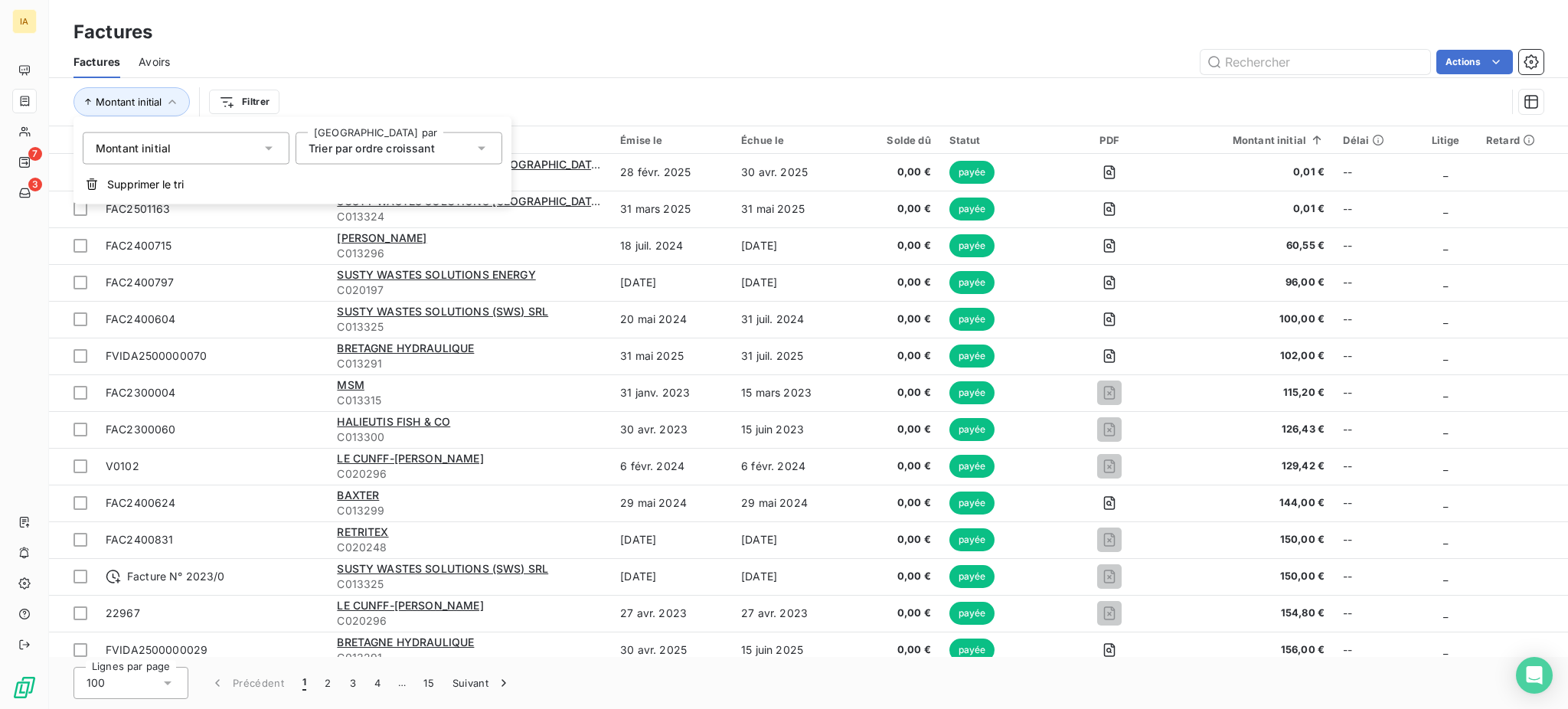
click at [264, 153] on icon at bounding box center [268, 148] width 15 height 15
click at [421, 102] on div "Montant initial Filtrer" at bounding box center [789, 102] width 1432 height 29
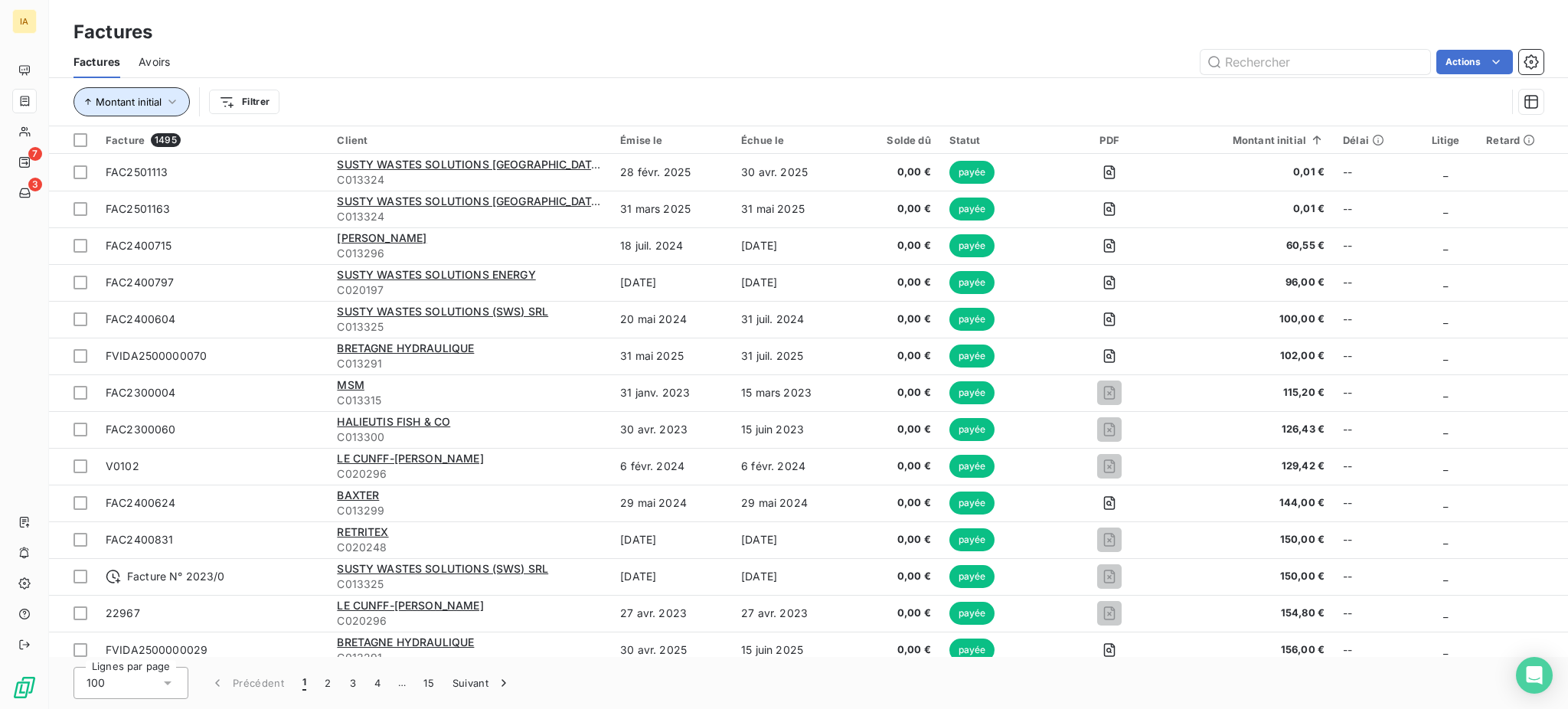
click at [180, 109] on button "Montant initial" at bounding box center [131, 102] width 116 height 29
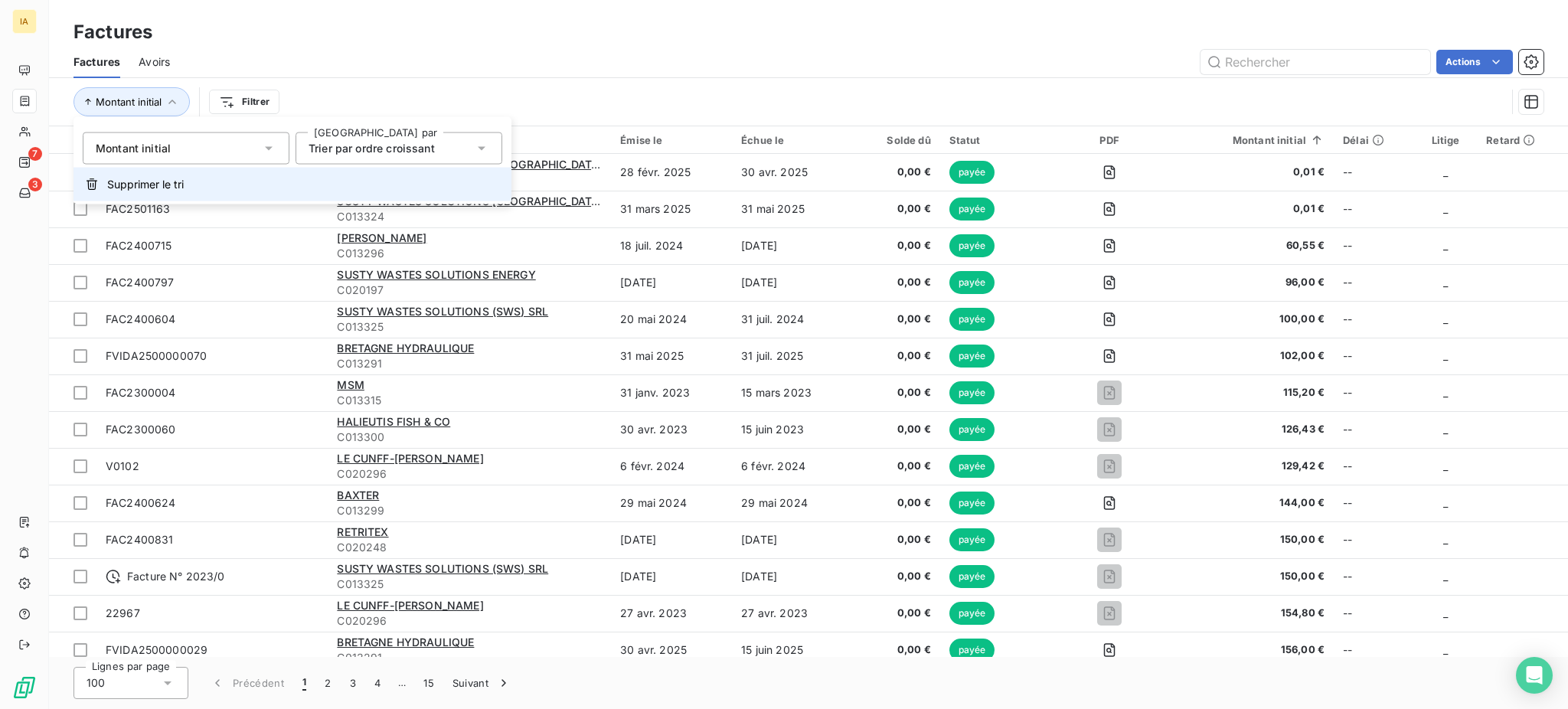
click at [159, 179] on span "Supprimer le tri" at bounding box center [146, 184] width 77 height 15
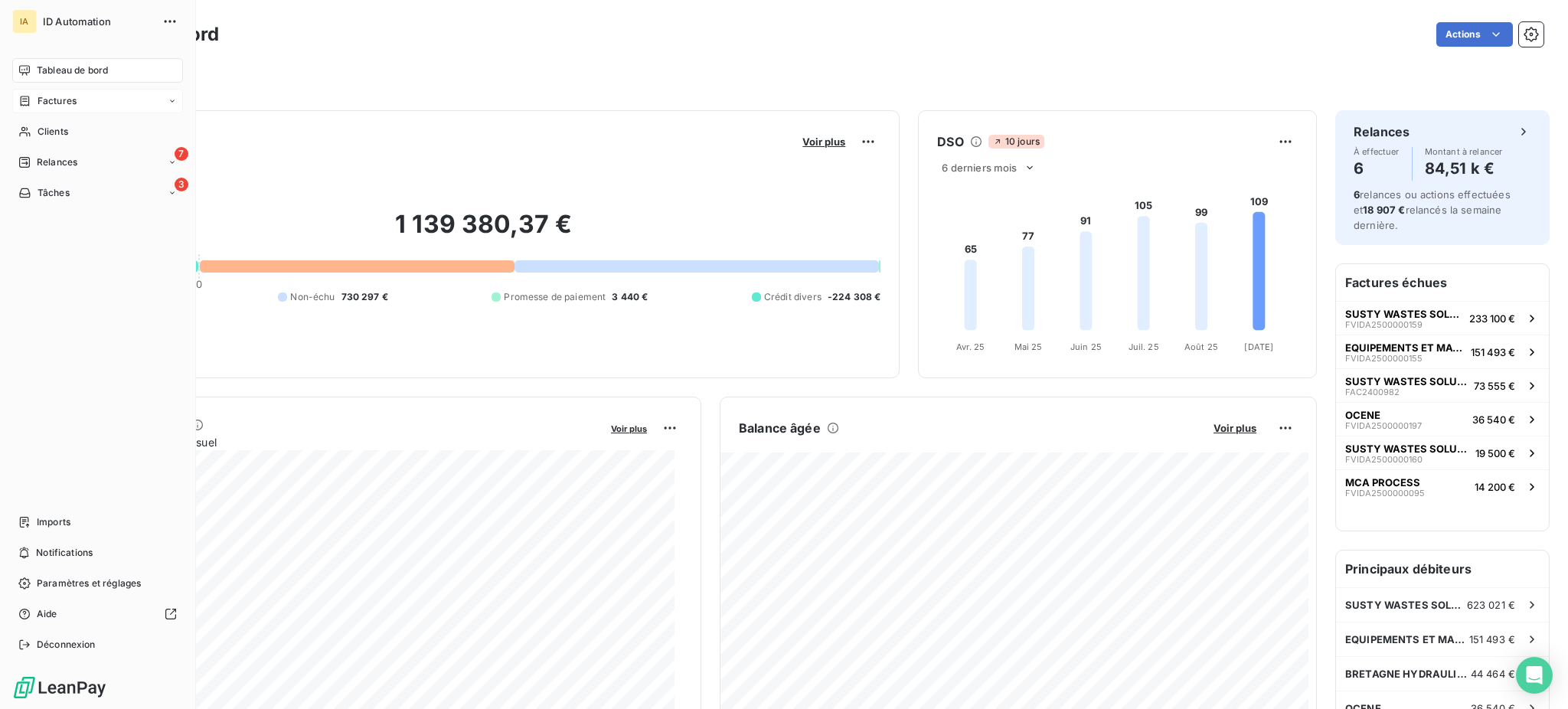
click at [55, 103] on span "Factures" at bounding box center [57, 100] width 39 height 13
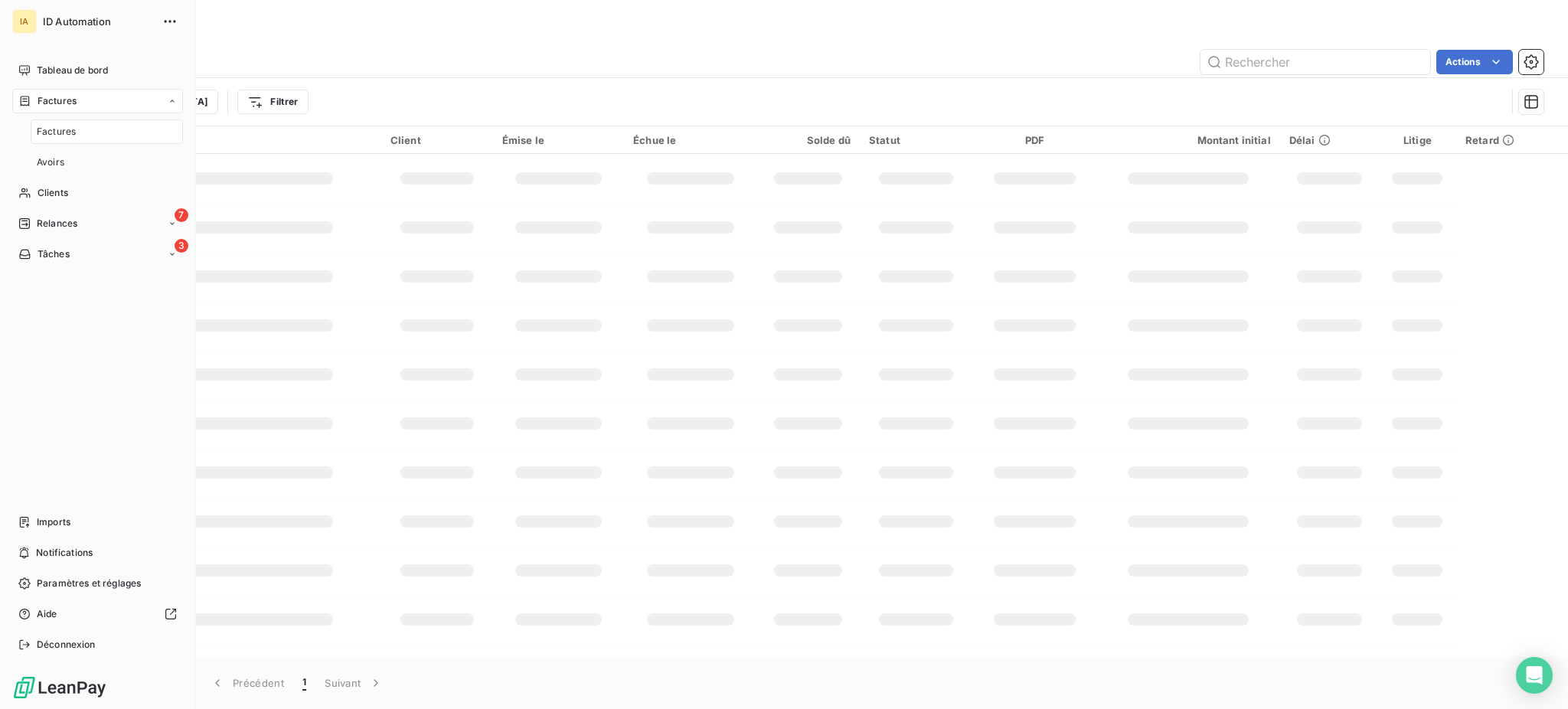
click at [56, 132] on span "Factures" at bounding box center [56, 131] width 39 height 13
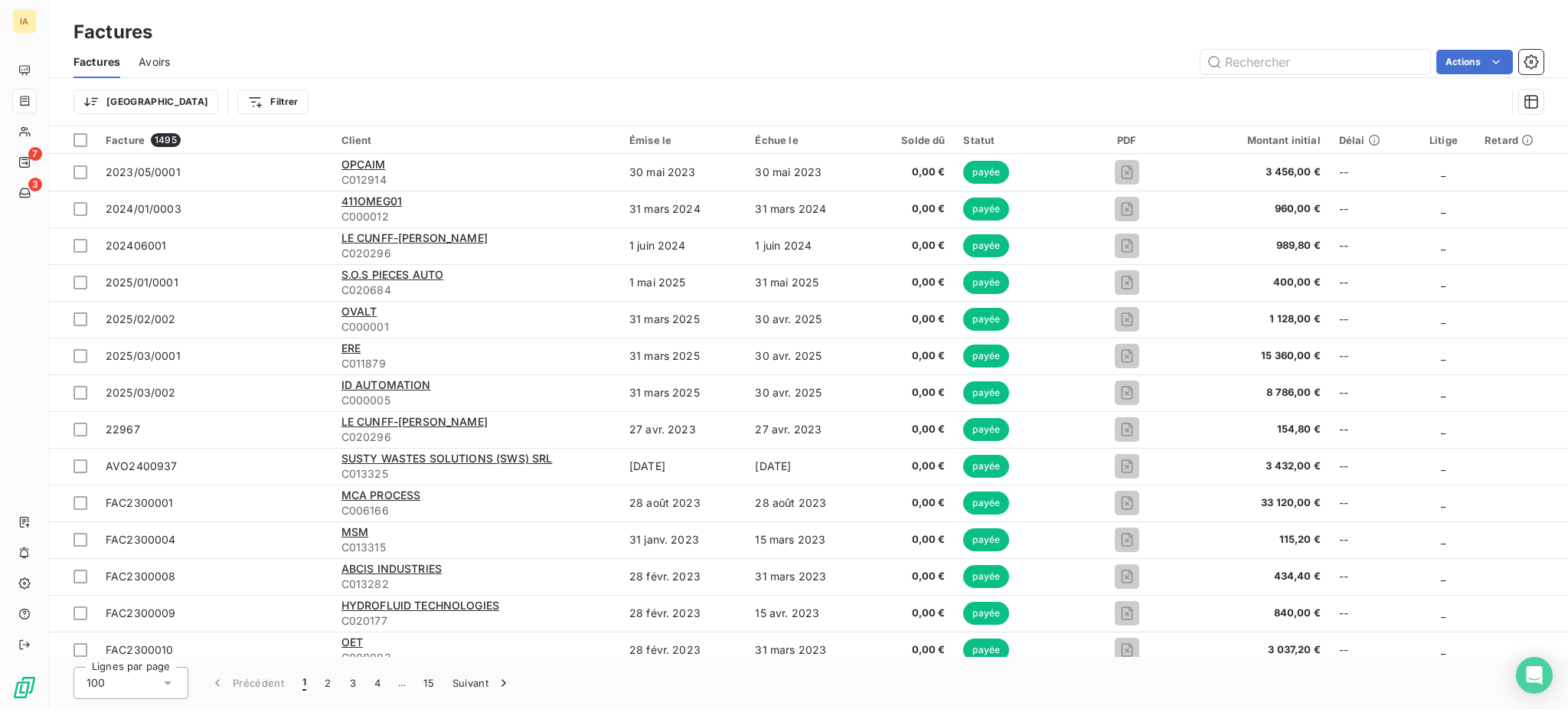
click at [463, 96] on div "Trier Filtrer" at bounding box center [789, 102] width 1432 height 29
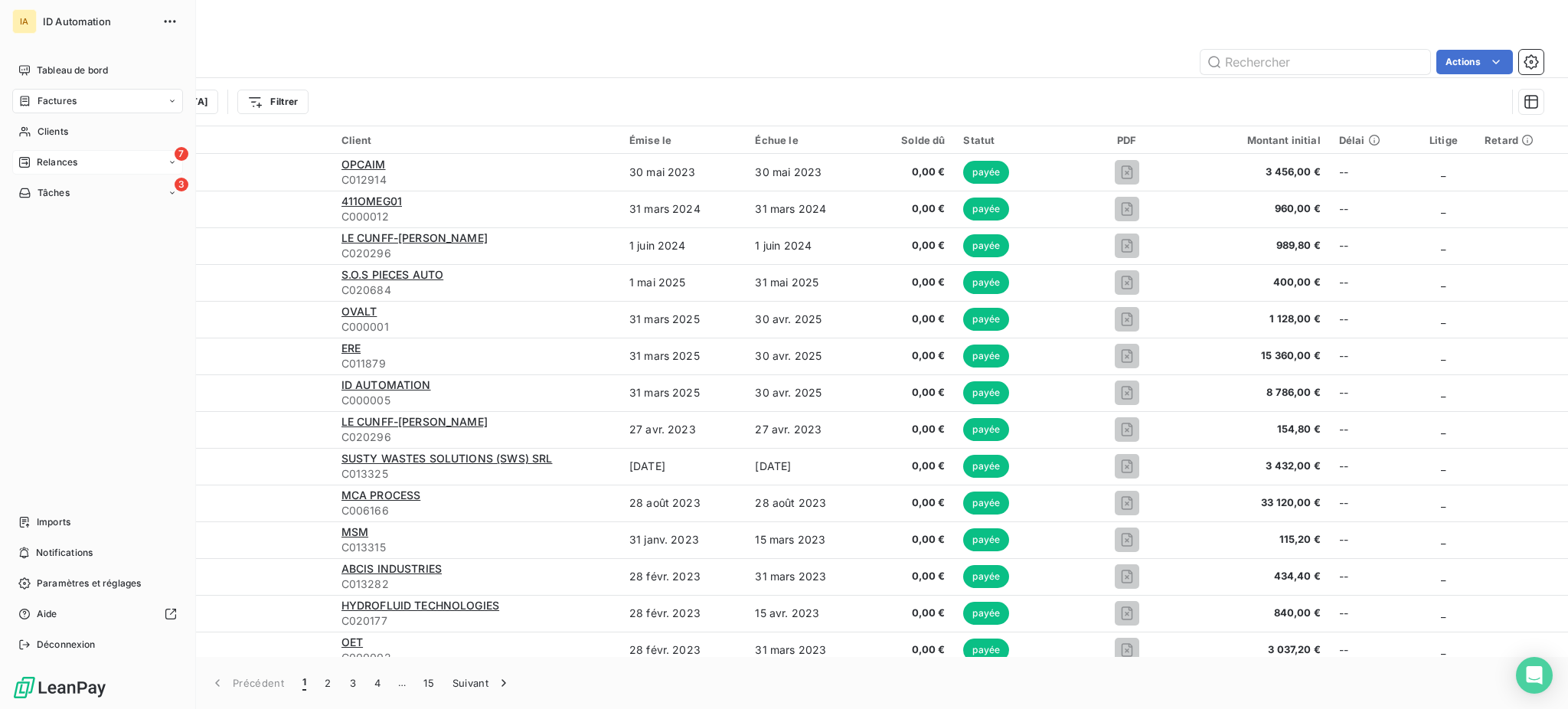
click at [65, 158] on span "Relances" at bounding box center [56, 162] width 40 height 13
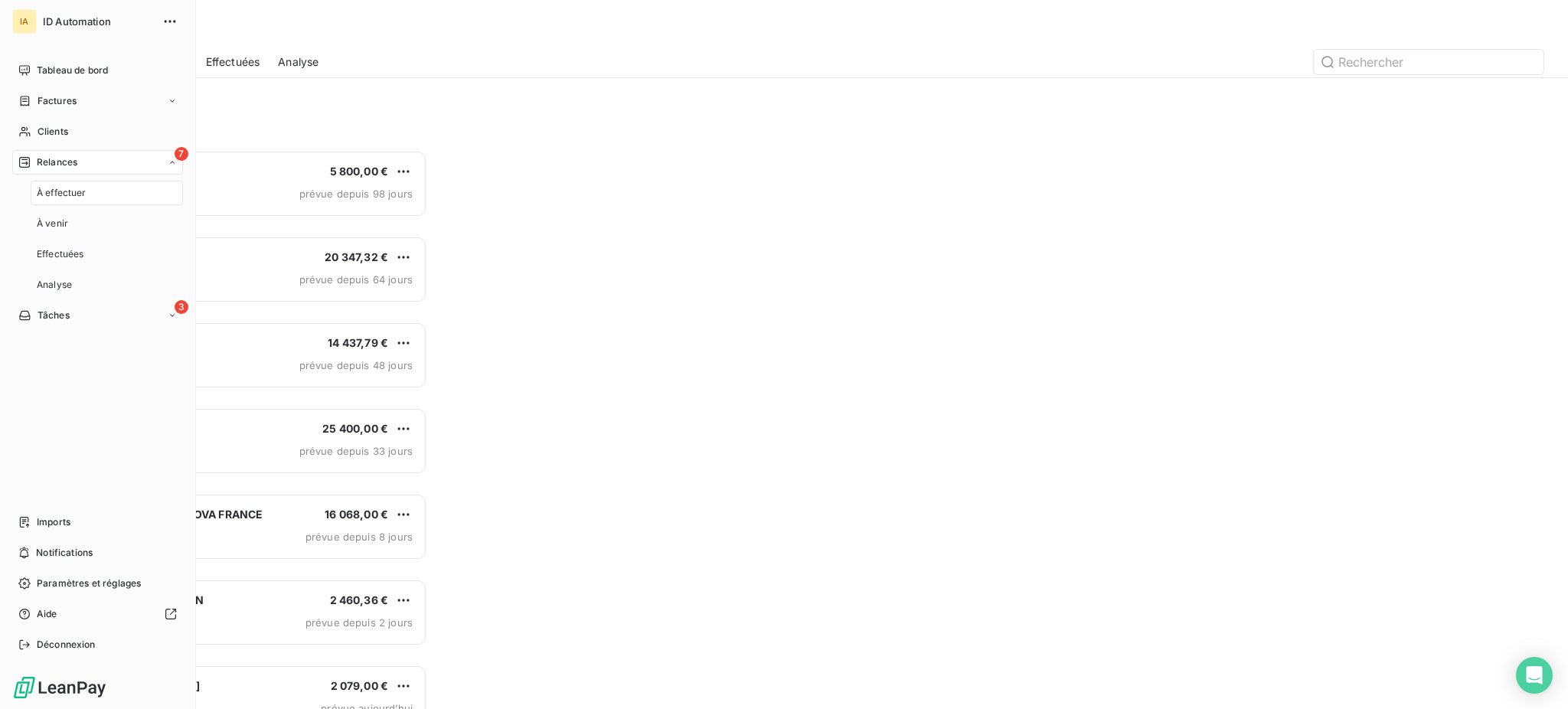
scroll to position [544, 338]
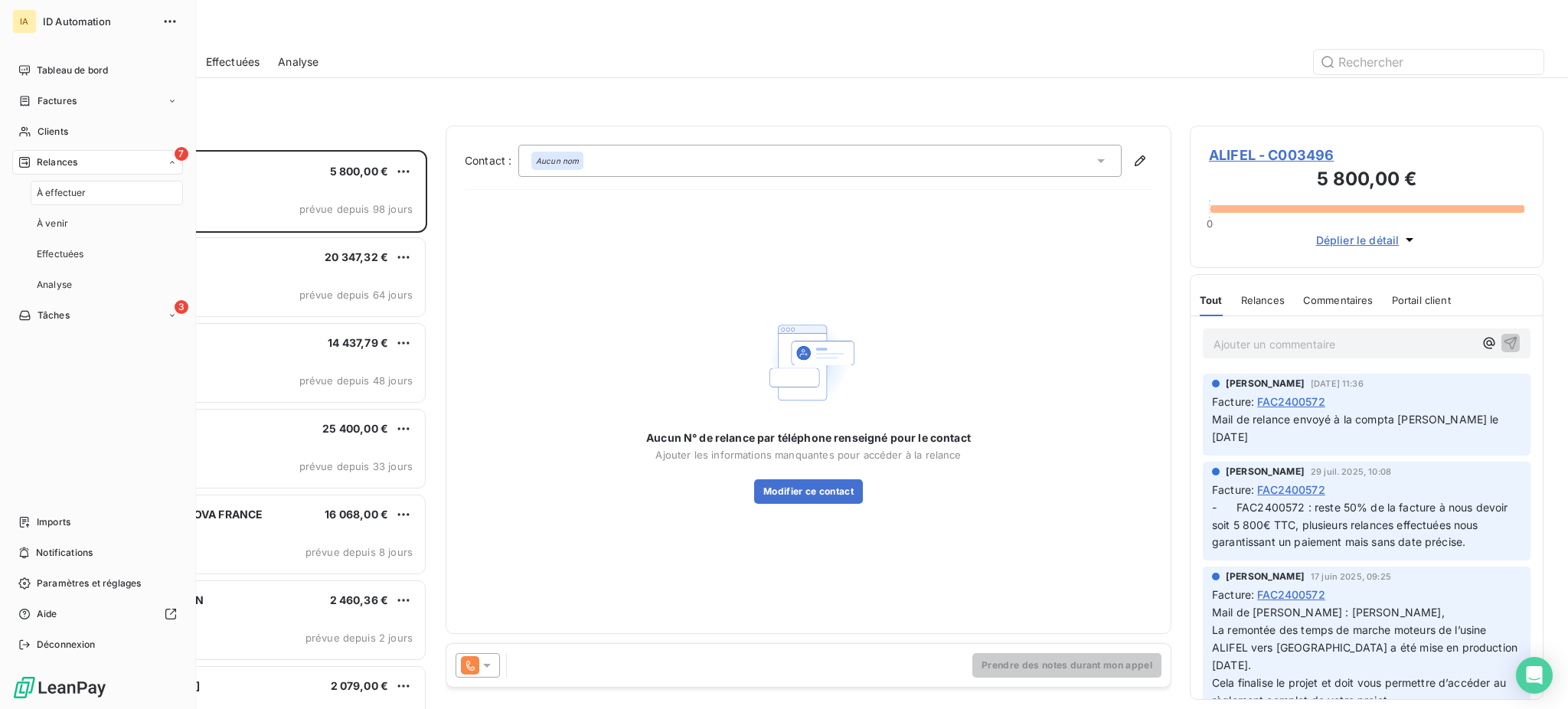
click at [65, 158] on span "Relances" at bounding box center [56, 162] width 40 height 13
click at [56, 107] on span "Factures" at bounding box center [57, 100] width 39 height 13
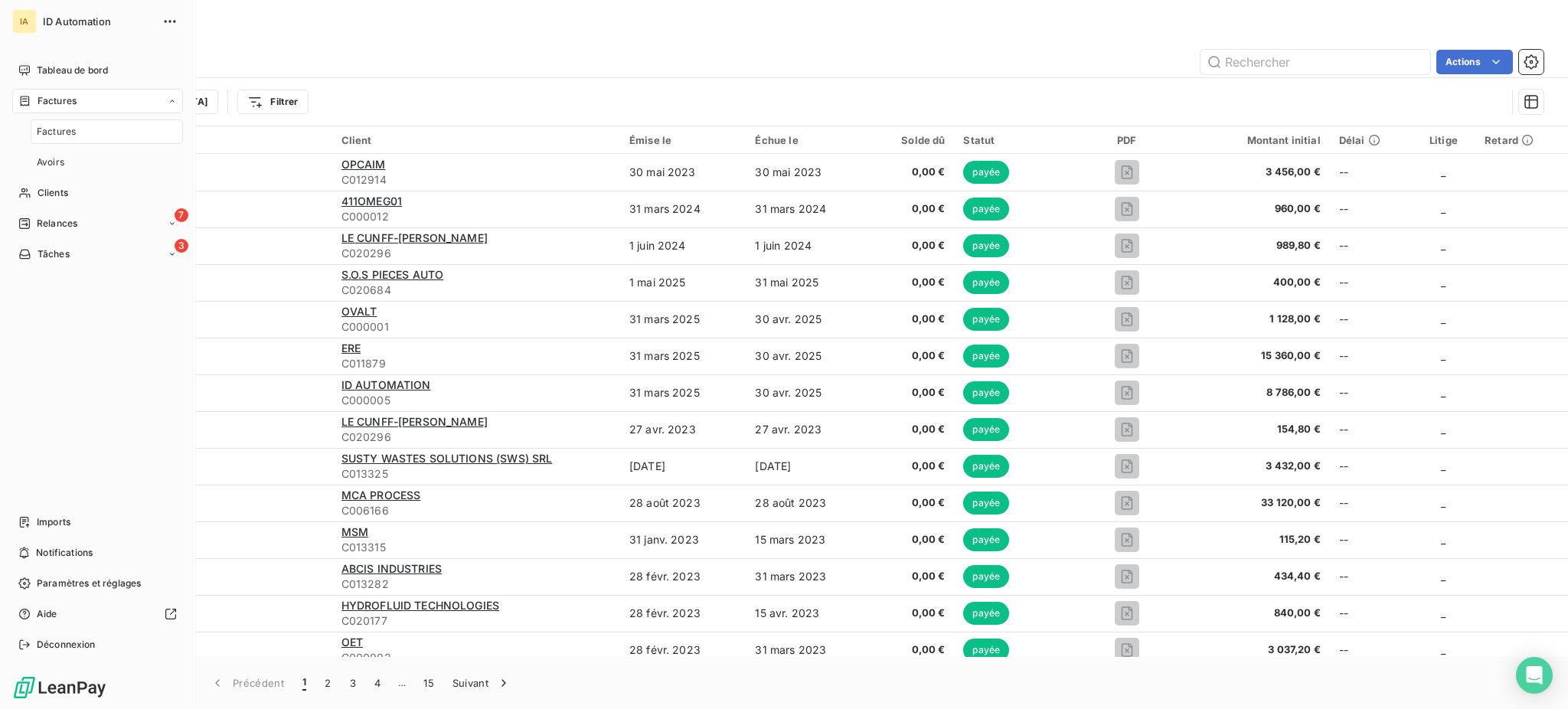
click at [56, 94] on span "Factures" at bounding box center [57, 100] width 39 height 13
click at [54, 102] on span "Factures" at bounding box center [57, 100] width 39 height 13
click at [52, 140] on div "Factures" at bounding box center [106, 131] width 153 height 24
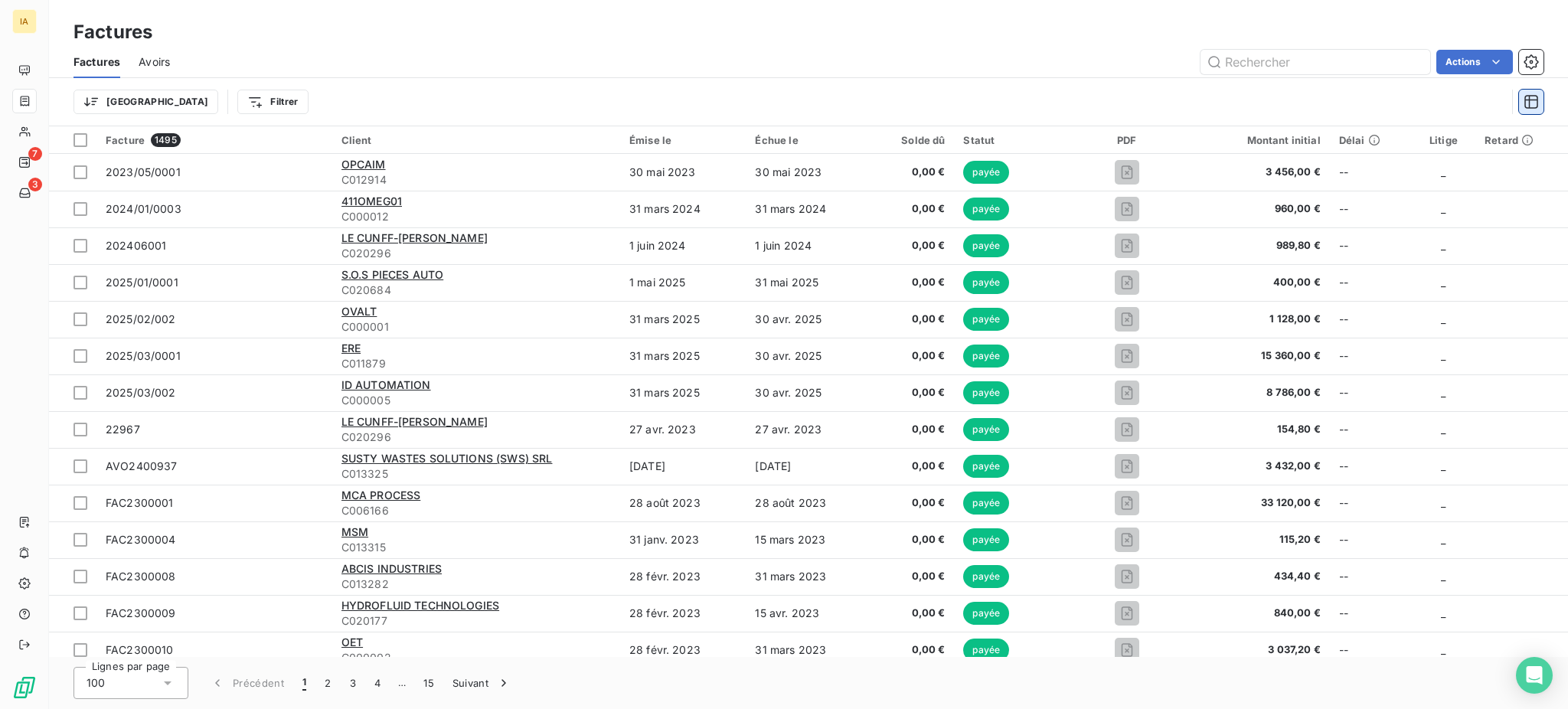
click at [1530, 99] on icon "button" at bounding box center [1530, 101] width 13 height 13
click at [1401, 111] on div "Trier Filtrer" at bounding box center [789, 102] width 1432 height 29
click at [192, 106] on html "IA 7 3 Factures Factures Avoirs Actions Trier Filtrer Facture 1495 Client Émise…" at bounding box center [784, 354] width 1568 height 709
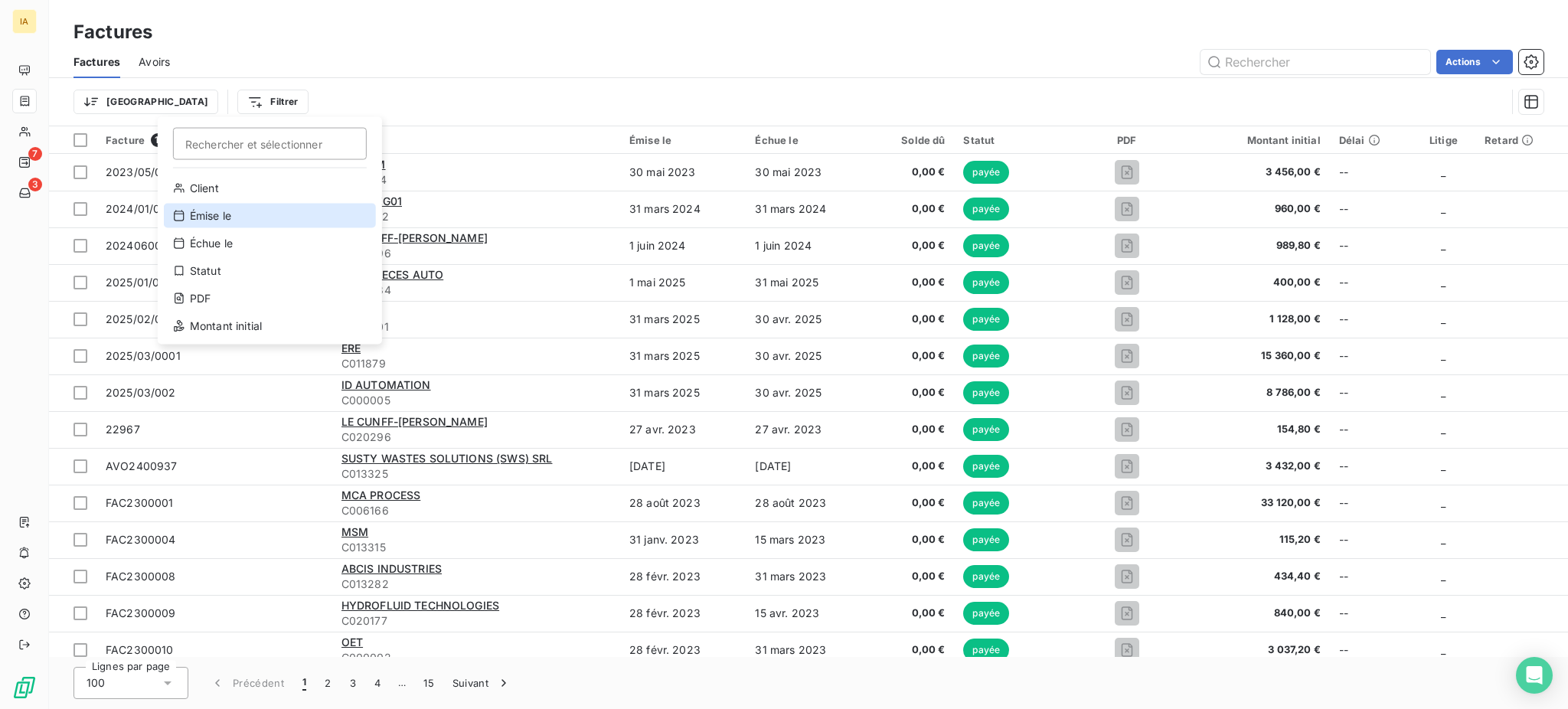
click at [214, 221] on div "Émise le" at bounding box center [269, 215] width 212 height 24
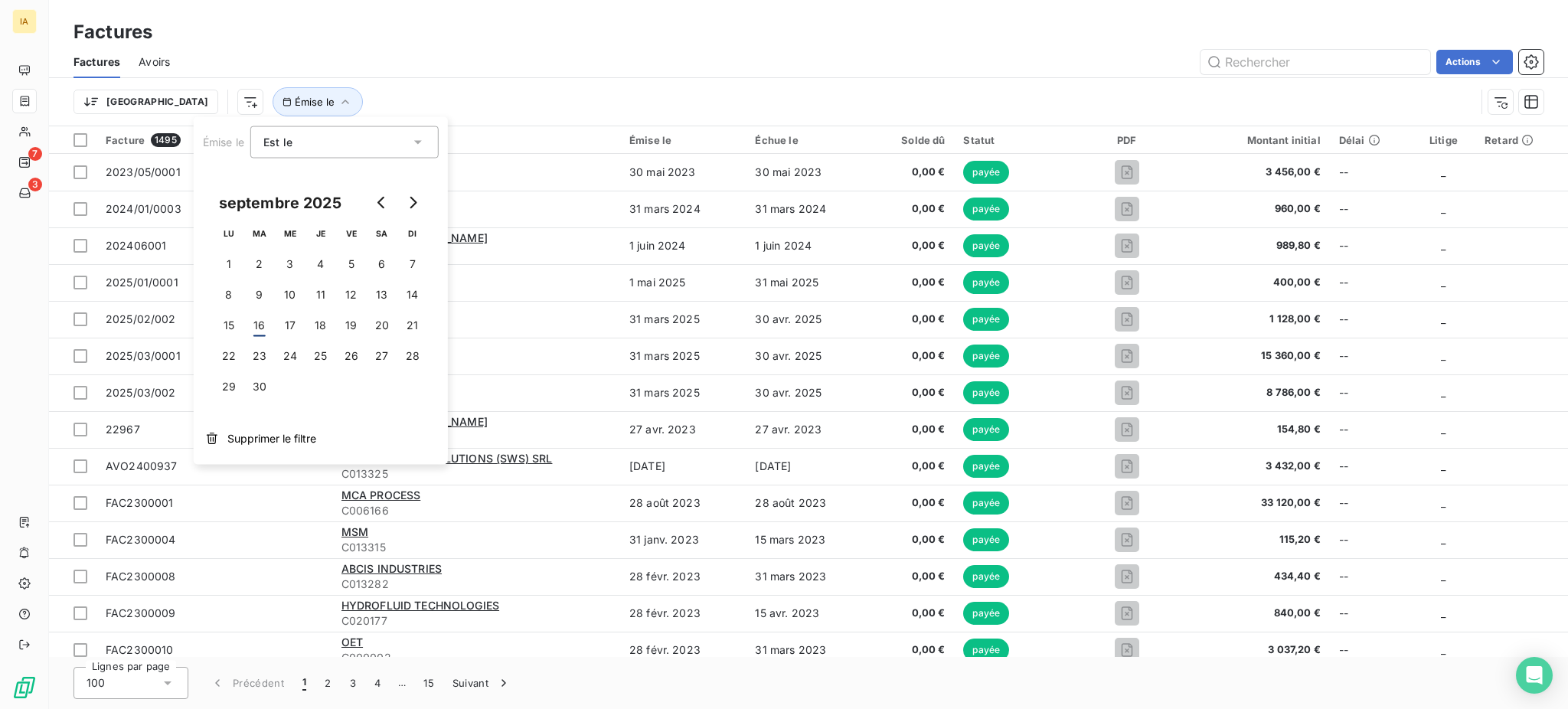
click at [653, 88] on div "Trier Émise le" at bounding box center [774, 102] width 1402 height 29
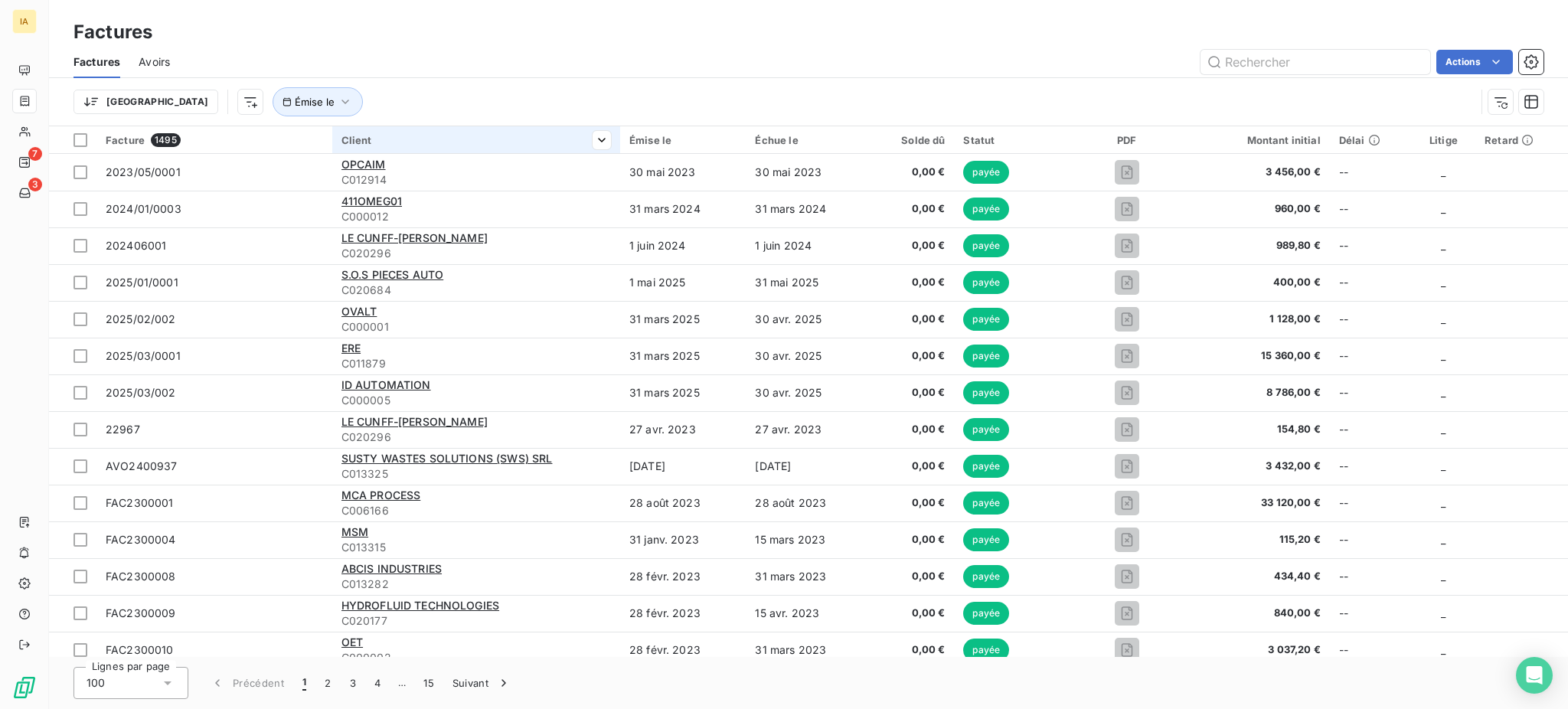
drag, startPoint x: 516, startPoint y: 138, endPoint x: 498, endPoint y: 140, distance: 18.1
click at [498, 140] on div "Client" at bounding box center [476, 140] width 270 height 13
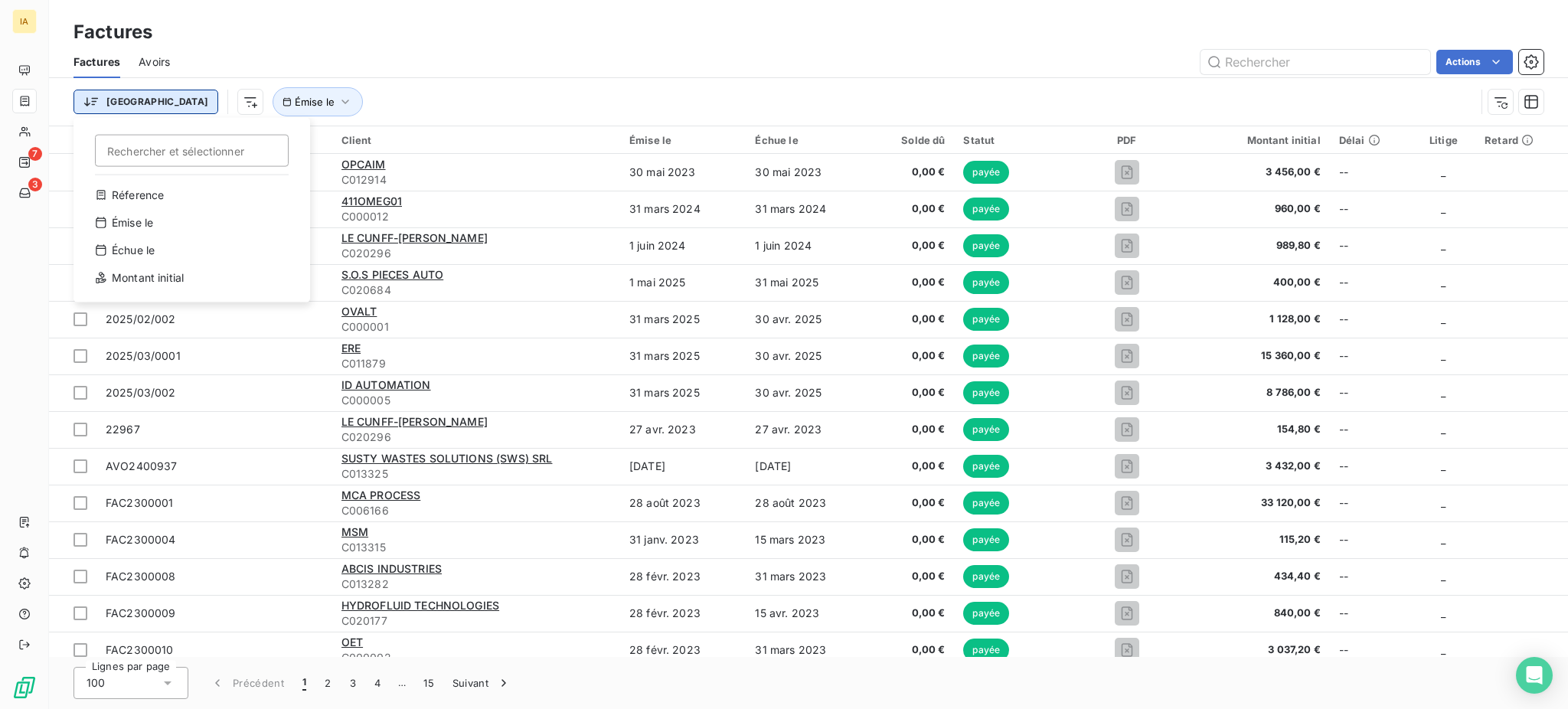
click at [128, 108] on html "IA 7 3 Factures Factures Avoirs Actions Trier Rechercher et sélectionner Réfere…" at bounding box center [784, 354] width 1568 height 709
click at [147, 72] on html "IA 7 3 Factures Factures Avoirs Actions Trier Rechercher et sélectionner Réfere…" at bounding box center [784, 354] width 1568 height 709
click at [152, 62] on span "Avoirs" at bounding box center [154, 62] width 31 height 15
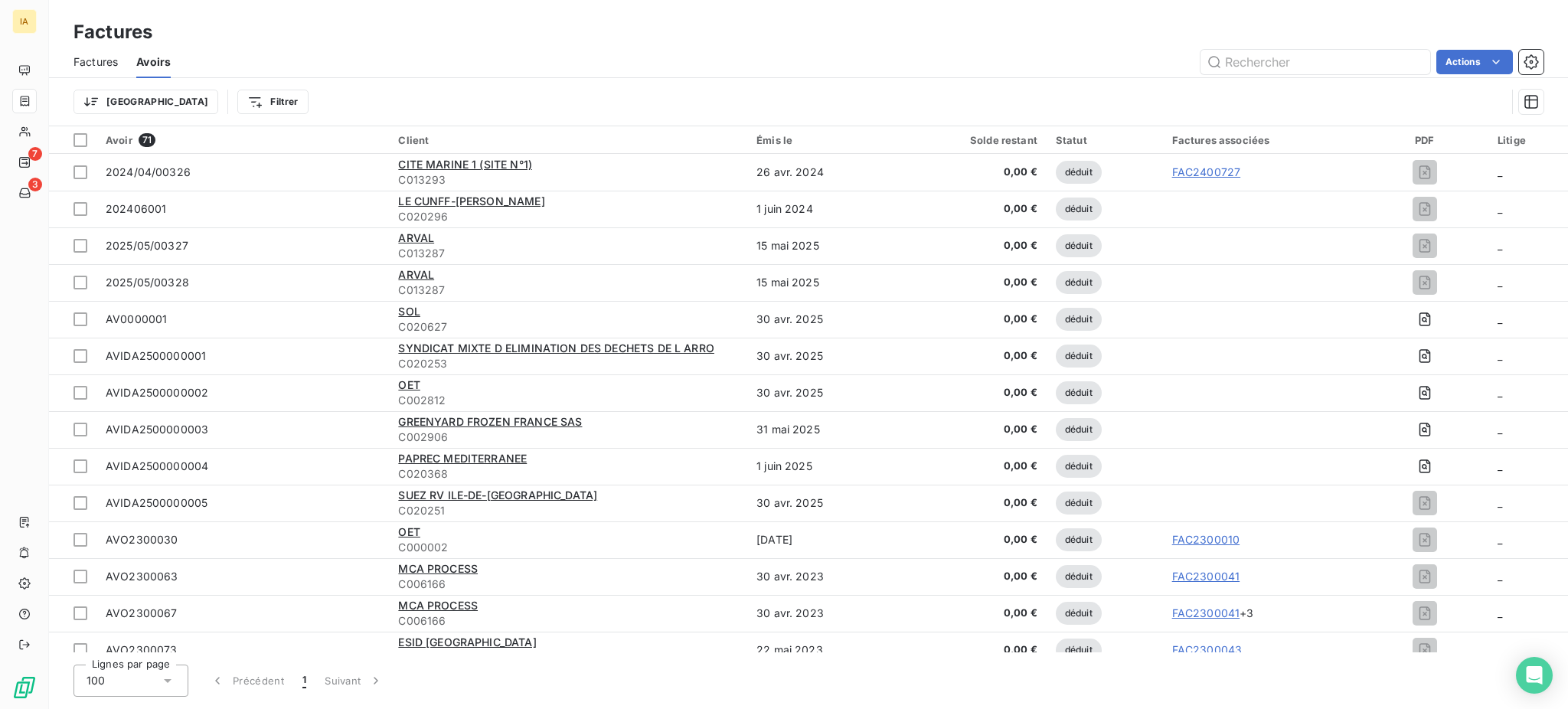
click at [107, 57] on span "Factures" at bounding box center [96, 62] width 45 height 15
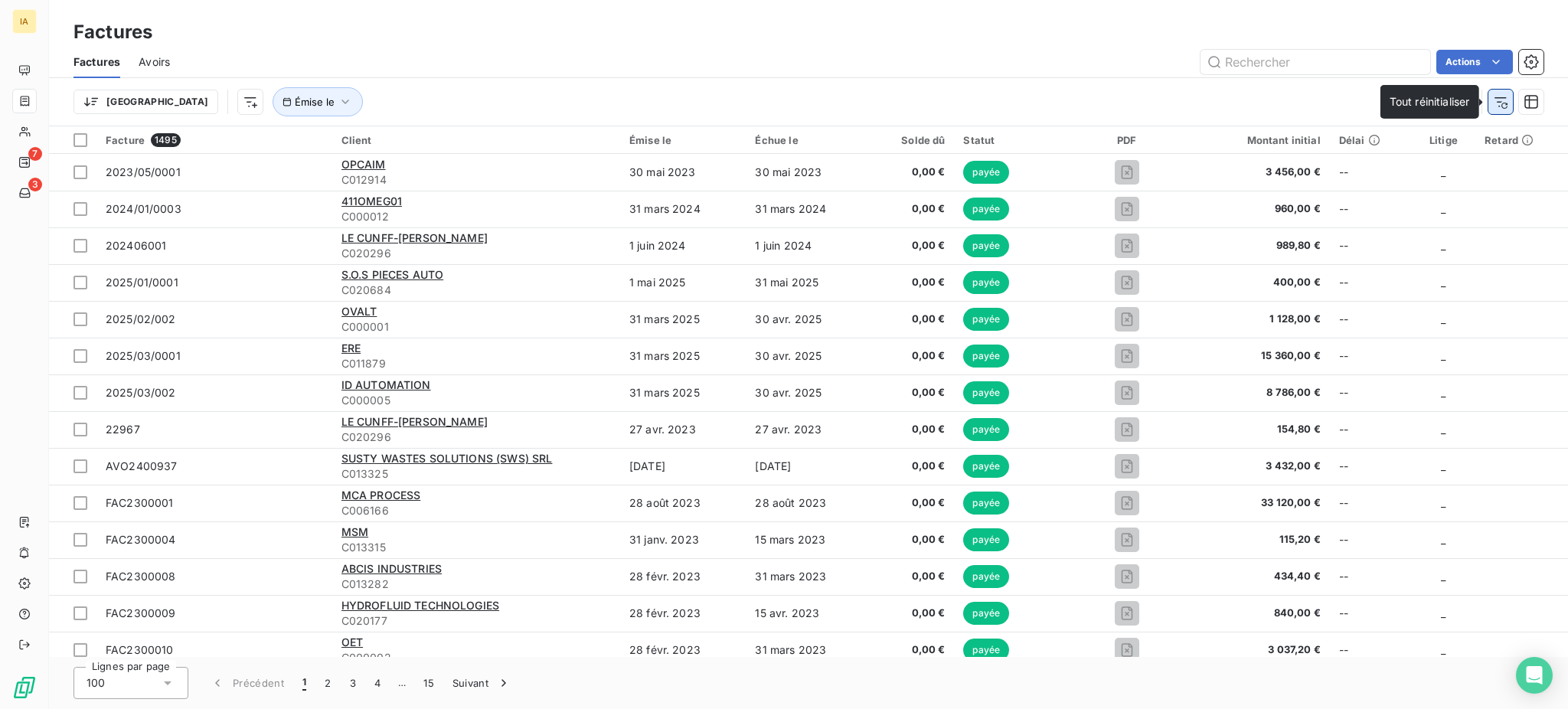
click at [1503, 97] on icon "button" at bounding box center [1500, 102] width 13 height 10
click at [222, 103] on html "IA 7 3 Factures Factures Avoirs Actions Trier Filtrer Facture 1495 Client Émise…" at bounding box center [784, 354] width 1568 height 709
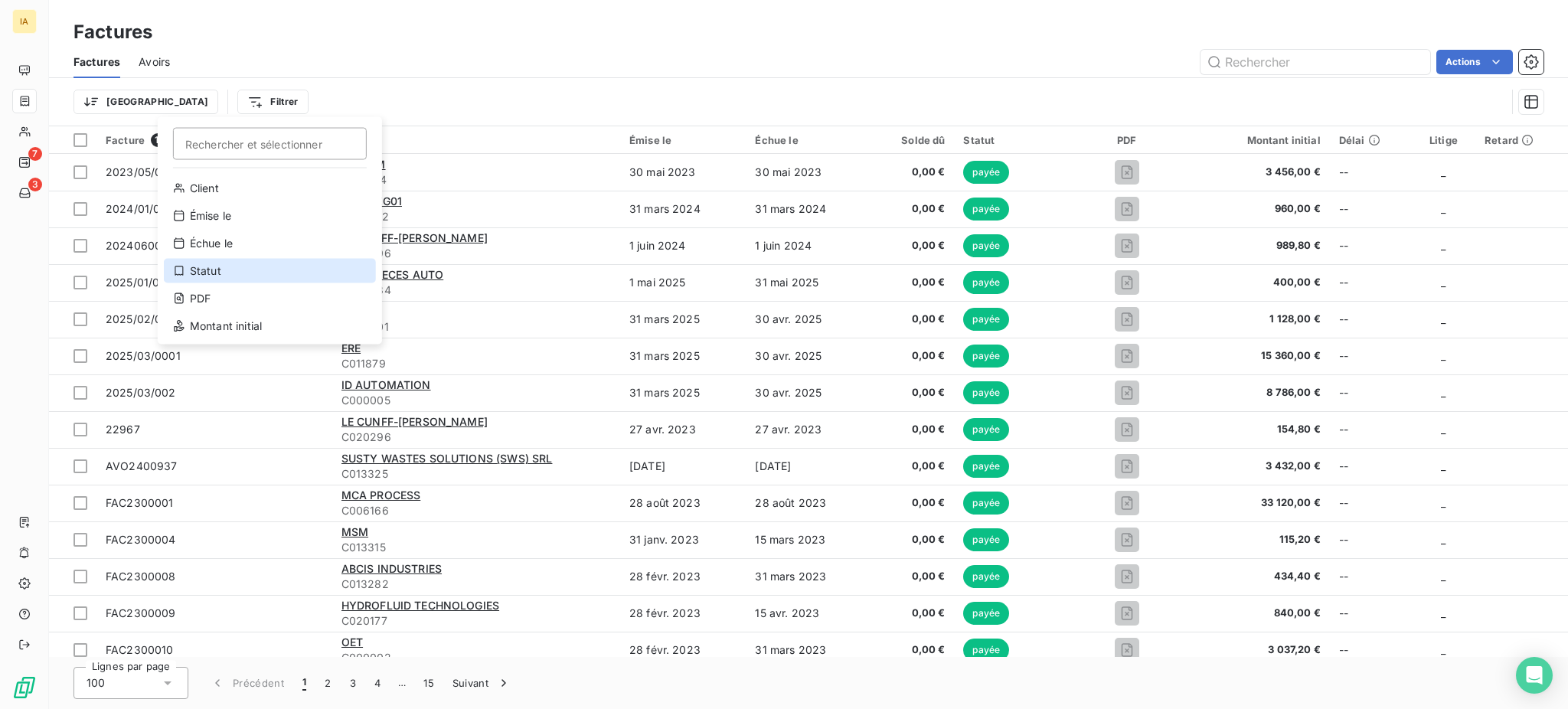
click at [195, 265] on div "Statut" at bounding box center [269, 271] width 212 height 24
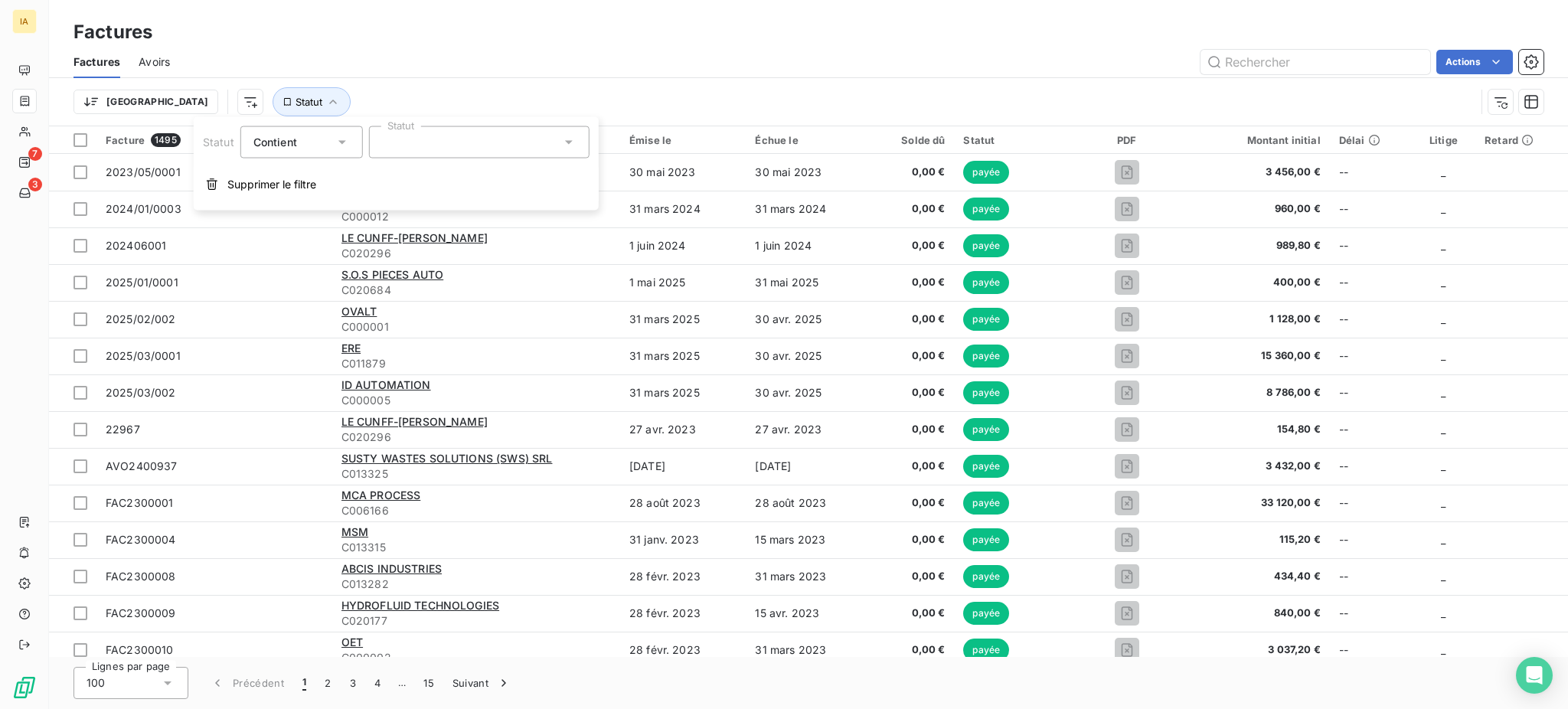
click at [371, 133] on div at bounding box center [479, 142] width 221 height 32
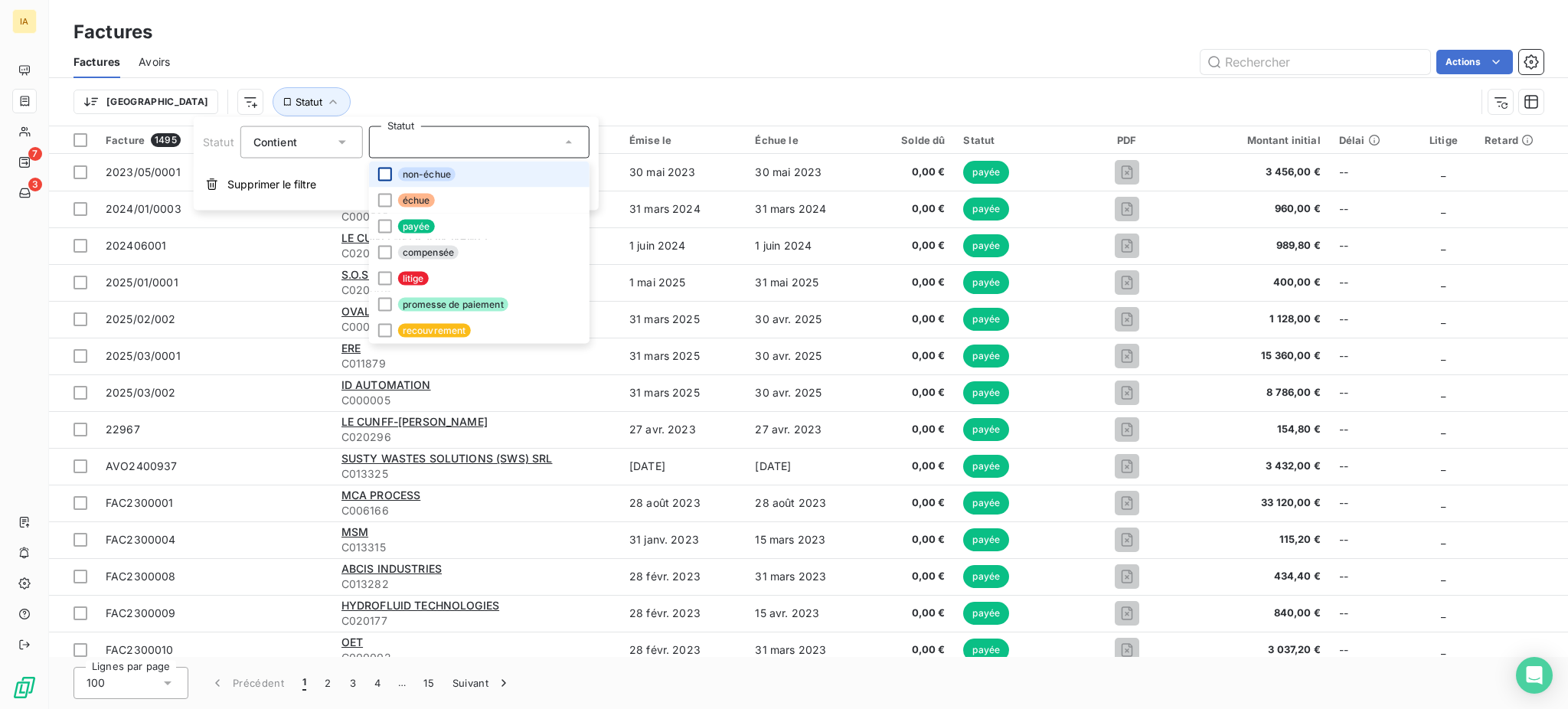
click at [388, 173] on div at bounding box center [384, 174] width 13 height 13
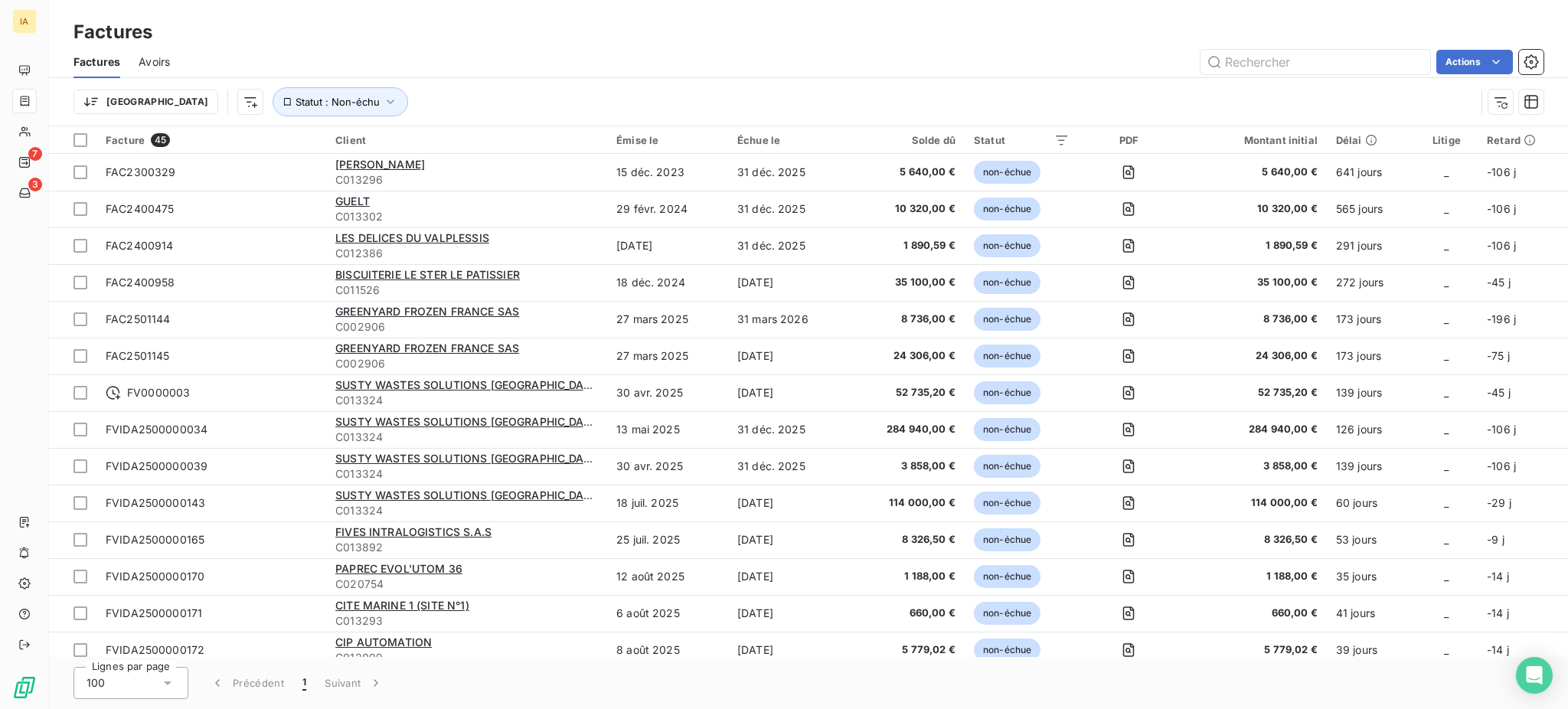
click at [767, 104] on div "Trier Statut : Non-échu" at bounding box center [774, 102] width 1402 height 29
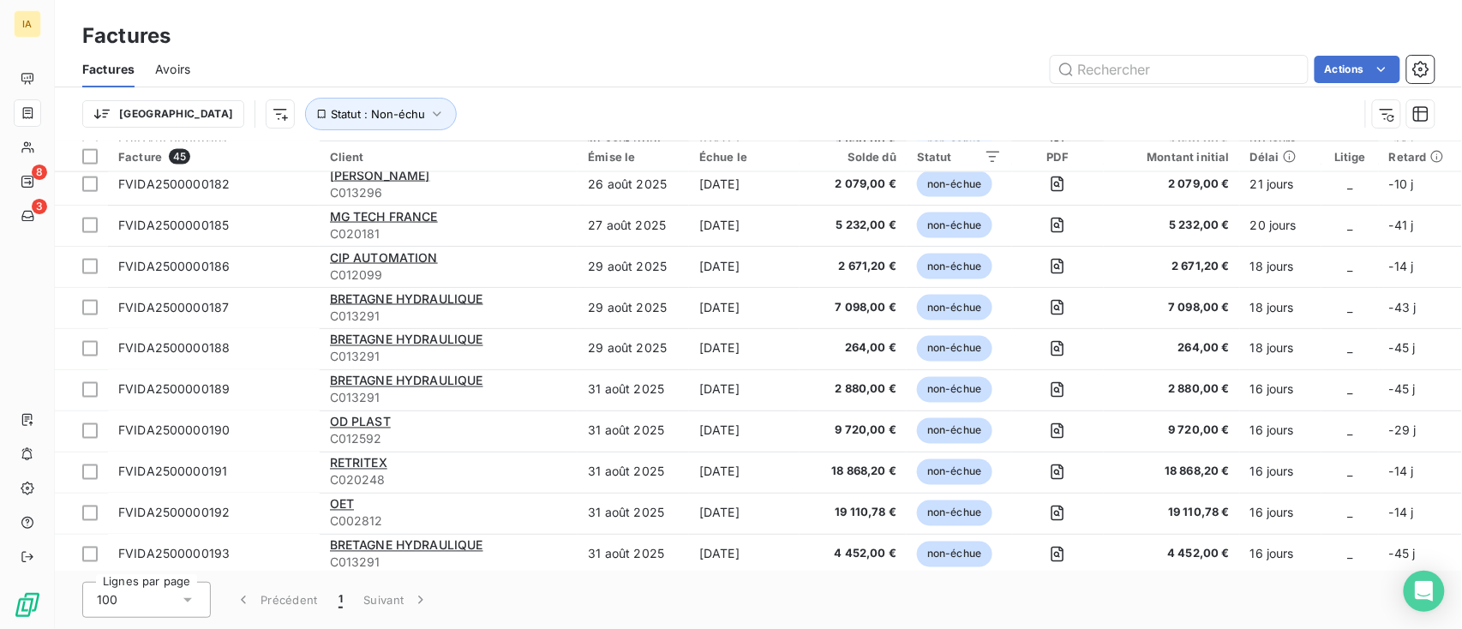
scroll to position [1452, 0]
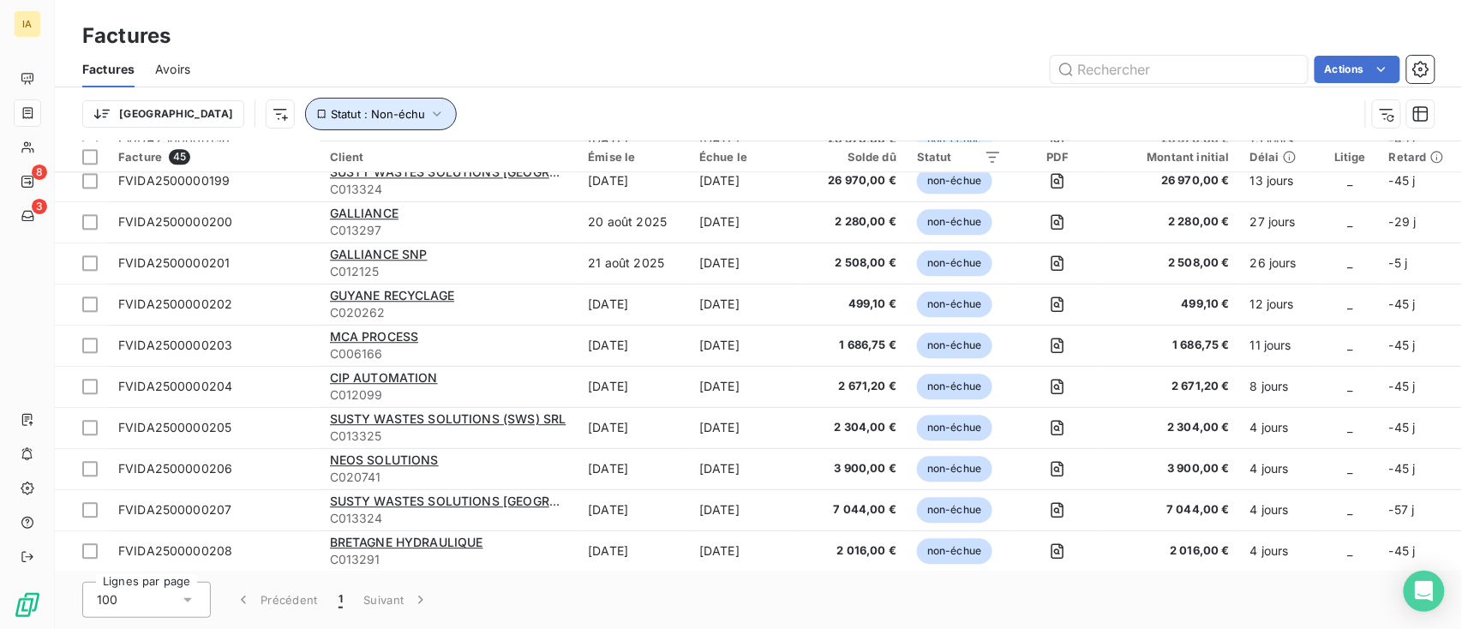
click at [331, 109] on span "Statut : Non-échu" at bounding box center [378, 114] width 94 height 14
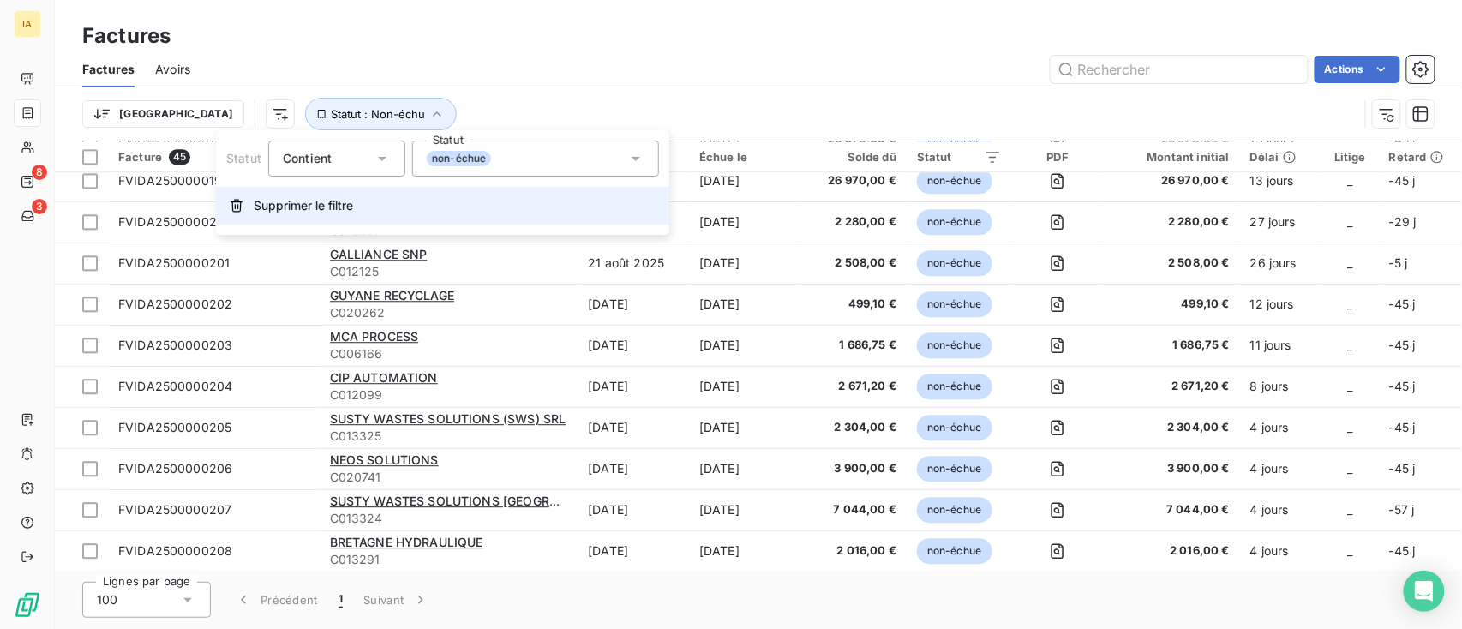
click at [307, 206] on span "Supprimer le filtre" at bounding box center [303, 205] width 99 height 17
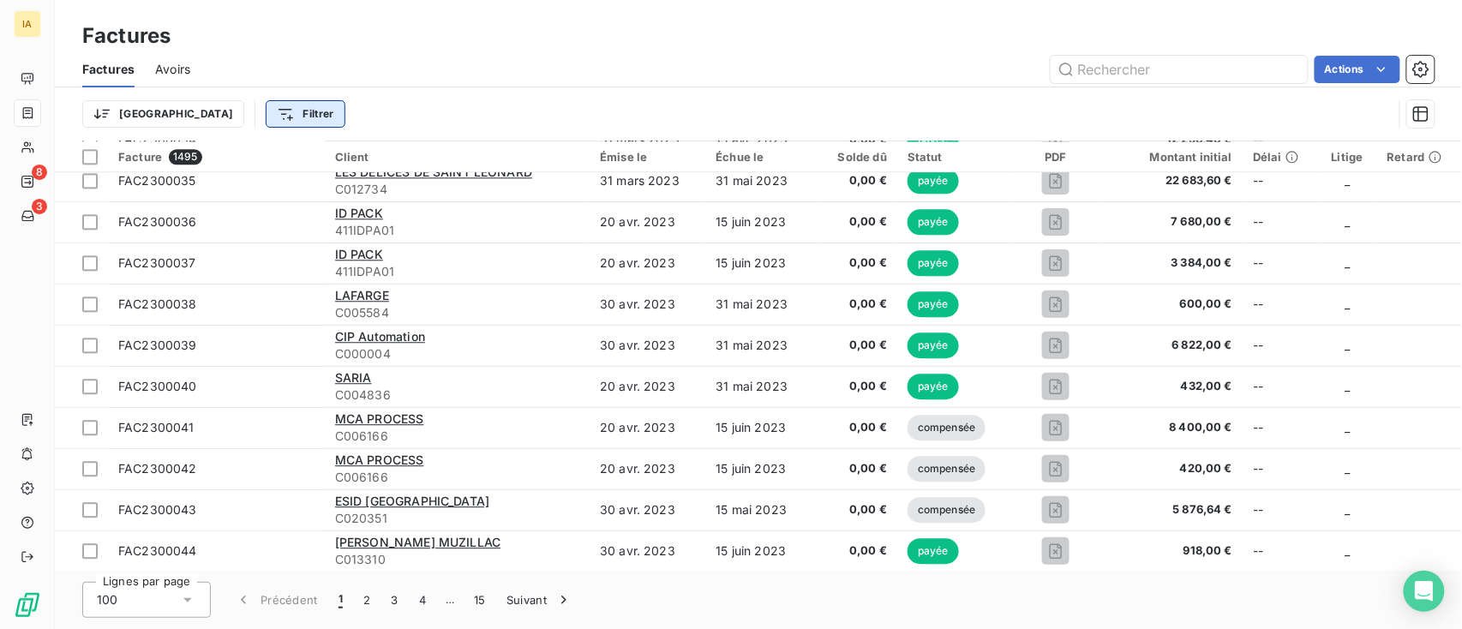
click at [248, 111] on html "IA 8 3 Factures Factures Avoirs Actions Trier Filtrer Facture 1495 Client Émise…" at bounding box center [731, 314] width 1462 height 629
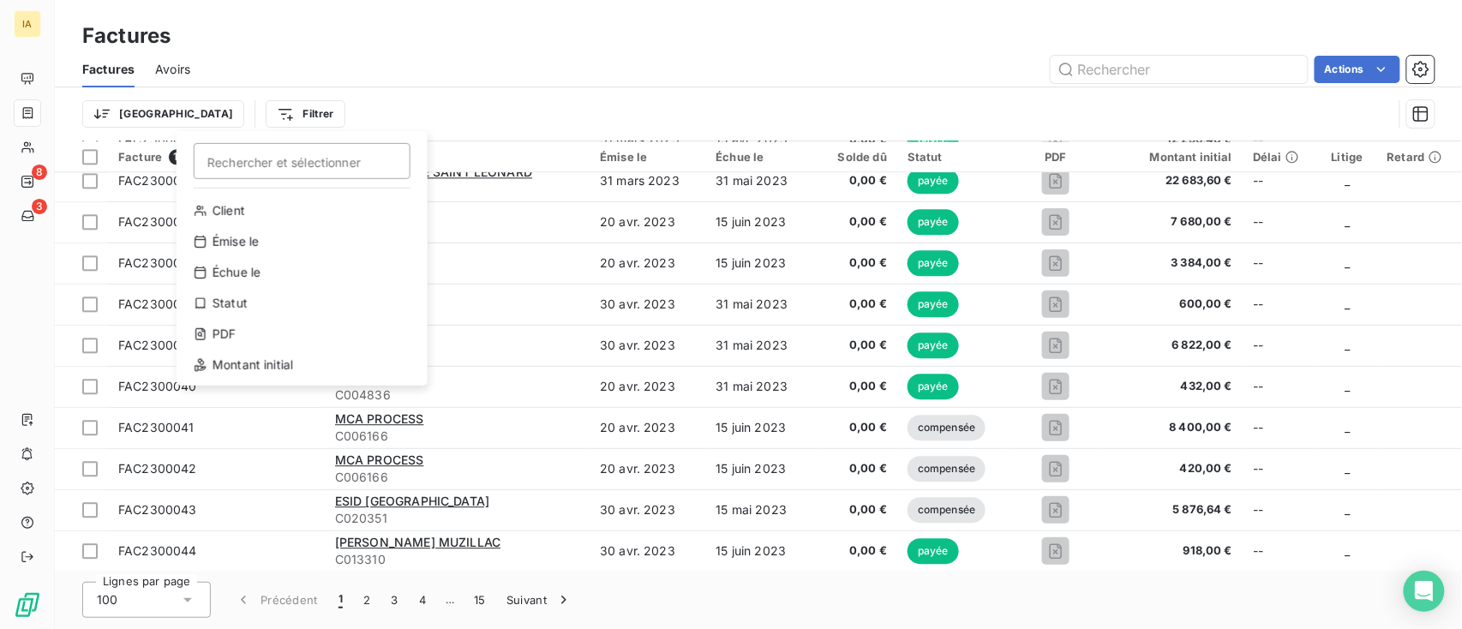
click at [341, 105] on html "IA 8 3 Factures Factures Avoirs Actions Trier Filtrer Rechercher et sélectionne…" at bounding box center [731, 314] width 1462 height 629
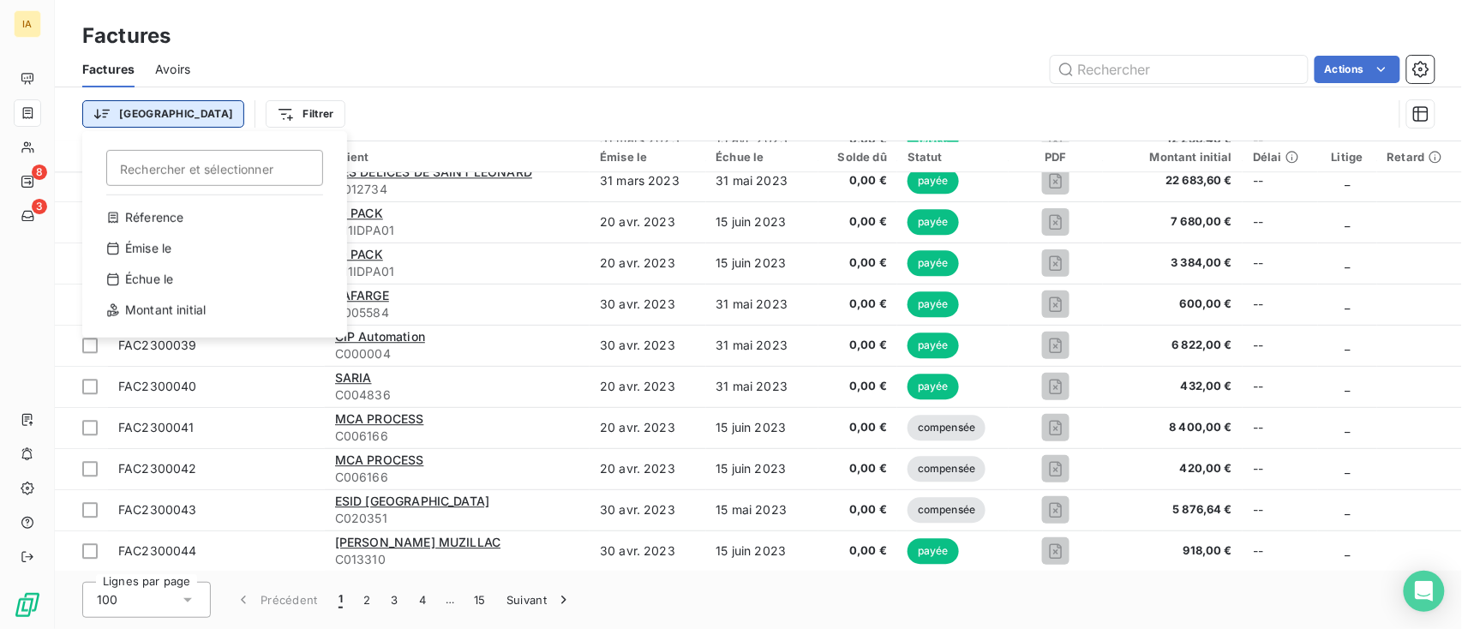
click at [128, 115] on html "IA 8 3 Factures Factures Avoirs Actions Trier Rechercher et sélectionner Réfere…" at bounding box center [731, 314] width 1462 height 629
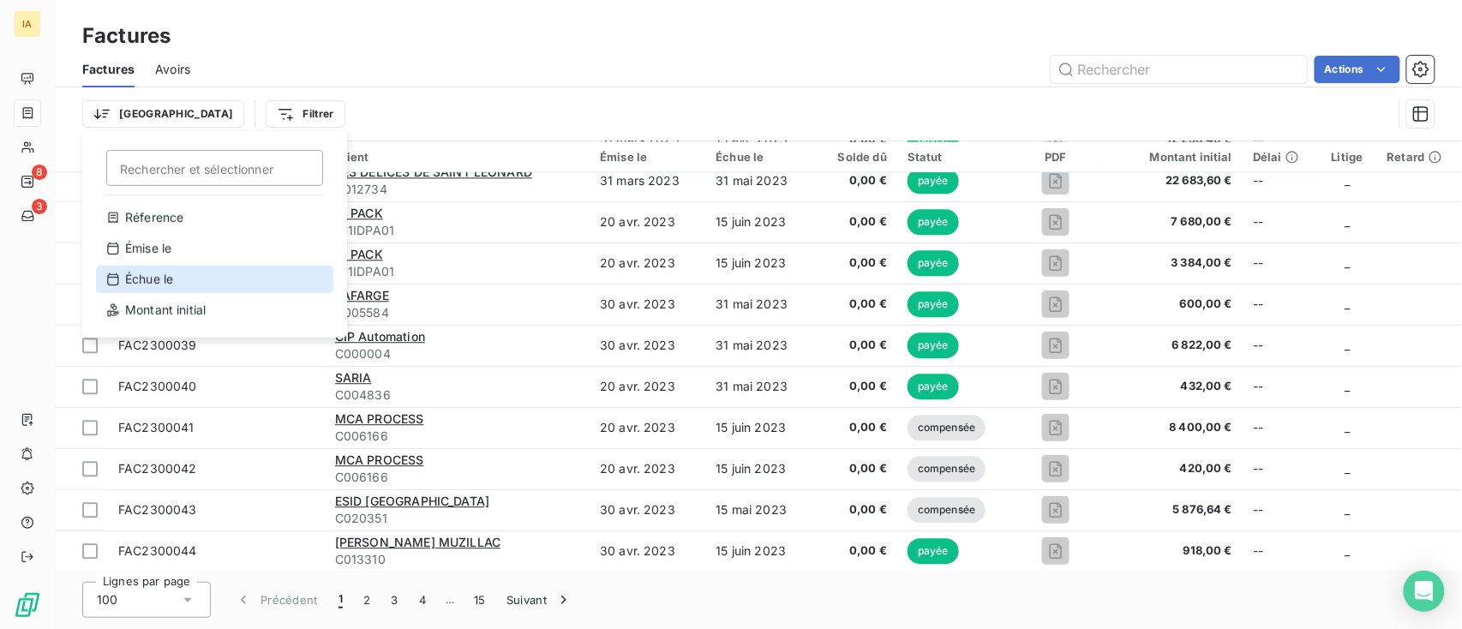
click at [112, 278] on icon at bounding box center [113, 280] width 14 height 14
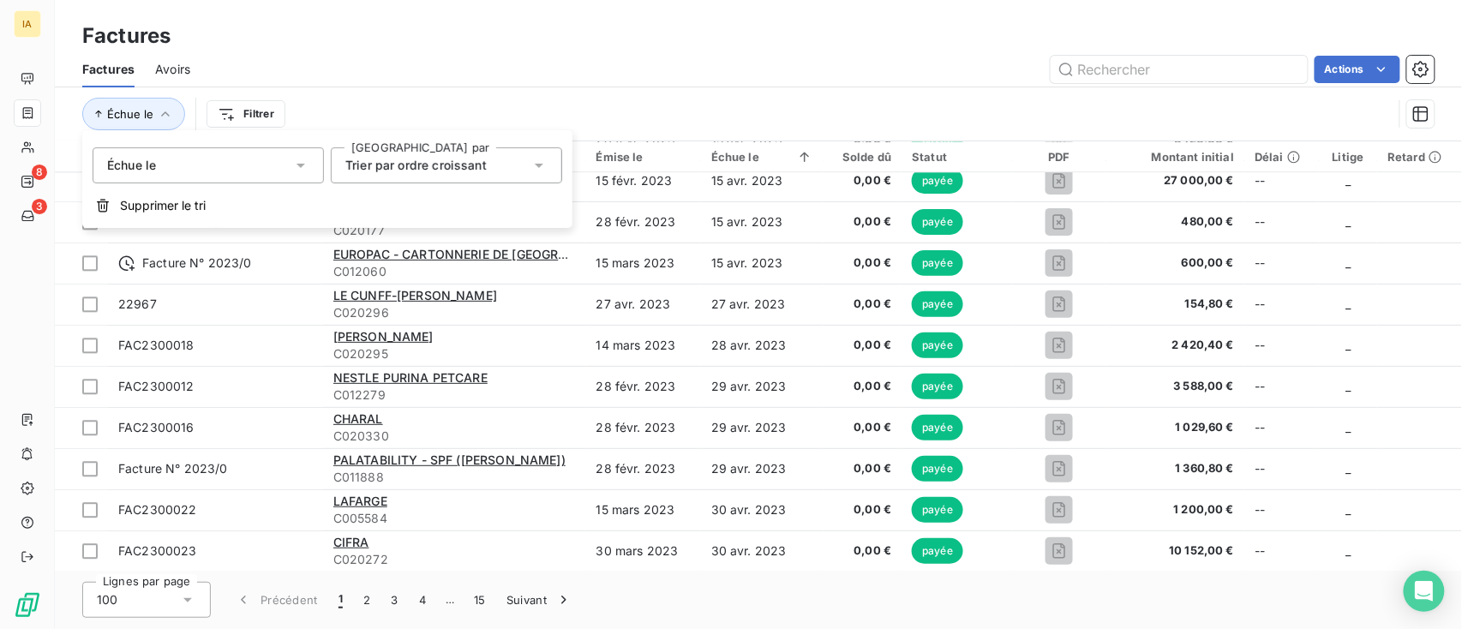
click at [405, 178] on div "Trier par ordre croissant" at bounding box center [446, 165] width 231 height 36
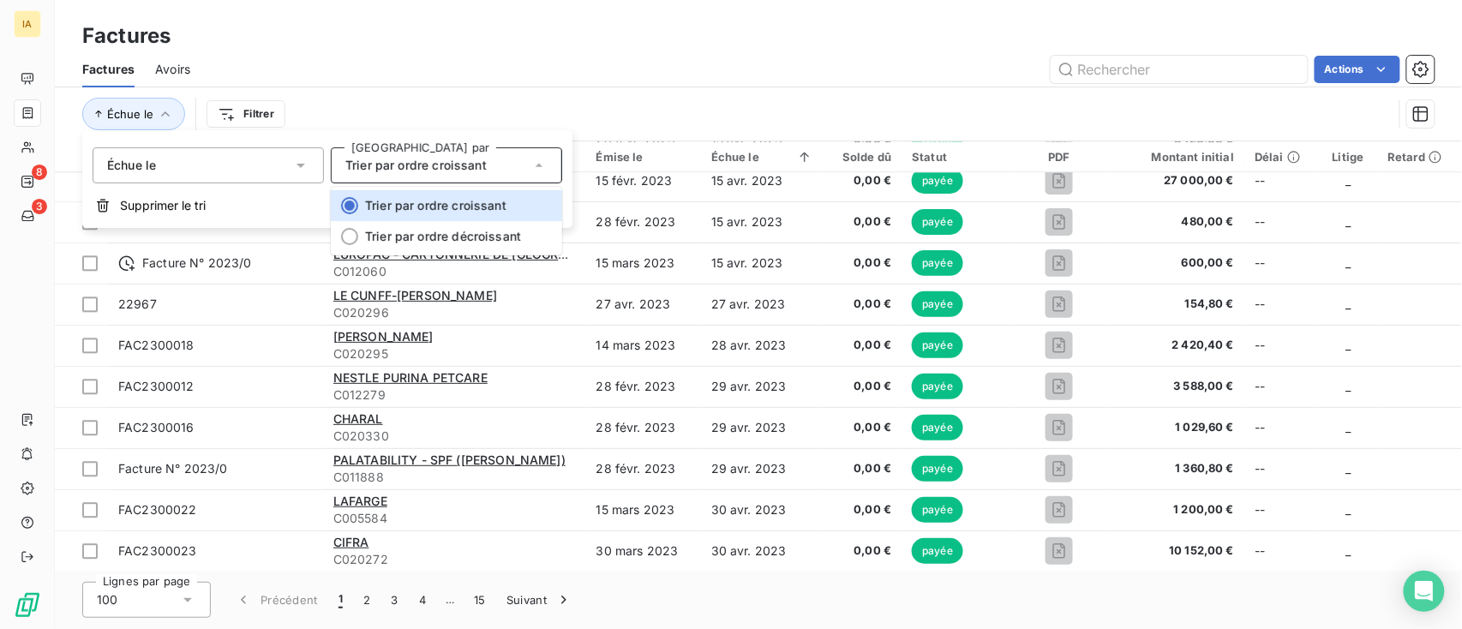
click at [405, 178] on div "Trier par ordre croissant" at bounding box center [446, 165] width 231 height 36
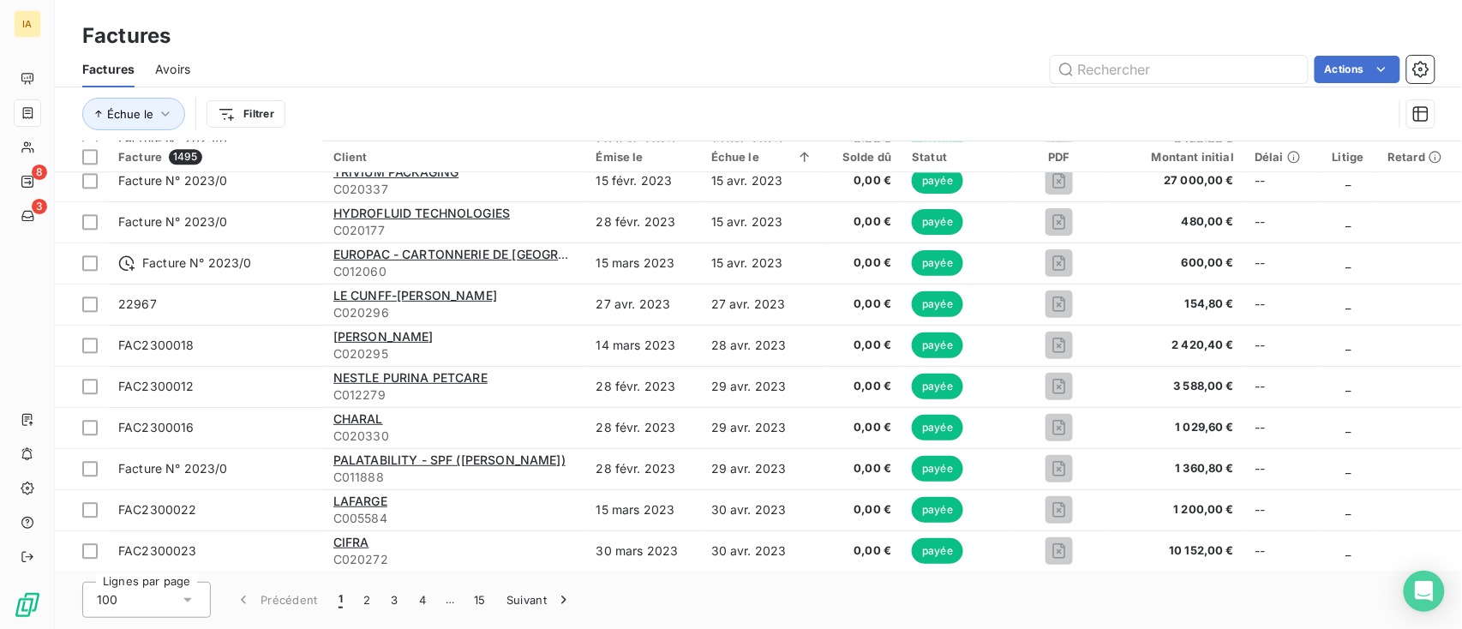
click at [432, 109] on div "Échue le Filtrer" at bounding box center [737, 114] width 1311 height 33
click at [145, 111] on span "Échue le" at bounding box center [130, 114] width 46 height 14
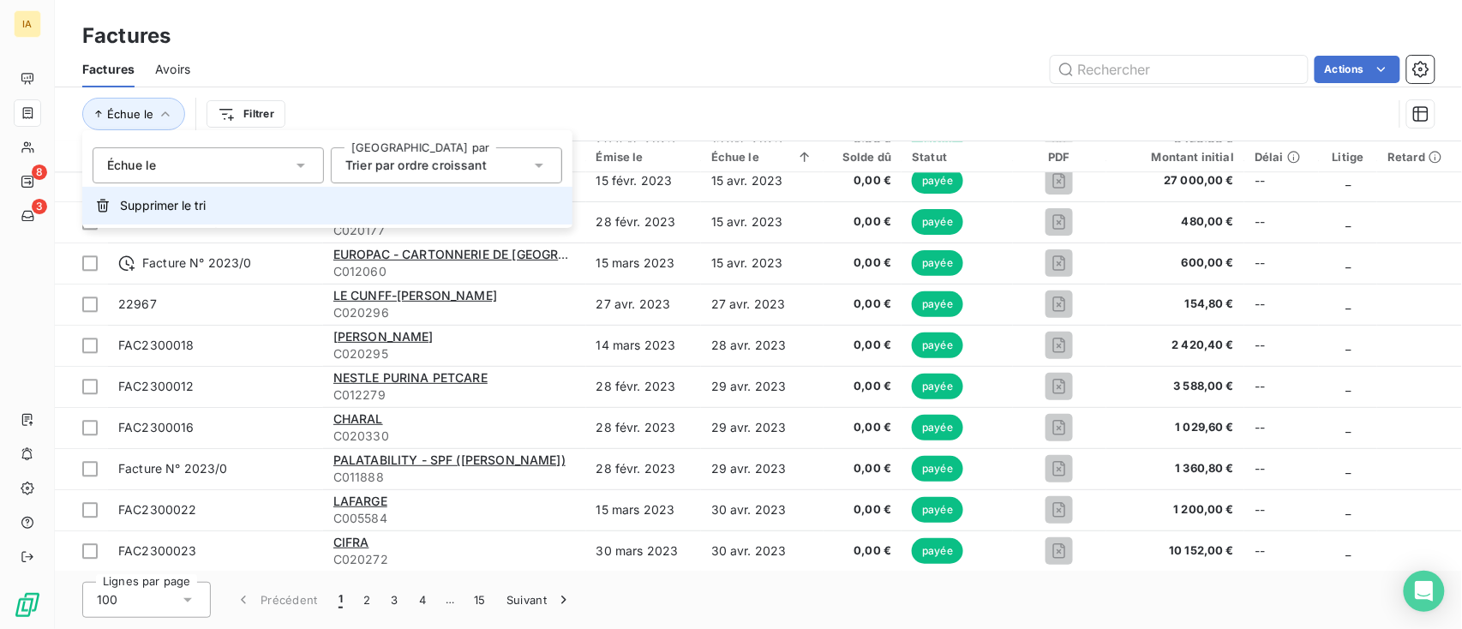
click at [147, 207] on span "Supprimer le tri" at bounding box center [163, 205] width 86 height 17
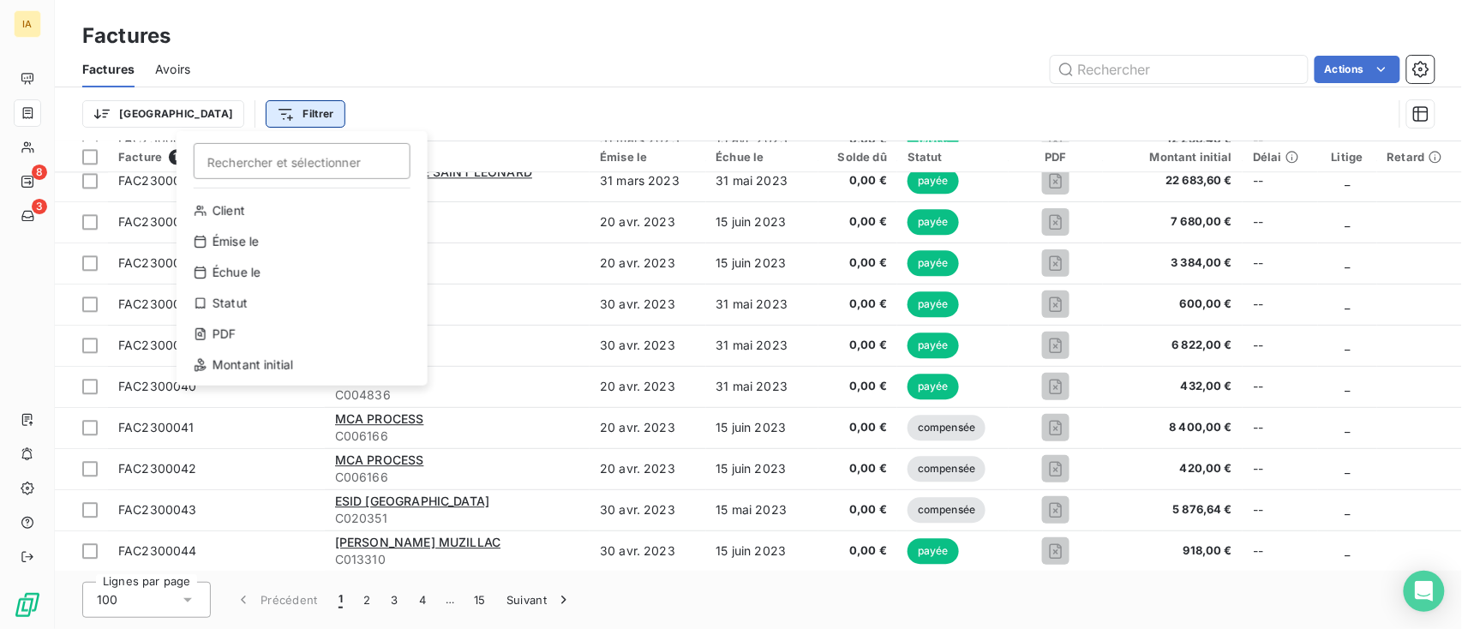
click at [217, 110] on html "IA 8 3 Factures Factures Avoirs Actions Trier Filtrer Rechercher et sélectionne…" at bounding box center [731, 314] width 1462 height 629
click at [230, 306] on div "Statut" at bounding box center [301, 303] width 237 height 27
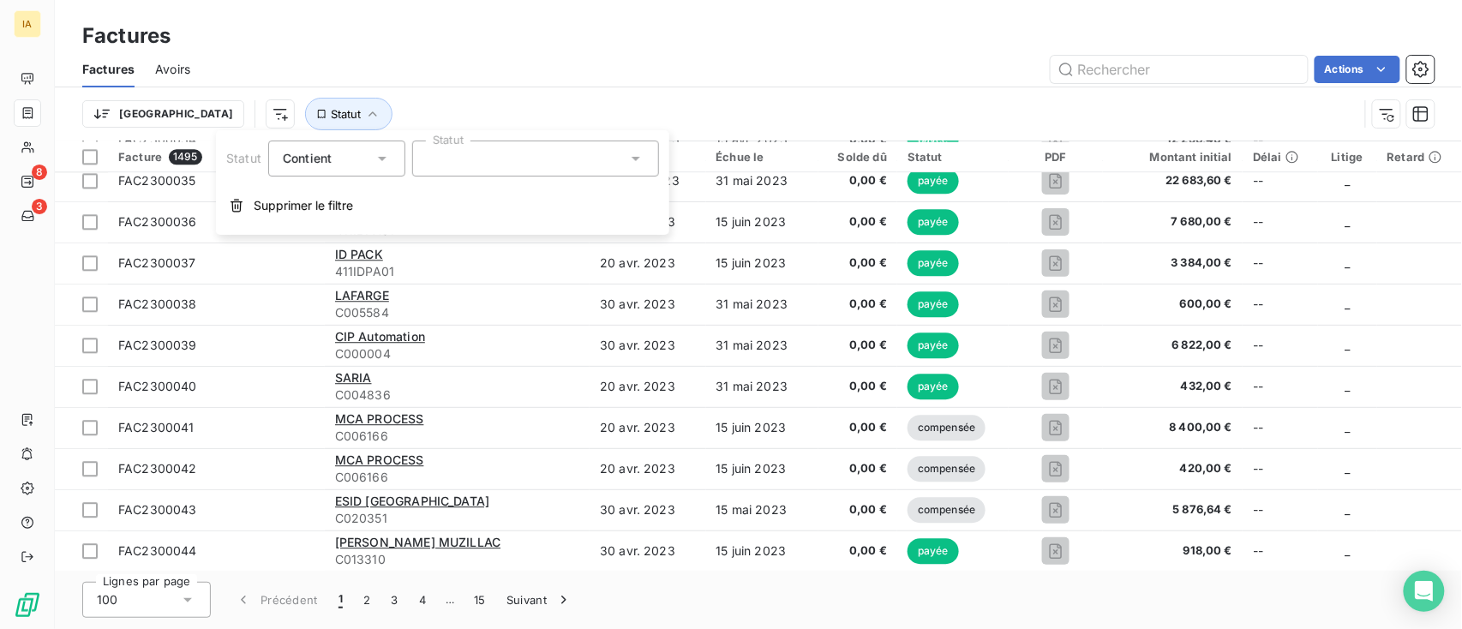
click at [462, 160] on div at bounding box center [535, 159] width 247 height 36
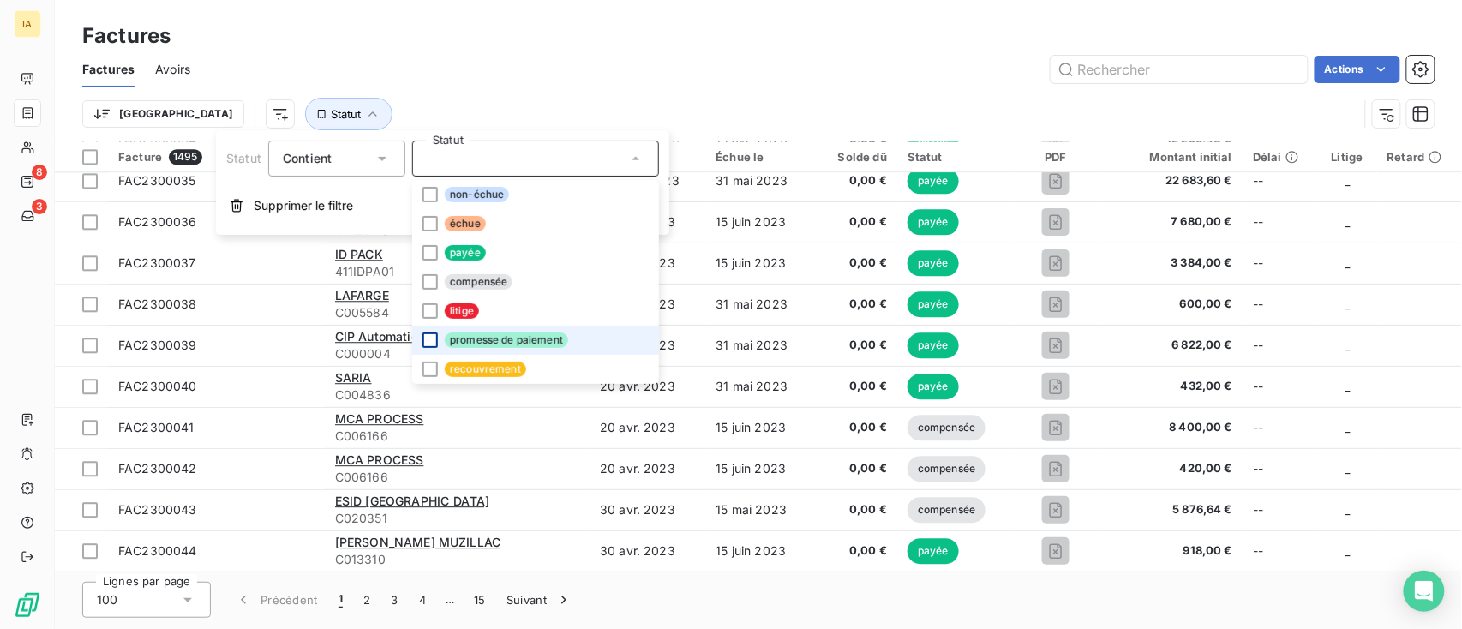
click at [434, 342] on div at bounding box center [430, 340] width 15 height 15
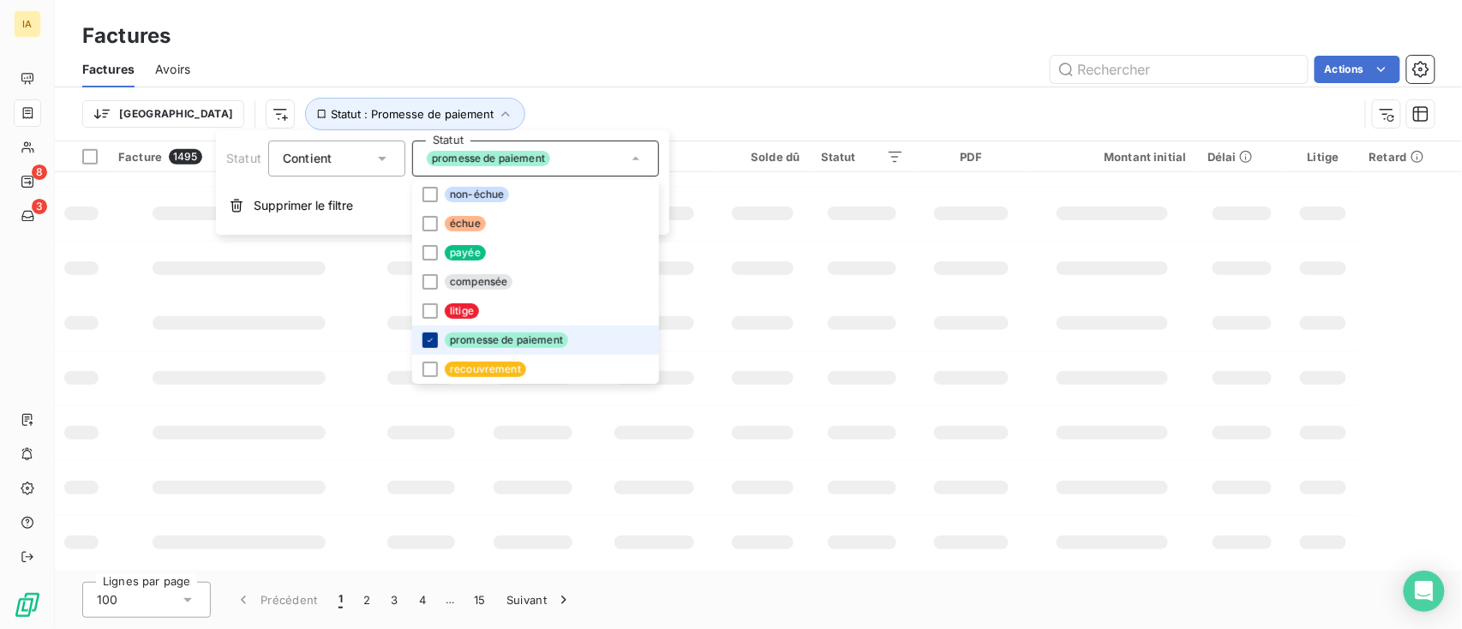
scroll to position [0, 0]
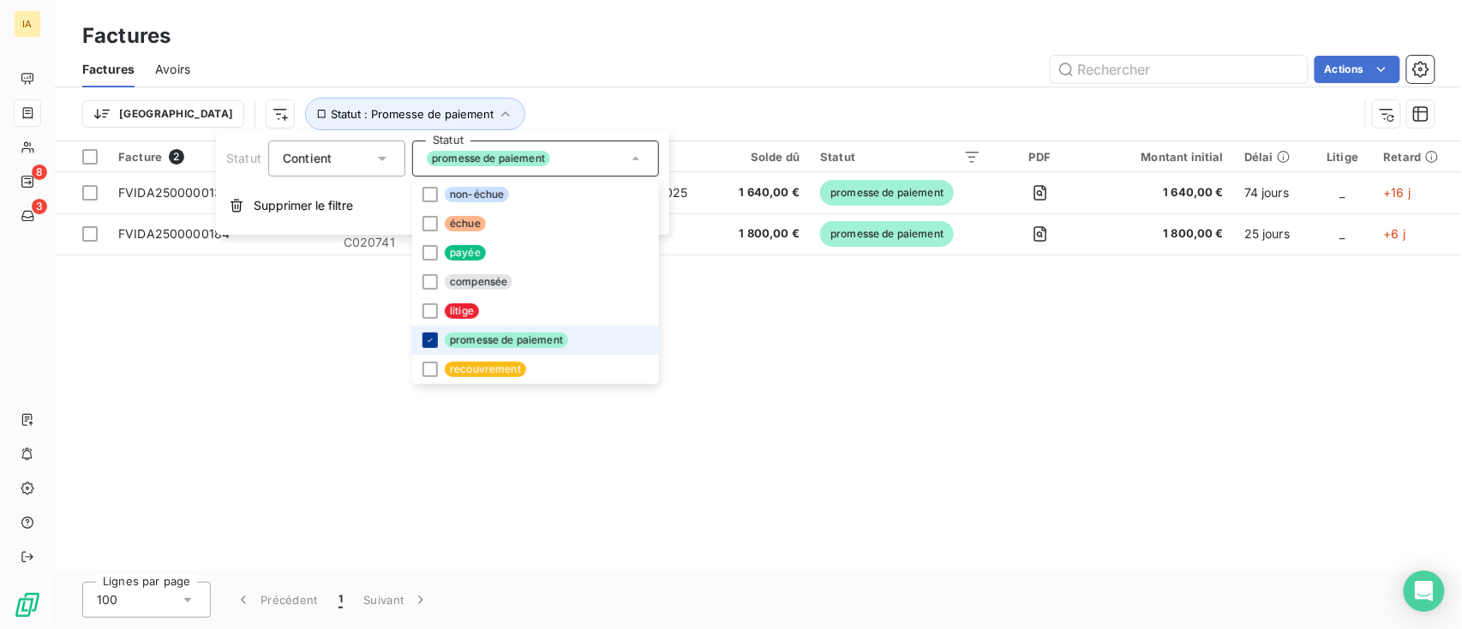
click at [434, 342] on icon at bounding box center [430, 340] width 10 height 10
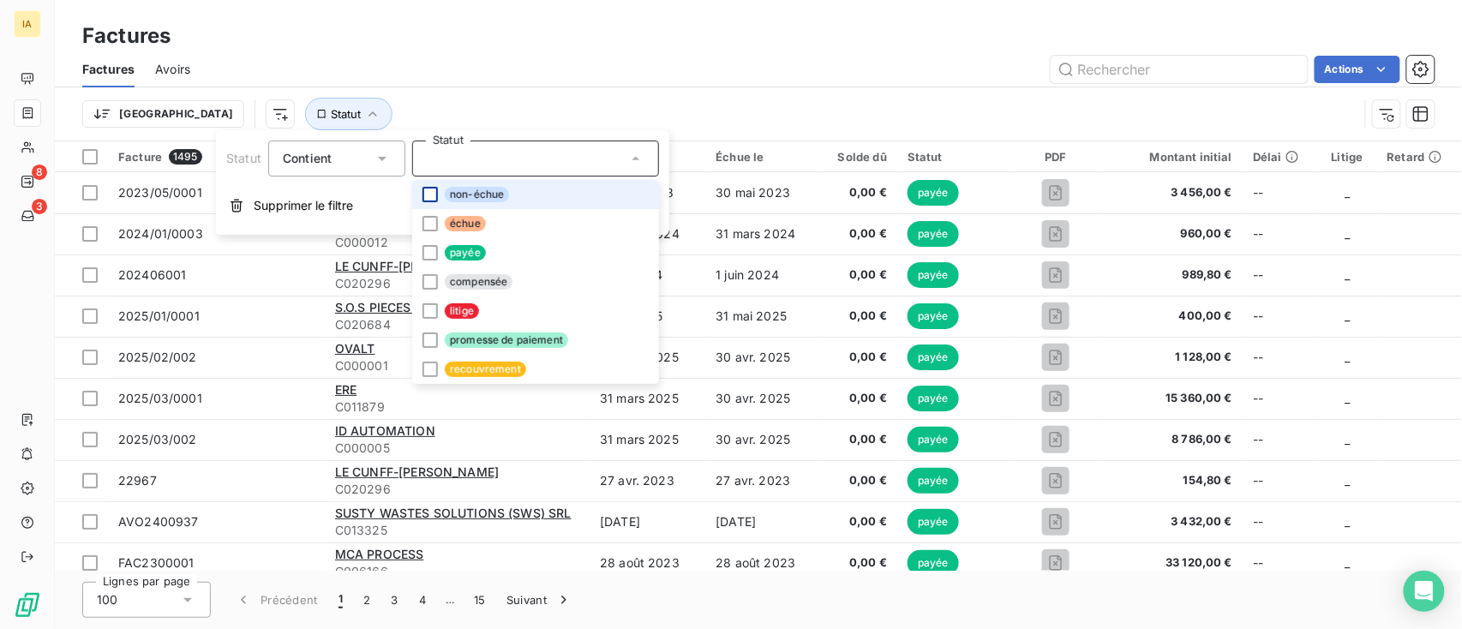
click at [428, 194] on div at bounding box center [430, 194] width 15 height 15
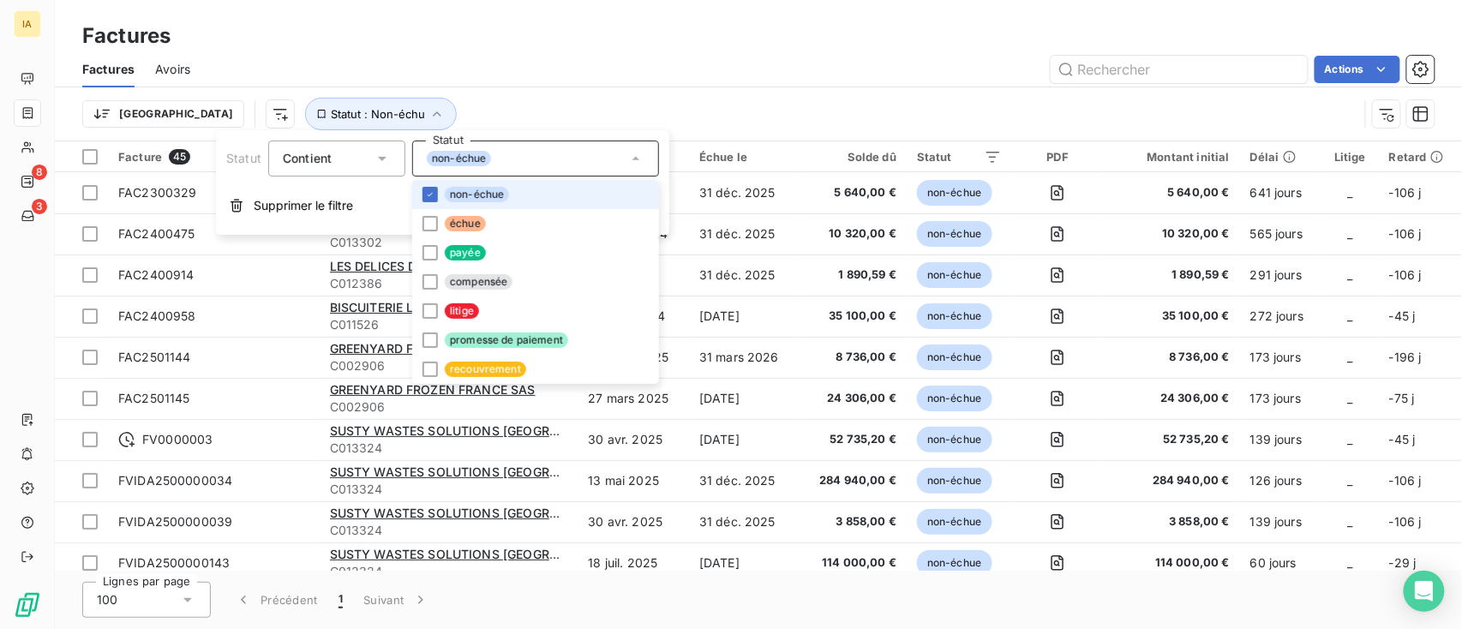
click at [422, 185] on li "non-échue" at bounding box center [535, 194] width 247 height 29
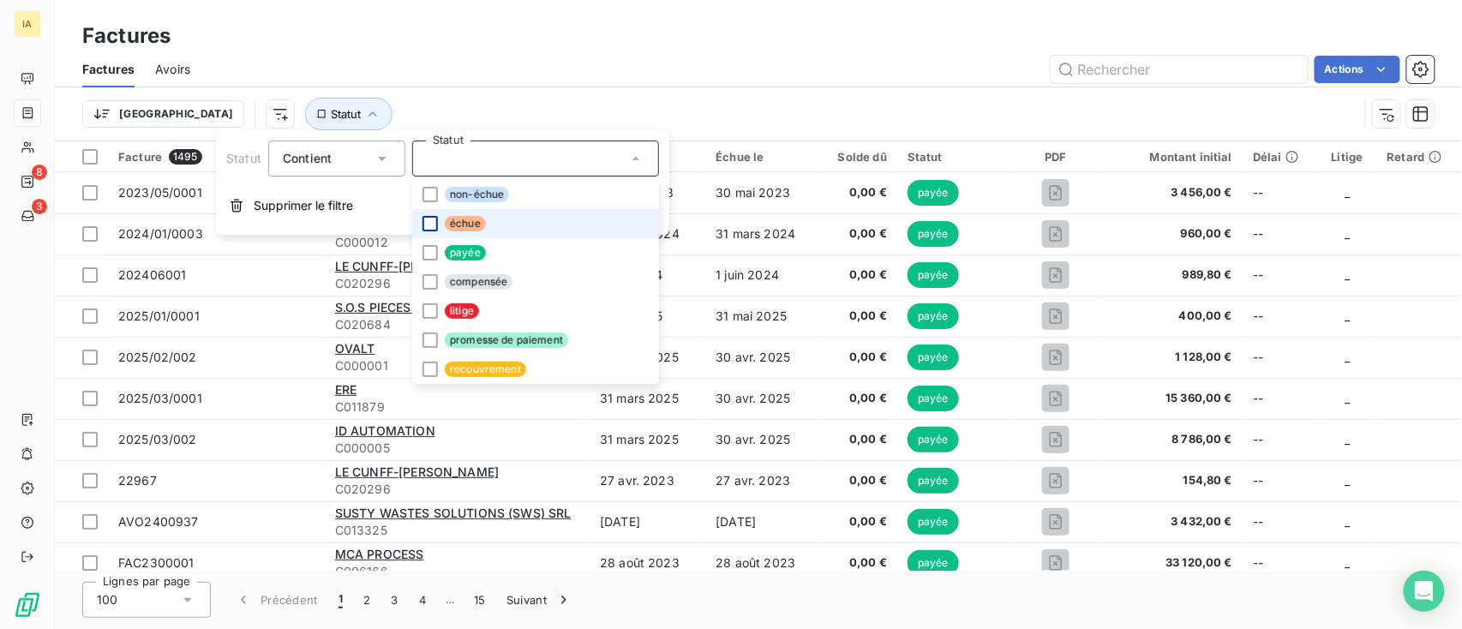
click at [424, 227] on div at bounding box center [430, 223] width 15 height 15
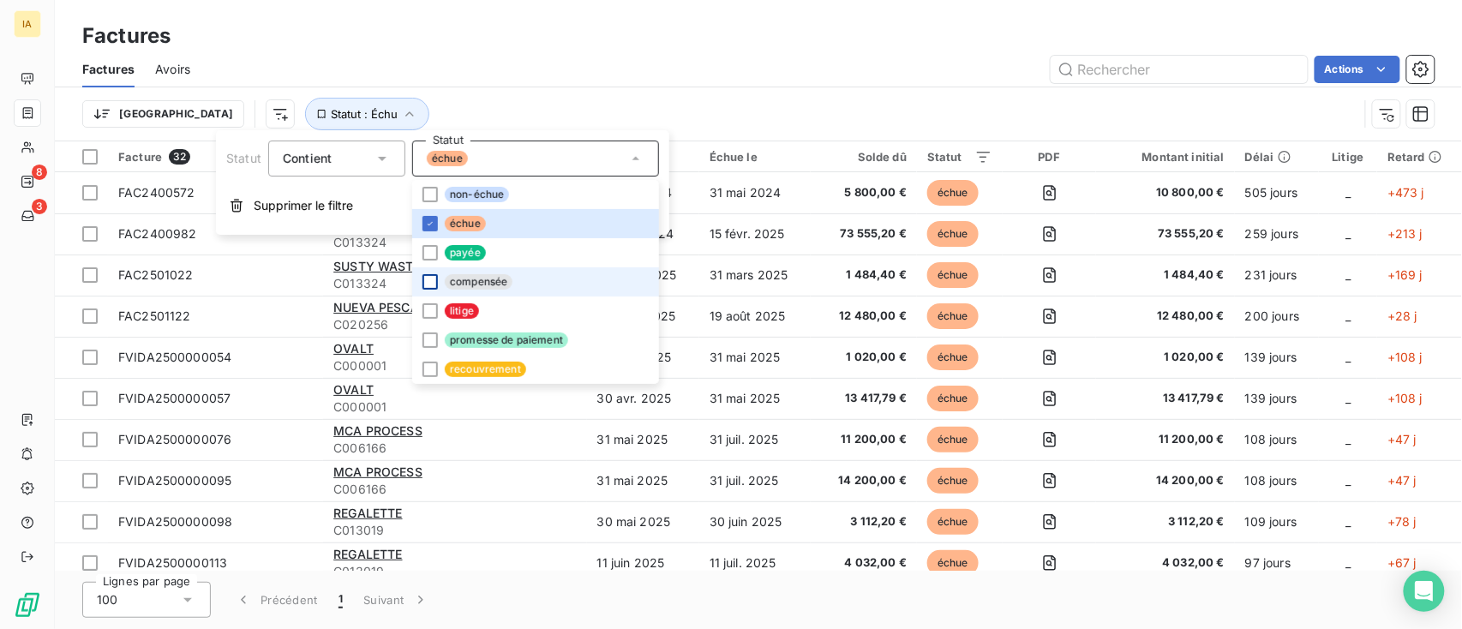
click at [435, 278] on div at bounding box center [430, 281] width 15 height 15
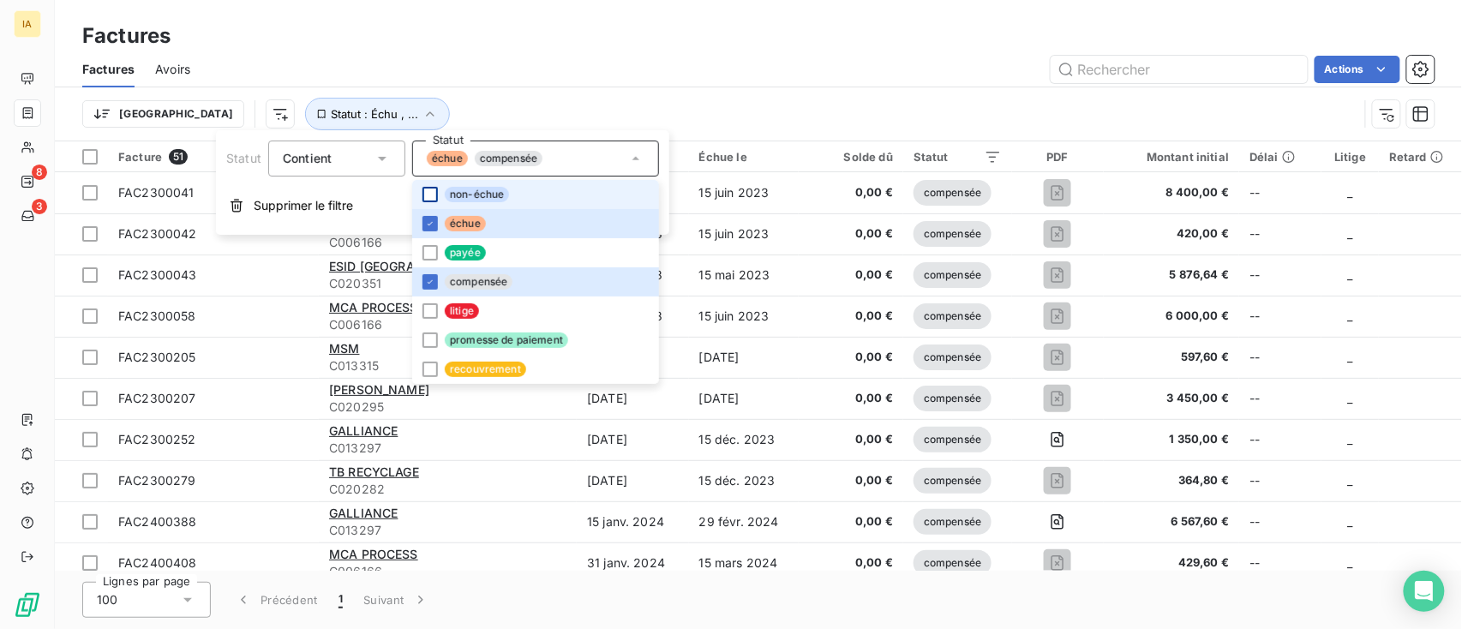
click at [435, 190] on div at bounding box center [430, 194] width 15 height 15
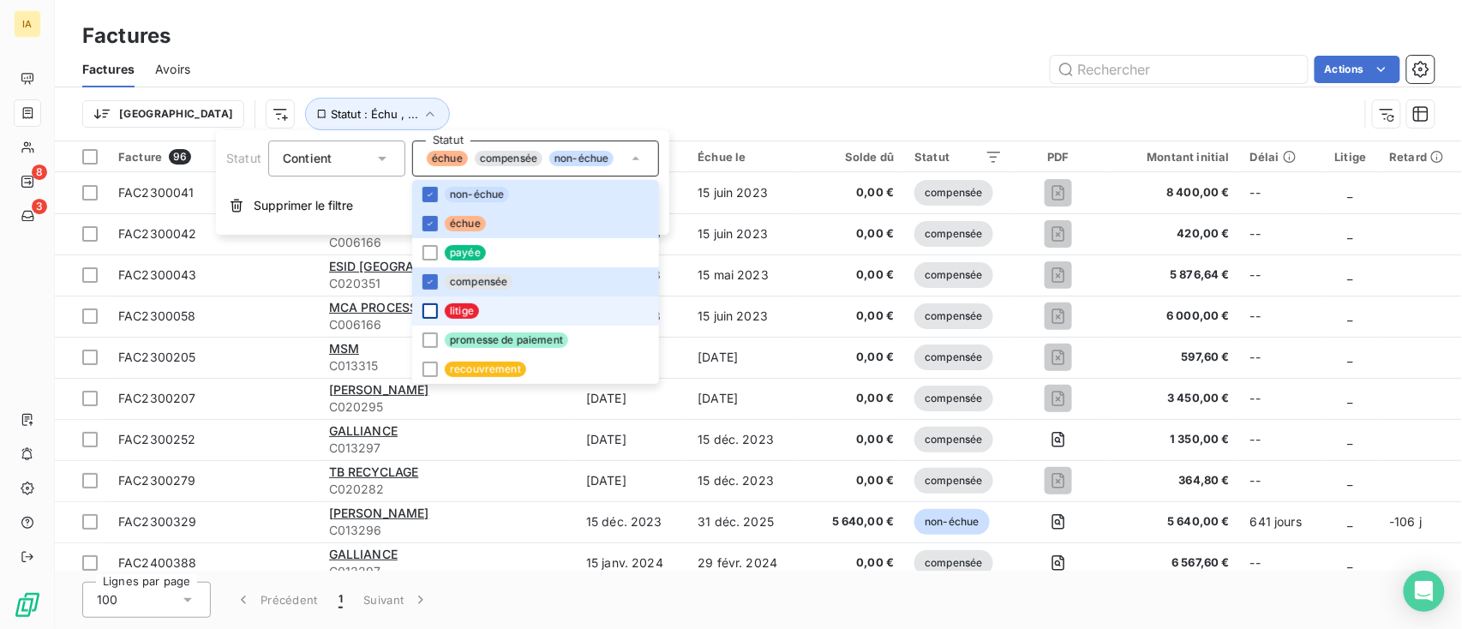
click at [435, 310] on div at bounding box center [430, 310] width 15 height 15
click at [434, 343] on div at bounding box center [430, 340] width 15 height 15
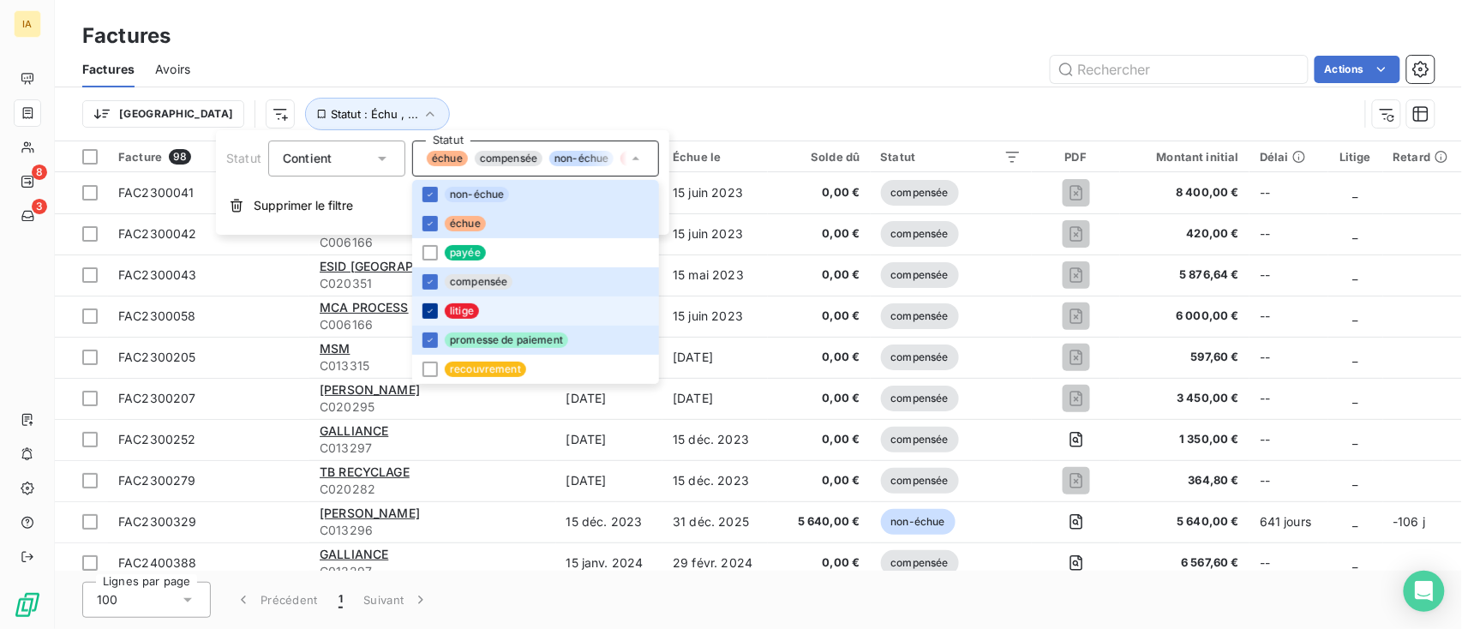
click at [432, 311] on icon at bounding box center [430, 311] width 10 height 10
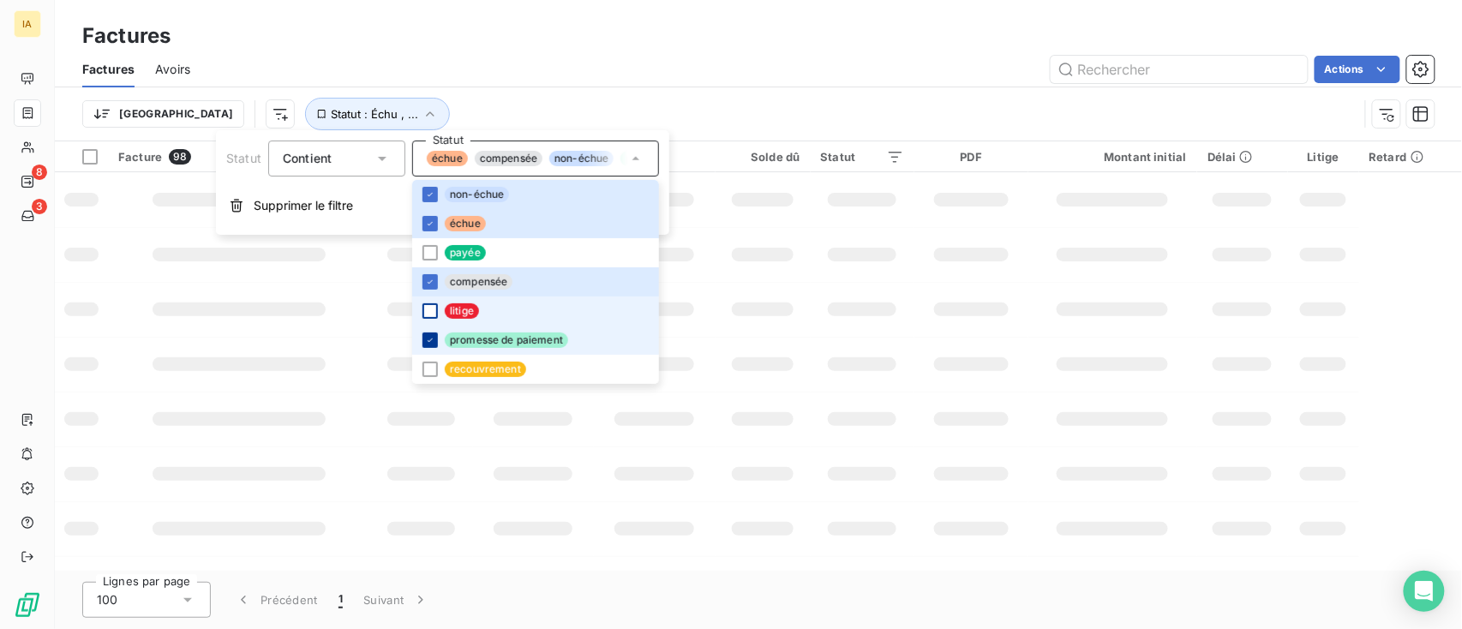
click at [435, 343] on div at bounding box center [430, 340] width 15 height 15
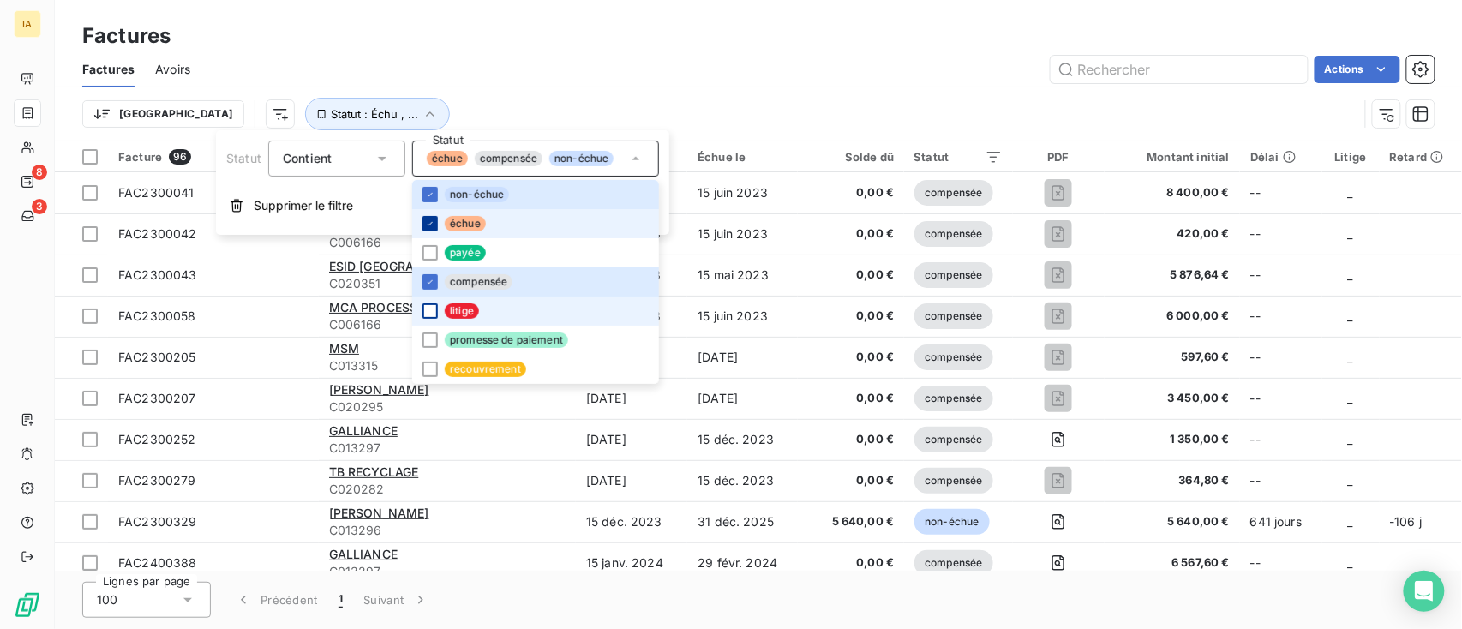
click at [432, 223] on icon at bounding box center [430, 224] width 10 height 10
click at [429, 188] on div at bounding box center [430, 194] width 15 height 15
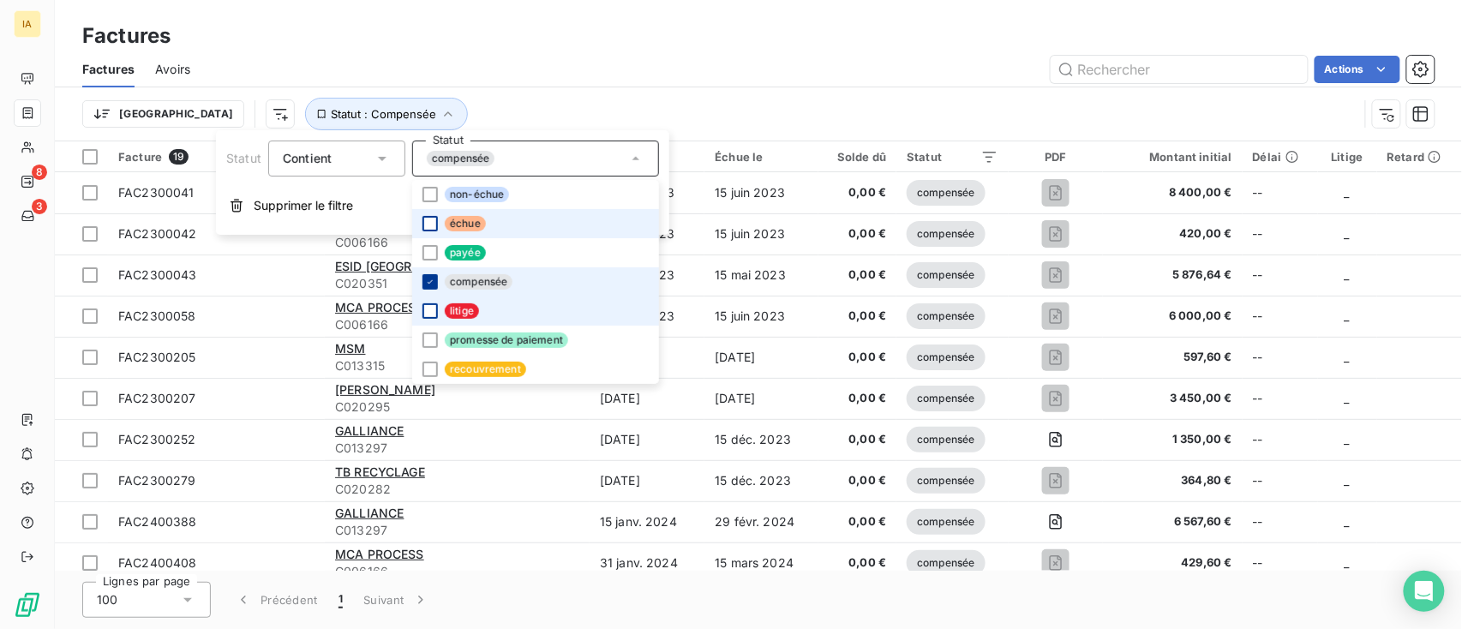
click at [430, 283] on icon at bounding box center [430, 282] width 10 height 10
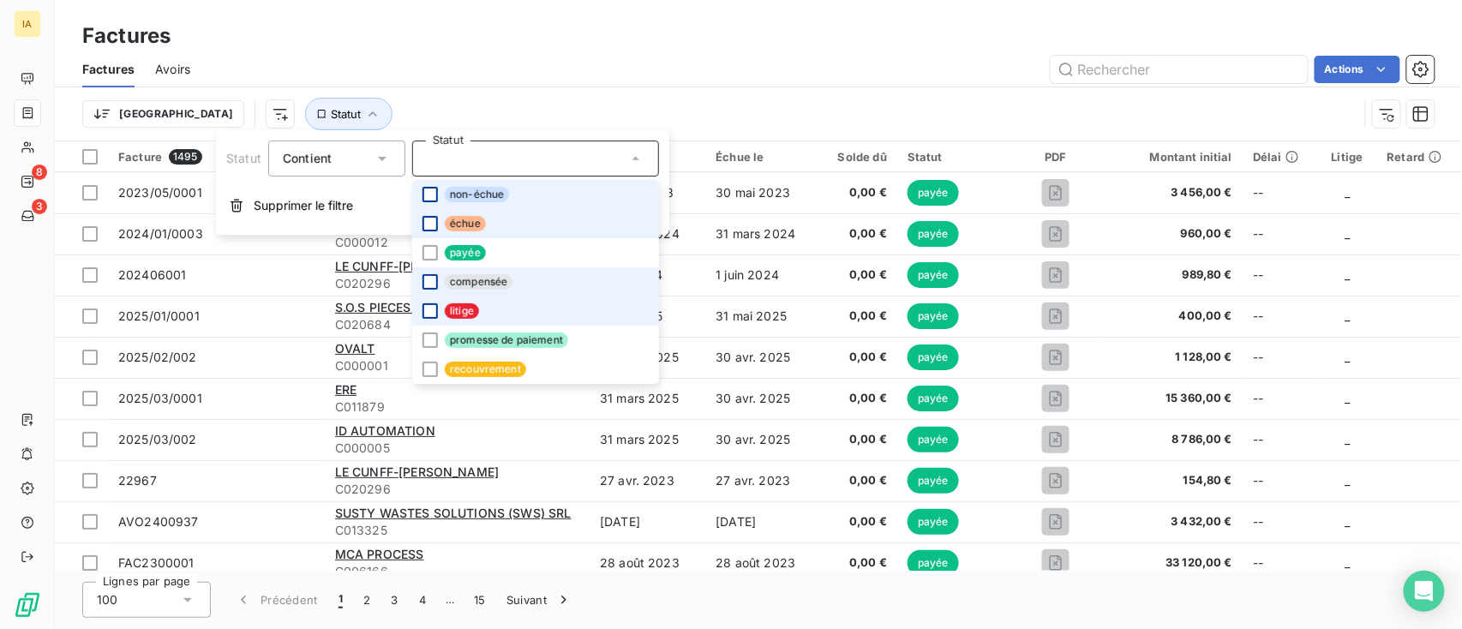
click at [431, 192] on div at bounding box center [430, 194] width 15 height 15
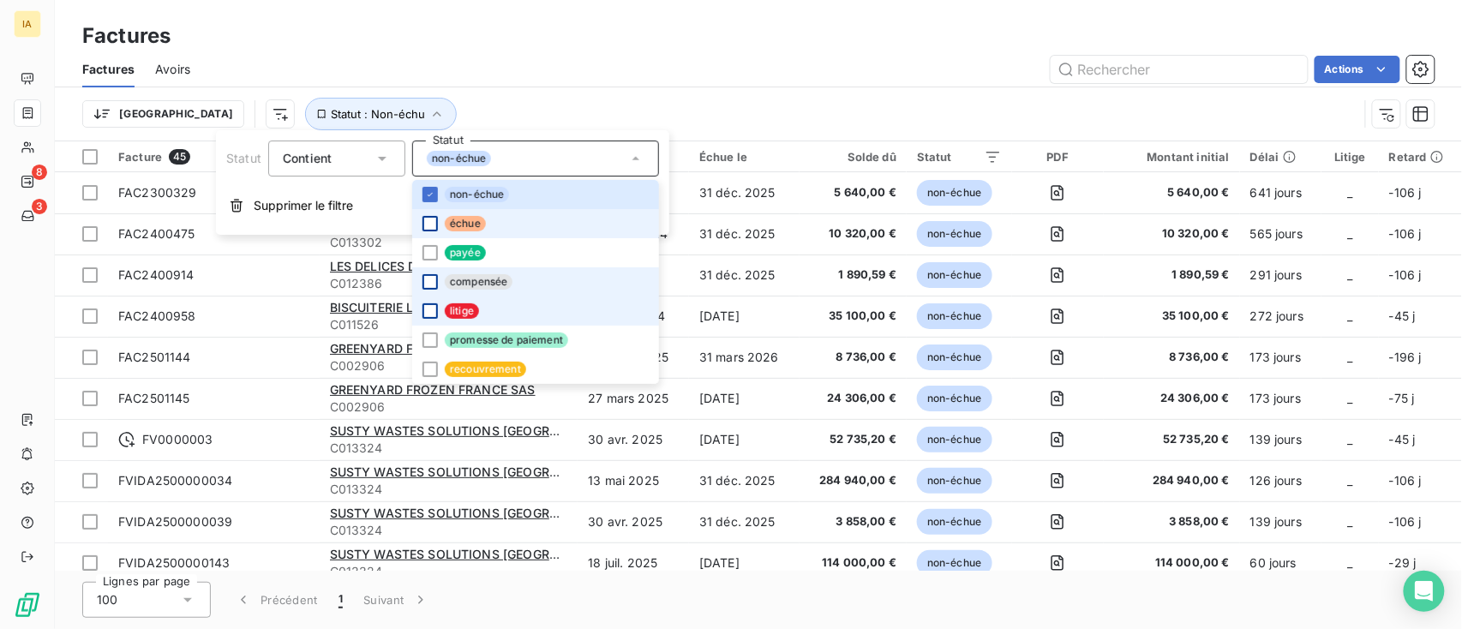
click at [432, 237] on li "échue" at bounding box center [535, 223] width 247 height 29
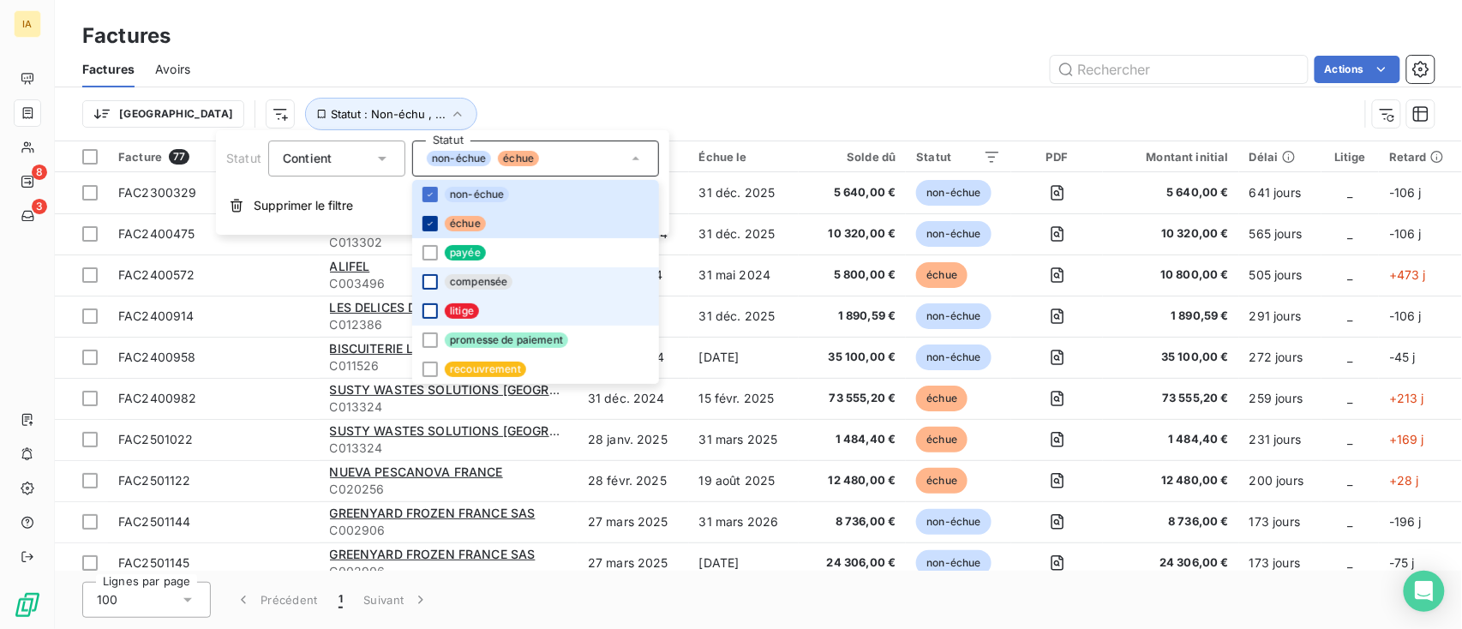
click at [638, 99] on div "Trier Statut : Non-échu , ..." at bounding box center [720, 114] width 1276 height 33
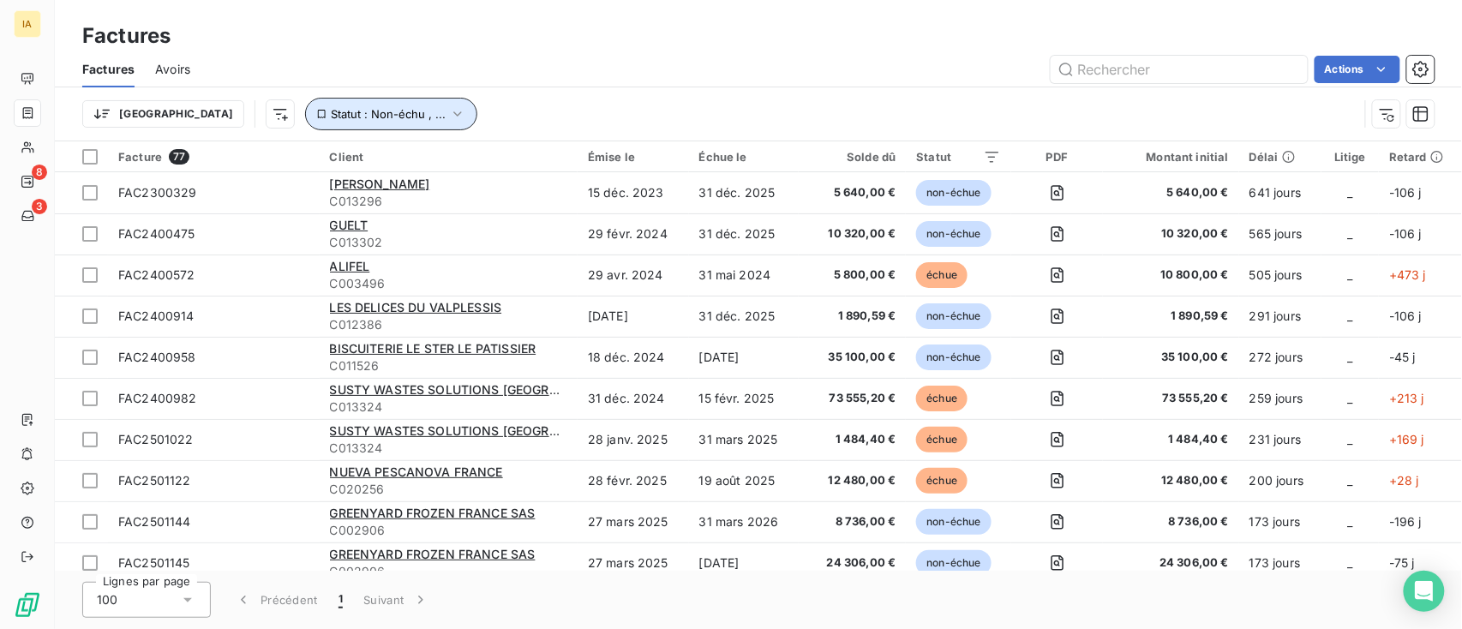
click at [331, 110] on span "Statut : Non-échu , ..." at bounding box center [388, 114] width 115 height 14
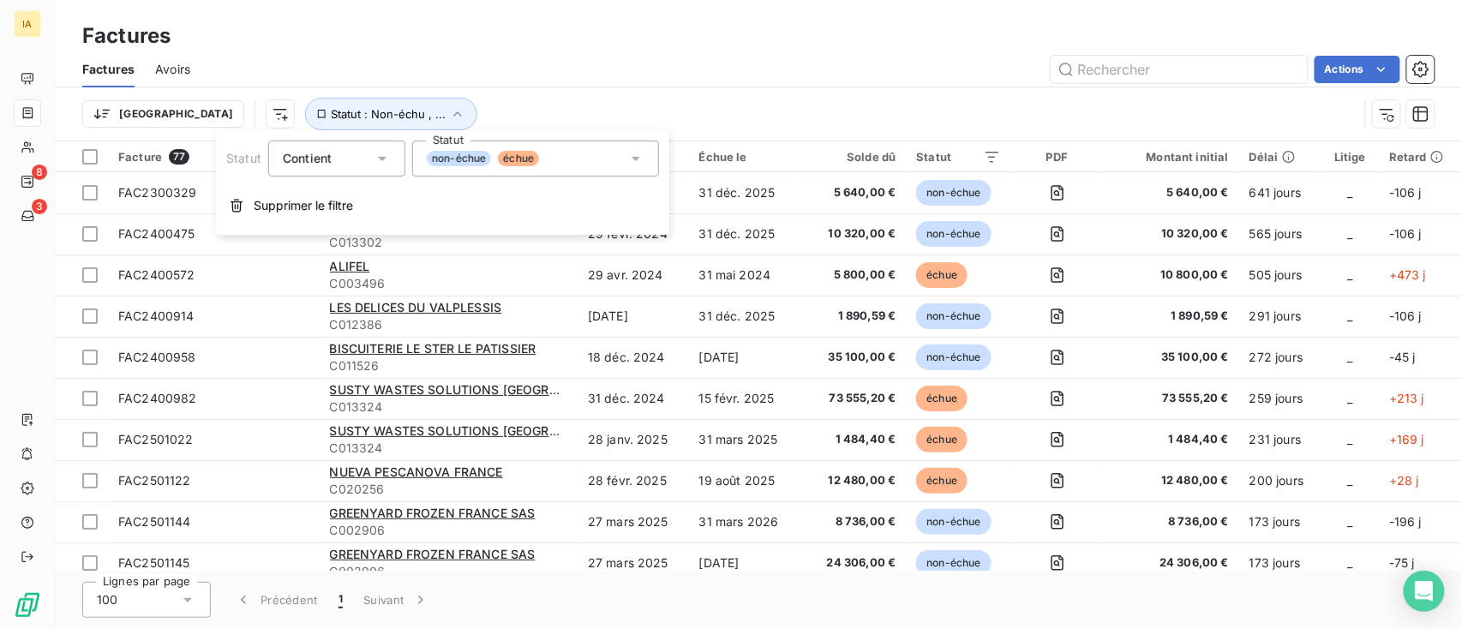
click at [507, 103] on div "Trier Statut : Non-échu , ..." at bounding box center [720, 114] width 1276 height 33
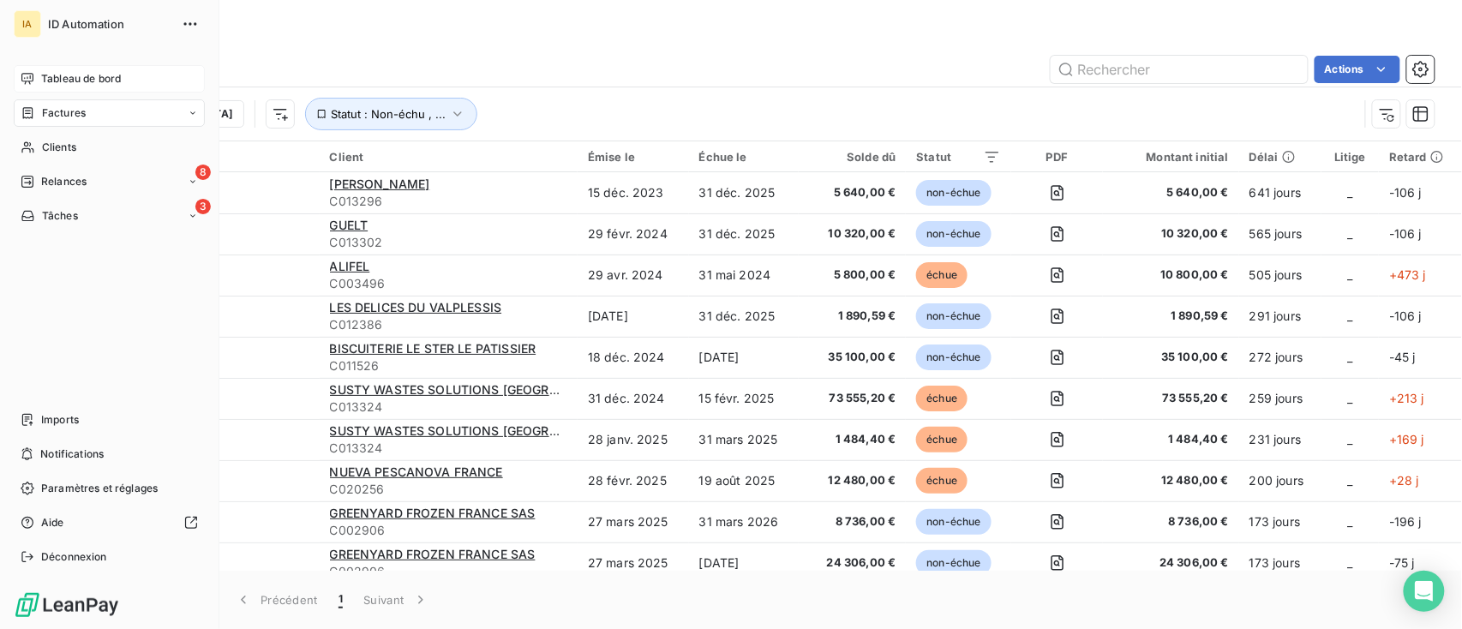
click at [37, 84] on div "Tableau de bord" at bounding box center [109, 78] width 191 height 27
